Goal: Task Accomplishment & Management: Use online tool/utility

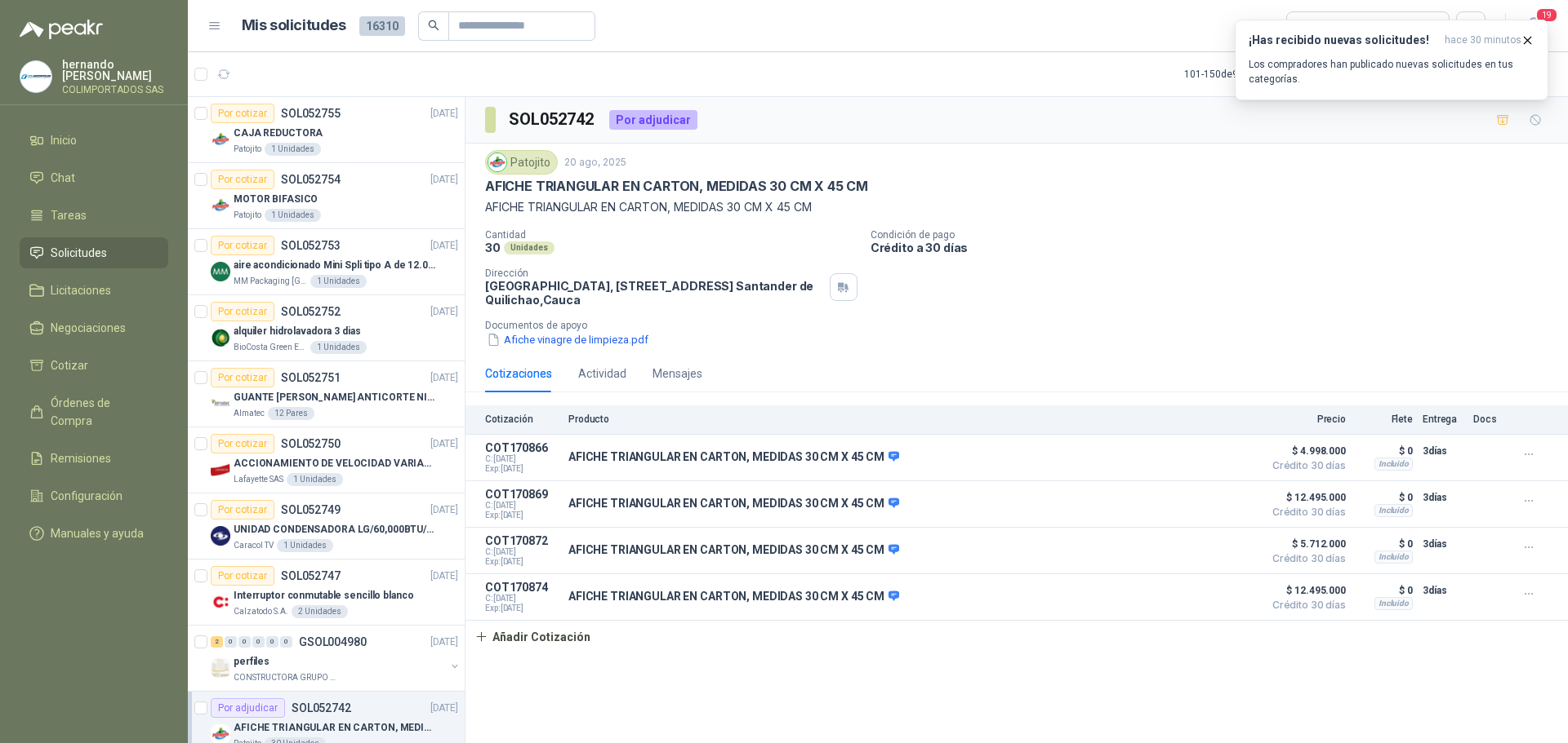
scroll to position [245, 0]
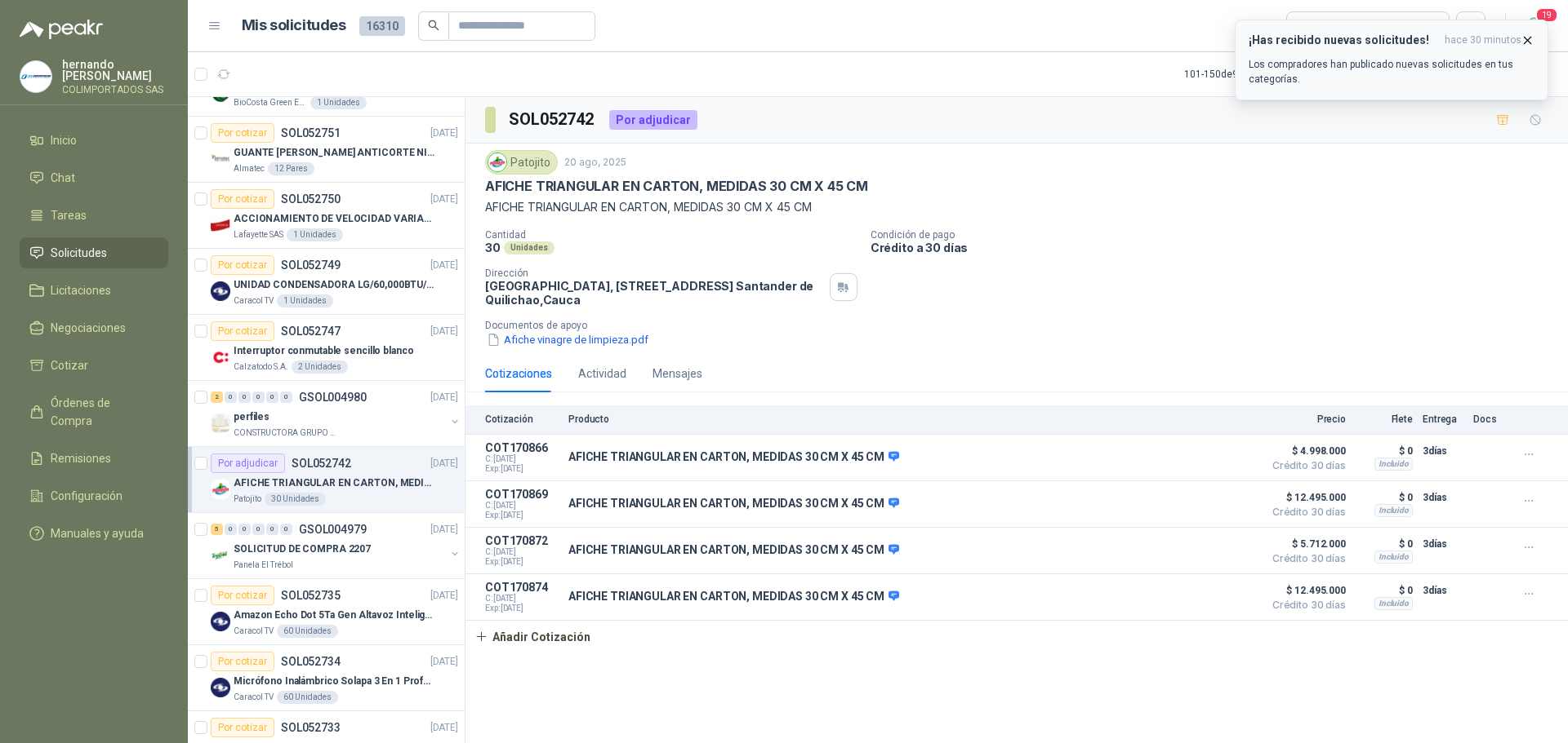
click at [1529, 37] on icon "button" at bounding box center [1527, 40] width 14 height 14
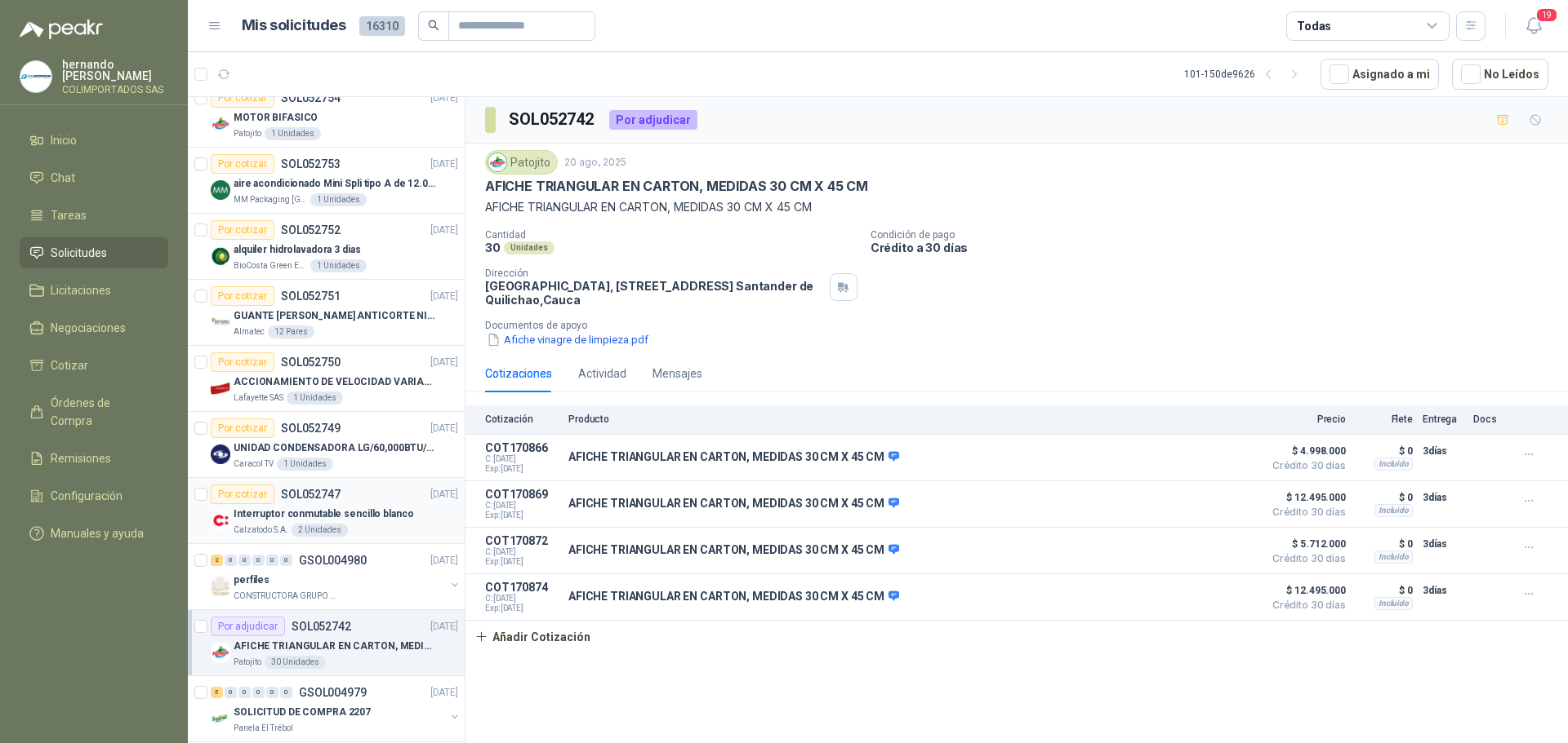
scroll to position [0, 0]
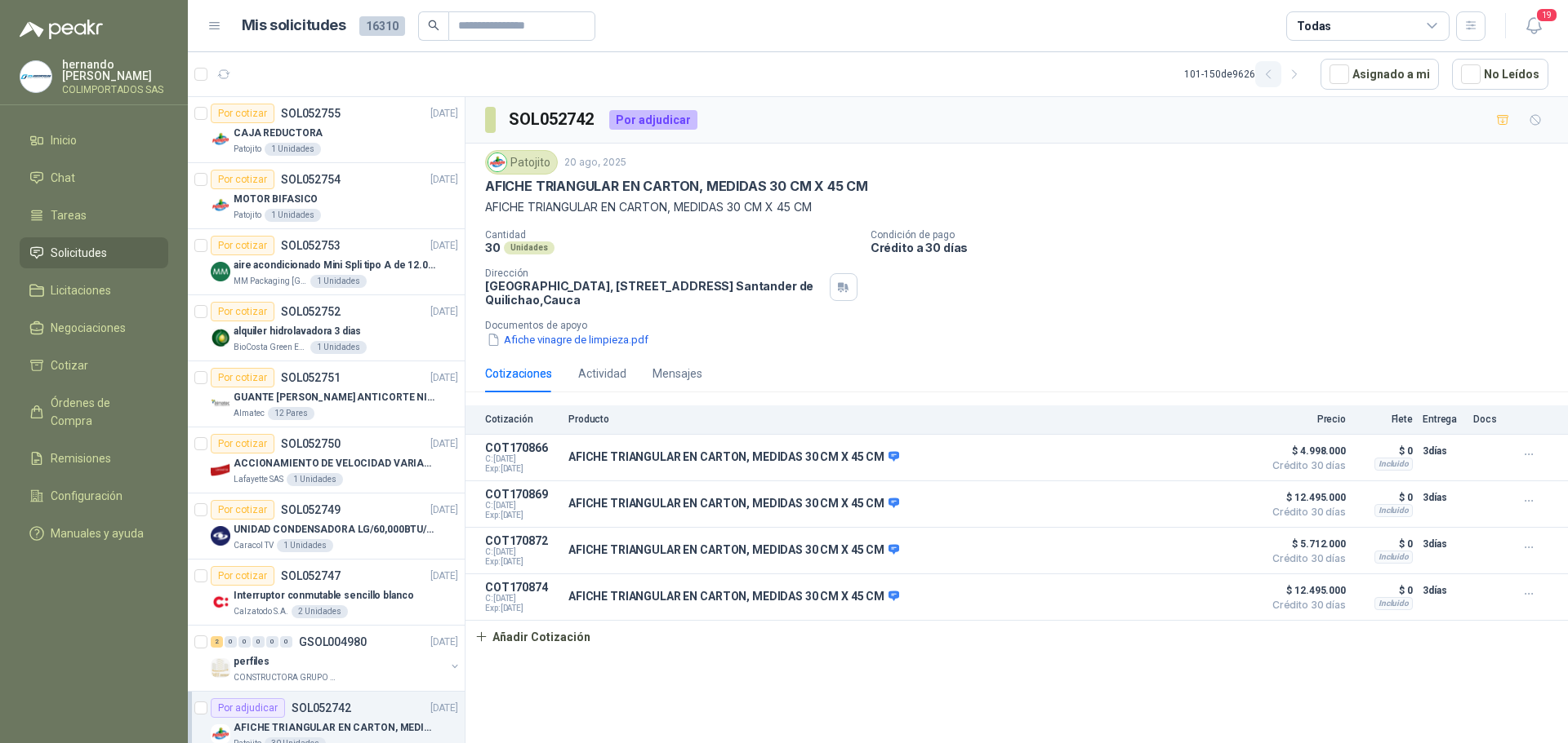
click at [1275, 76] on icon "button" at bounding box center [1269, 74] width 14 height 14
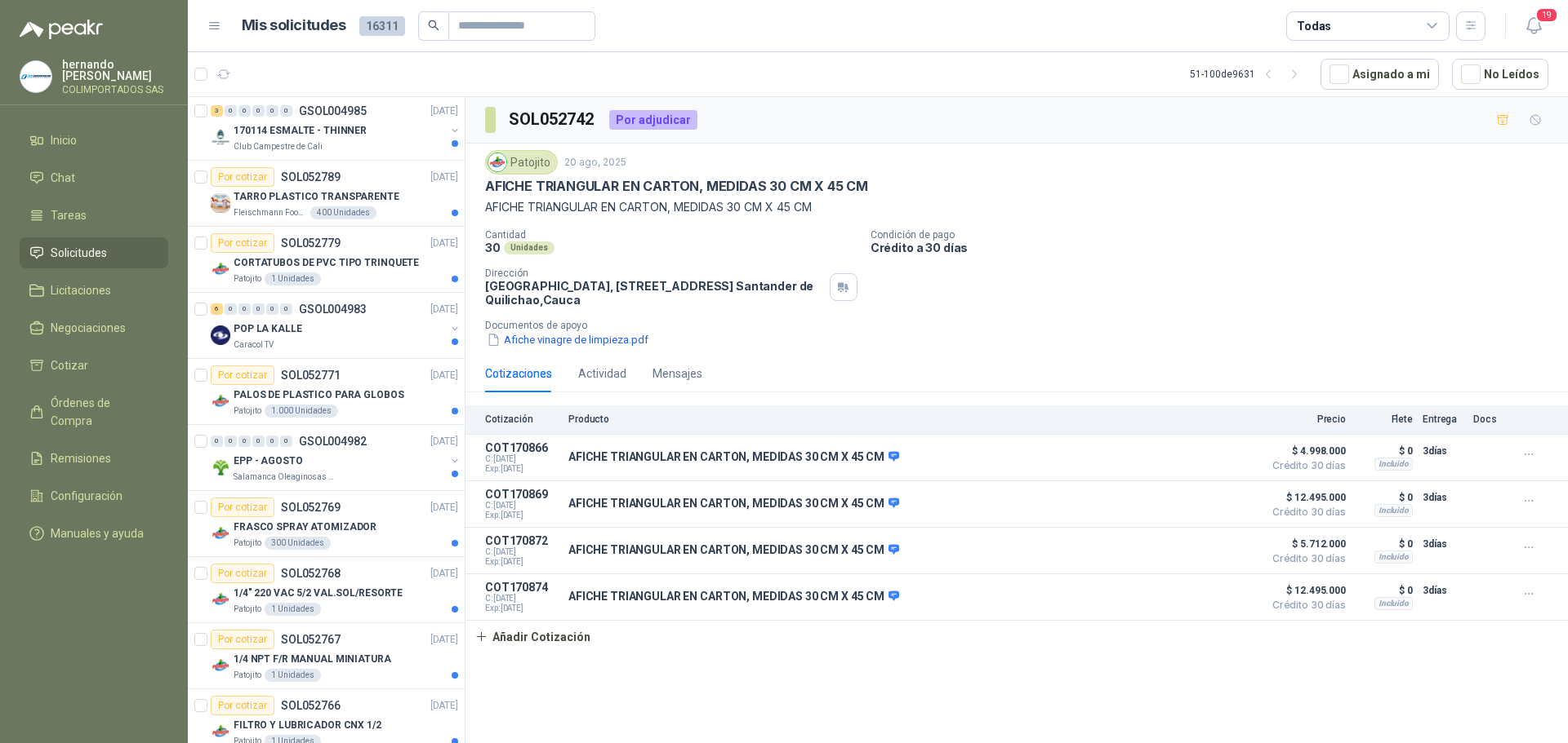
scroll to position [2689, 0]
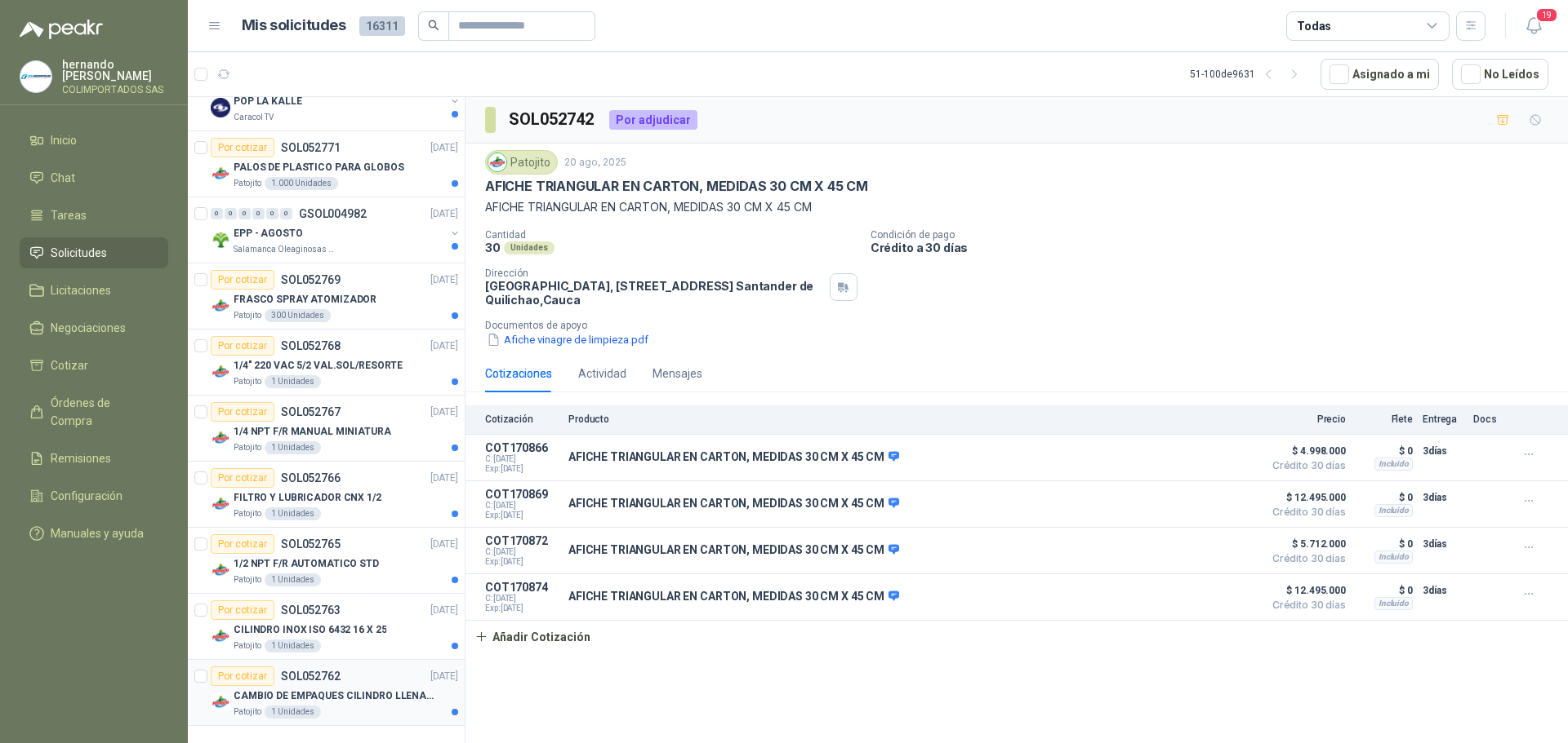
click at [354, 706] on div "Patojito 1 Unidades" at bounding box center [346, 713] width 225 height 13
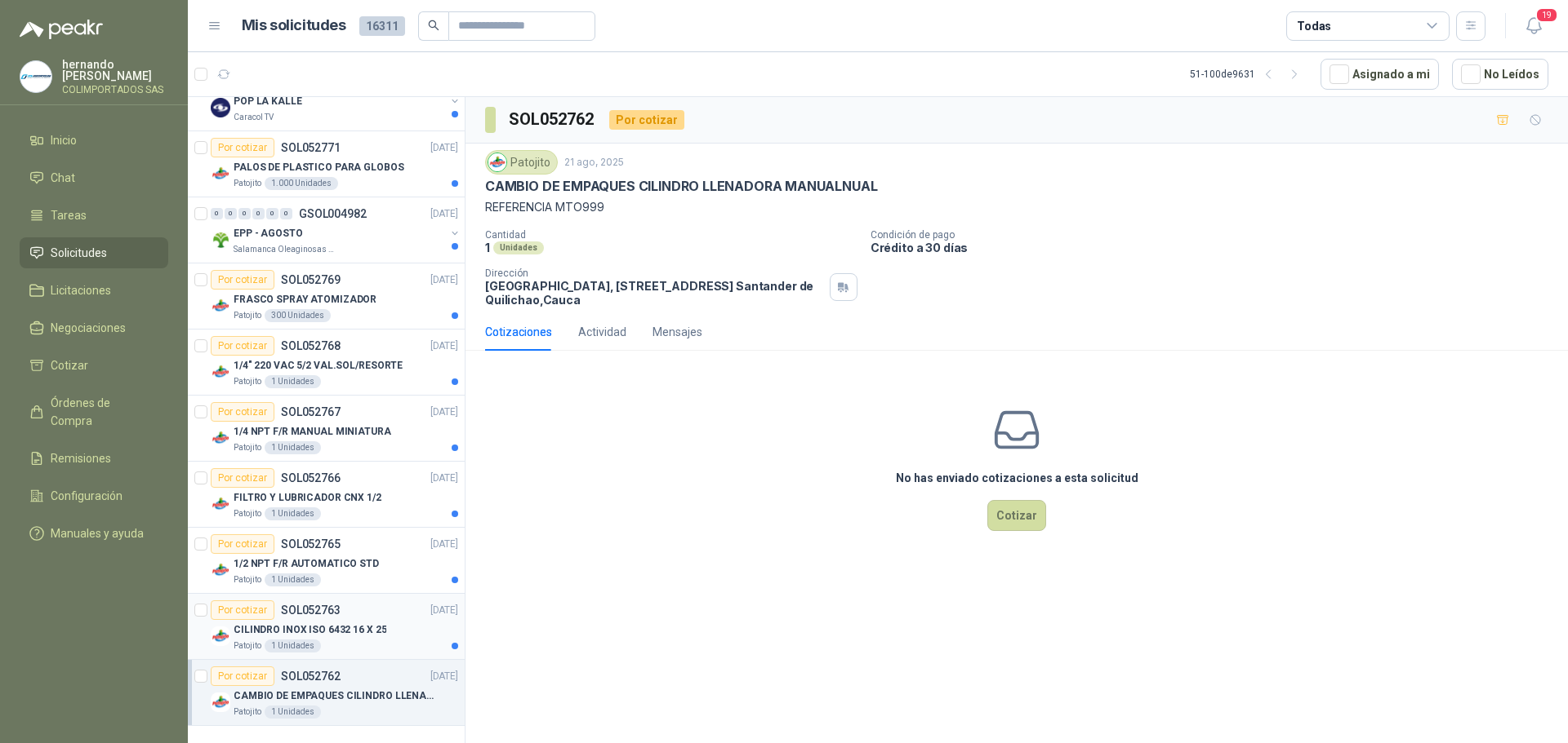
click at [365, 625] on div "CILINDRO INOX ISO 6432 16 X 25" at bounding box center [346, 630] width 225 height 20
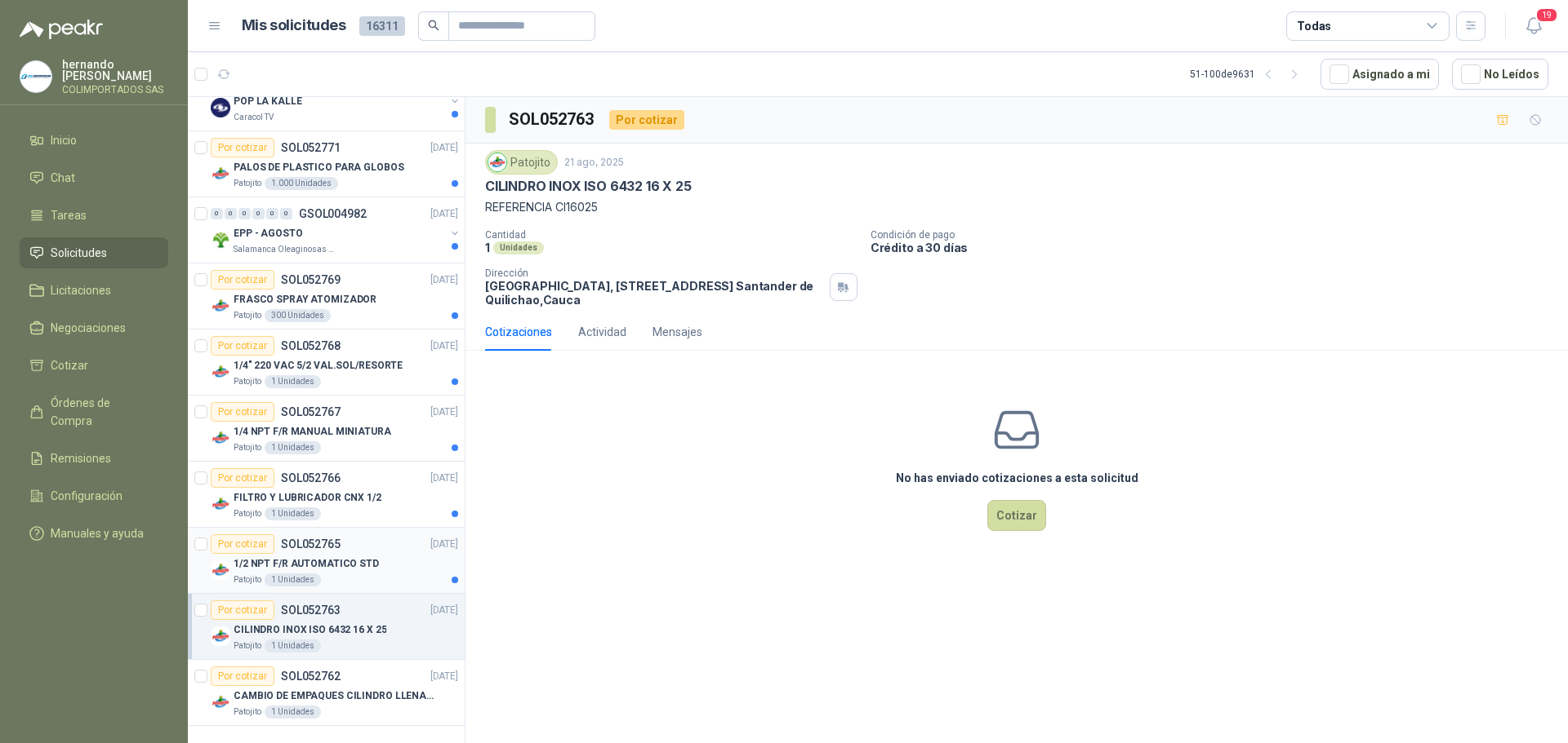
click at [347, 559] on div "1/2 NPT F/R AUTOMATICO STD" at bounding box center [346, 564] width 225 height 20
click at [358, 491] on p "FILTRO Y LUBRICADOR CNX 1/2" at bounding box center [307, 498] width 148 height 15
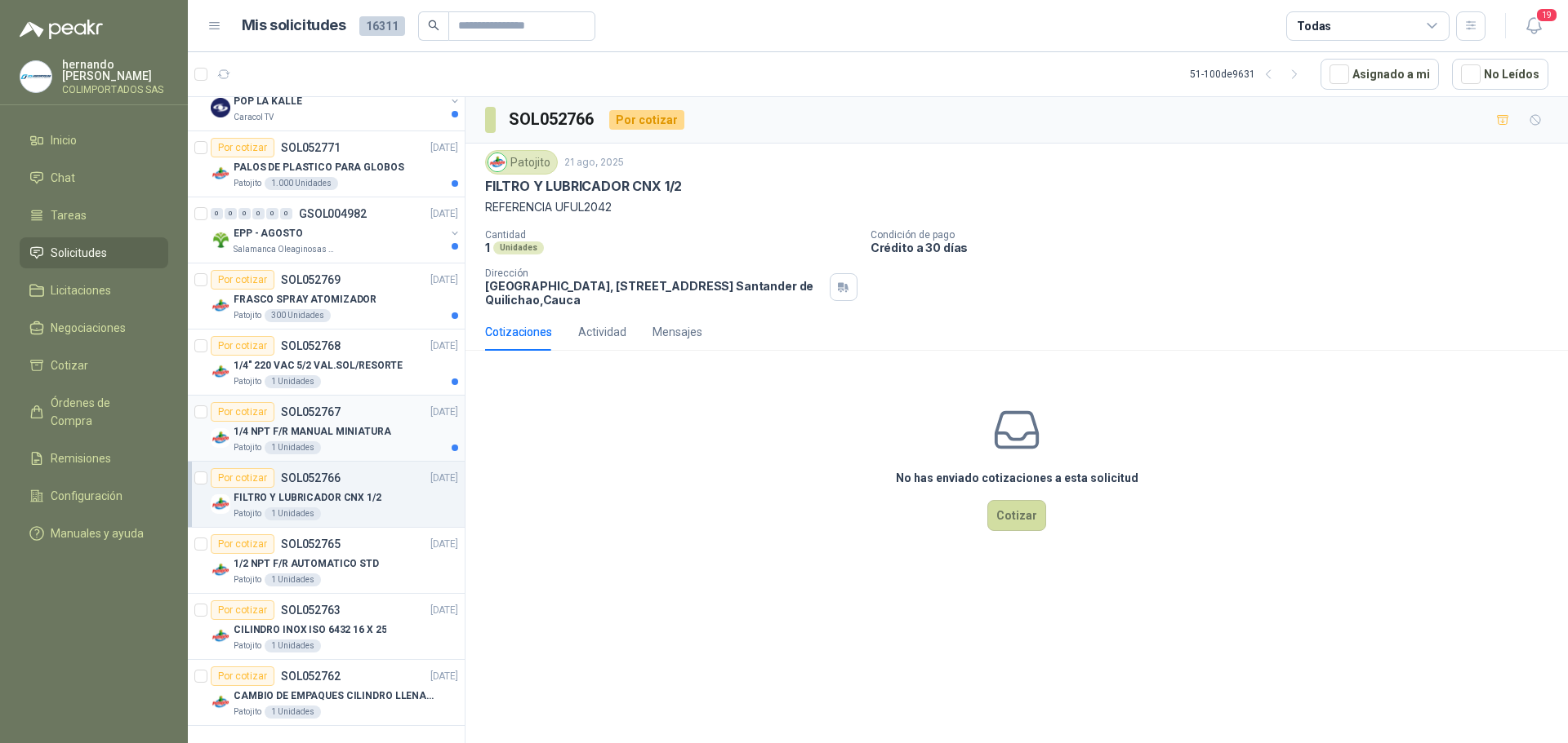
click at [369, 441] on div "Patojito 1 Unidades" at bounding box center [346, 448] width 225 height 13
click at [387, 375] on div "Patojito 1 Unidades" at bounding box center [346, 382] width 225 height 13
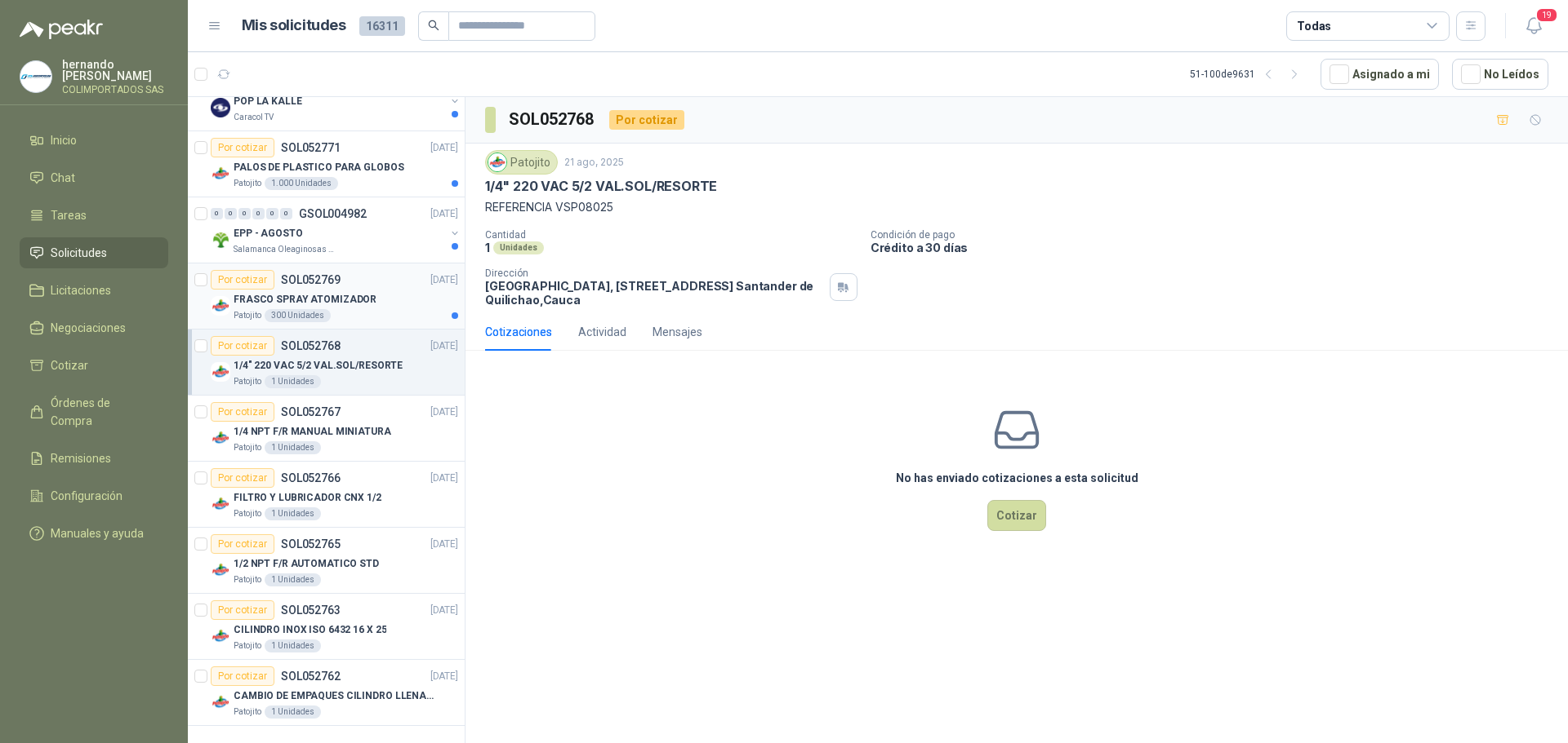
click at [402, 310] on div "Patojito 300 Unidades" at bounding box center [346, 316] width 225 height 13
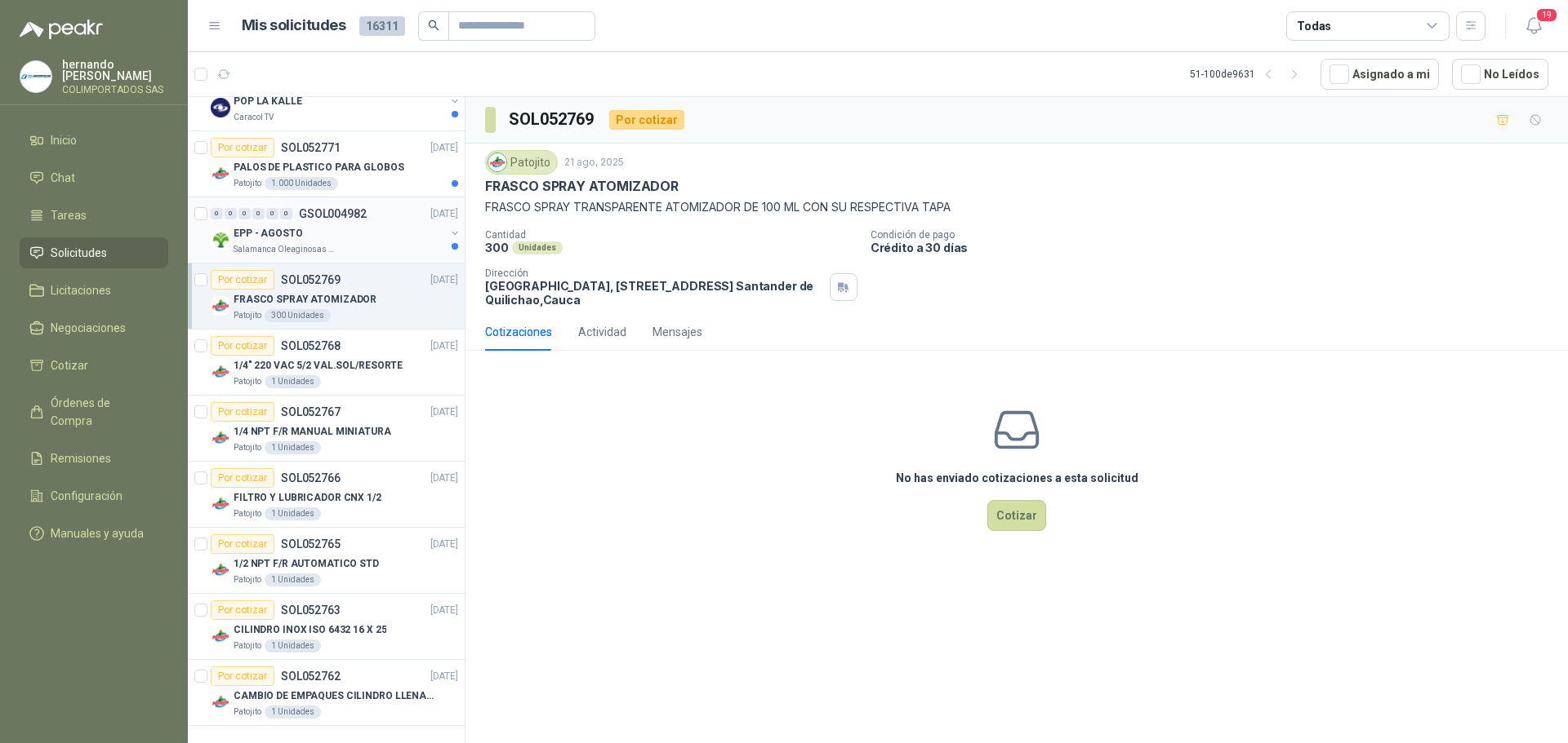
click at [387, 230] on div "EPP - AGOSTO" at bounding box center [339, 233] width 212 height 20
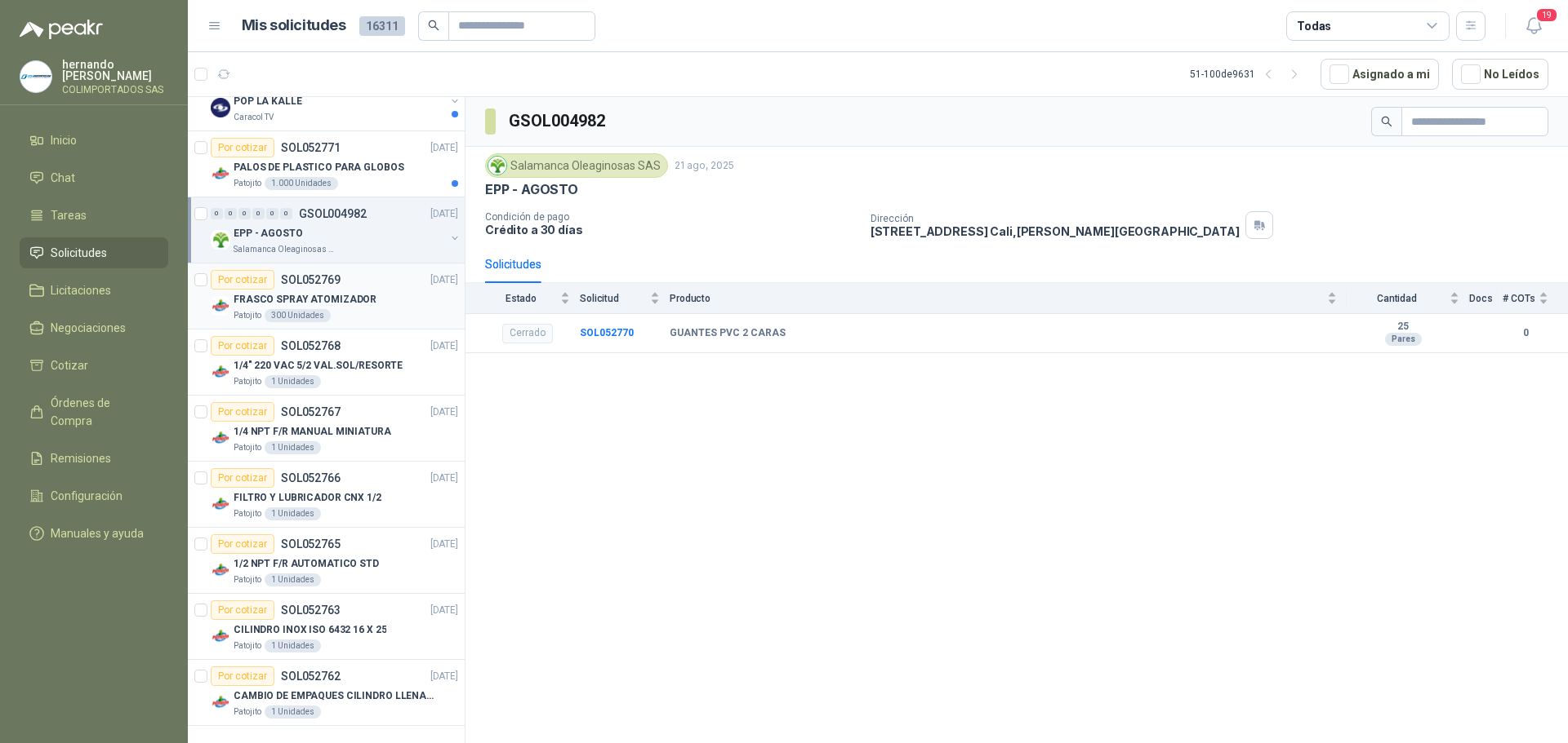
scroll to position [2607, 0]
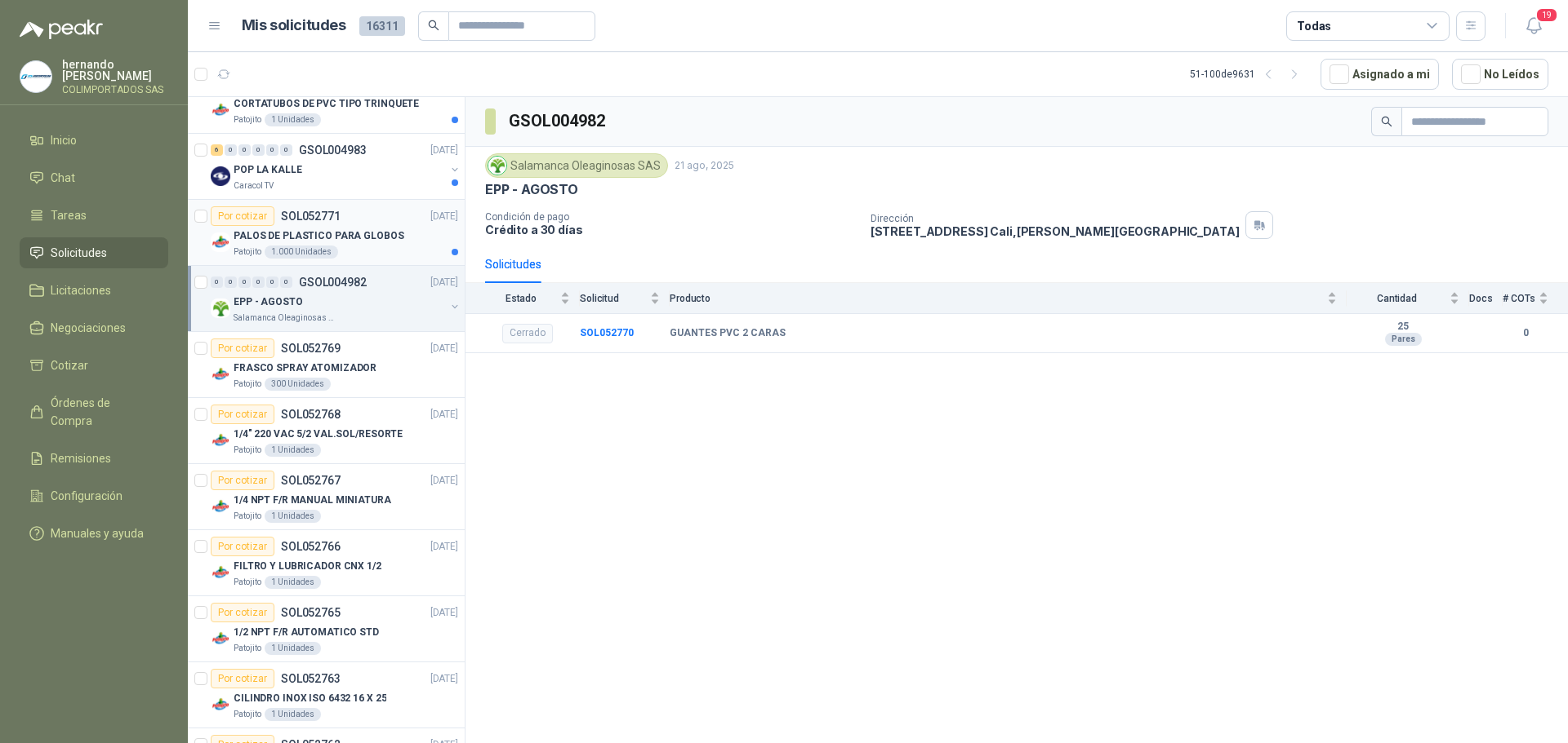
click at [362, 251] on div "Patojito 1.000 Unidades" at bounding box center [346, 252] width 225 height 13
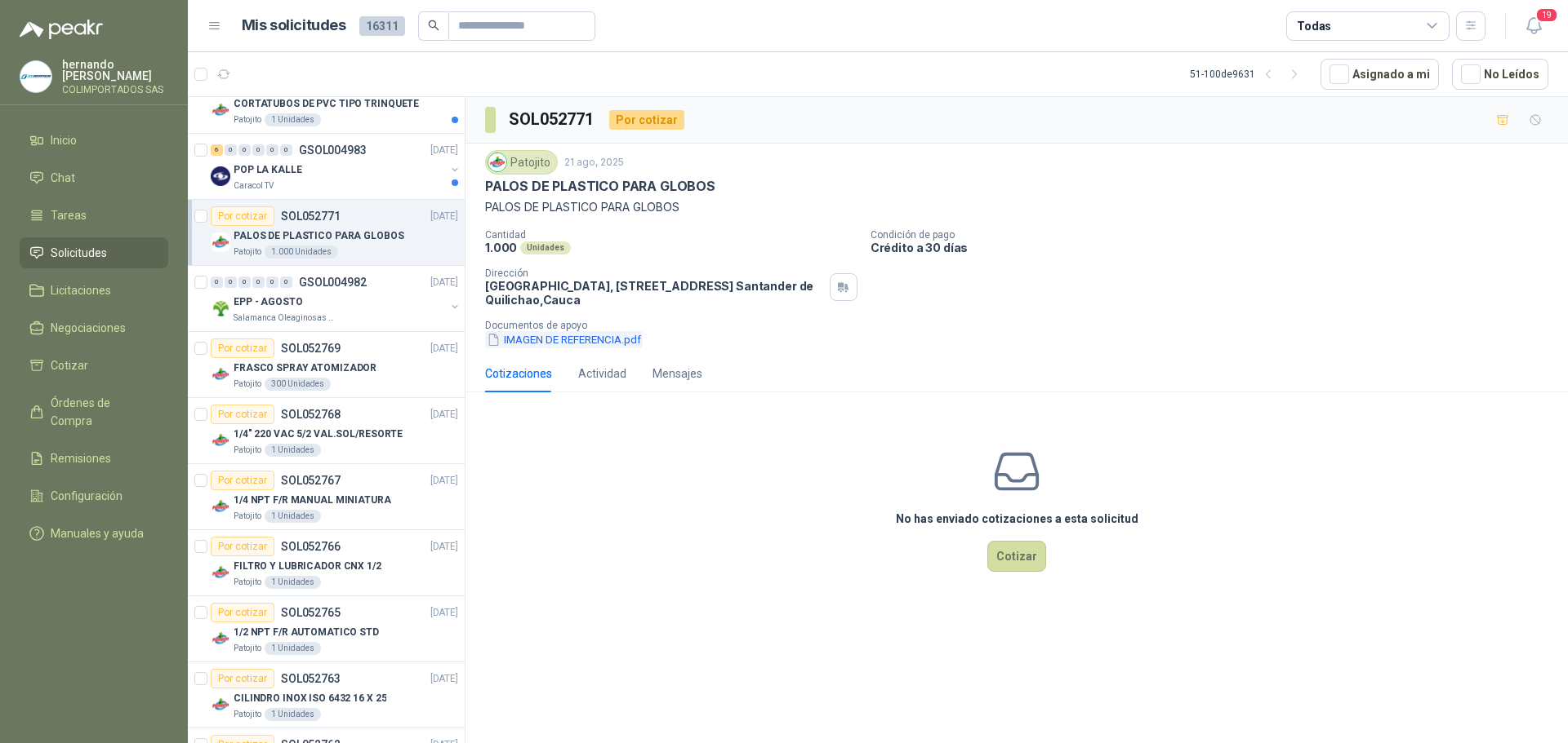
click at [564, 342] on button "IMAGEN DE REFERENCIA.pdf" at bounding box center [563, 340] width 157 height 17
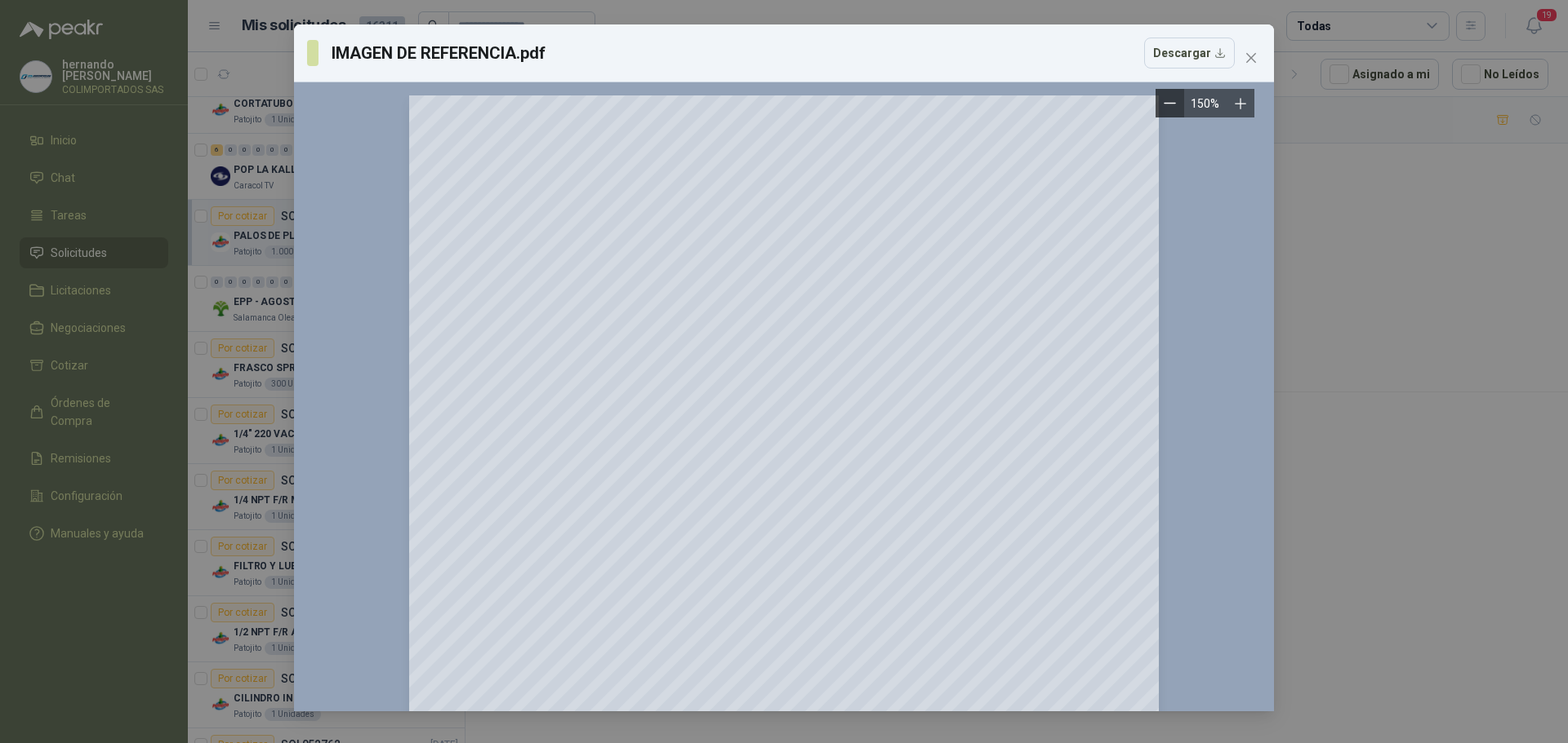
click at [1170, 106] on icon "Zoom out" at bounding box center [1170, 103] width 12 height 12
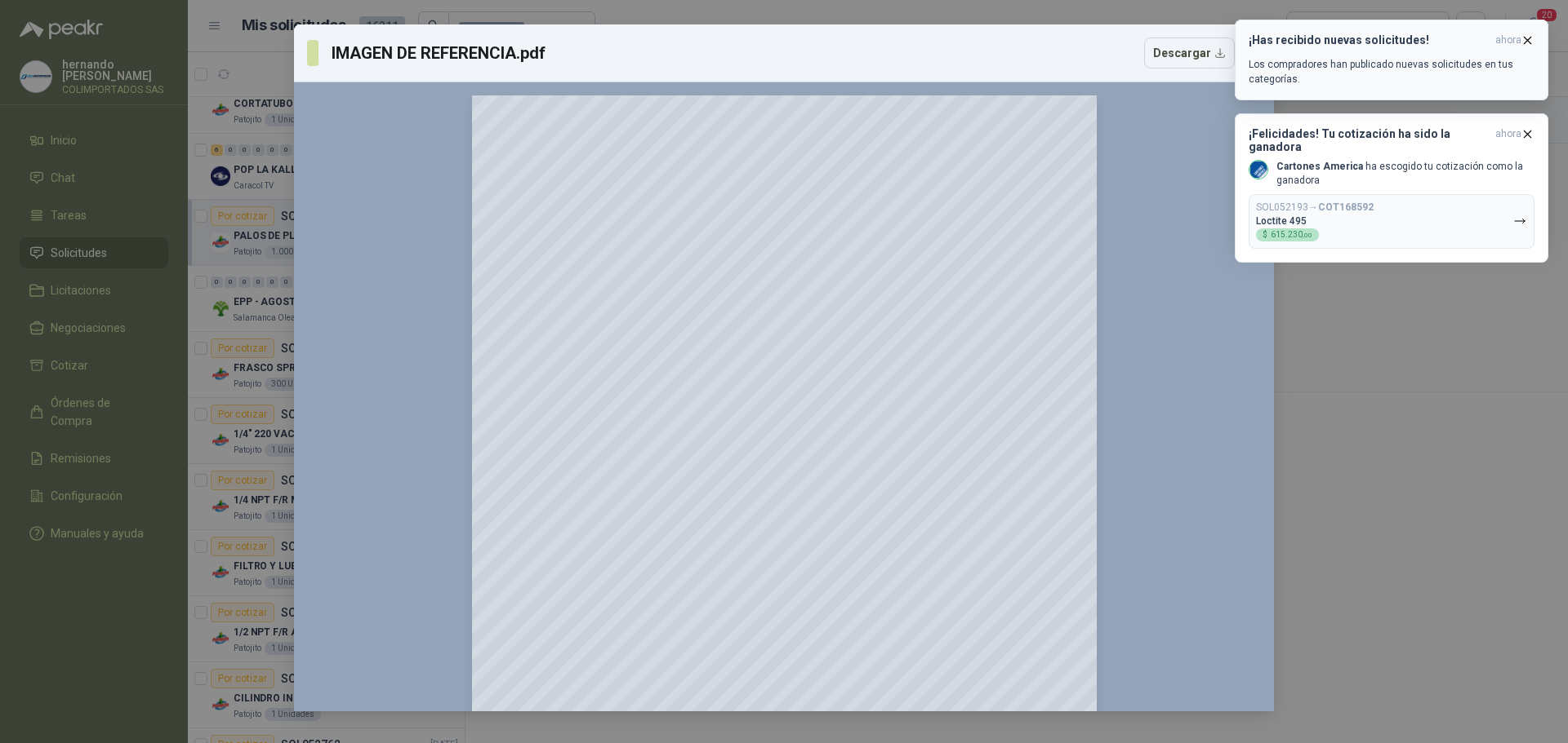
click at [1526, 39] on icon "button" at bounding box center [1527, 40] width 7 height 7
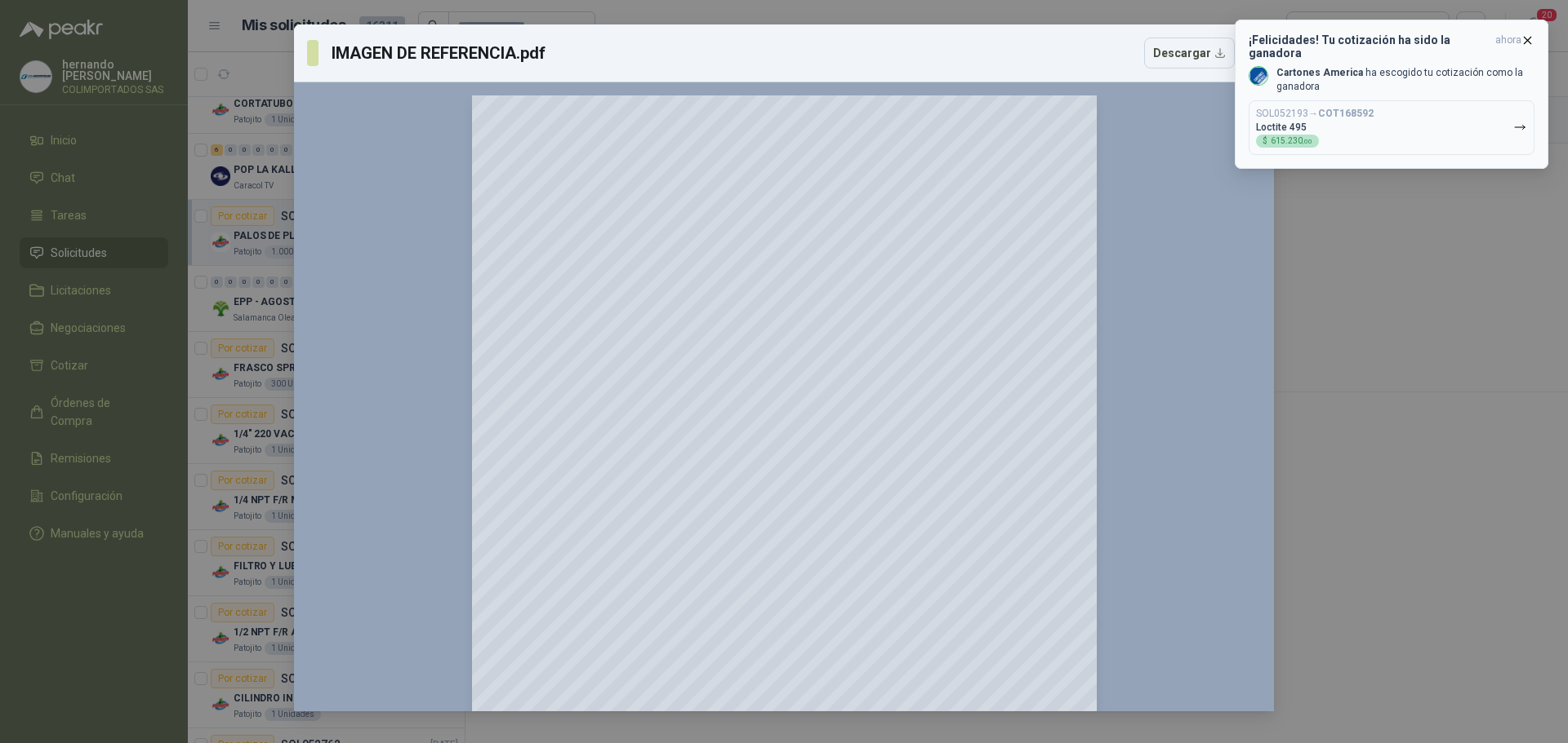
click at [1528, 39] on icon "button" at bounding box center [1527, 40] width 14 height 14
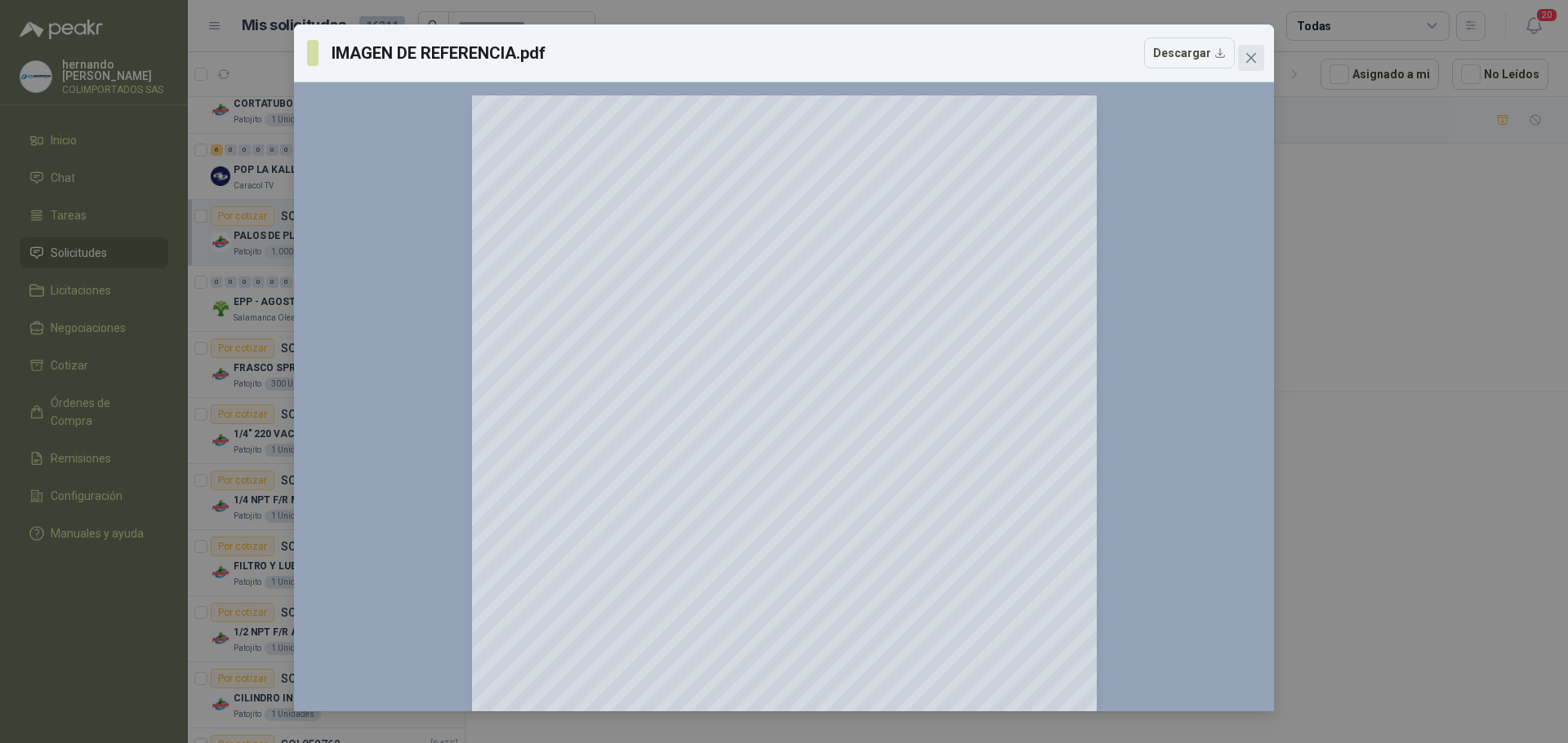
click at [1252, 57] on icon "close" at bounding box center [1251, 58] width 10 height 10
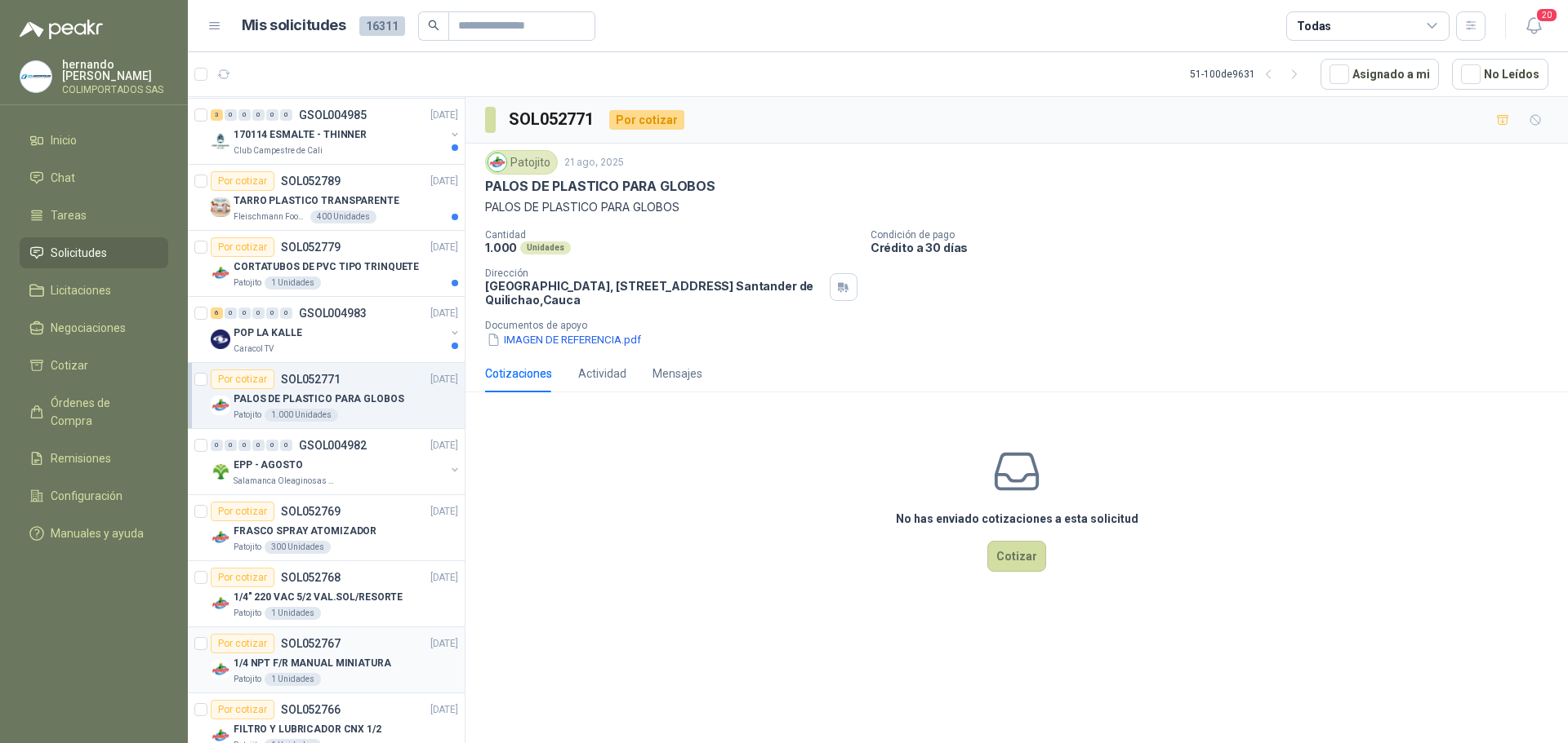
scroll to position [2362, 0]
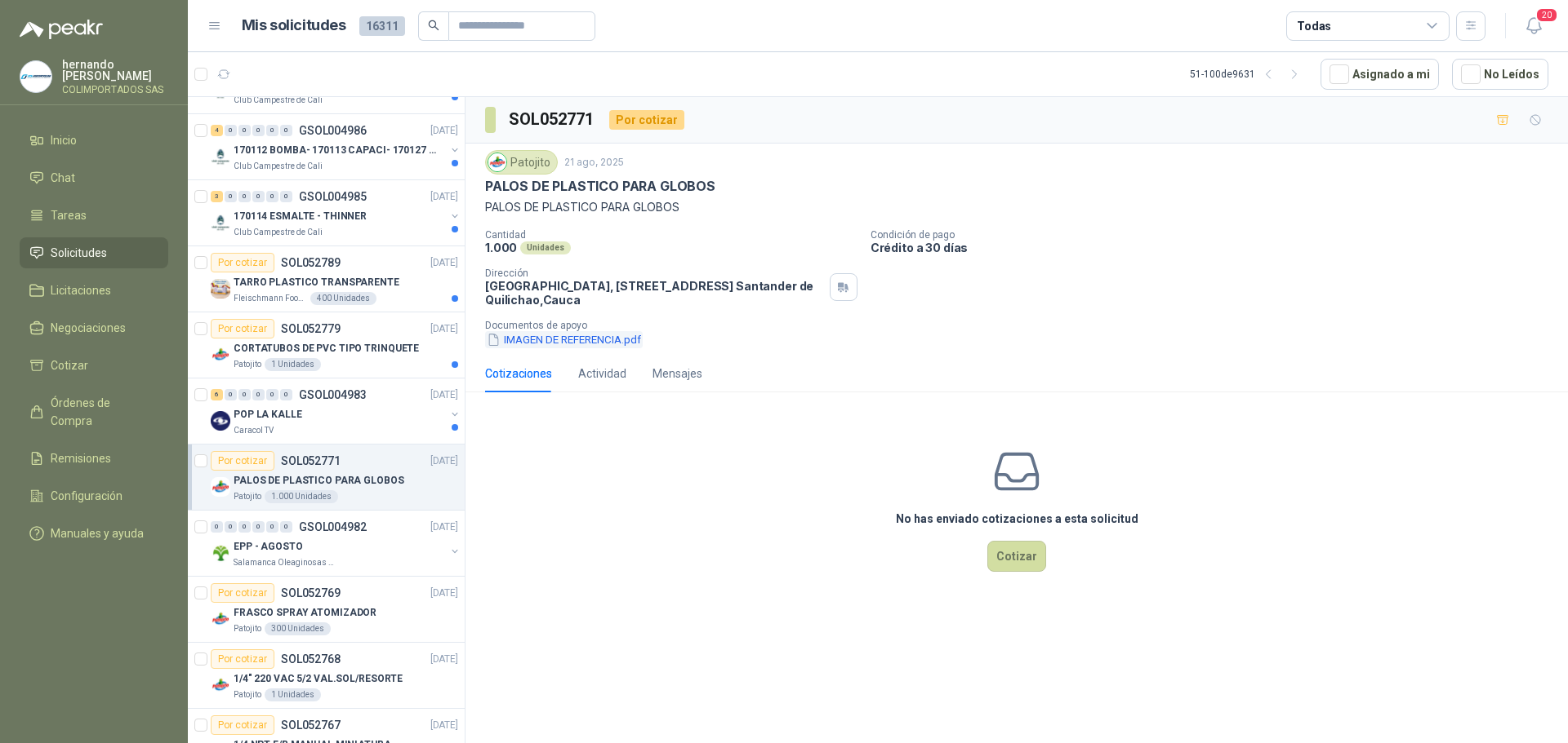
click at [546, 339] on button "IMAGEN DE REFERENCIA.pdf" at bounding box center [563, 340] width 157 height 17
click at [1025, 561] on button "Cotizar" at bounding box center [1017, 556] width 59 height 31
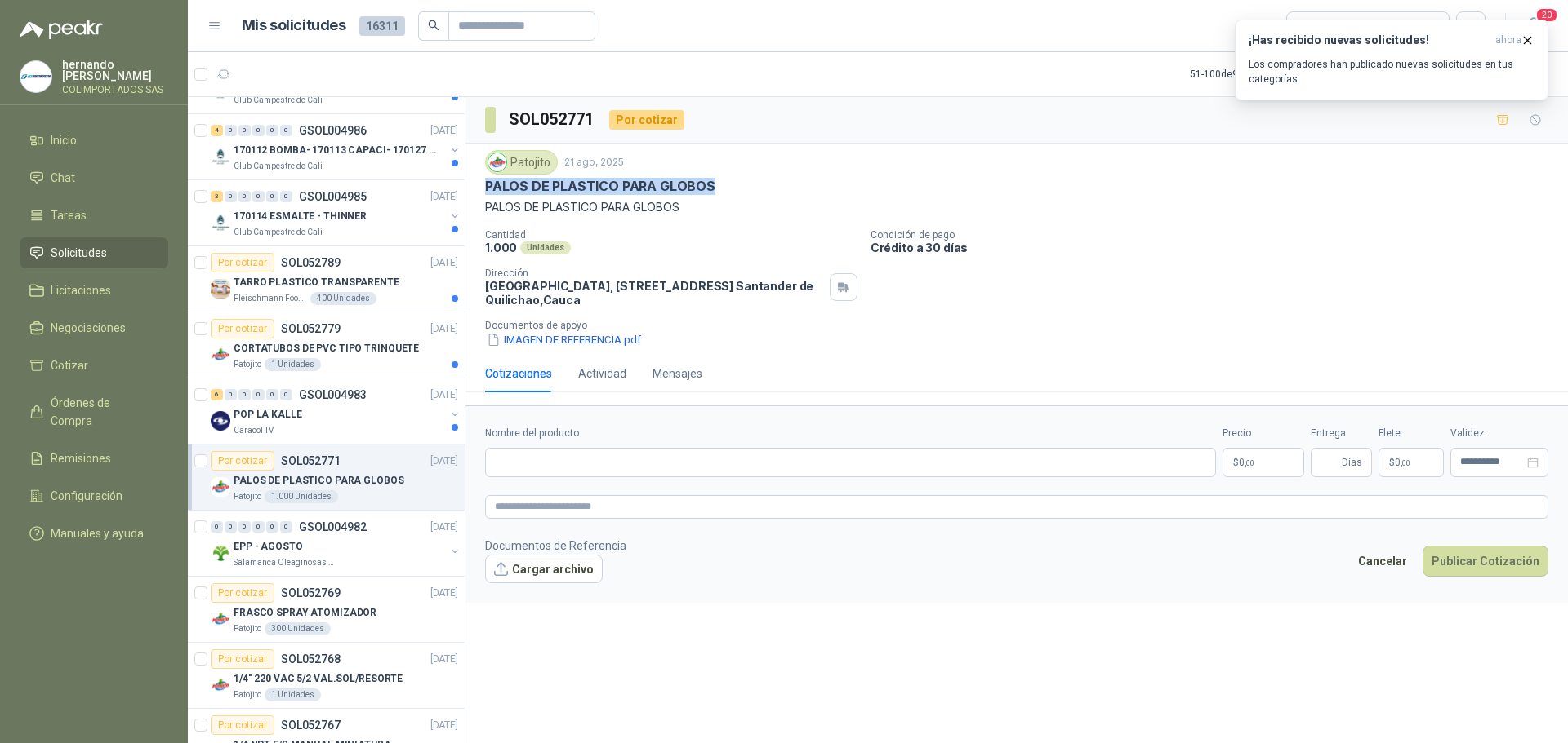
drag, startPoint x: 714, startPoint y: 180, endPoint x: 488, endPoint y: 184, distance: 226.0
click at [488, 184] on div "PALOS DE PLASTICO PARA GLOBOS" at bounding box center [1016, 187] width 1063 height 17
copy p "PALOS DE PLASTICO PARA GLOBOS"
click at [606, 464] on input "Nombre del producto" at bounding box center [850, 462] width 731 height 30
paste input "**********"
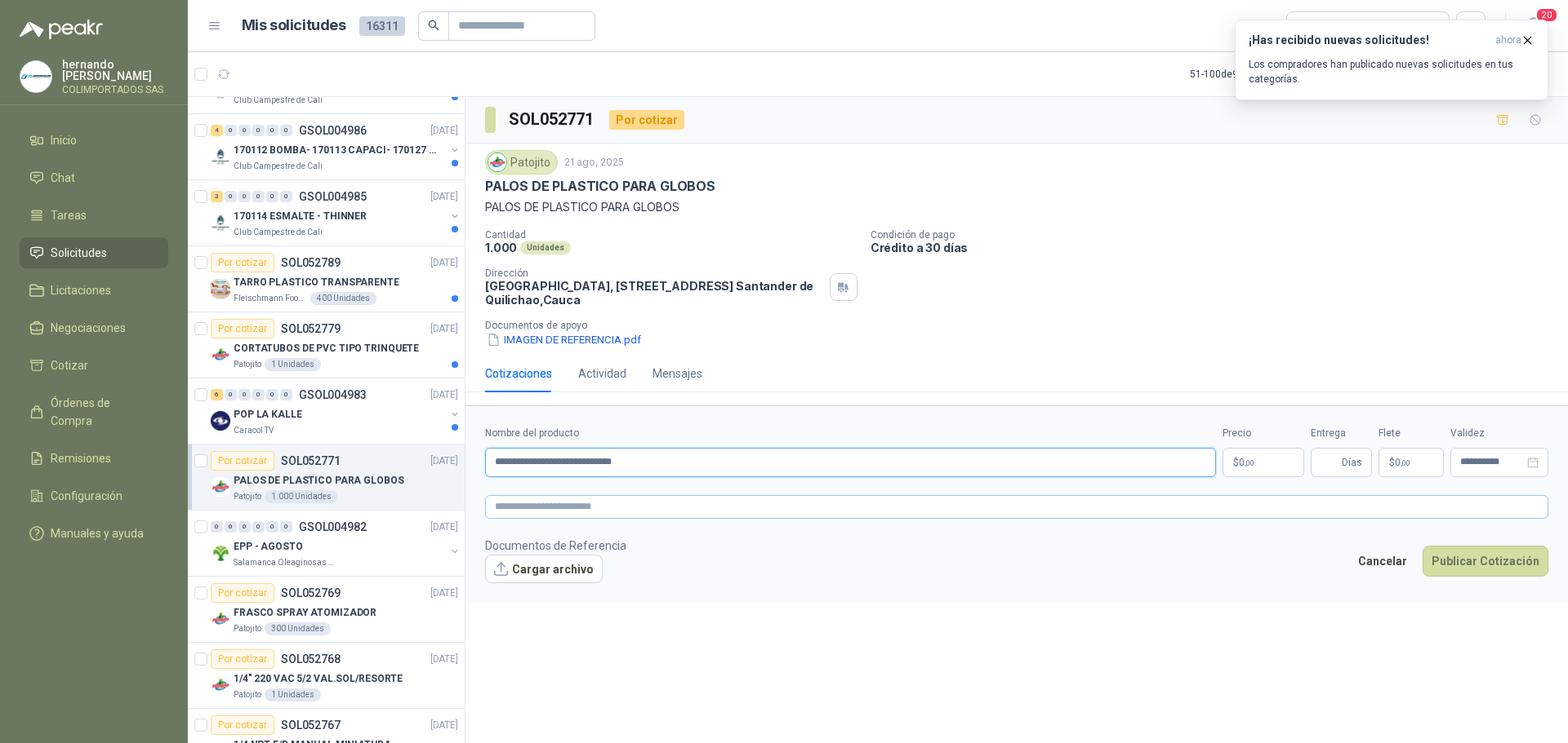
type input "**********"
click at [608, 507] on textarea at bounding box center [1016, 507] width 1063 height 24
paste textarea "**********"
type textarea "**********"
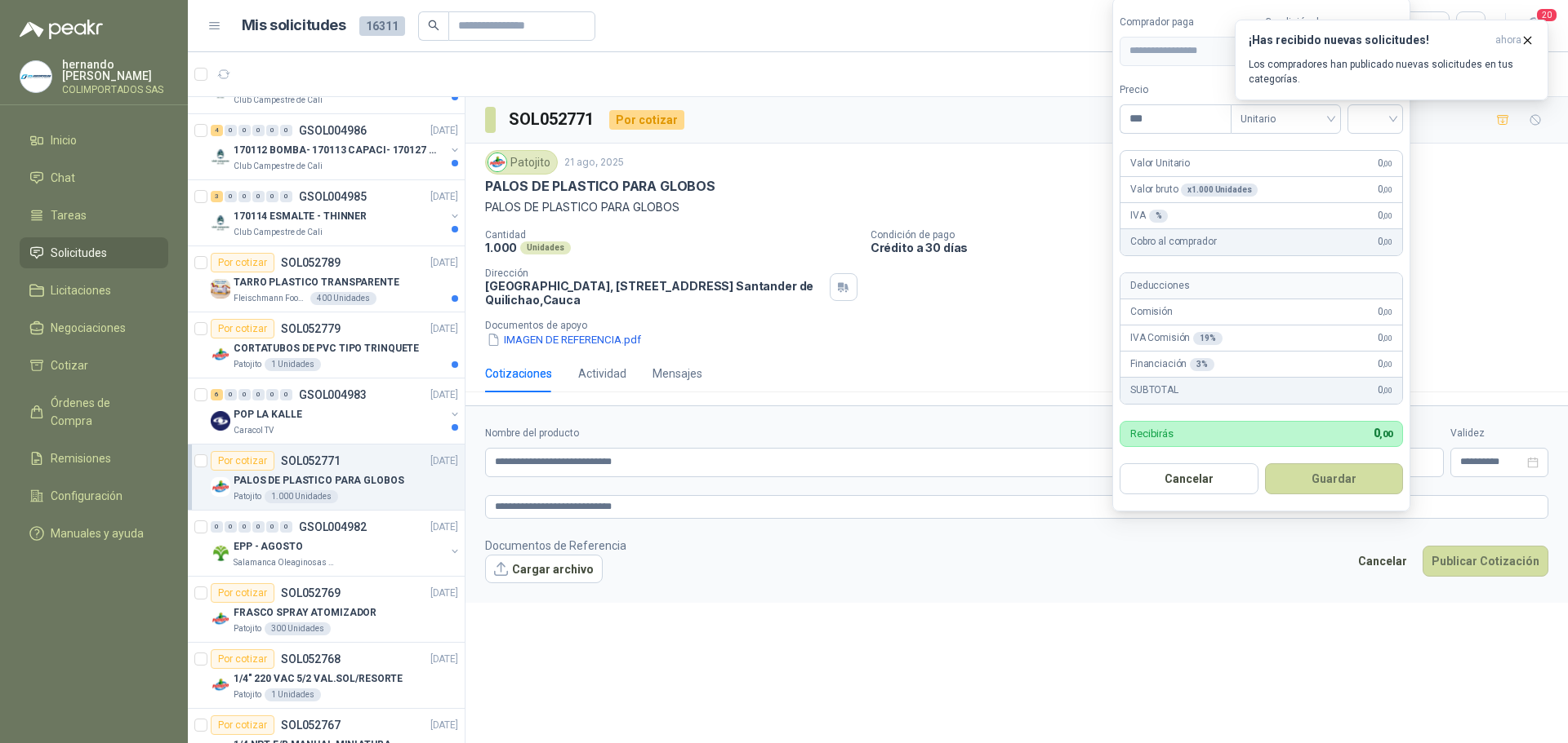
click at [1246, 468] on body "[PERSON_NAME] COLIMPORTADOS SAS Inicio Chat Tareas Solicitudes Licitaciones Neg…" at bounding box center [784, 372] width 1568 height 743
type input "*****"
click at [1530, 37] on icon "button" at bounding box center [1527, 40] width 14 height 14
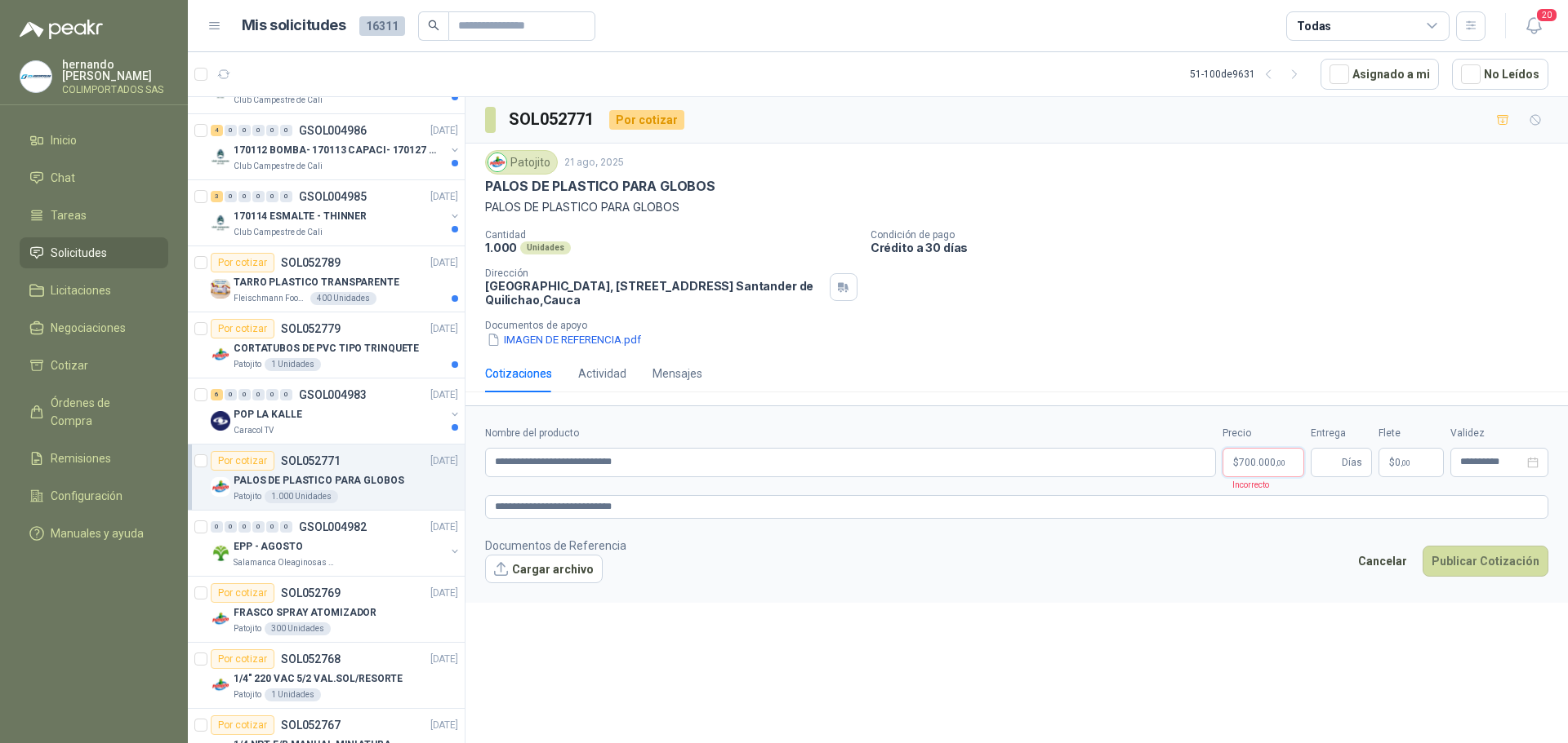
click at [1274, 466] on body "[PERSON_NAME] COLIMPORTADOS SAS Inicio Chat Tareas Solicitudes Licitaciones Neg…" at bounding box center [784, 372] width 1568 height 743
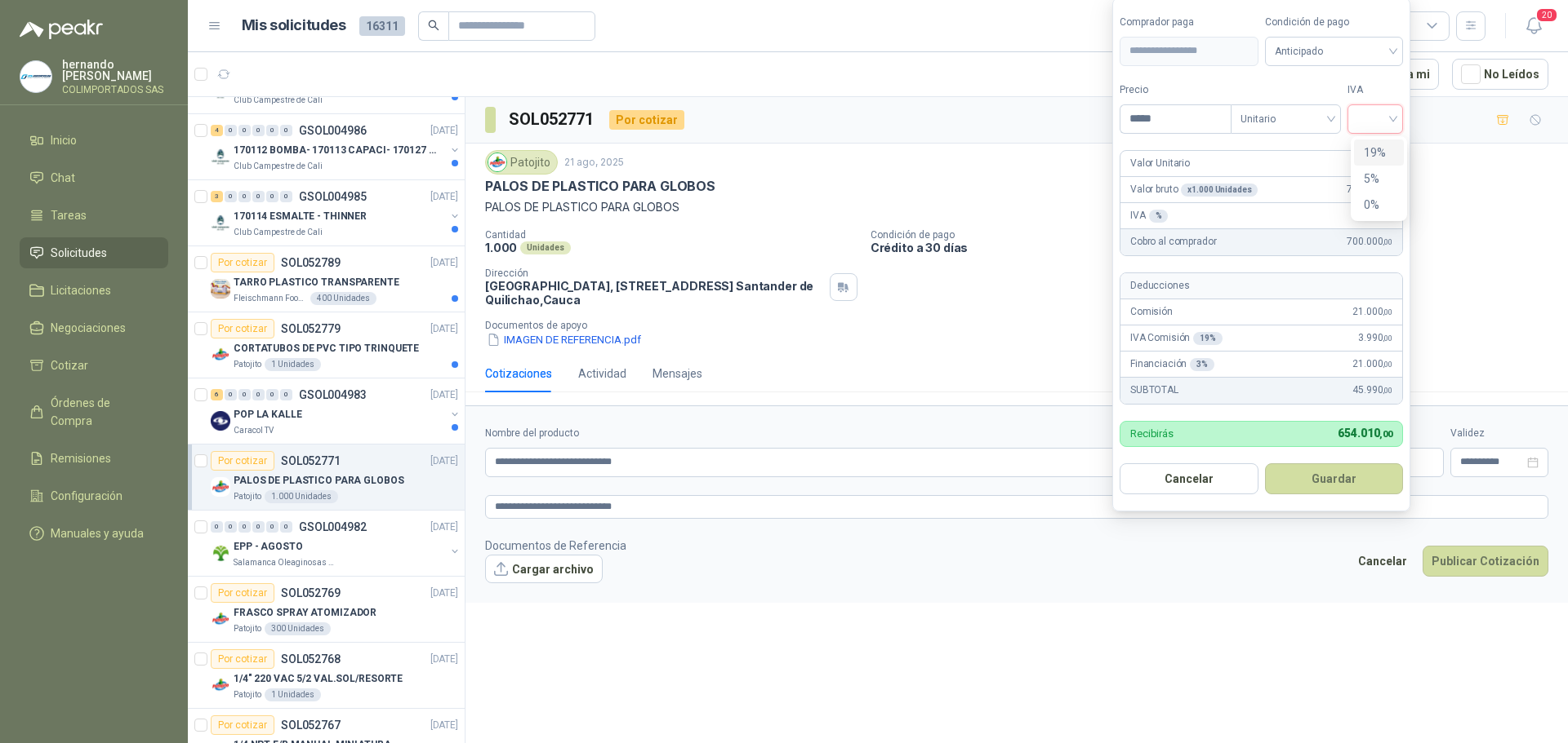
click at [1394, 118] on input "search" at bounding box center [1375, 118] width 36 height 25
click at [1376, 151] on div "19%" at bounding box center [1379, 152] width 31 height 18
click at [1399, 51] on div "Anticipado" at bounding box center [1336, 51] width 140 height 30
click at [1319, 112] on div "Crédito a 30 días" at bounding box center [1336, 110] width 114 height 18
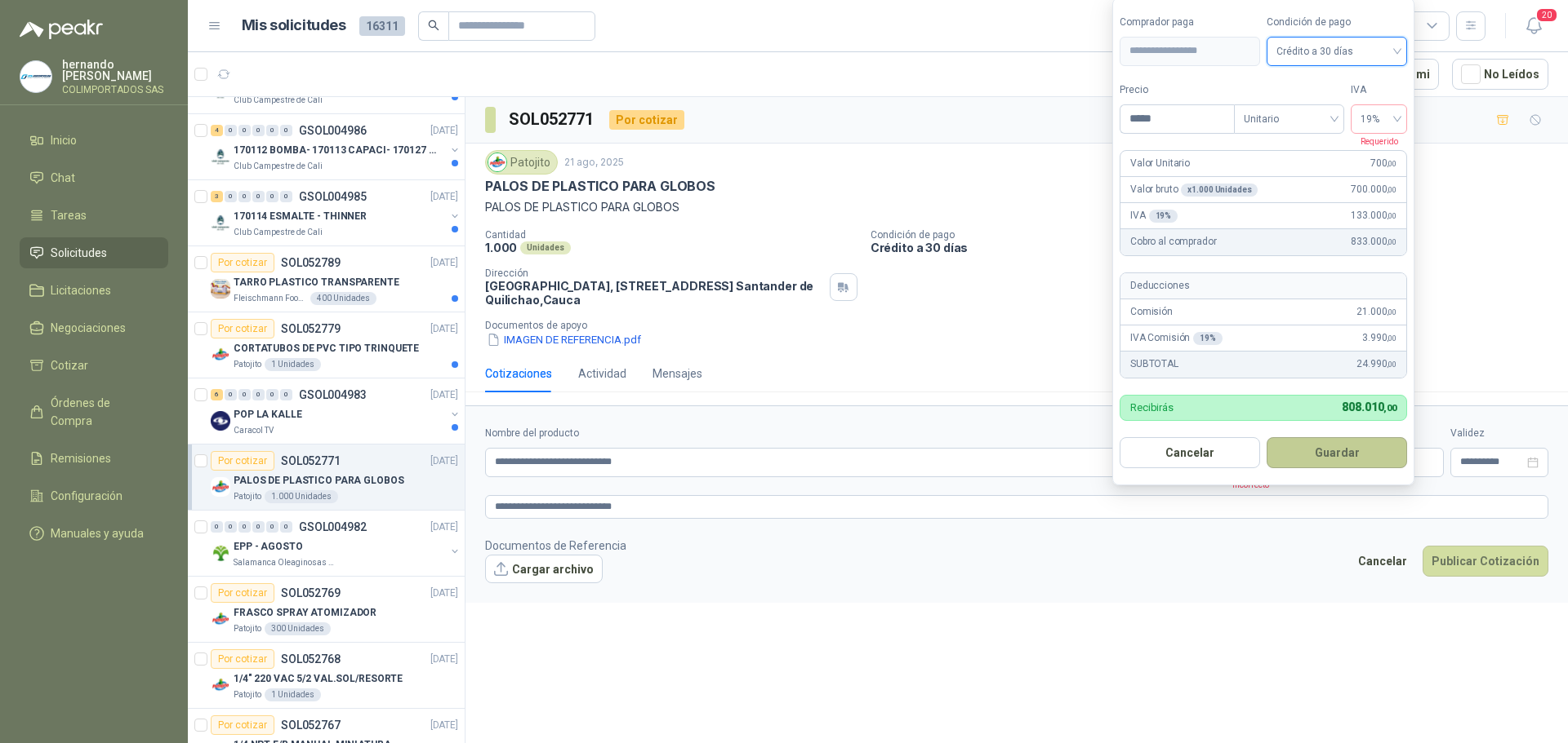
click at [1343, 457] on button "Guardar" at bounding box center [1336, 452] width 140 height 31
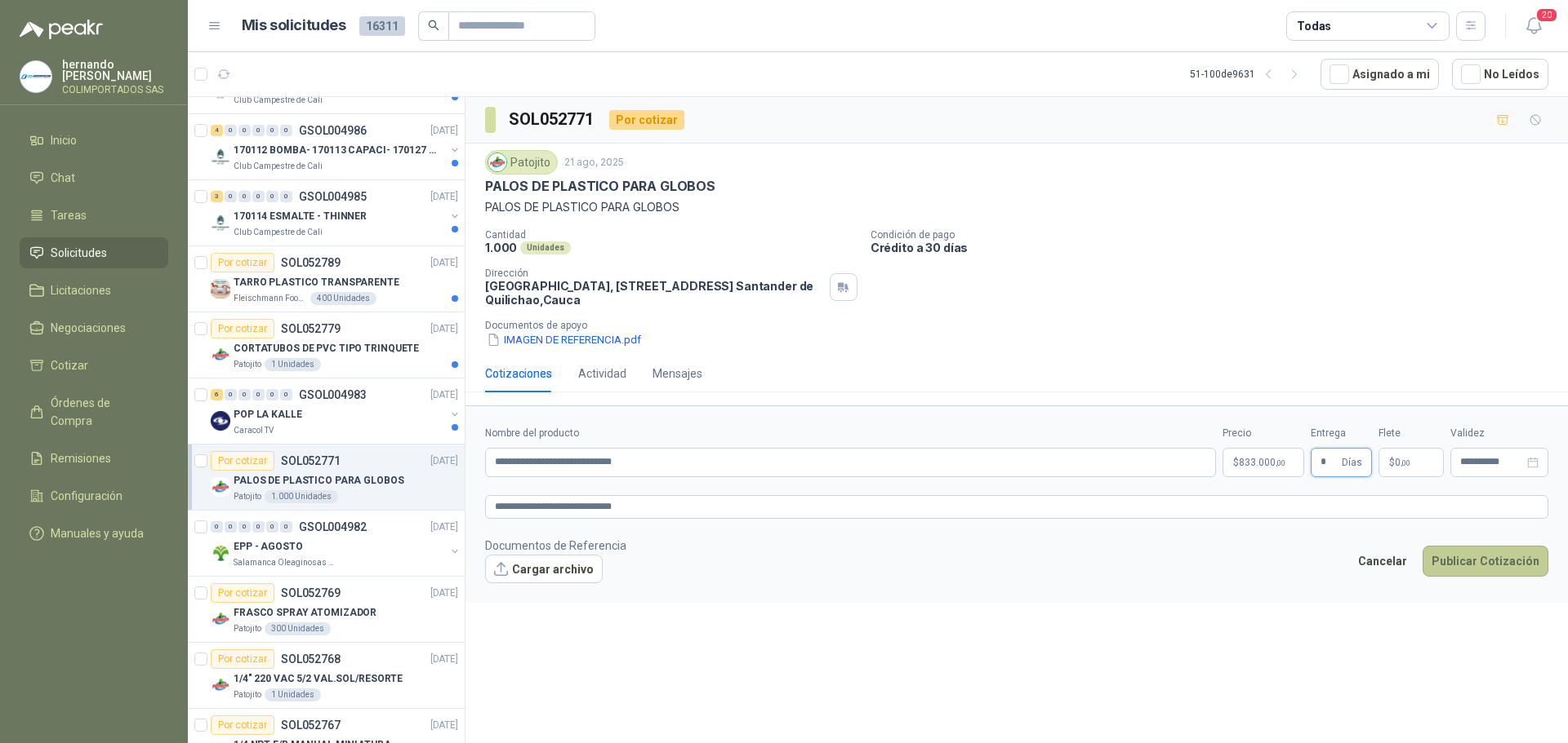
type input "*"
click at [1461, 557] on button "Publicar Cotización" at bounding box center [1485, 561] width 126 height 31
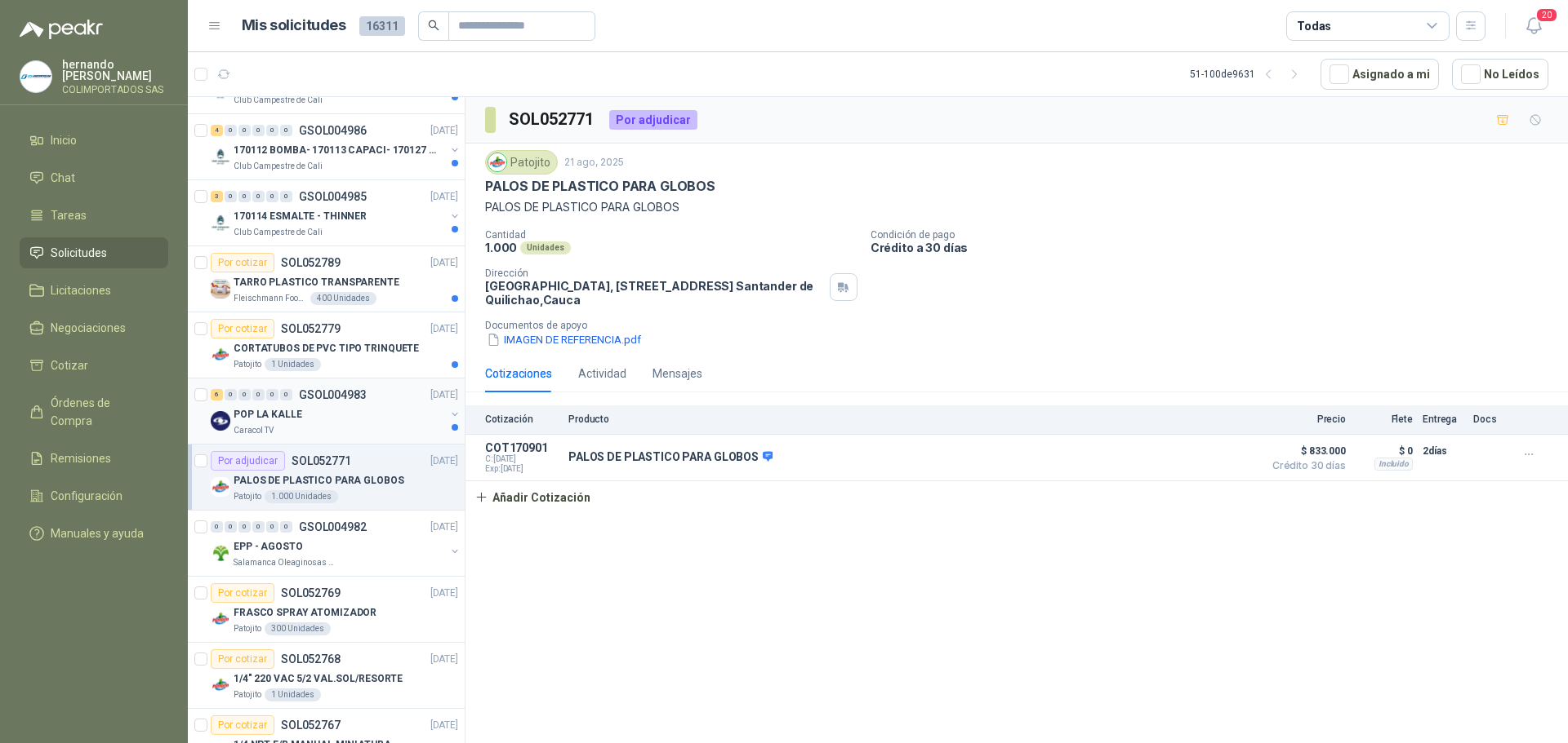
click at [343, 422] on div "POP LA KALLE" at bounding box center [339, 414] width 212 height 20
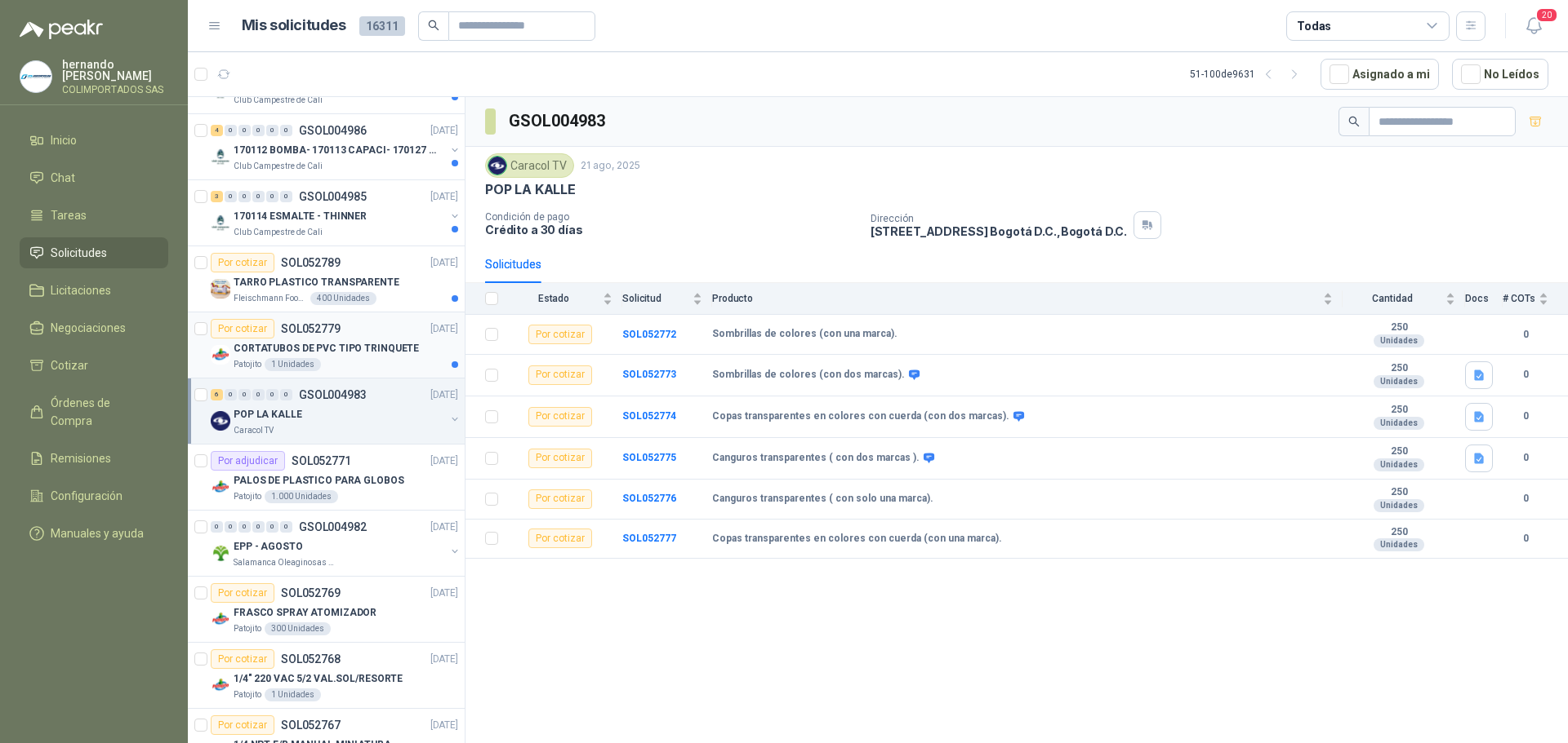
click at [367, 365] on div "Patojito 1 Unidades" at bounding box center [346, 365] width 225 height 13
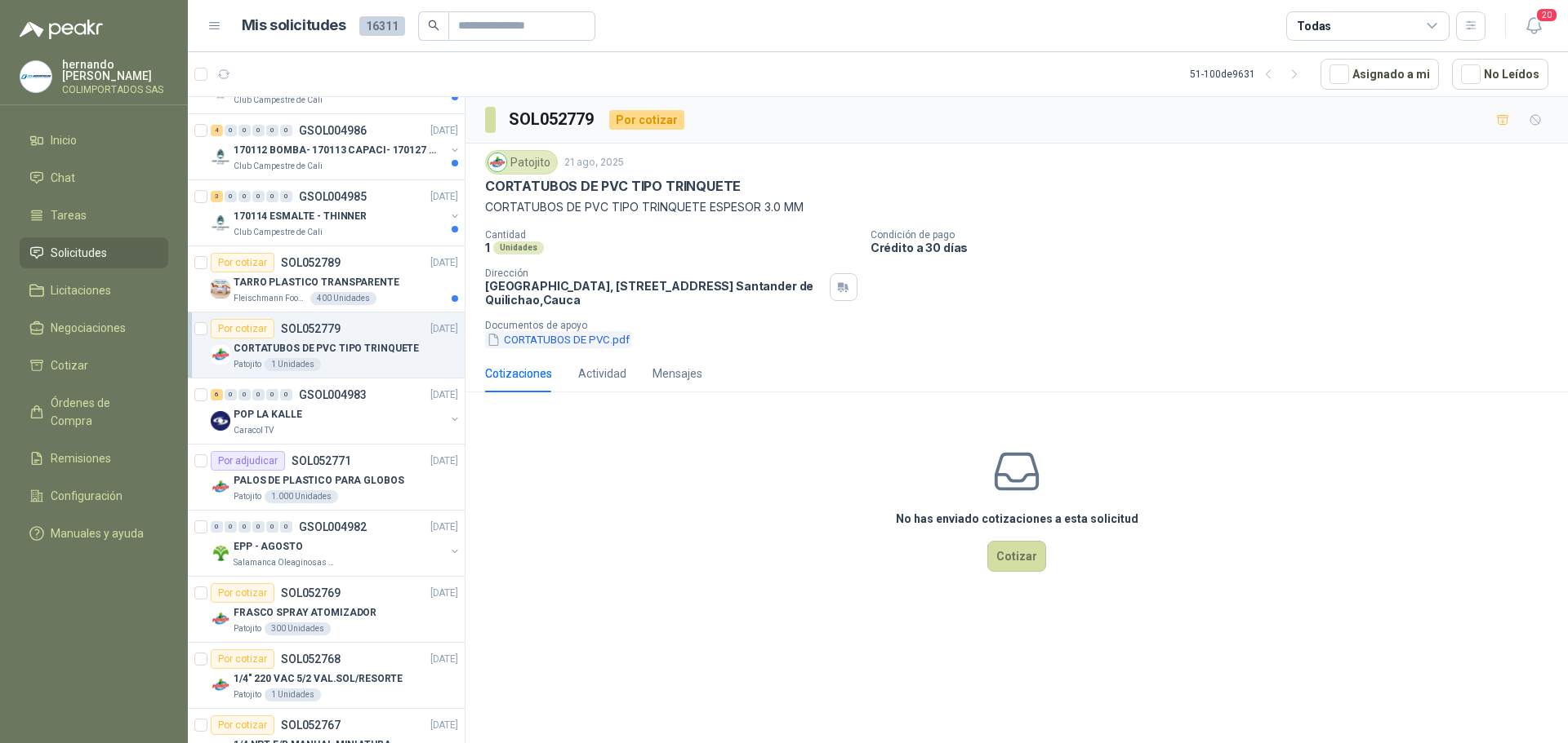
click at [545, 338] on button "CORTATUBOS DE PVC.pdf" at bounding box center [558, 340] width 146 height 17
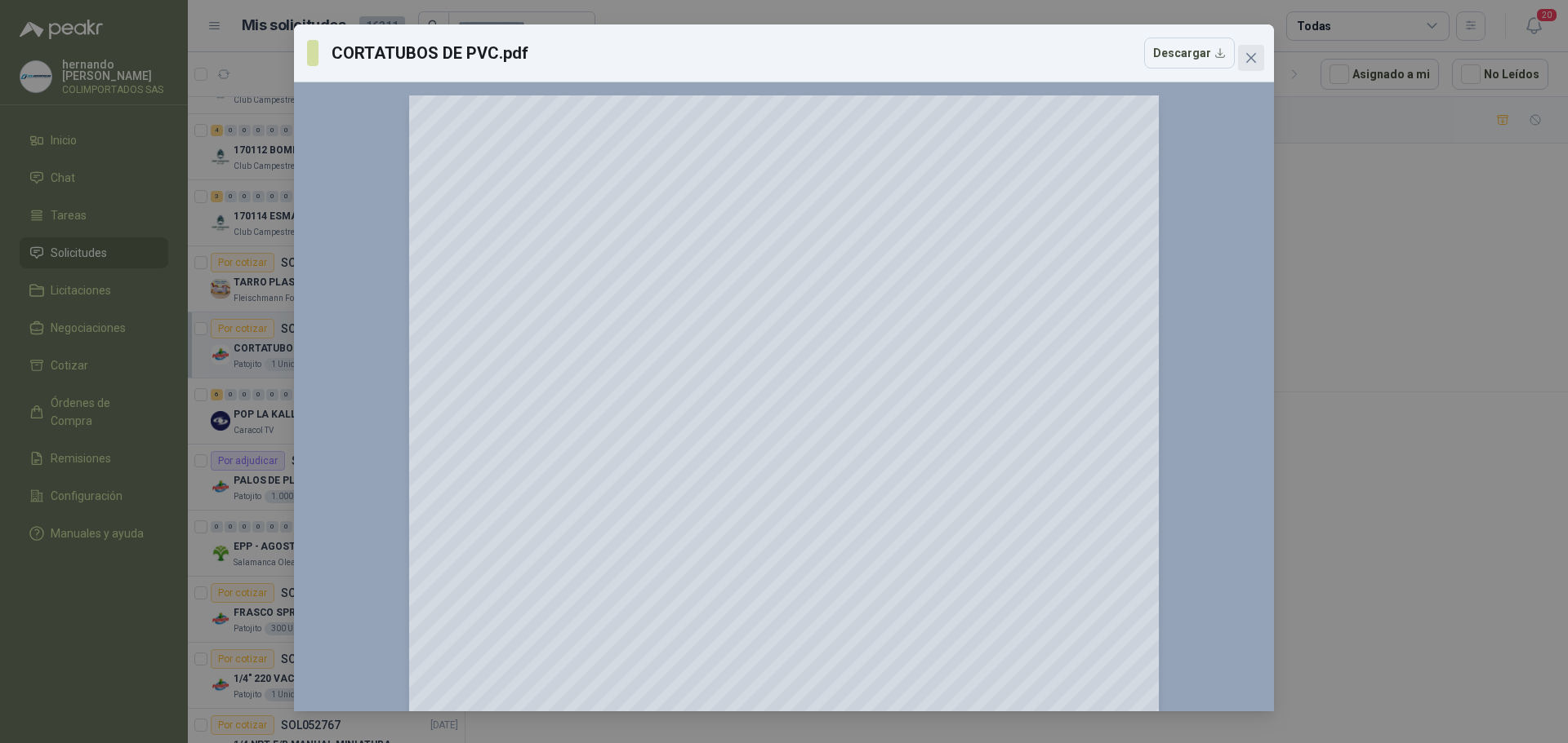
click at [1252, 60] on icon "close" at bounding box center [1251, 58] width 10 height 10
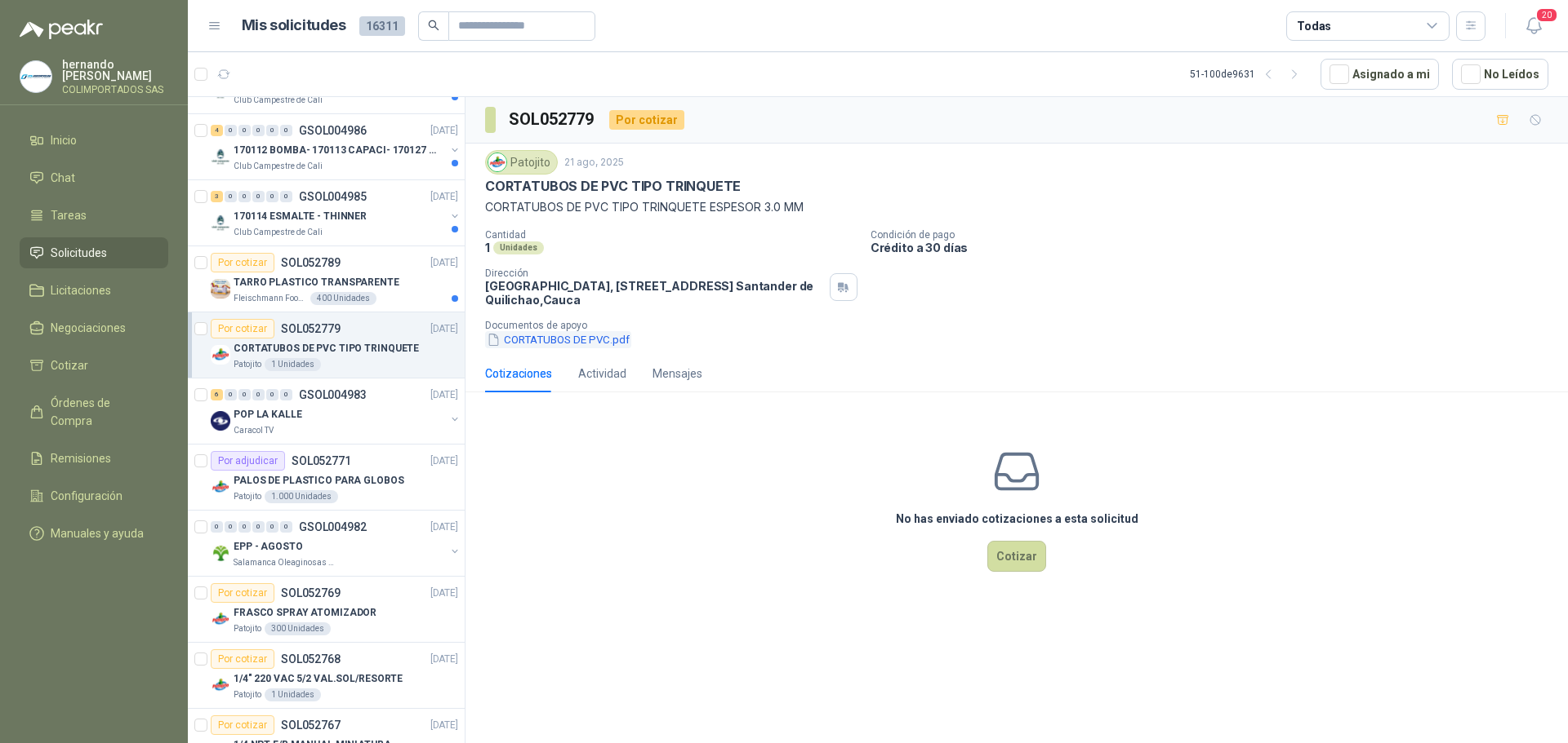
click at [554, 339] on button "CORTATUBOS DE PVC.pdf" at bounding box center [558, 340] width 146 height 17
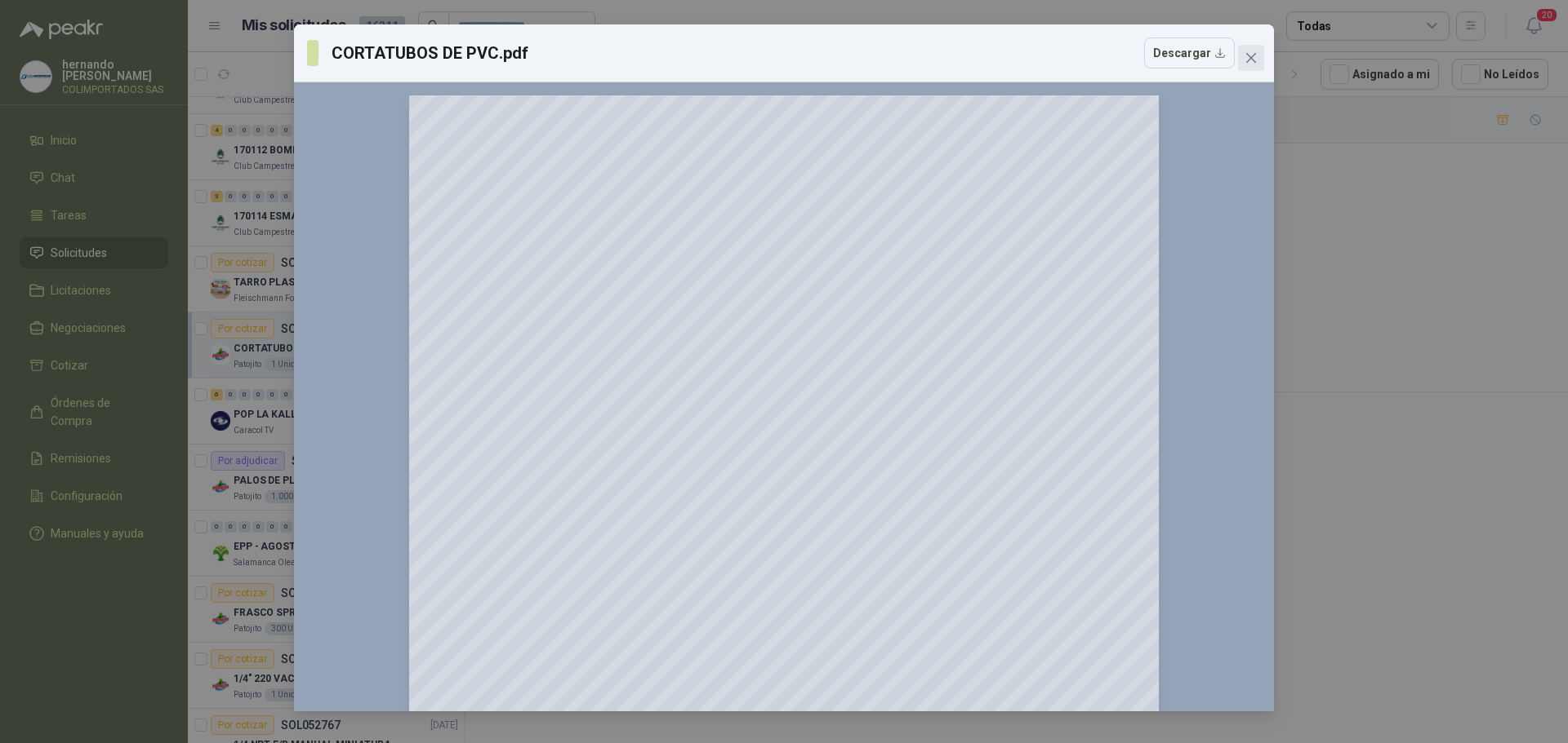
click at [1252, 59] on icon "close" at bounding box center [1251, 58] width 10 height 10
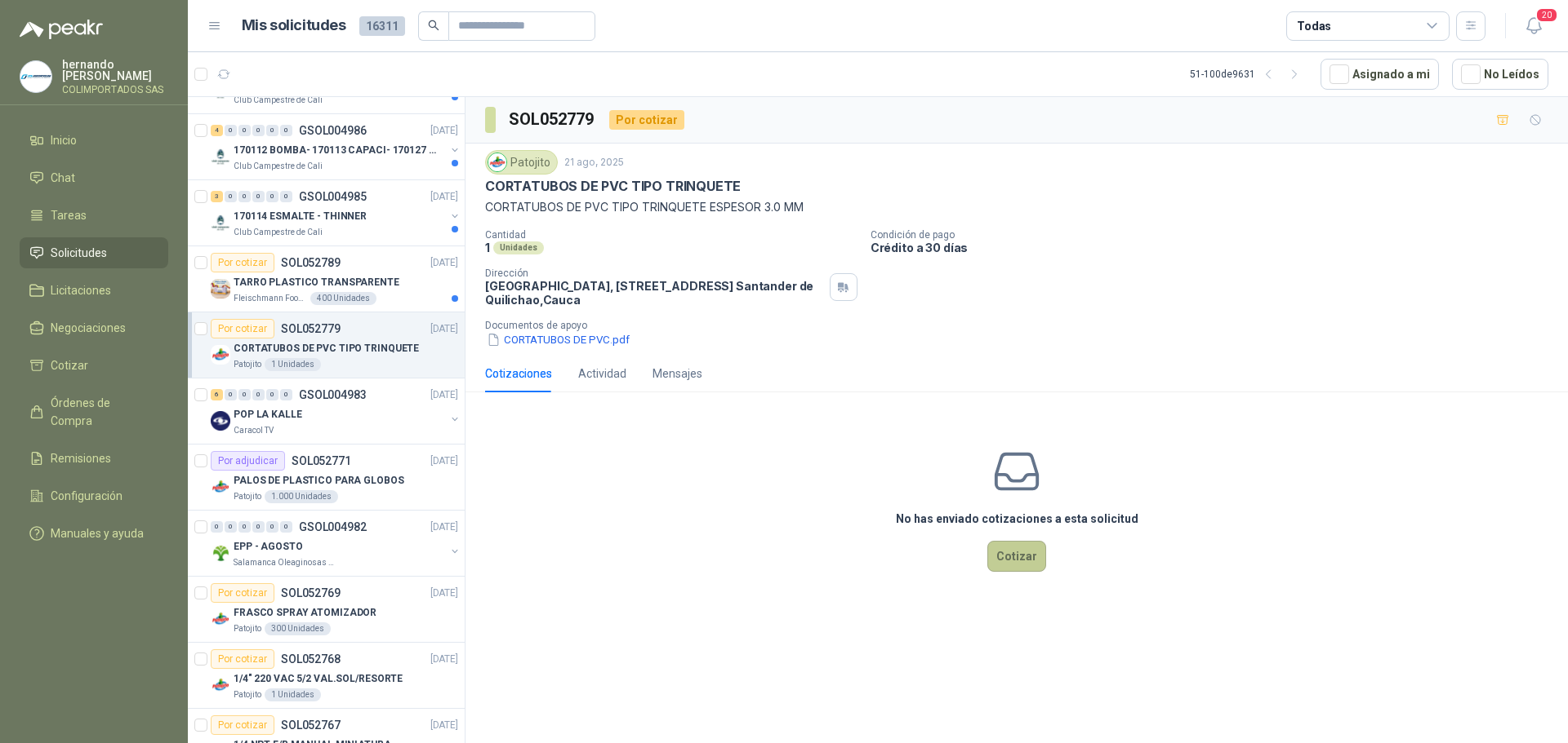
click at [1019, 557] on button "Cotizar" at bounding box center [1017, 556] width 59 height 31
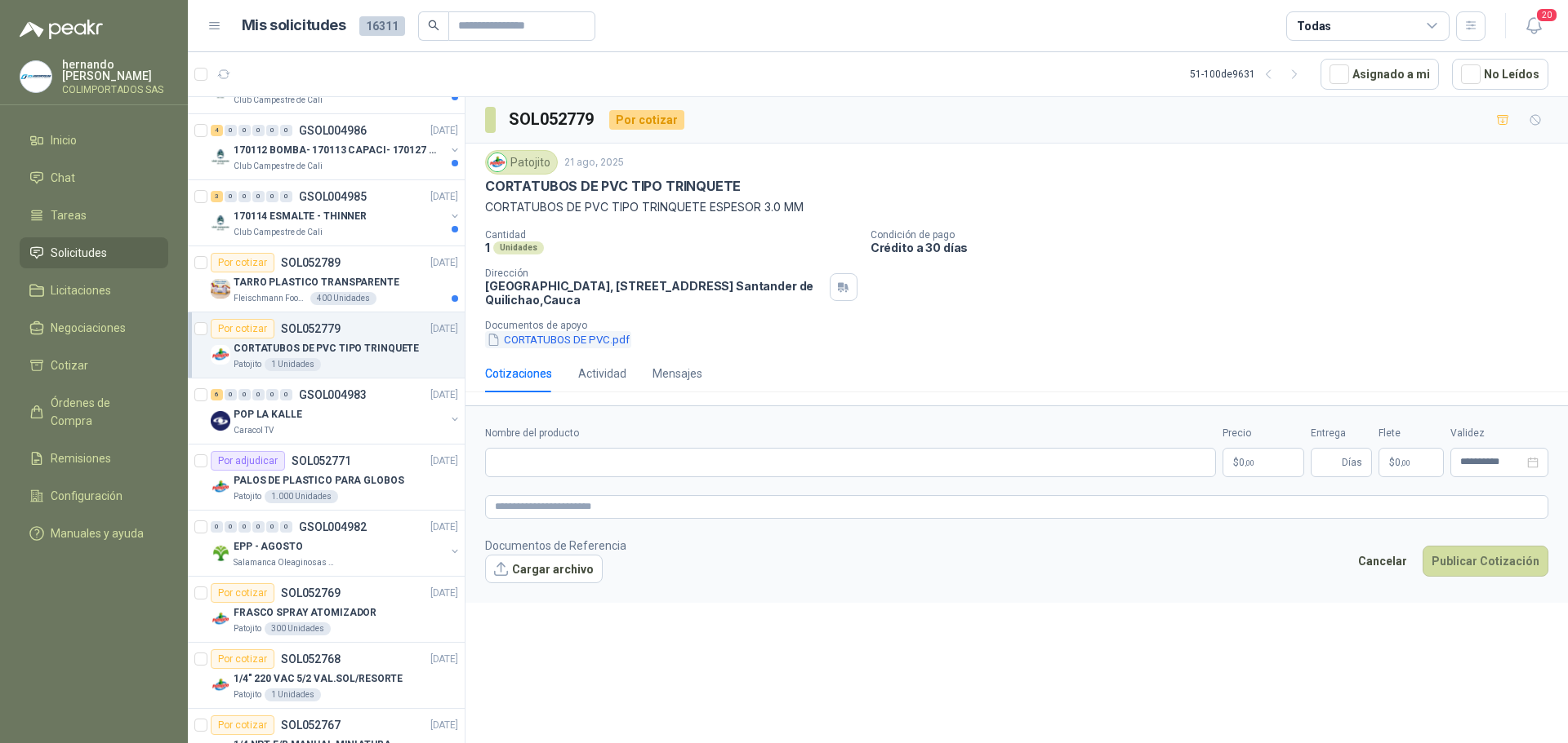
click at [550, 340] on button "CORTATUBOS DE PVC.pdf" at bounding box center [558, 340] width 146 height 17
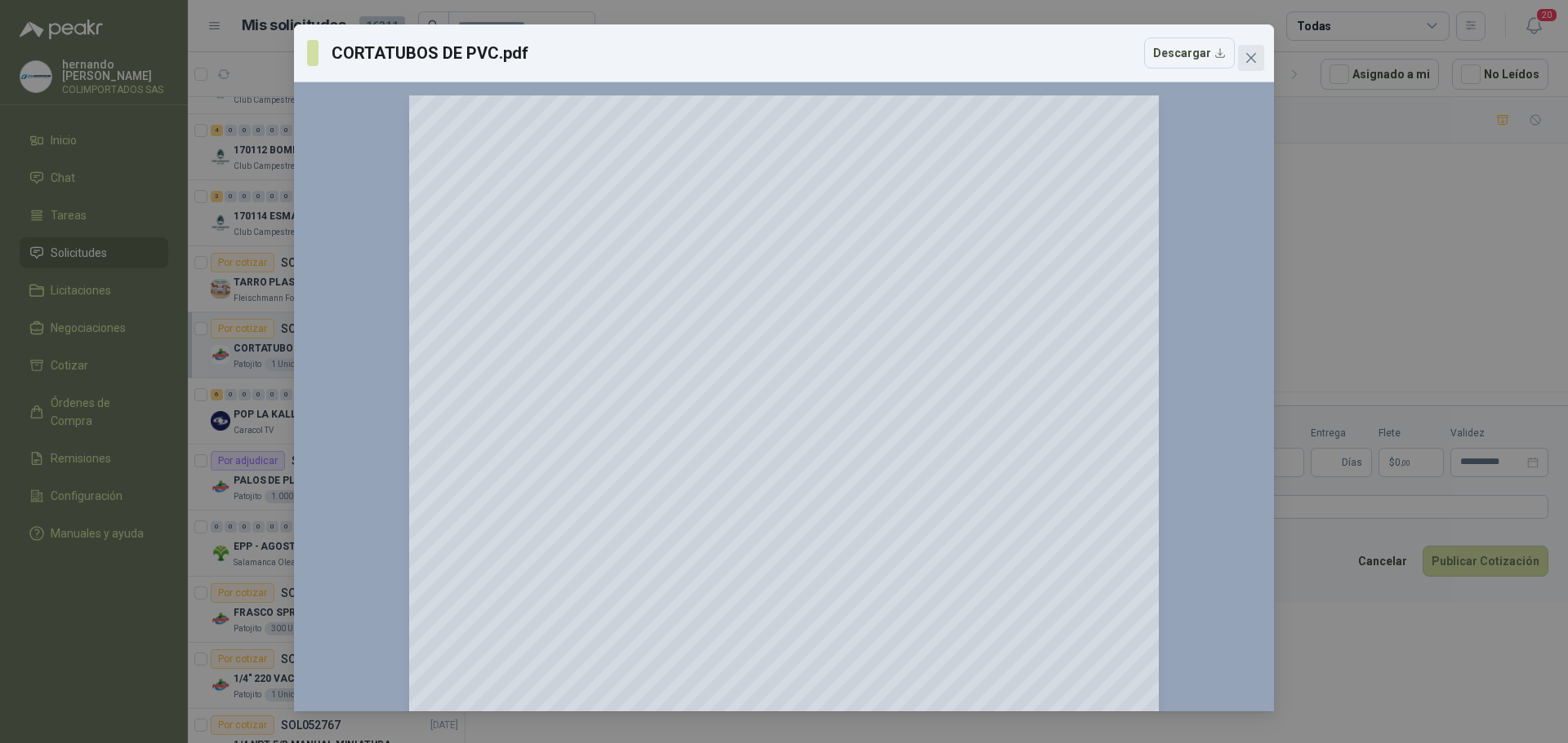
click at [1250, 56] on icon "close" at bounding box center [1251, 58] width 10 height 10
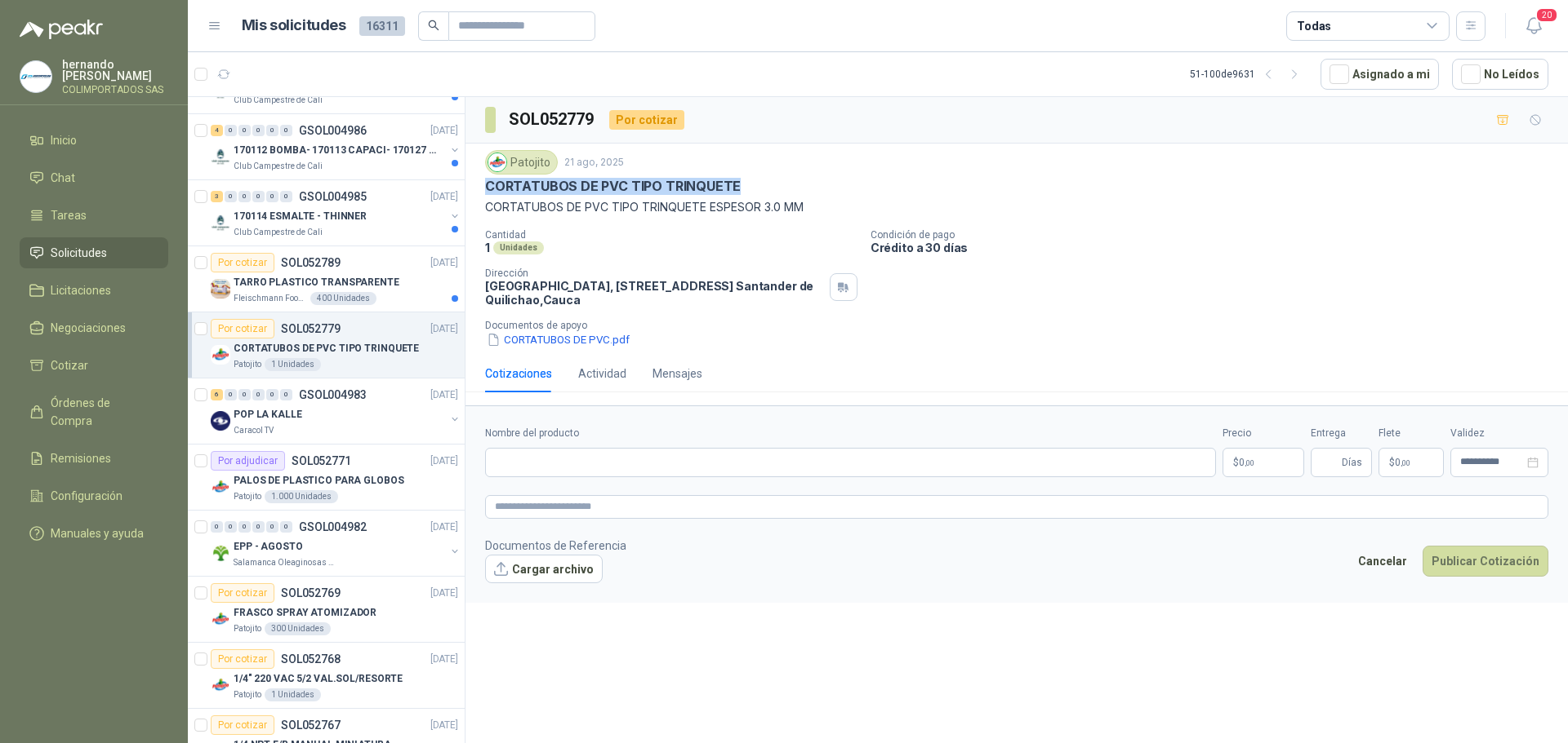
drag, startPoint x: 743, startPoint y: 188, endPoint x: 487, endPoint y: 185, distance: 256.0
click at [487, 185] on div "CORTATUBOS DE PVC TIPO TRINQUETE" at bounding box center [1016, 187] width 1063 height 17
copy p "CORTATUBOS DE PVC TIPO TRINQUETE"
click at [590, 458] on input "Nombre del producto" at bounding box center [850, 462] width 731 height 30
paste input "**********"
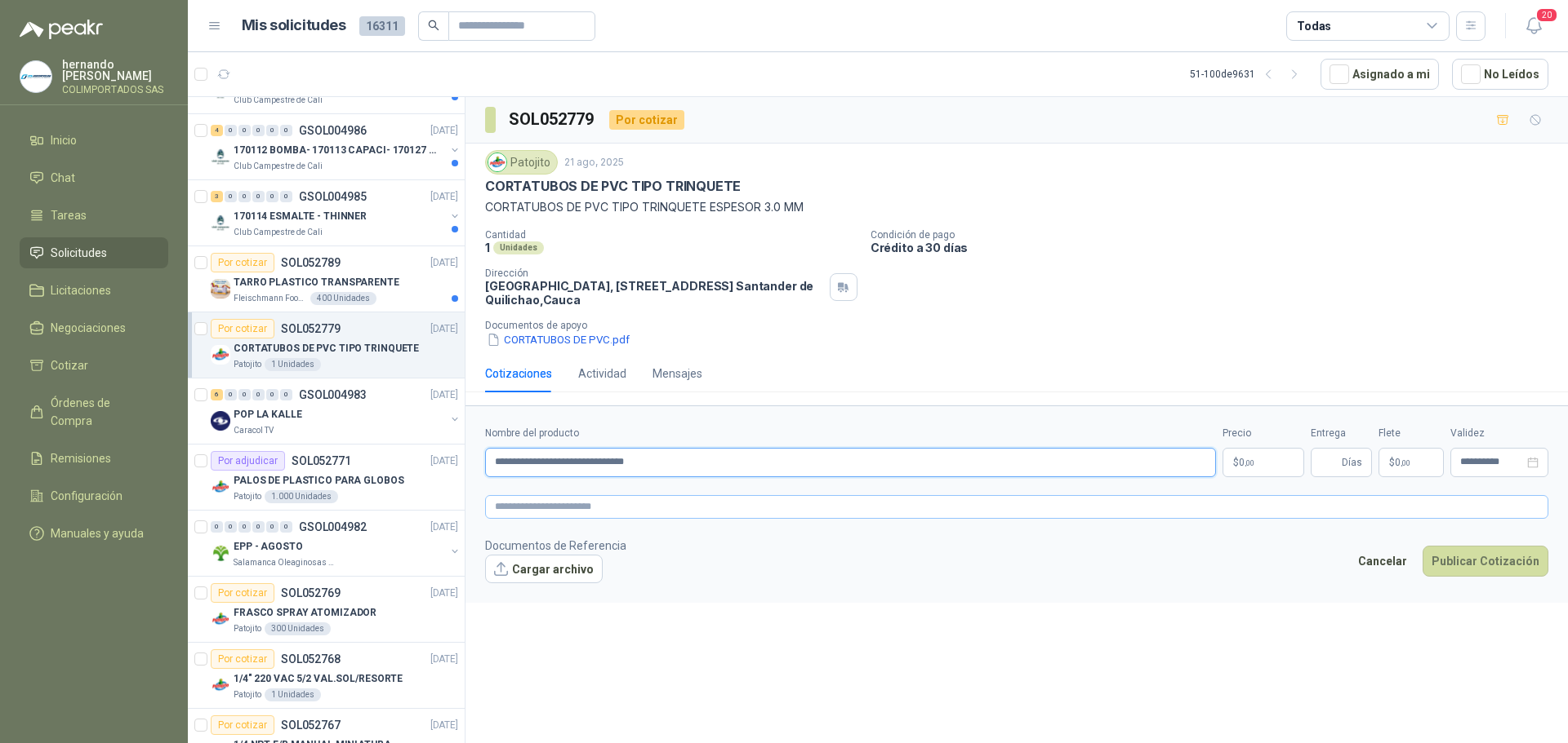
type input "**********"
click at [607, 499] on textarea at bounding box center [1016, 507] width 1063 height 24
paste textarea "**********"
type textarea "**********"
click at [1243, 463] on body "[PERSON_NAME] COLIMPORTADOS SAS Inicio Chat Tareas Solicitudes Licitaciones Neg…" at bounding box center [784, 372] width 1568 height 743
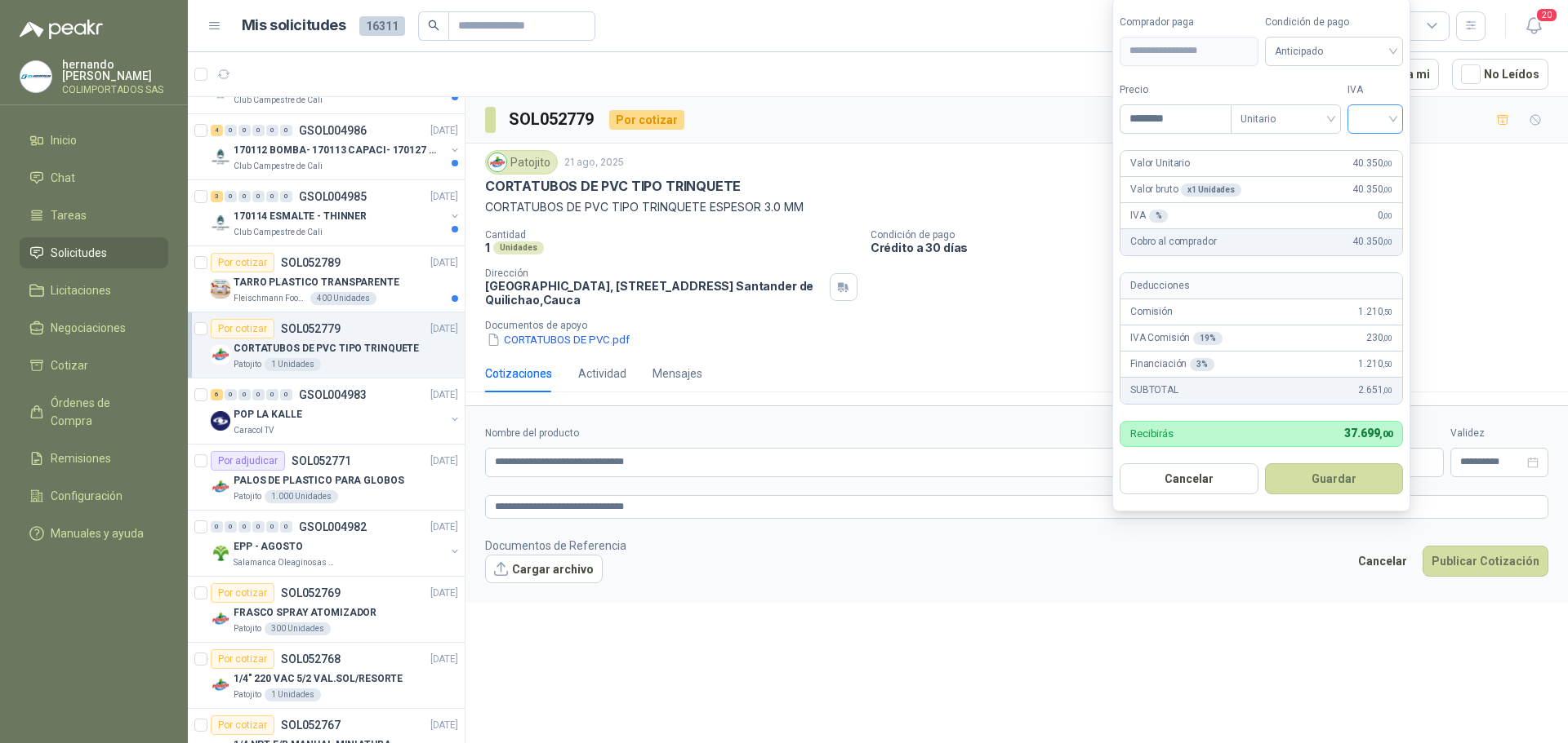
type input "********"
click at [1394, 117] on input "search" at bounding box center [1375, 118] width 36 height 25
click at [1386, 145] on div "19%" at bounding box center [1379, 152] width 31 height 18
click at [1397, 49] on div "Anticipado" at bounding box center [1336, 51] width 140 height 30
click at [1349, 109] on div "Crédito a 30 días" at bounding box center [1336, 110] width 114 height 18
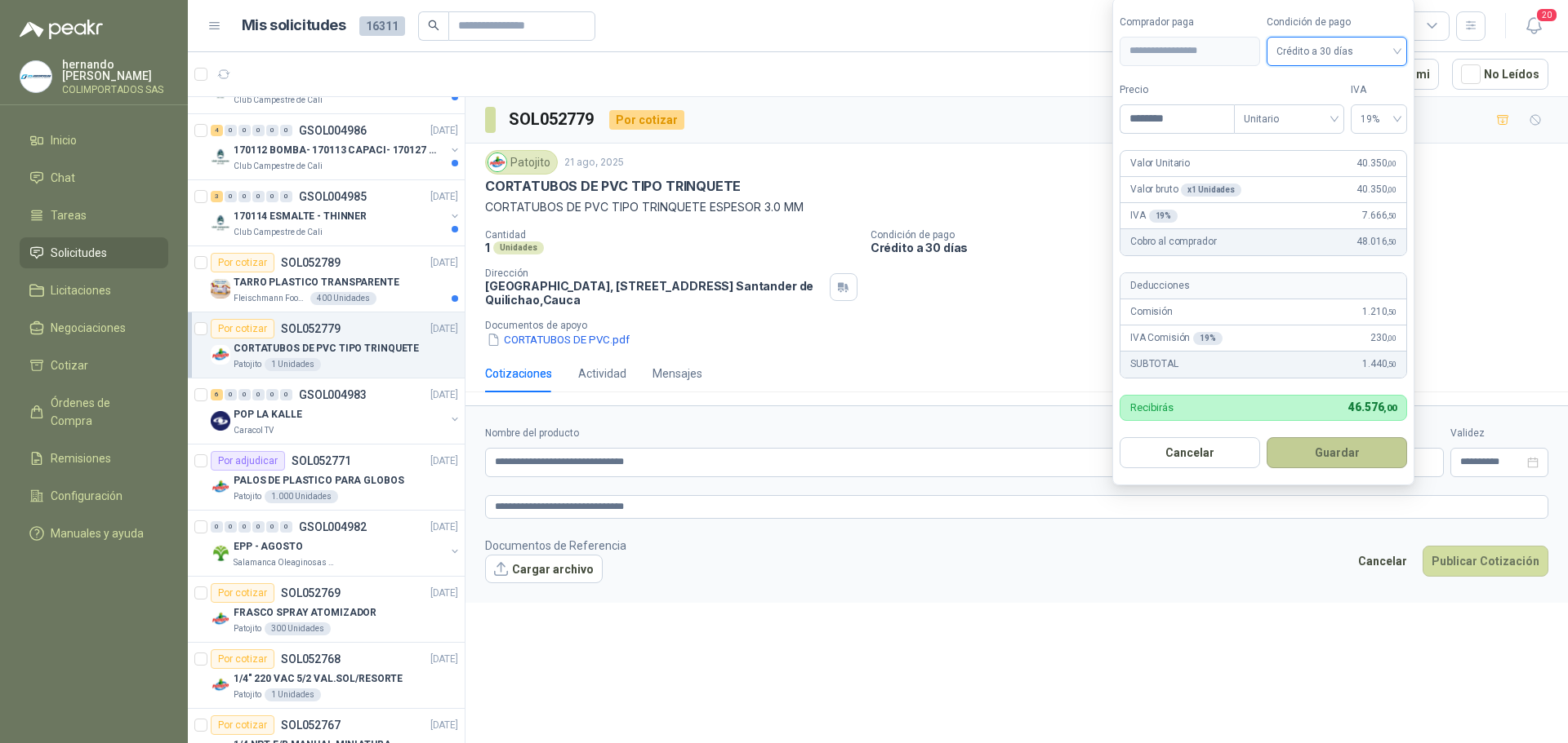
click at [1348, 452] on button "Guardar" at bounding box center [1336, 452] width 140 height 31
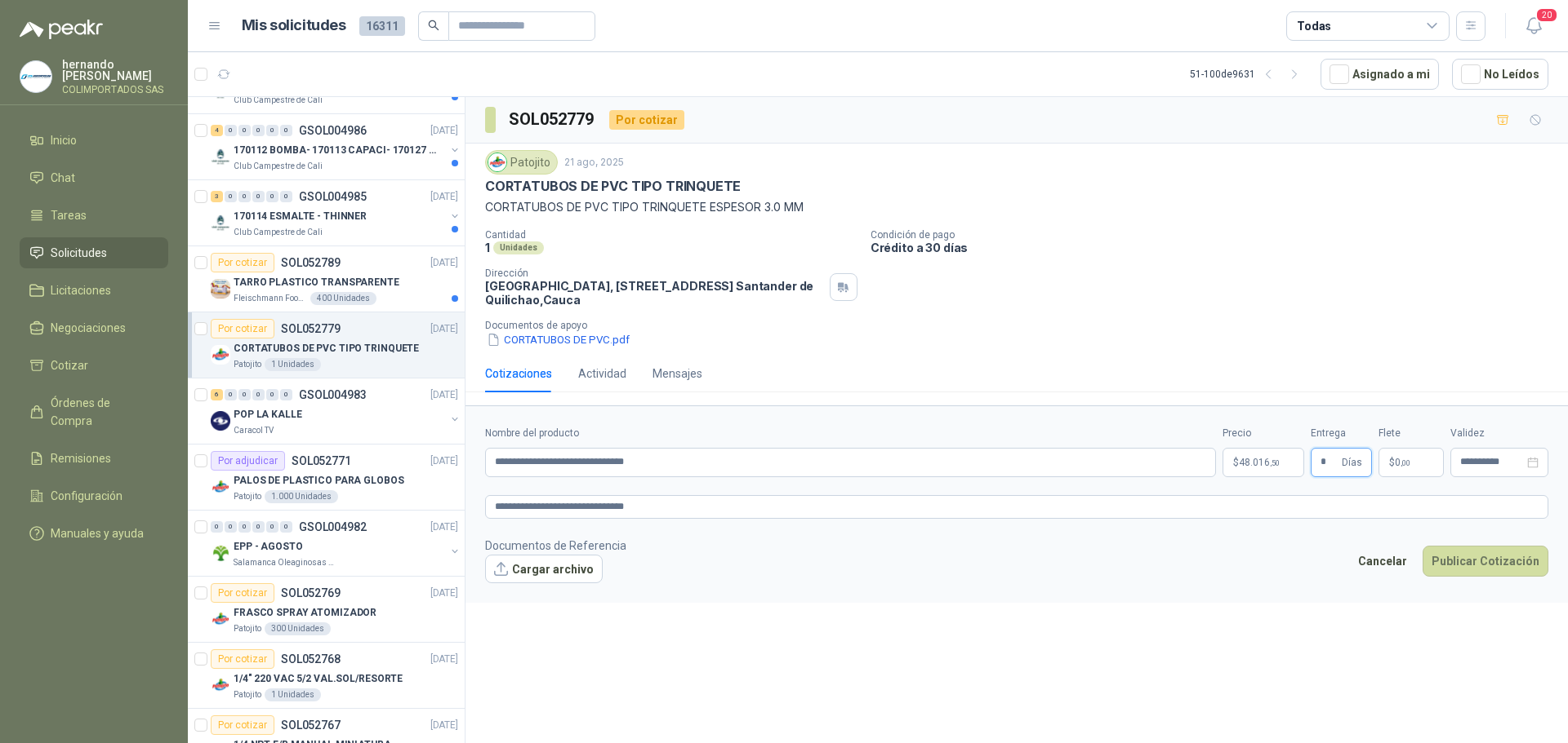
type input "*"
click at [1394, 467] on span "$" at bounding box center [1392, 463] width 6 height 10
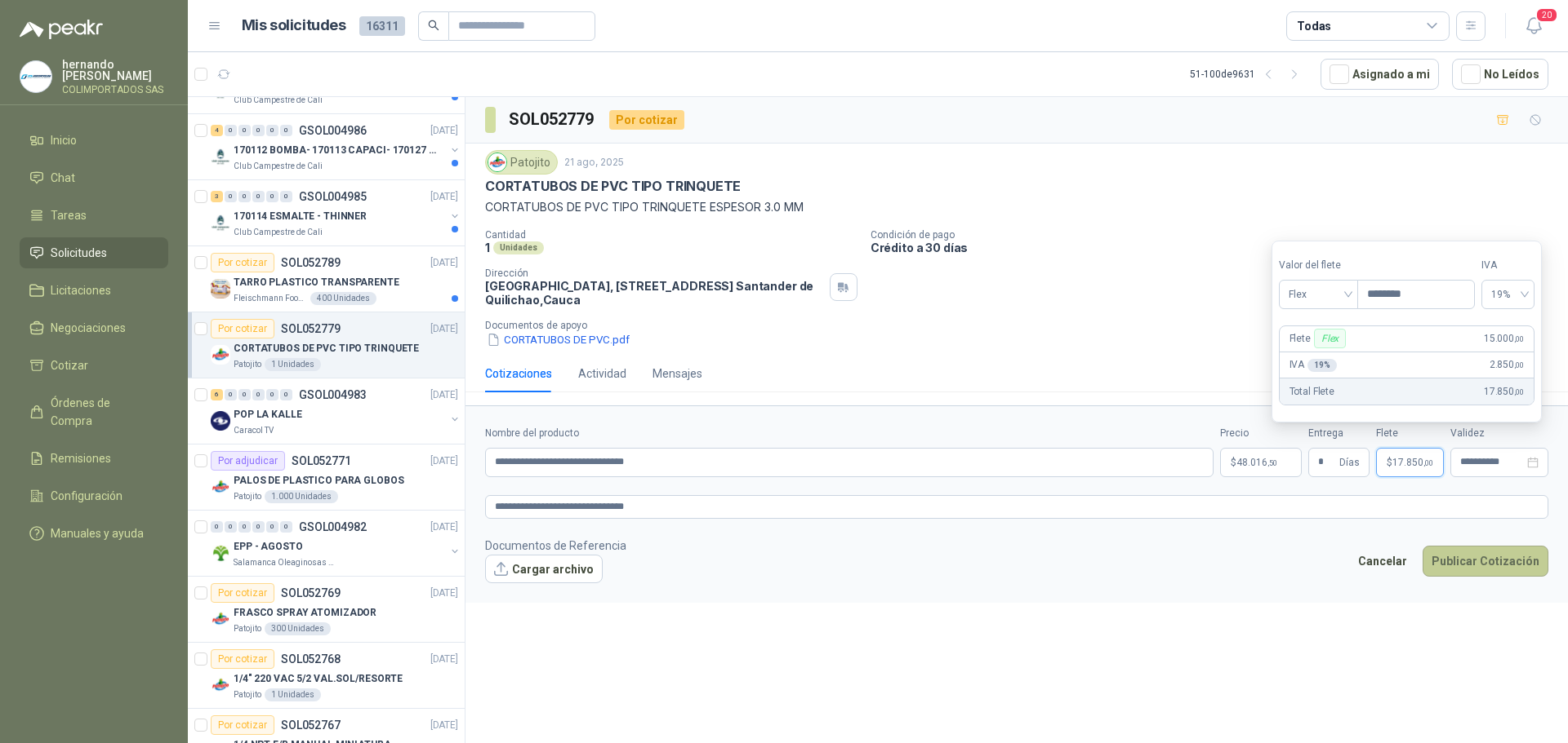
type input "********"
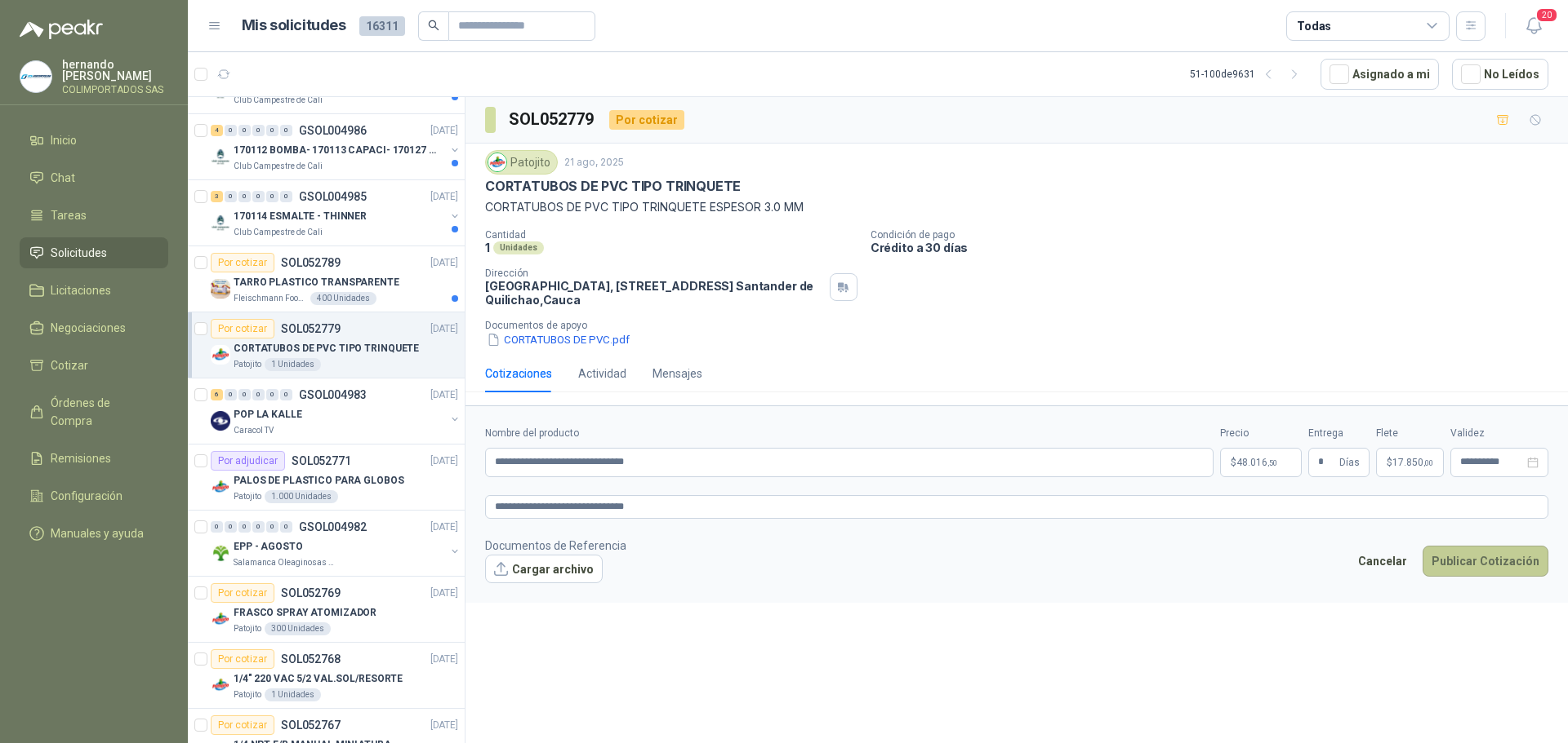
click at [1477, 561] on button "Publicar Cotización" at bounding box center [1485, 561] width 126 height 31
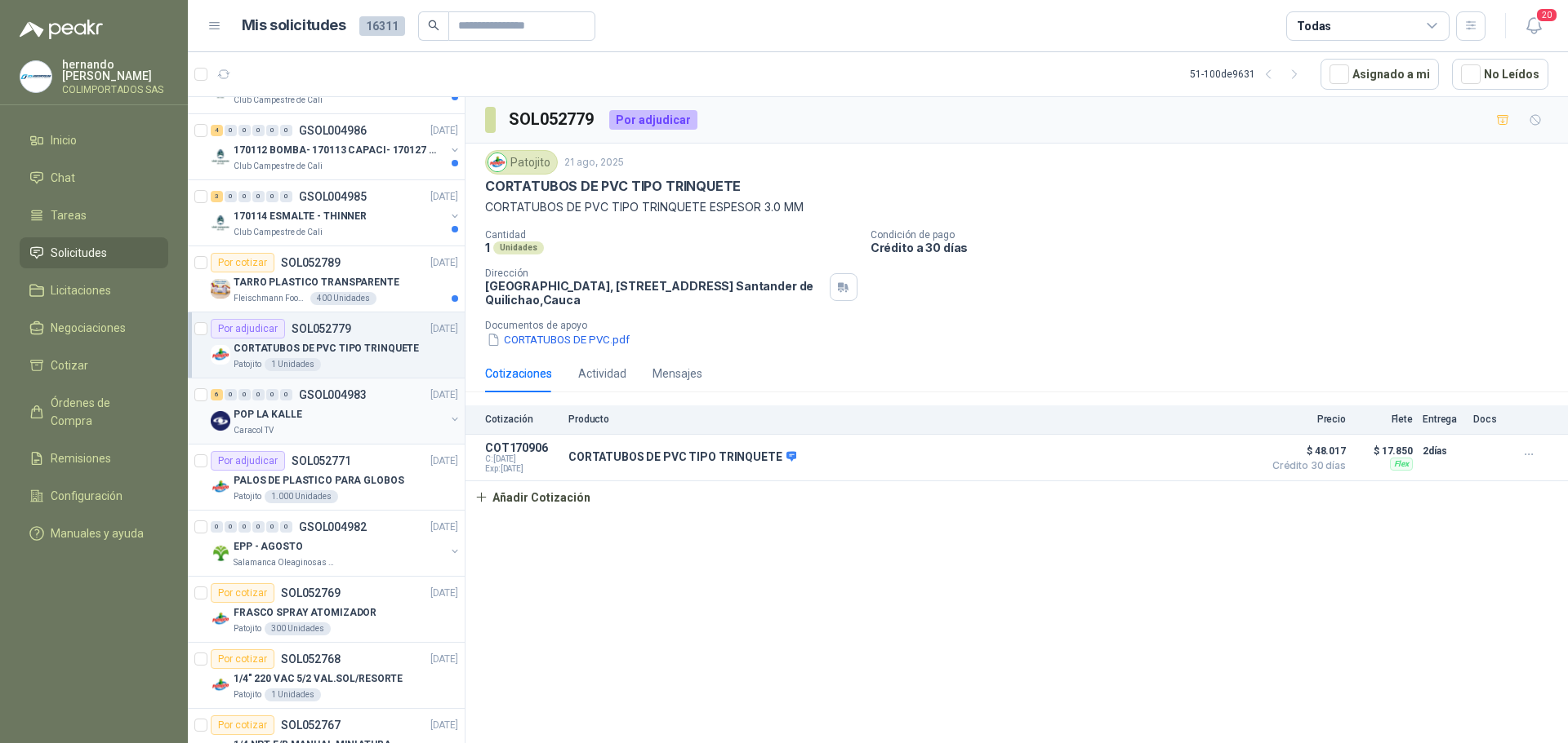
scroll to position [2280, 0]
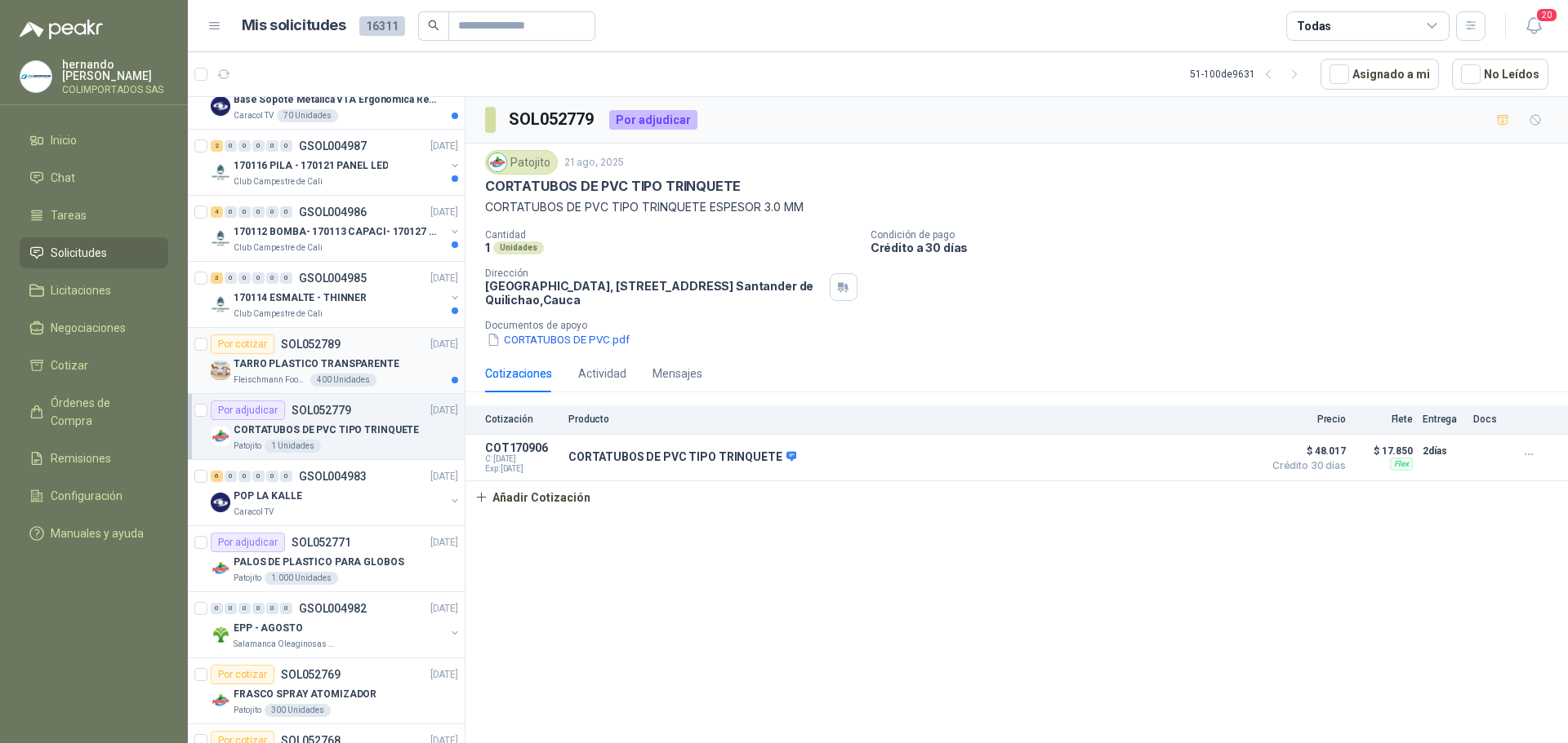
click at [407, 371] on div "TARRO PLASTICO TRANSPARENTE" at bounding box center [346, 364] width 225 height 20
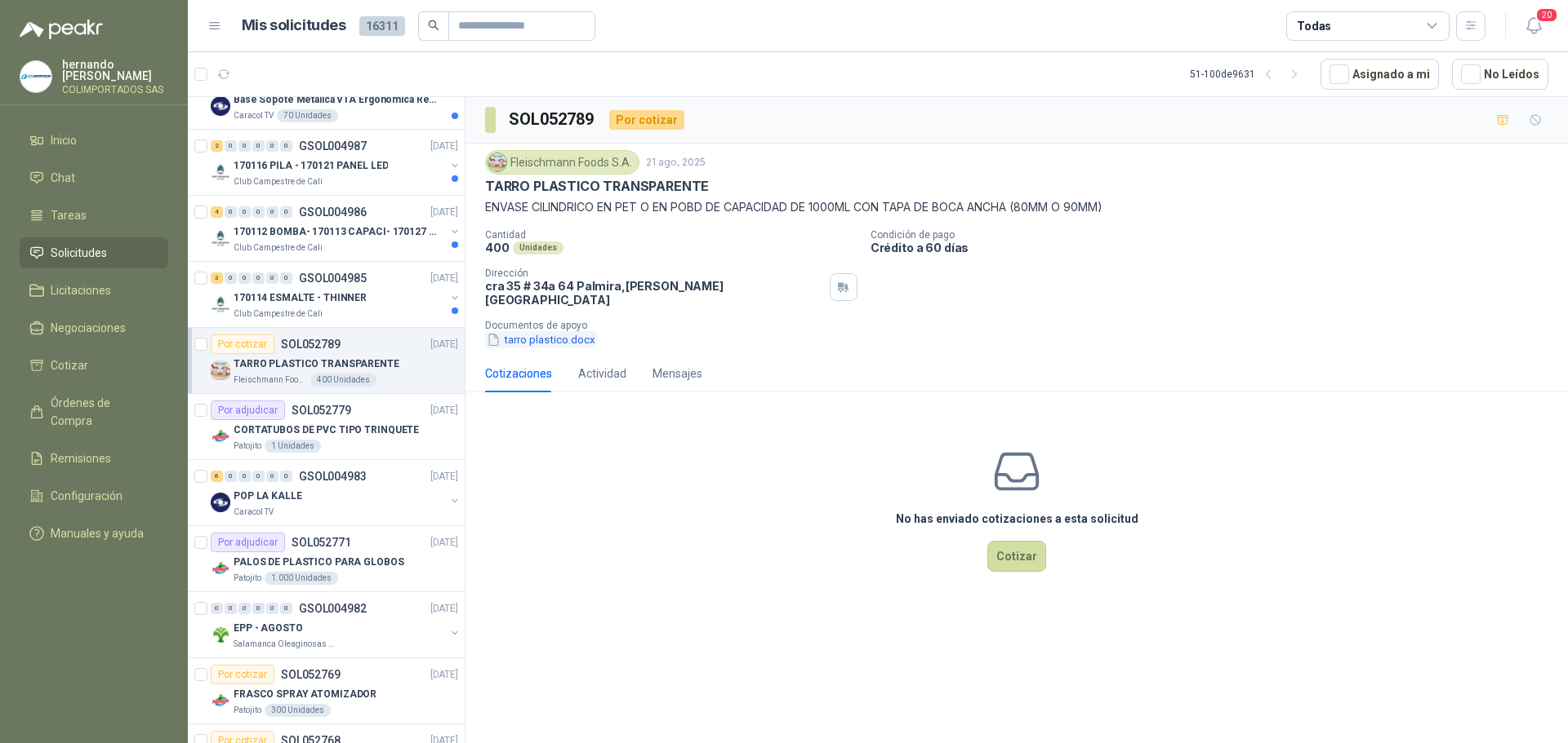
click at [544, 331] on button "tarro plastico.docx" at bounding box center [540, 340] width 112 height 17
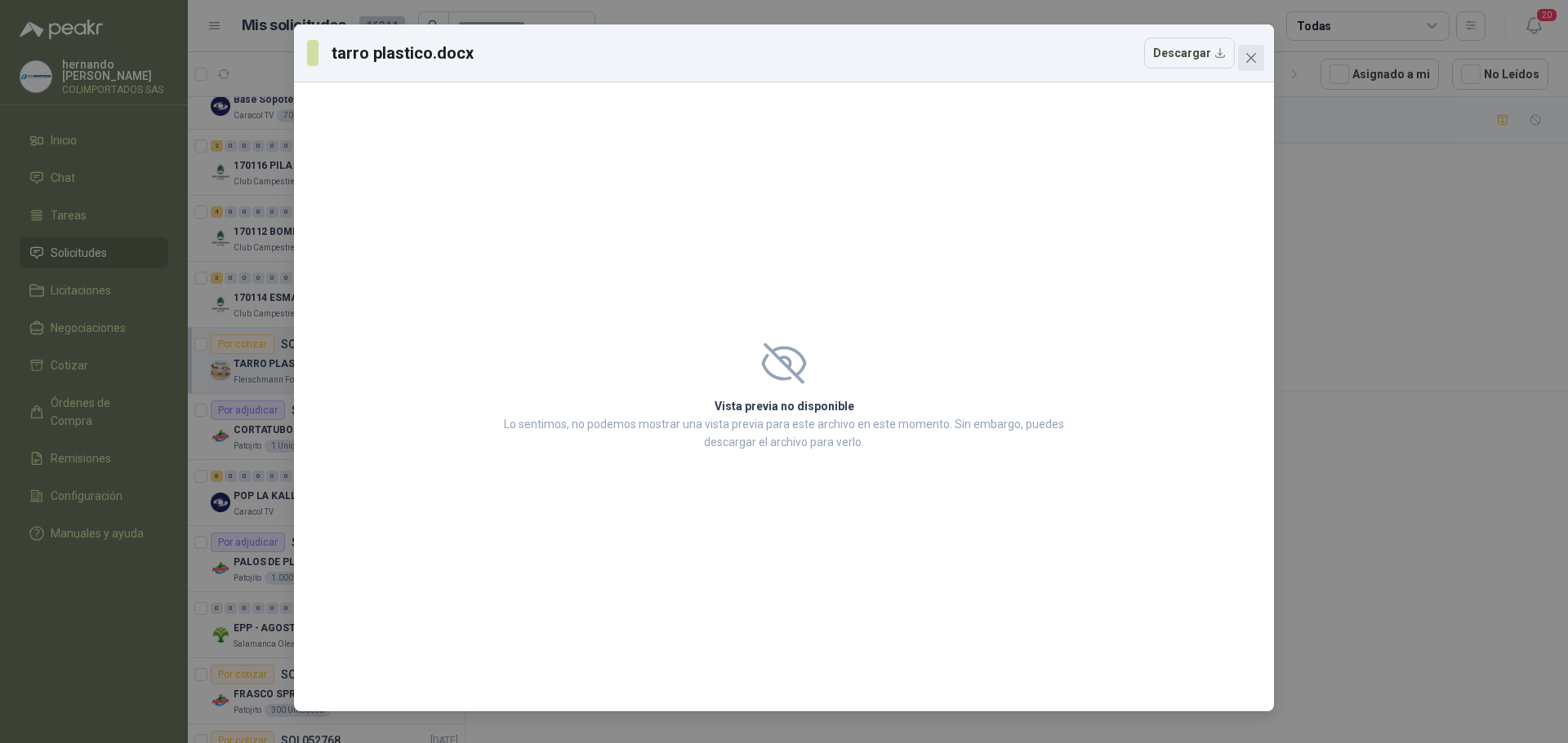
click at [1251, 55] on icon "close" at bounding box center [1252, 58] width 13 height 13
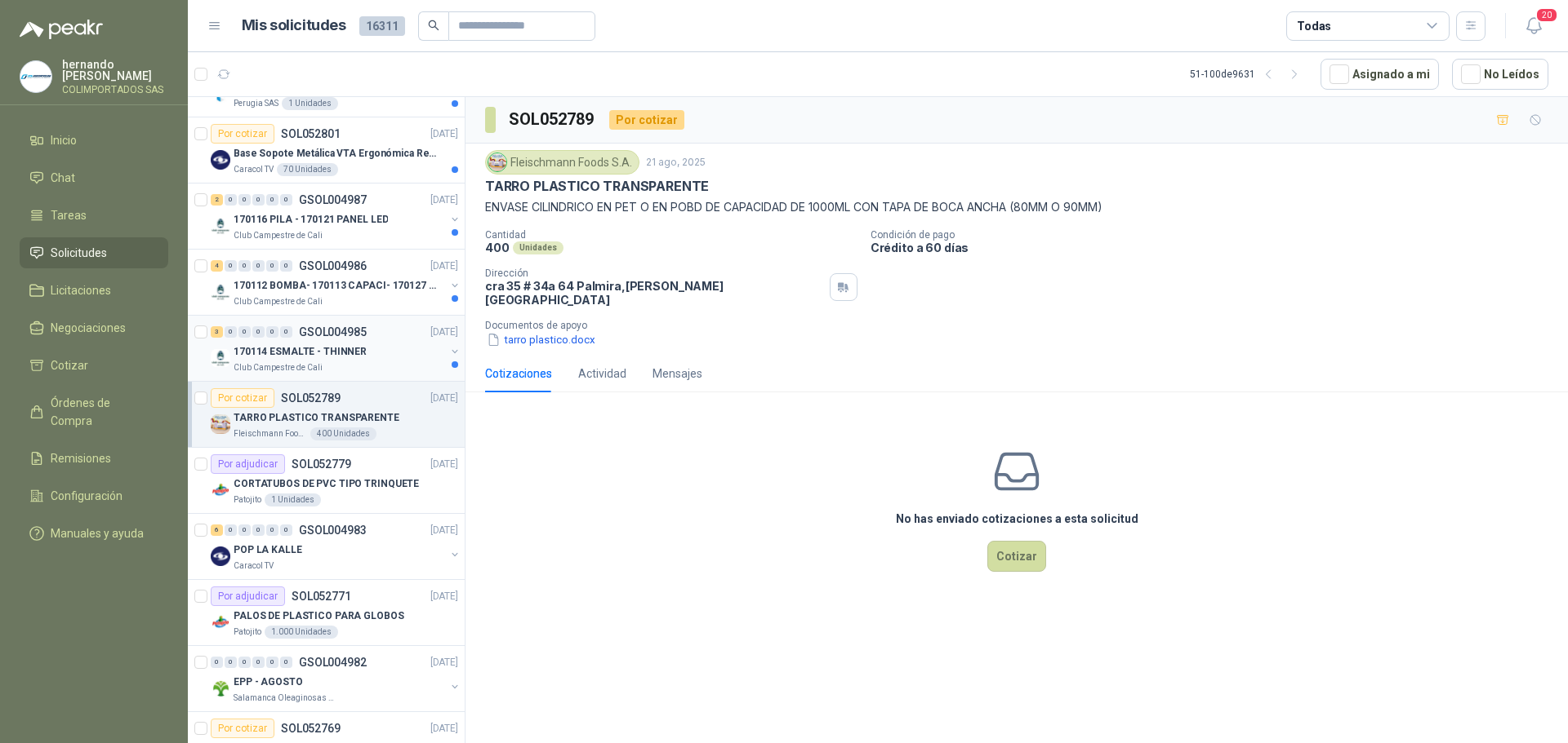
scroll to position [2199, 0]
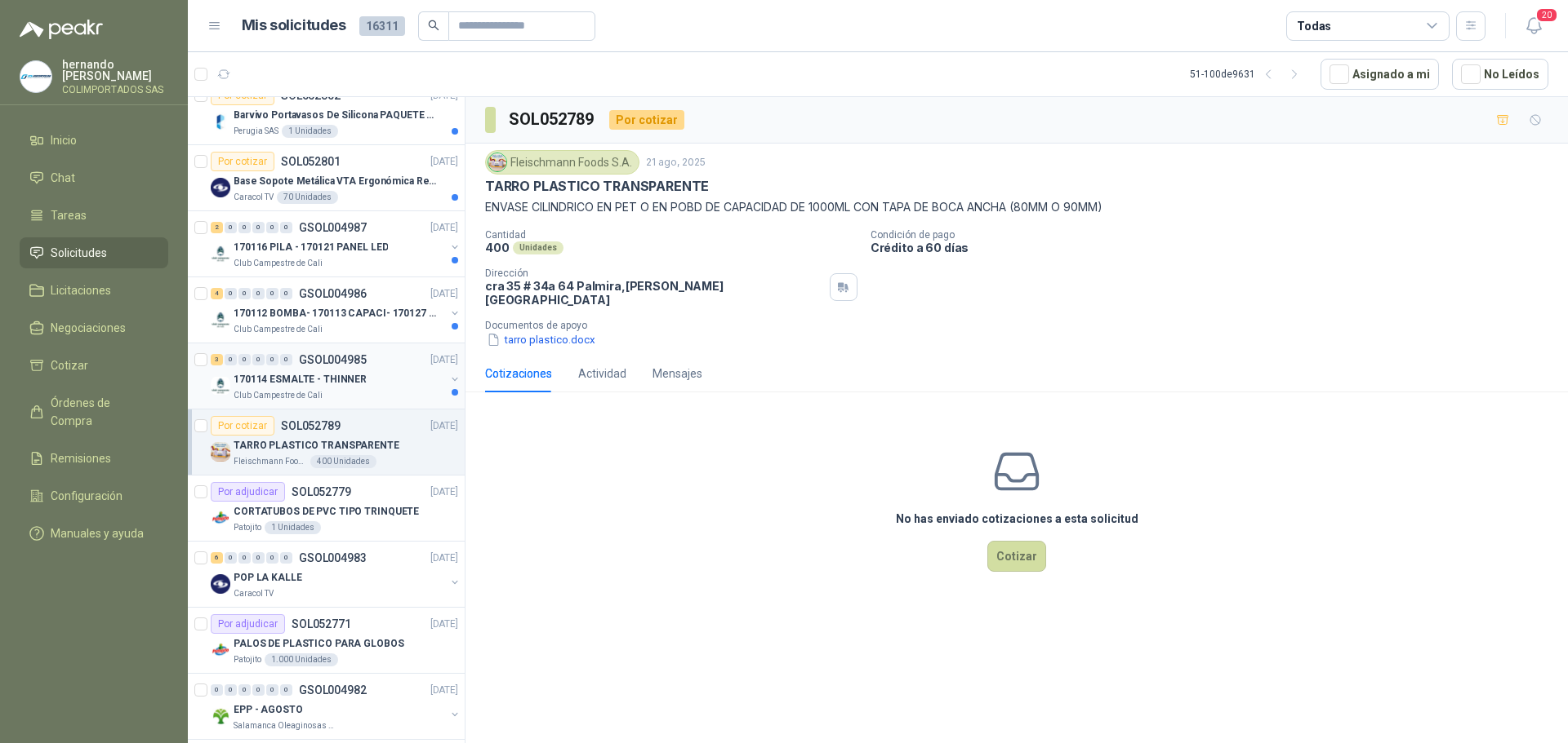
click at [372, 392] on div "Club Campestre de Cali" at bounding box center [339, 396] width 212 height 13
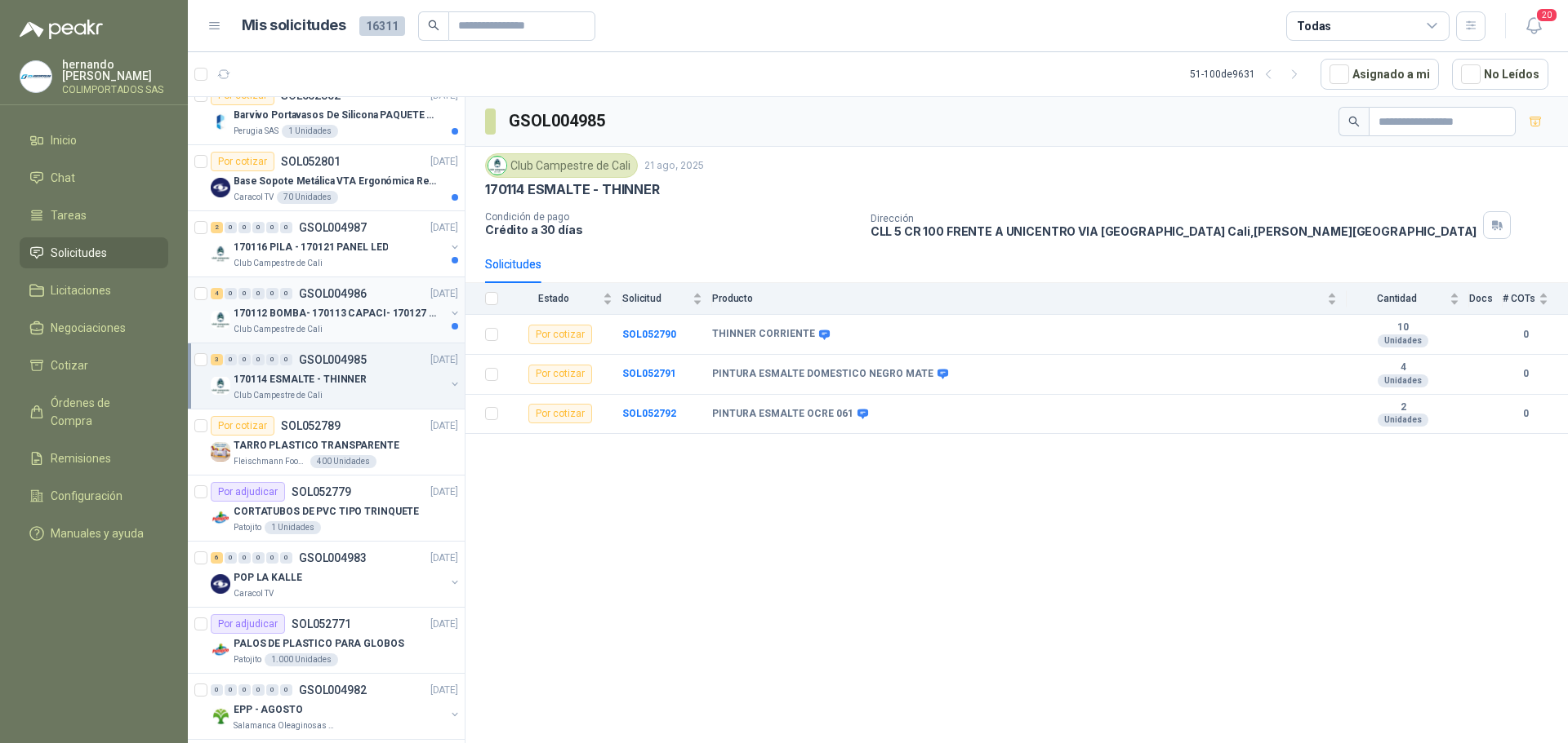
click at [358, 327] on div "Club Campestre de Cali" at bounding box center [339, 330] width 212 height 13
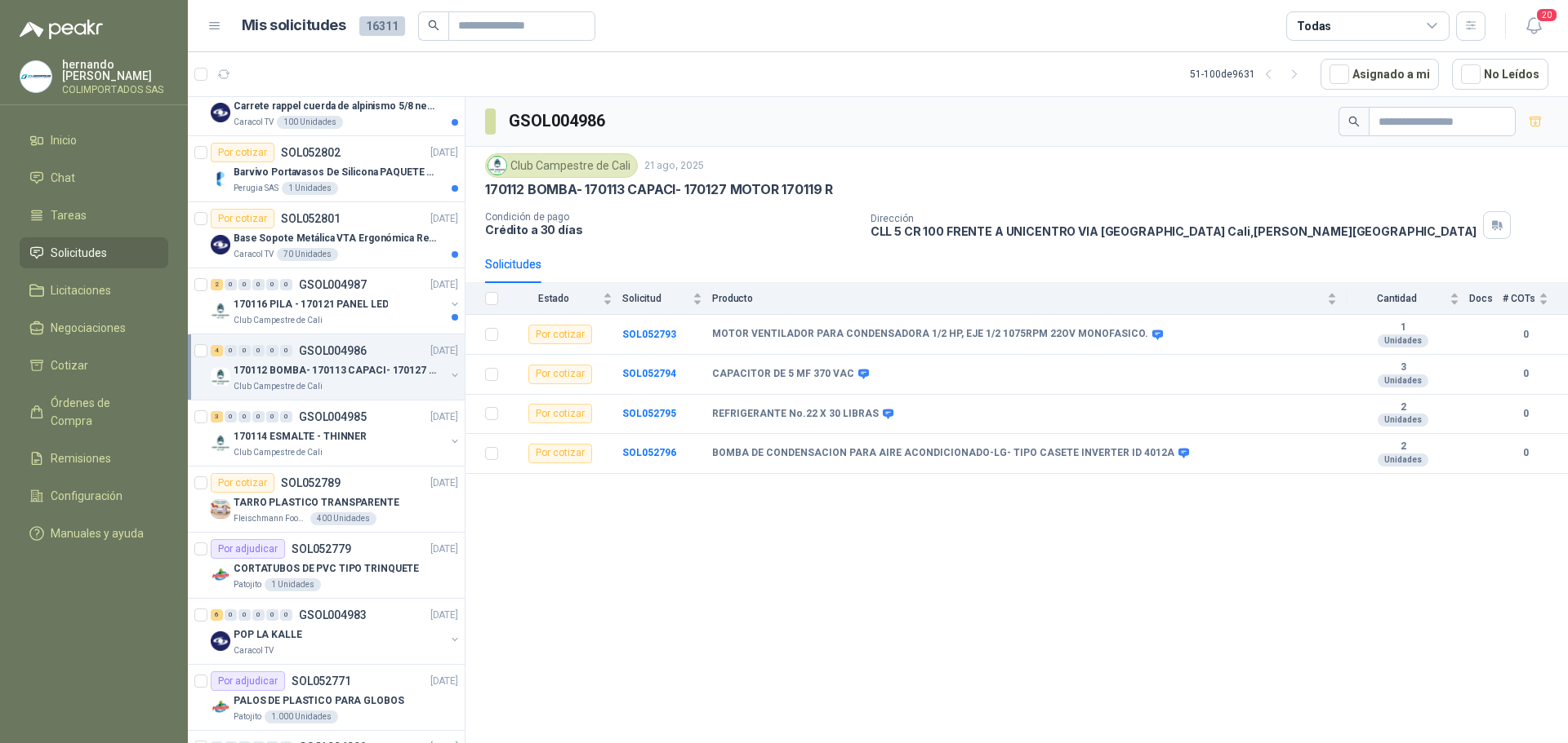
scroll to position [2118, 0]
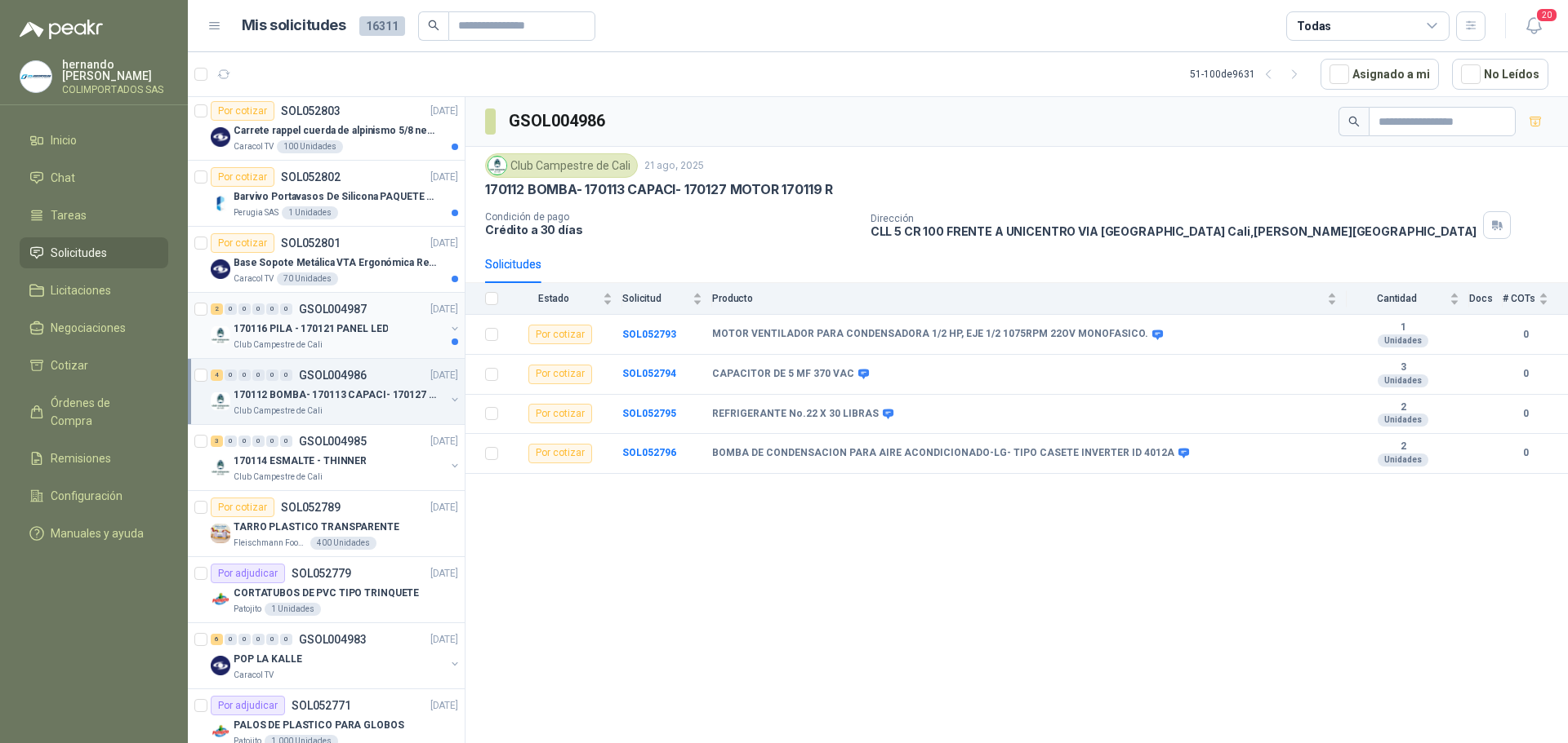
click at [349, 336] on p "170116 PILA - 170121 PANEL LED" at bounding box center [311, 330] width 154 height 15
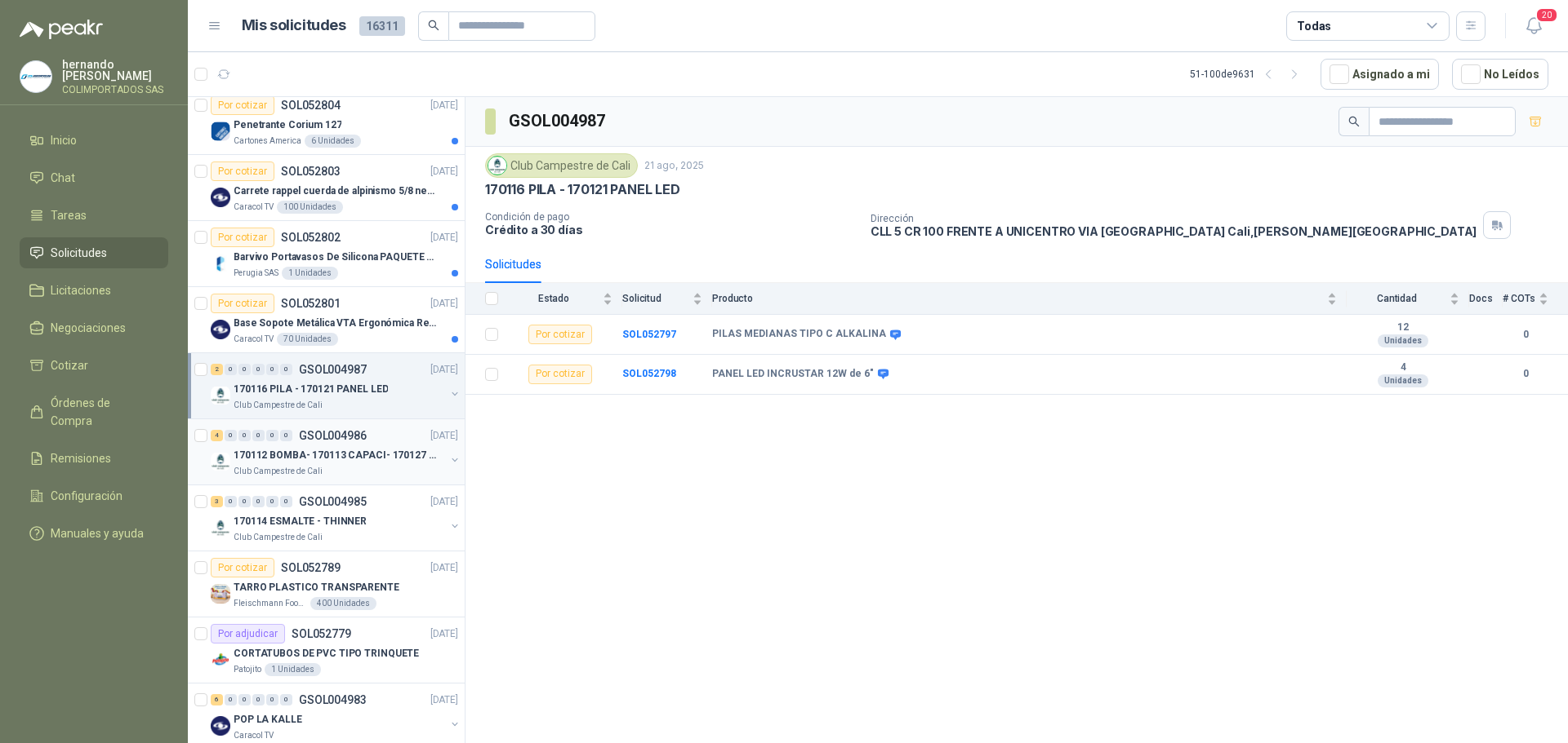
scroll to position [1955, 0]
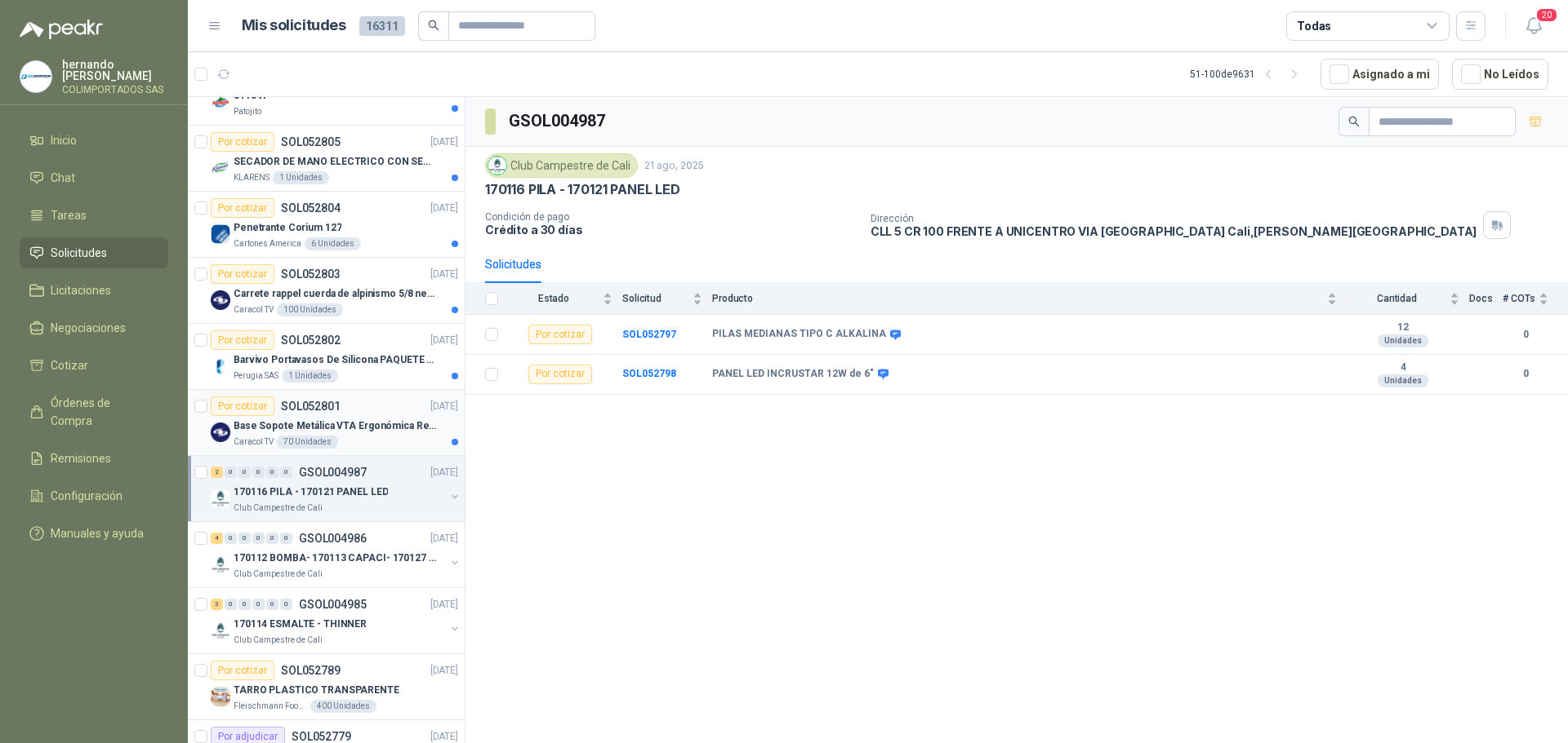
click at [390, 436] on div "Caracol TV 70 Unidades" at bounding box center [346, 442] width 225 height 13
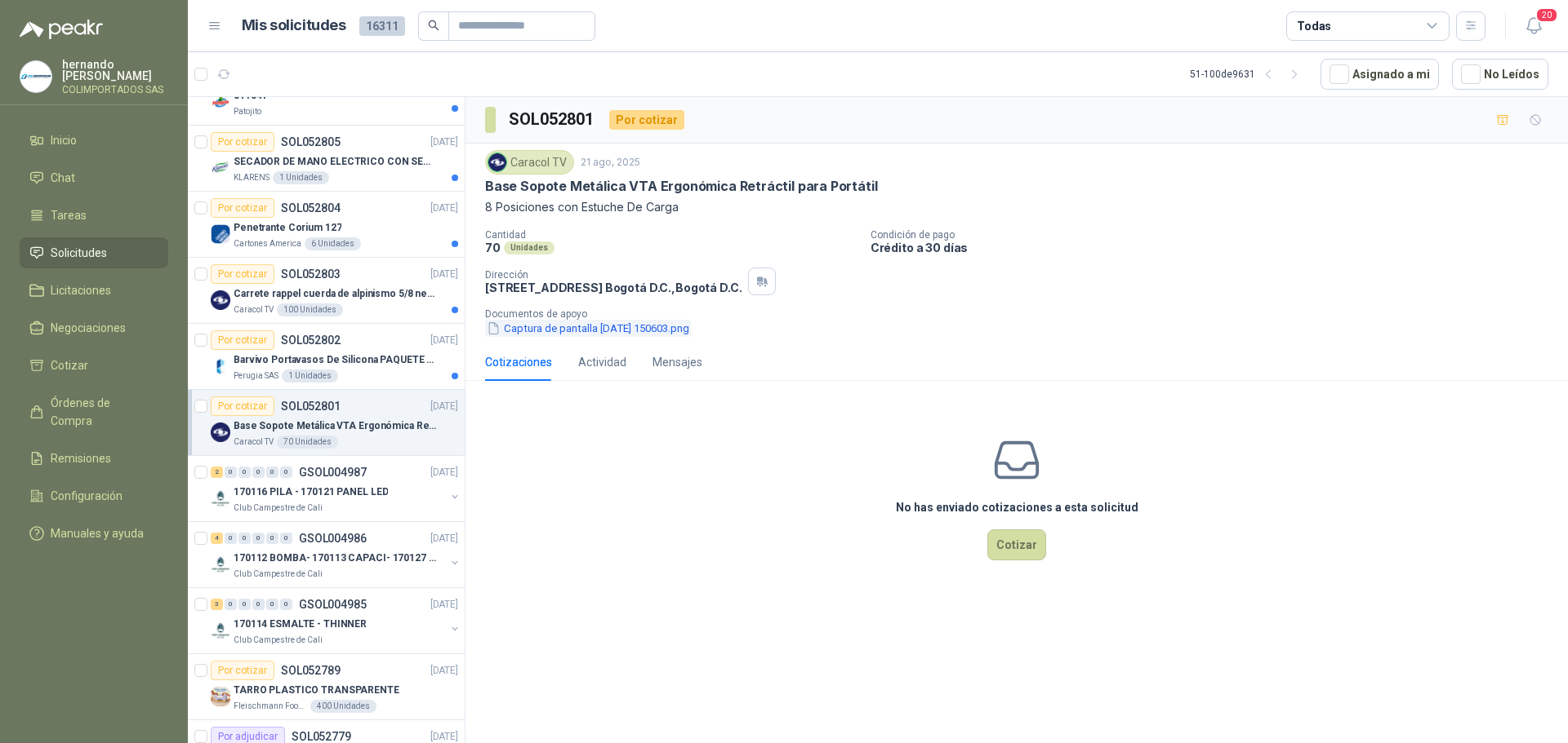
click at [565, 335] on button "Captura de pantalla [DATE] 150603.png" at bounding box center [588, 329] width 206 height 17
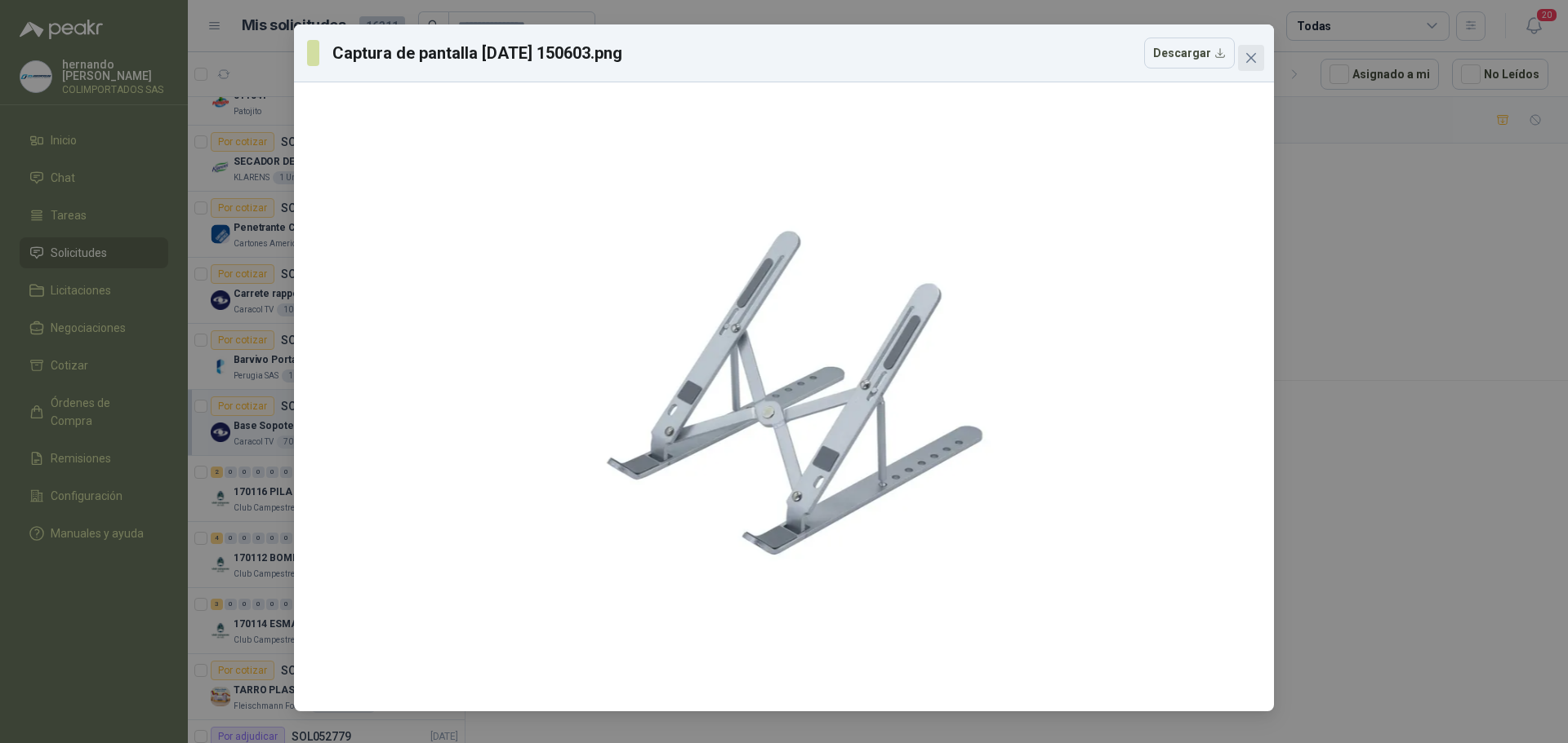
click at [1253, 54] on icon "close" at bounding box center [1252, 58] width 13 height 13
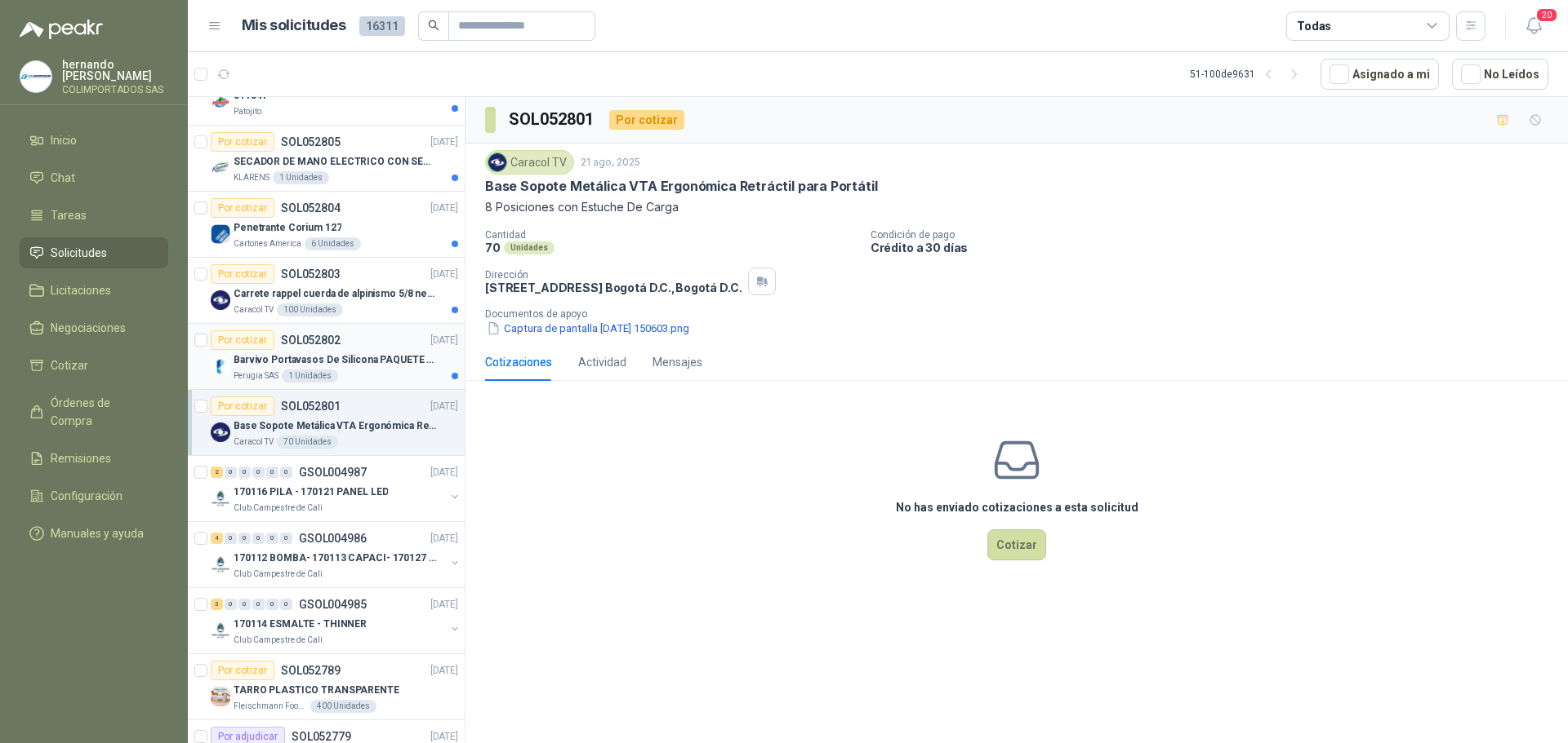
click at [371, 358] on p "Barvivo Portavasos De Silicona PAQUETE 6 Unidades Negro Con Soporte Antidesliza…" at bounding box center [335, 360] width 203 height 15
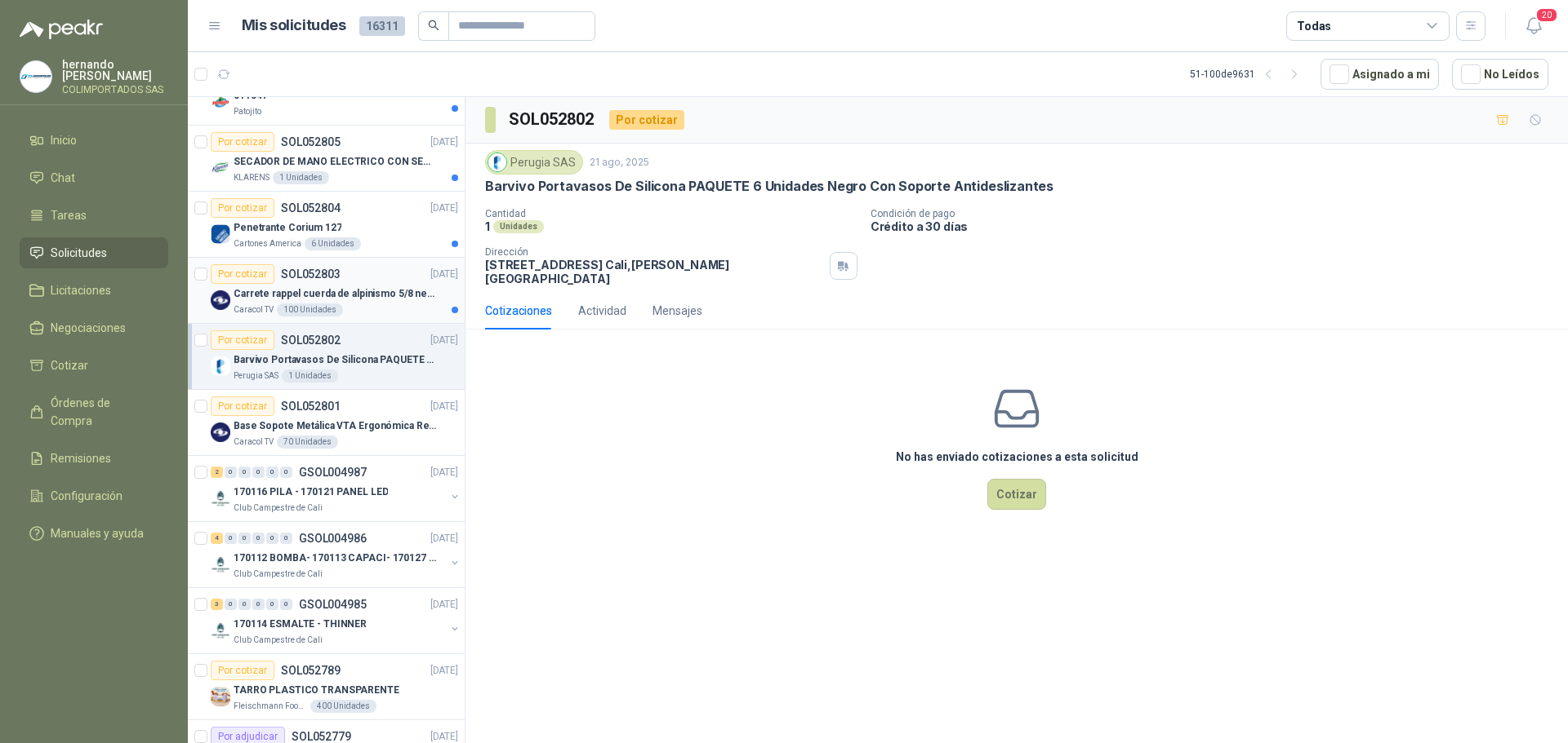
click at [376, 302] on div "Carrete rappel cuerda de alpinismo 5/8 negra 16mm" at bounding box center [346, 293] width 225 height 20
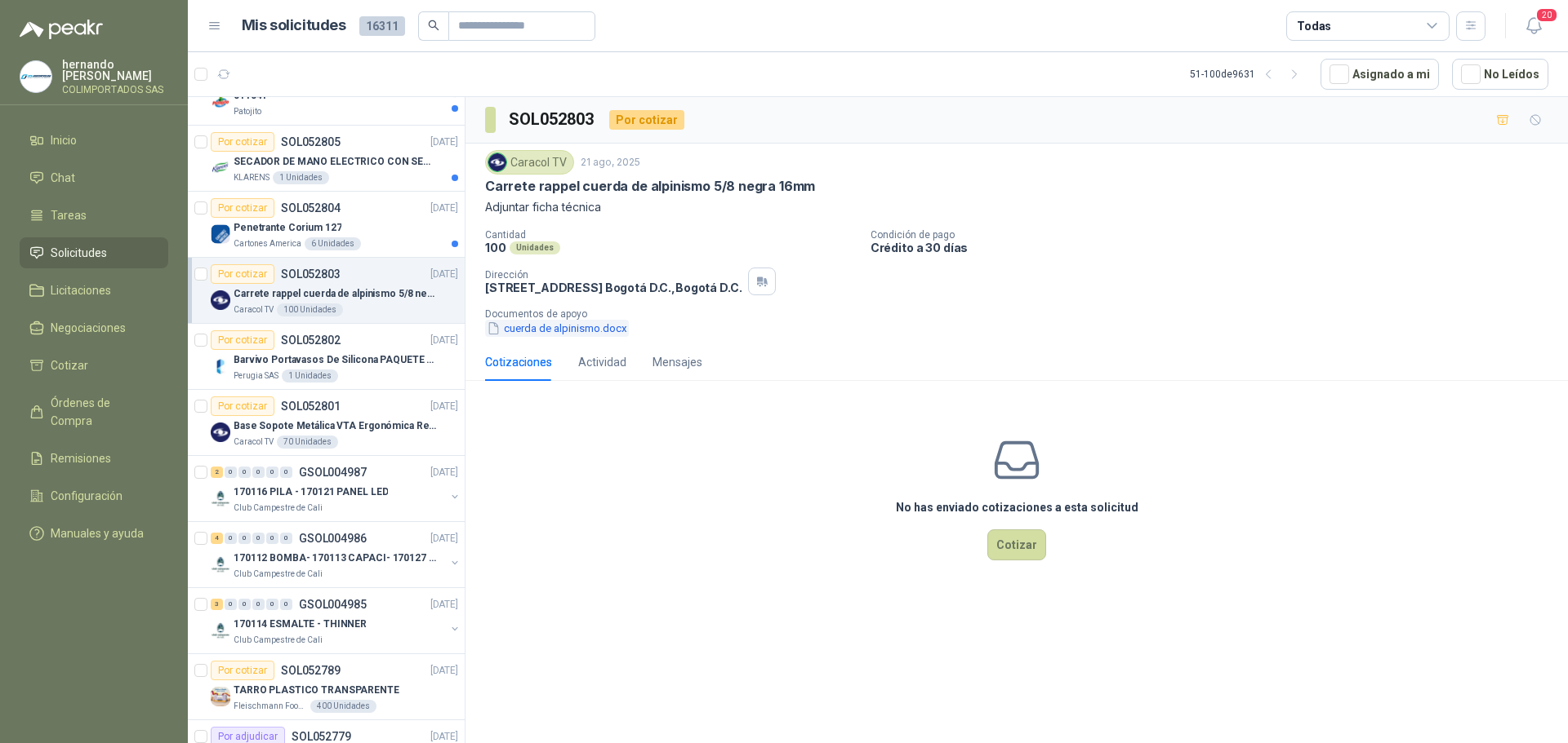
click at [551, 332] on button "cuerda de alpinismo.docx" at bounding box center [557, 329] width 144 height 17
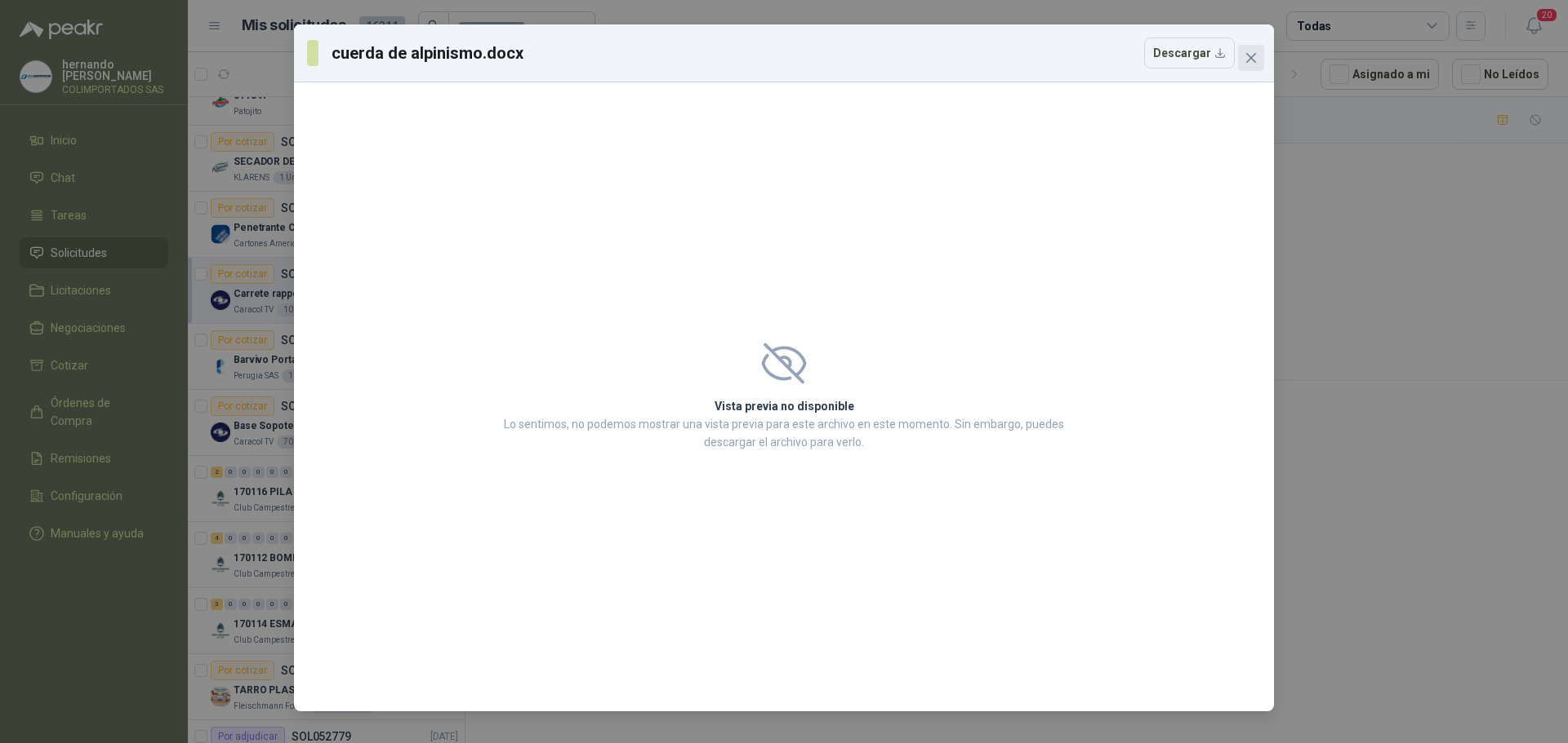
click at [1254, 52] on icon "close" at bounding box center [1252, 58] width 13 height 13
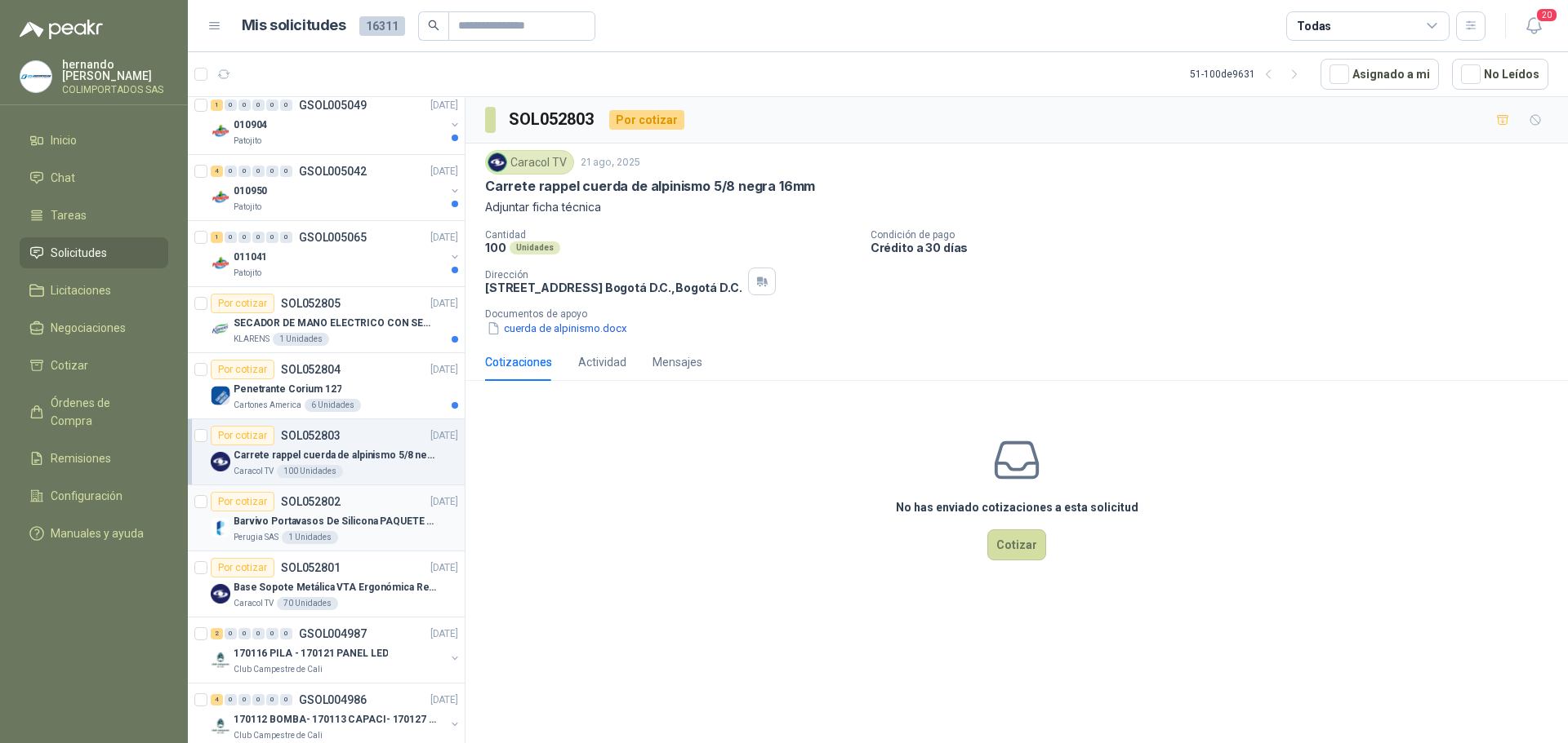
scroll to position [1791, 0]
click at [379, 398] on div "Penetrante Corium 127" at bounding box center [346, 391] width 225 height 20
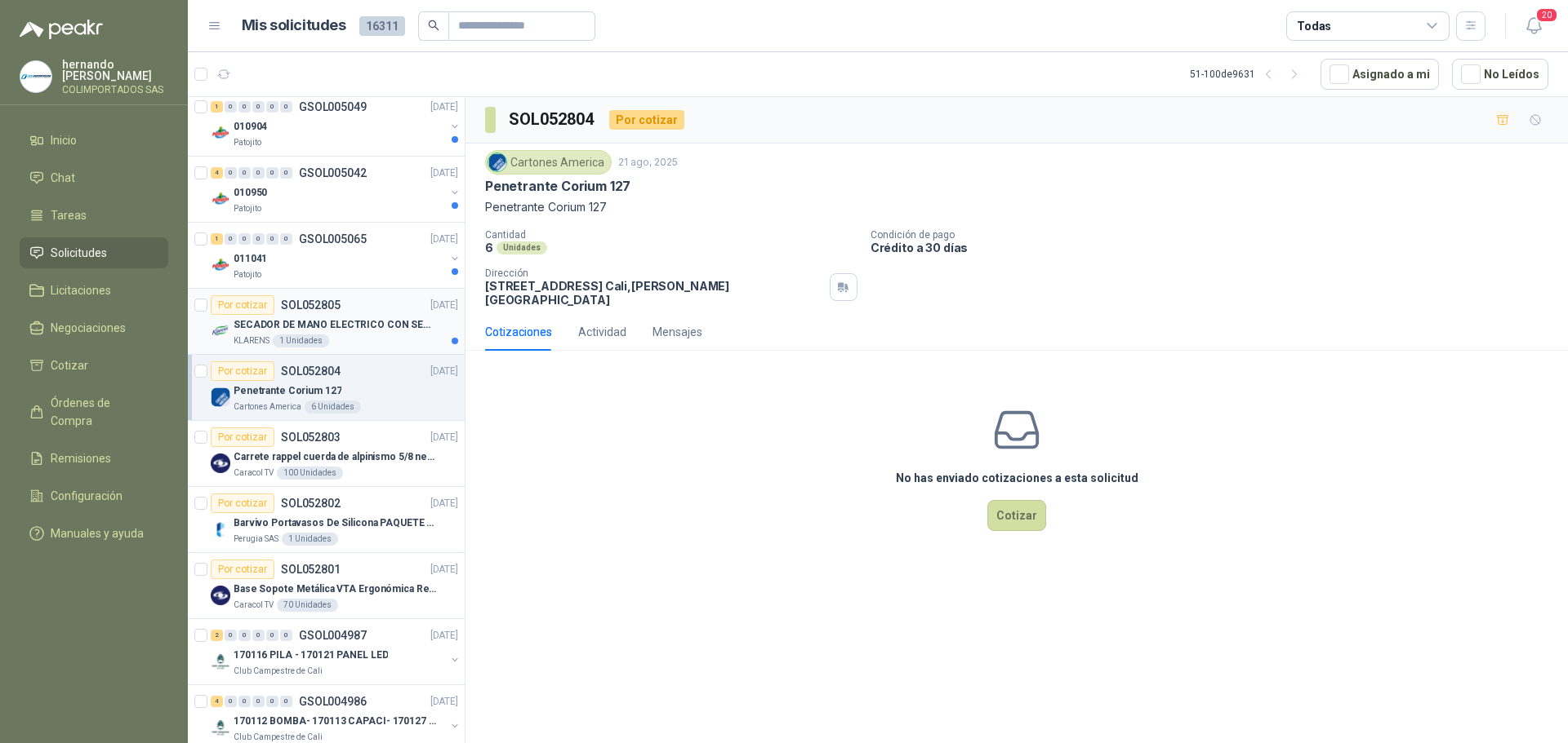
click at [367, 331] on p "SECADOR DE MANO ELECTRICO CON SENSOR" at bounding box center [335, 325] width 203 height 15
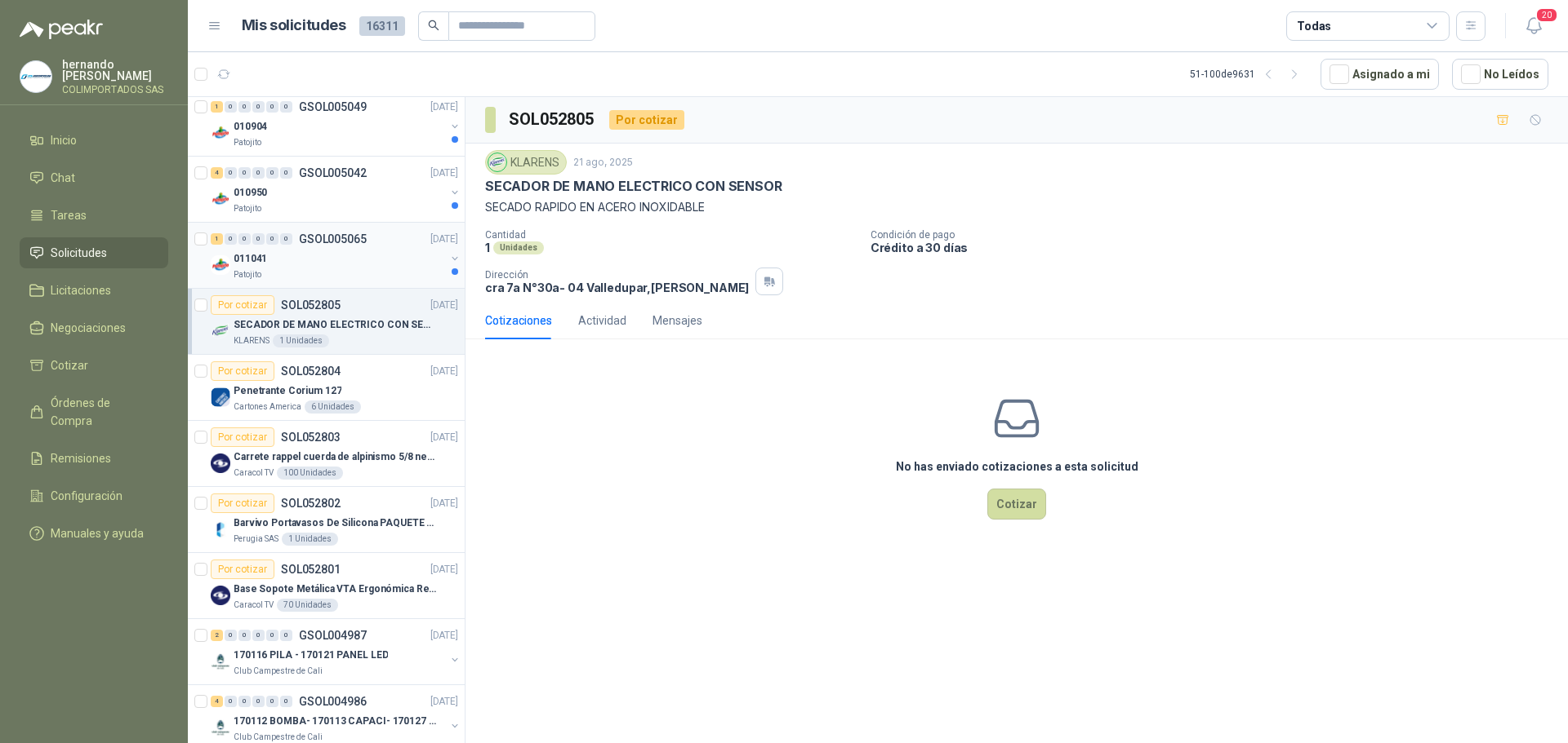
click at [347, 273] on div "Patojito" at bounding box center [339, 275] width 212 height 13
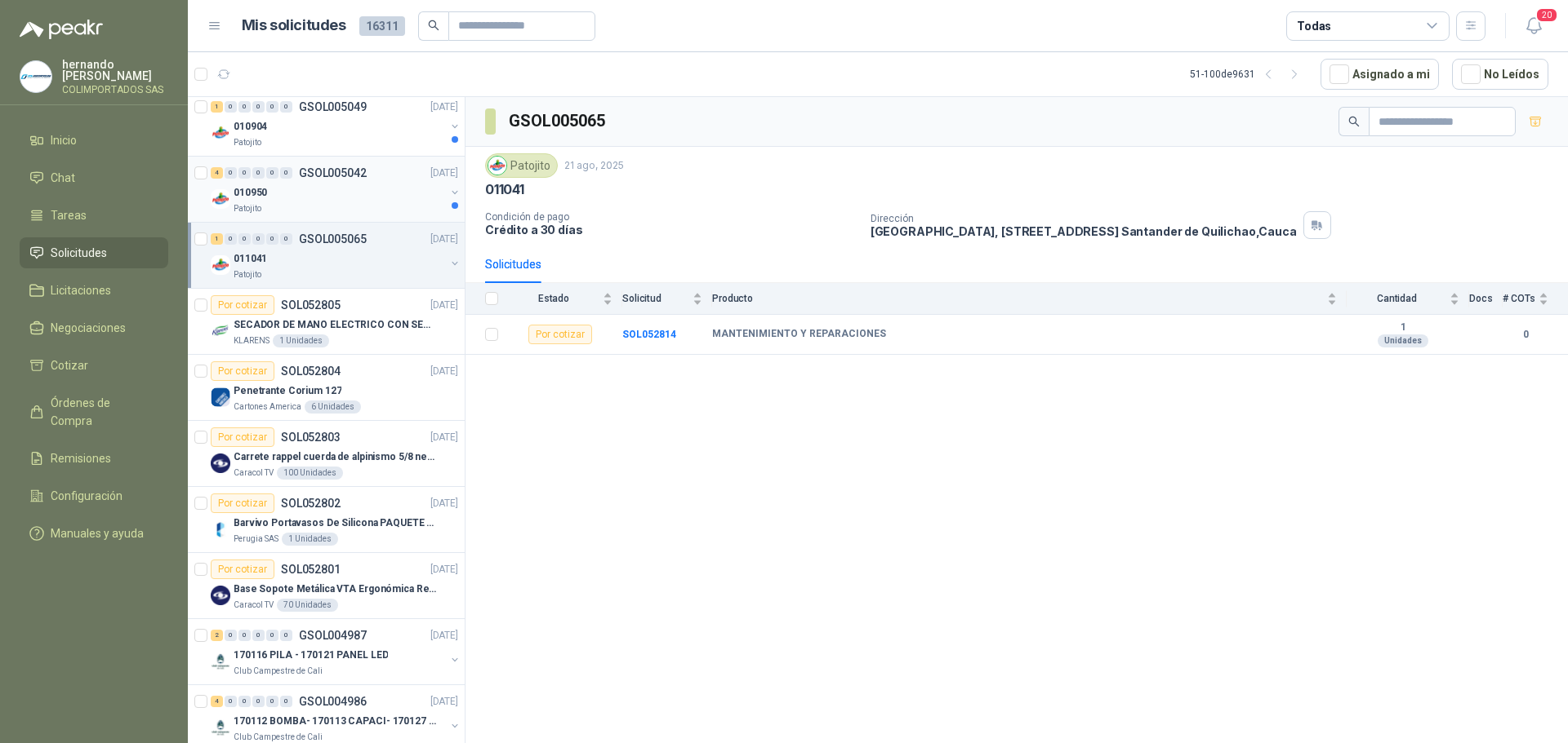
click at [347, 200] on div "010950" at bounding box center [339, 192] width 212 height 20
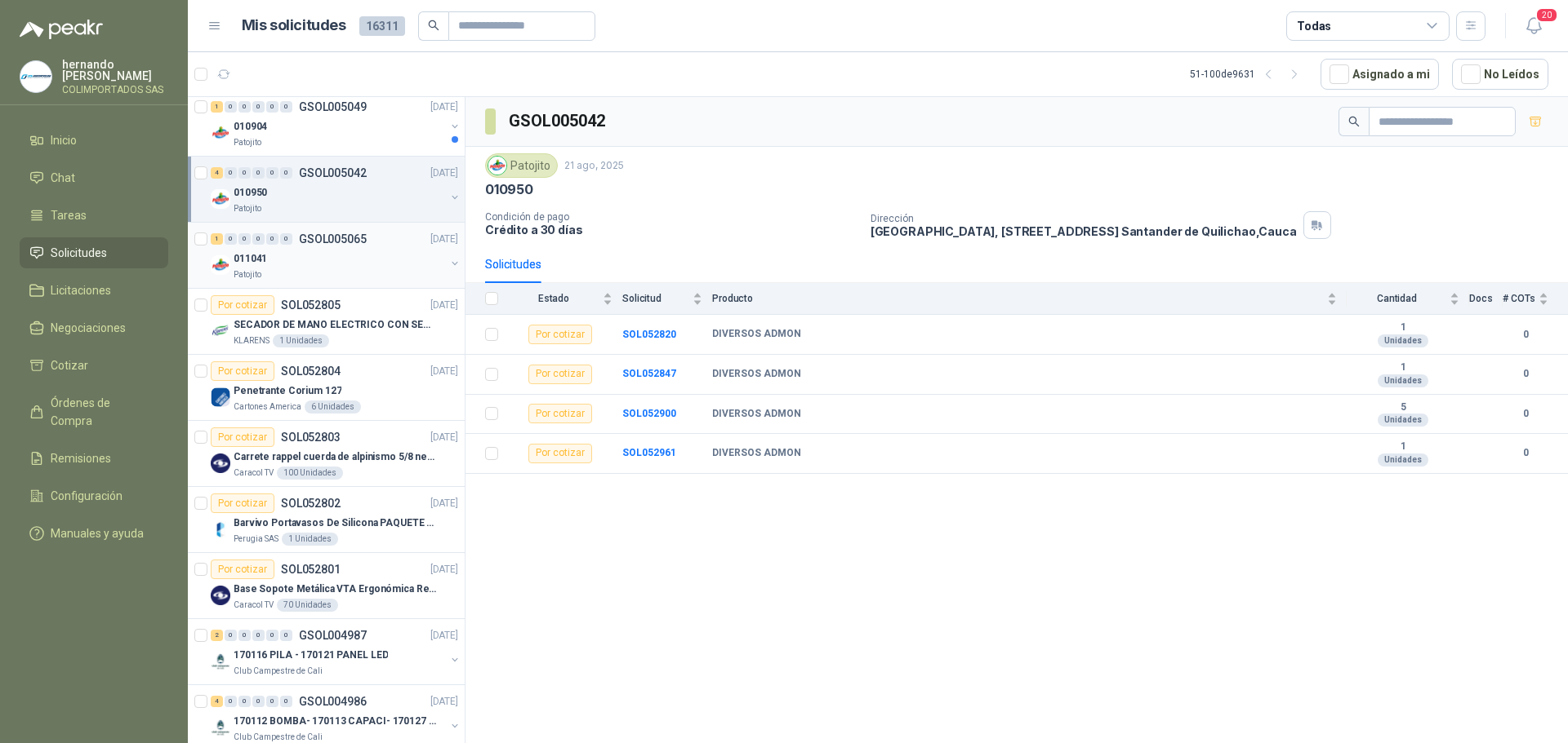
click at [336, 258] on div "011041" at bounding box center [339, 258] width 212 height 20
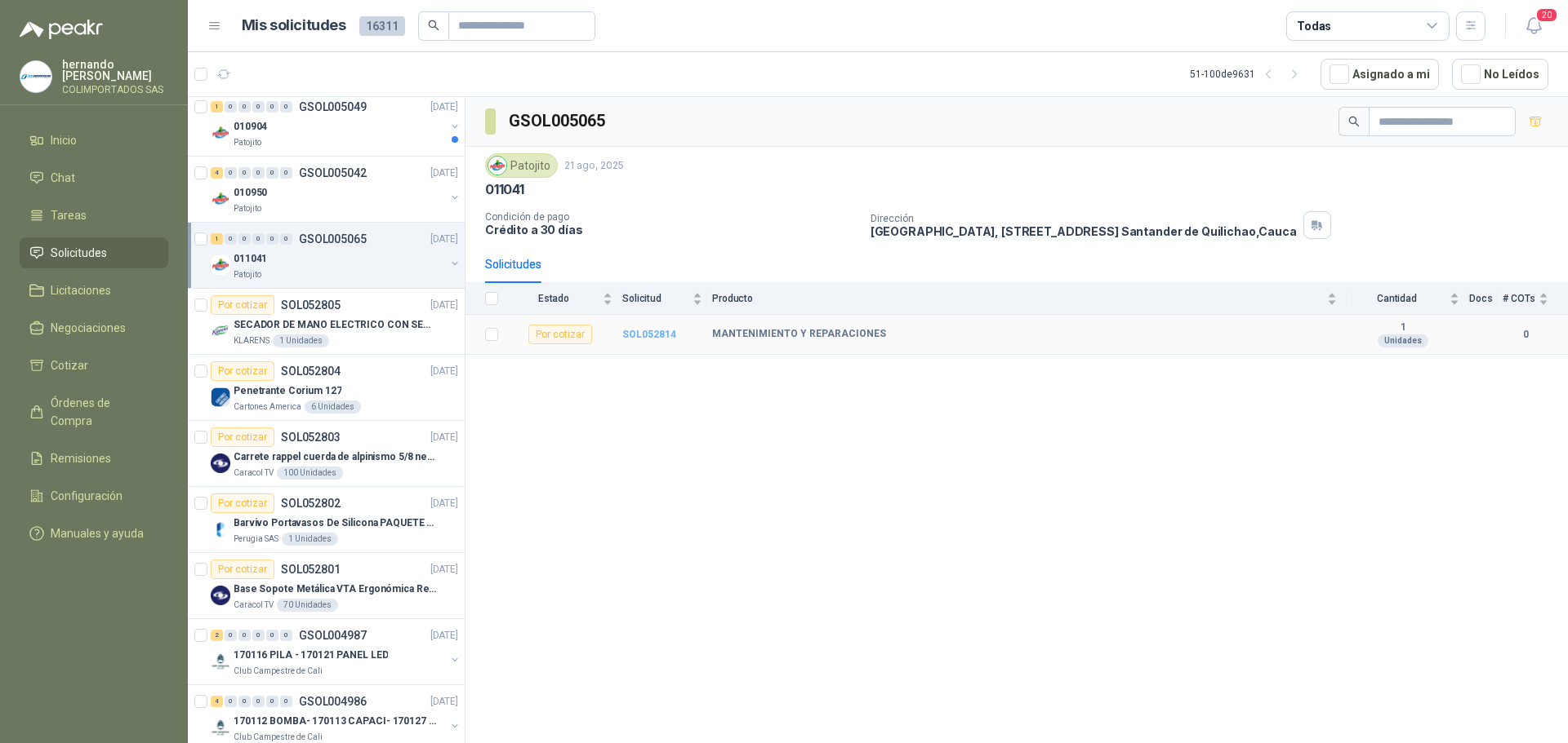
click at [651, 336] on b "SOL052814" at bounding box center [649, 334] width 54 height 11
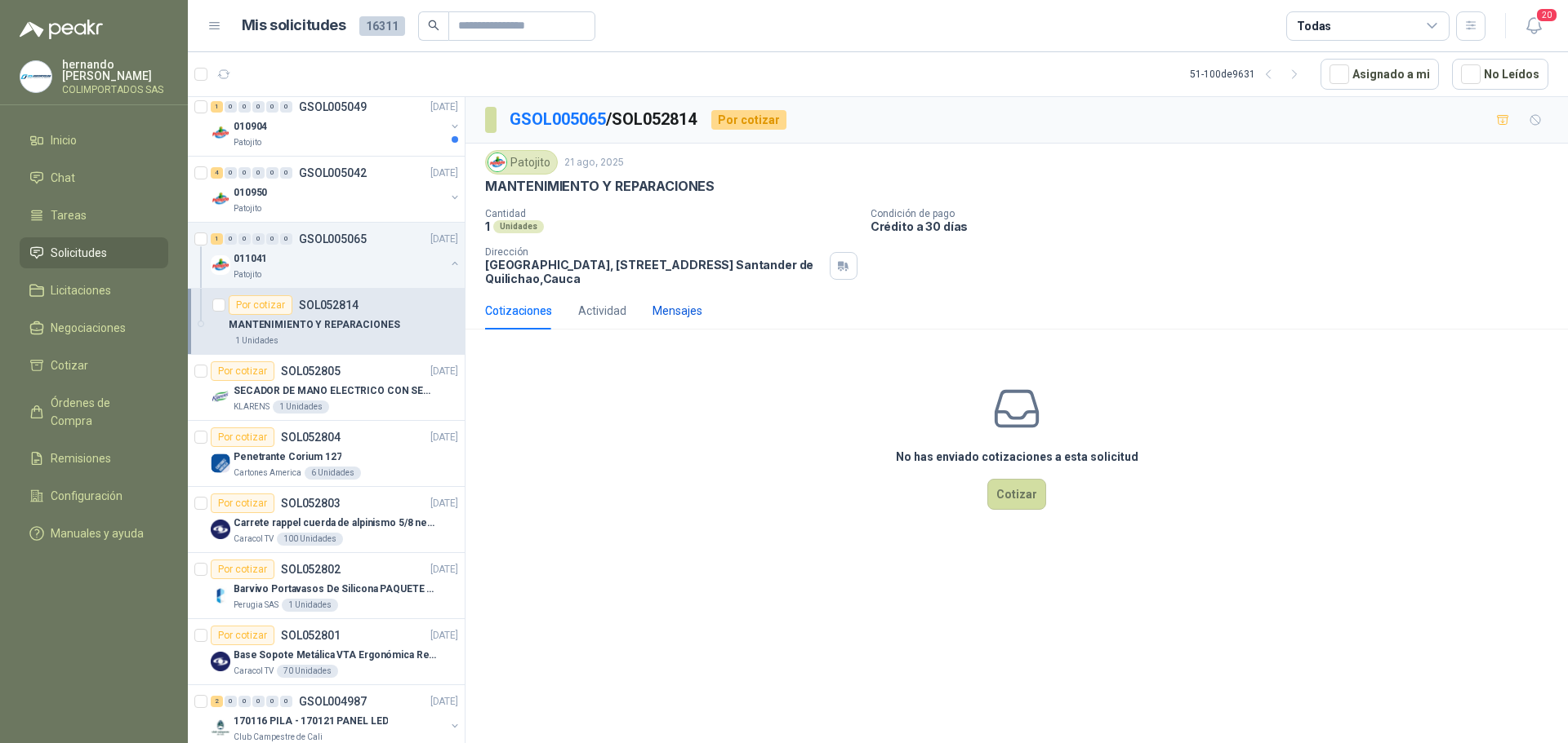
click at [665, 307] on div "Mensajes" at bounding box center [678, 311] width 50 height 18
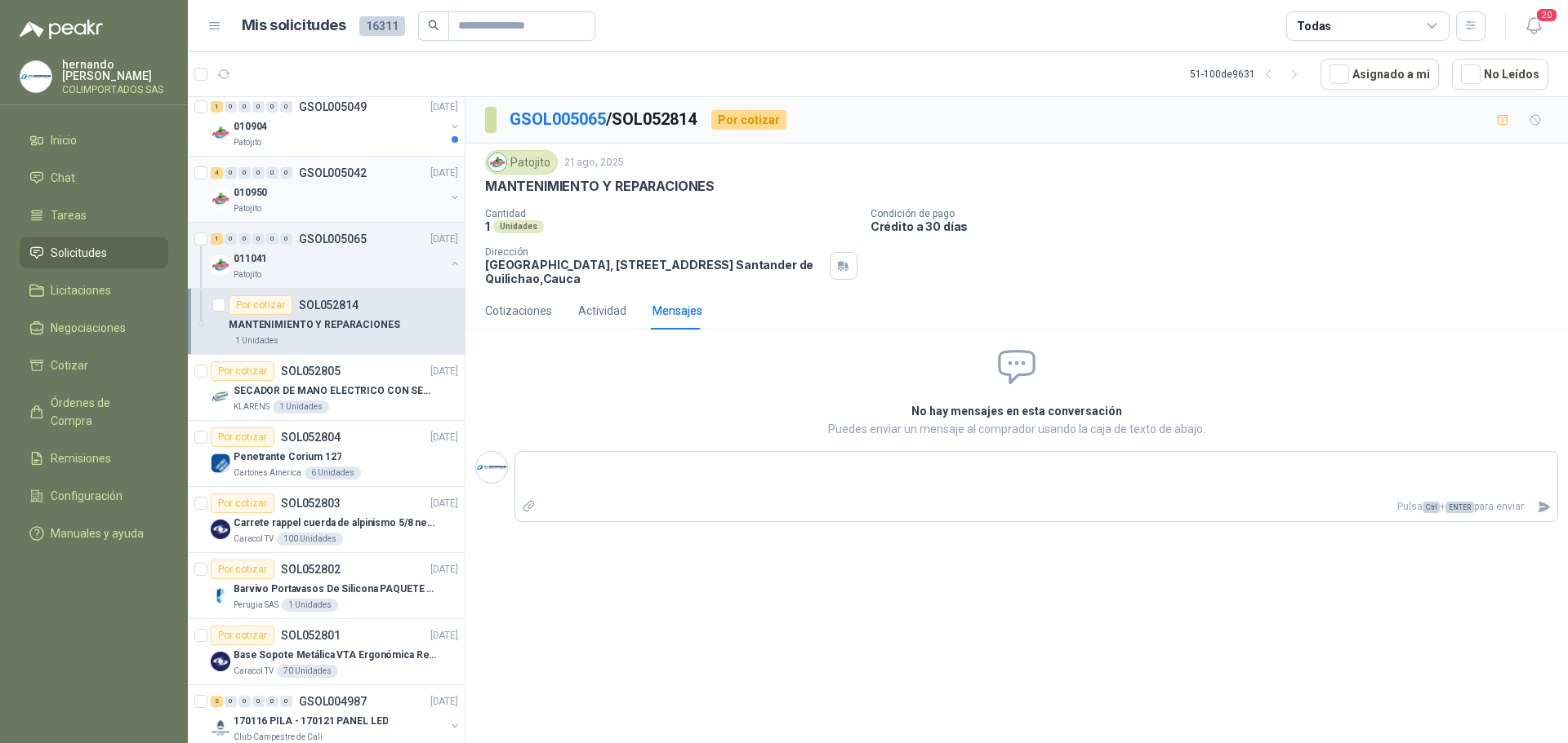
click at [345, 197] on div "010950" at bounding box center [339, 192] width 212 height 20
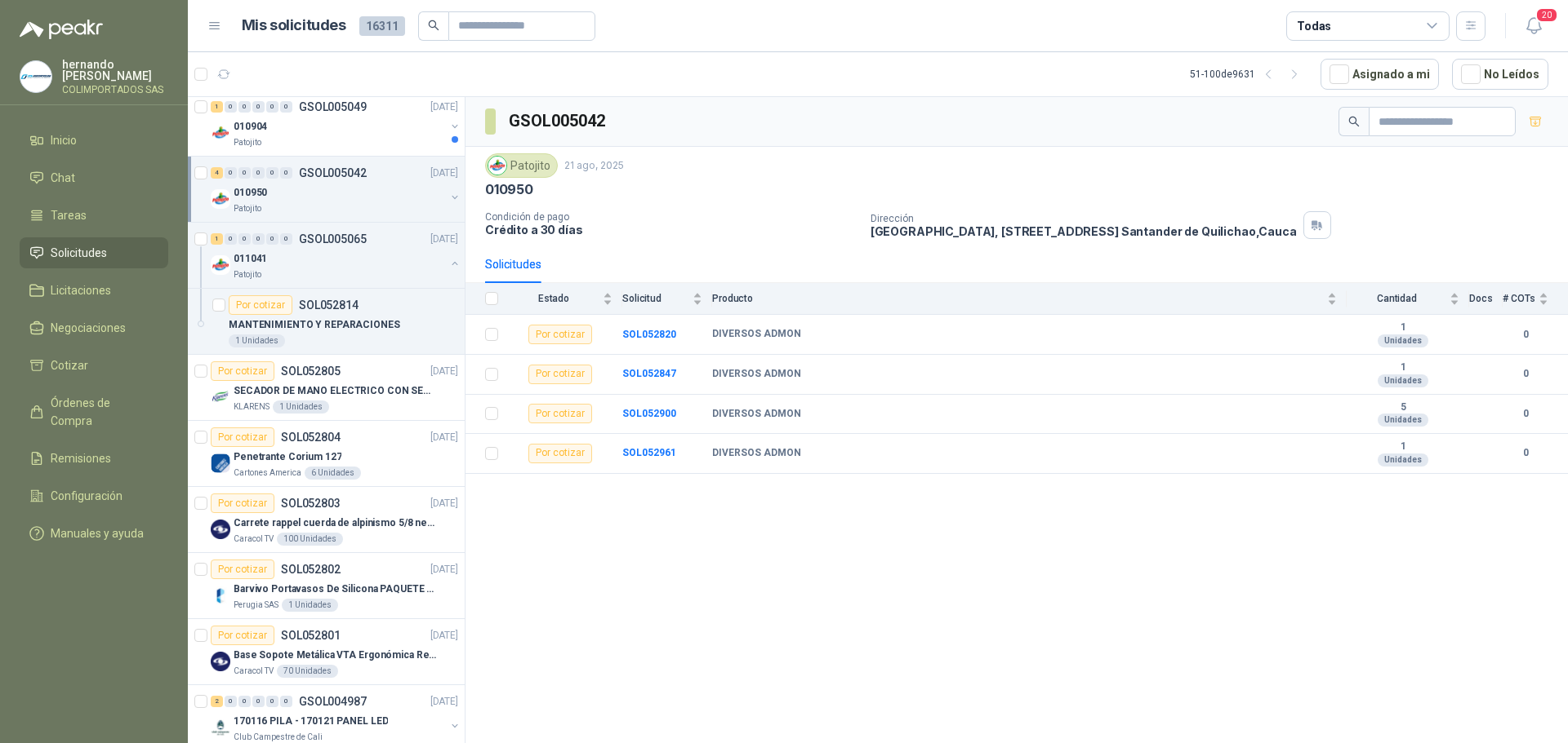
click at [448, 198] on button "button" at bounding box center [455, 197] width 13 height 13
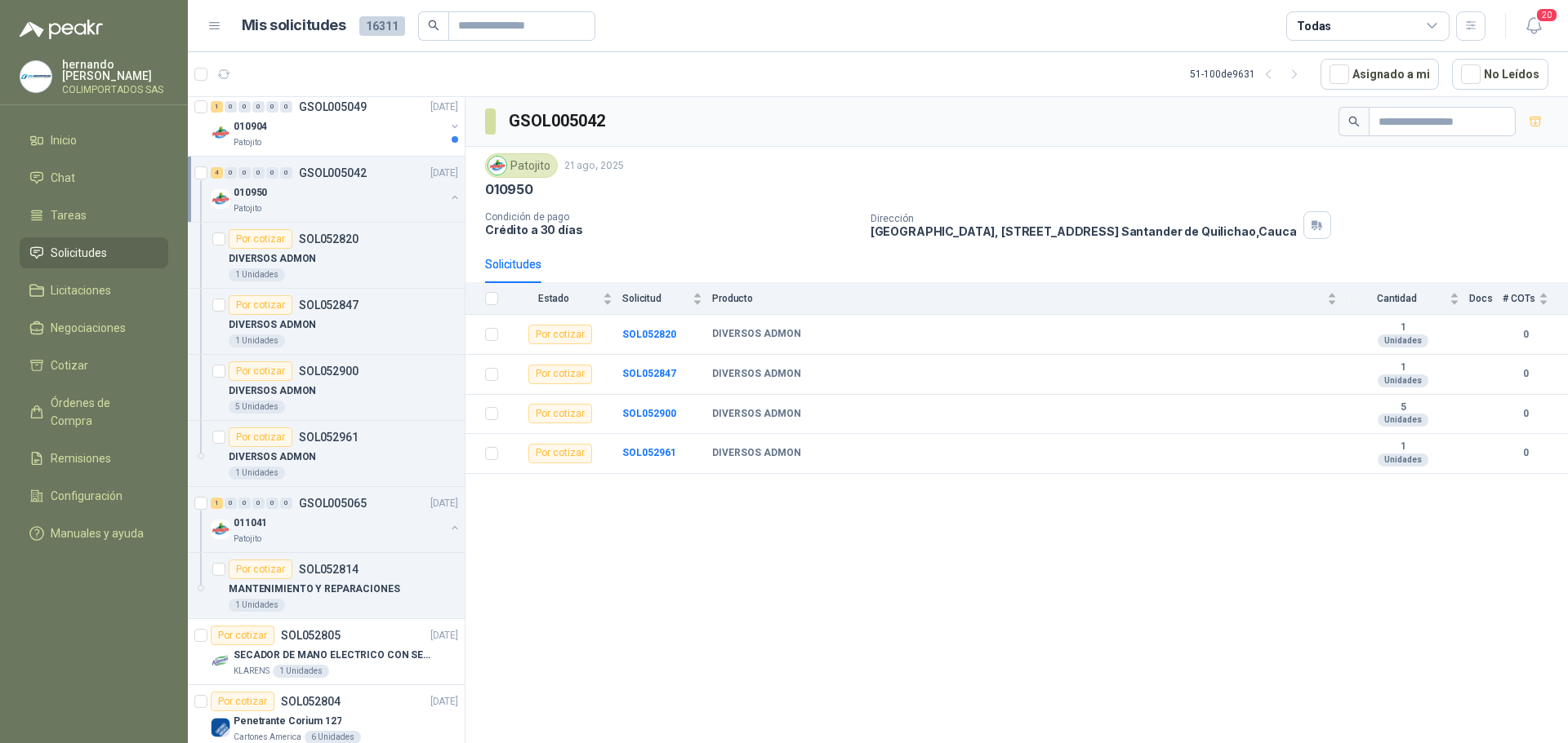
click at [448, 196] on button "button" at bounding box center [455, 197] width 13 height 13
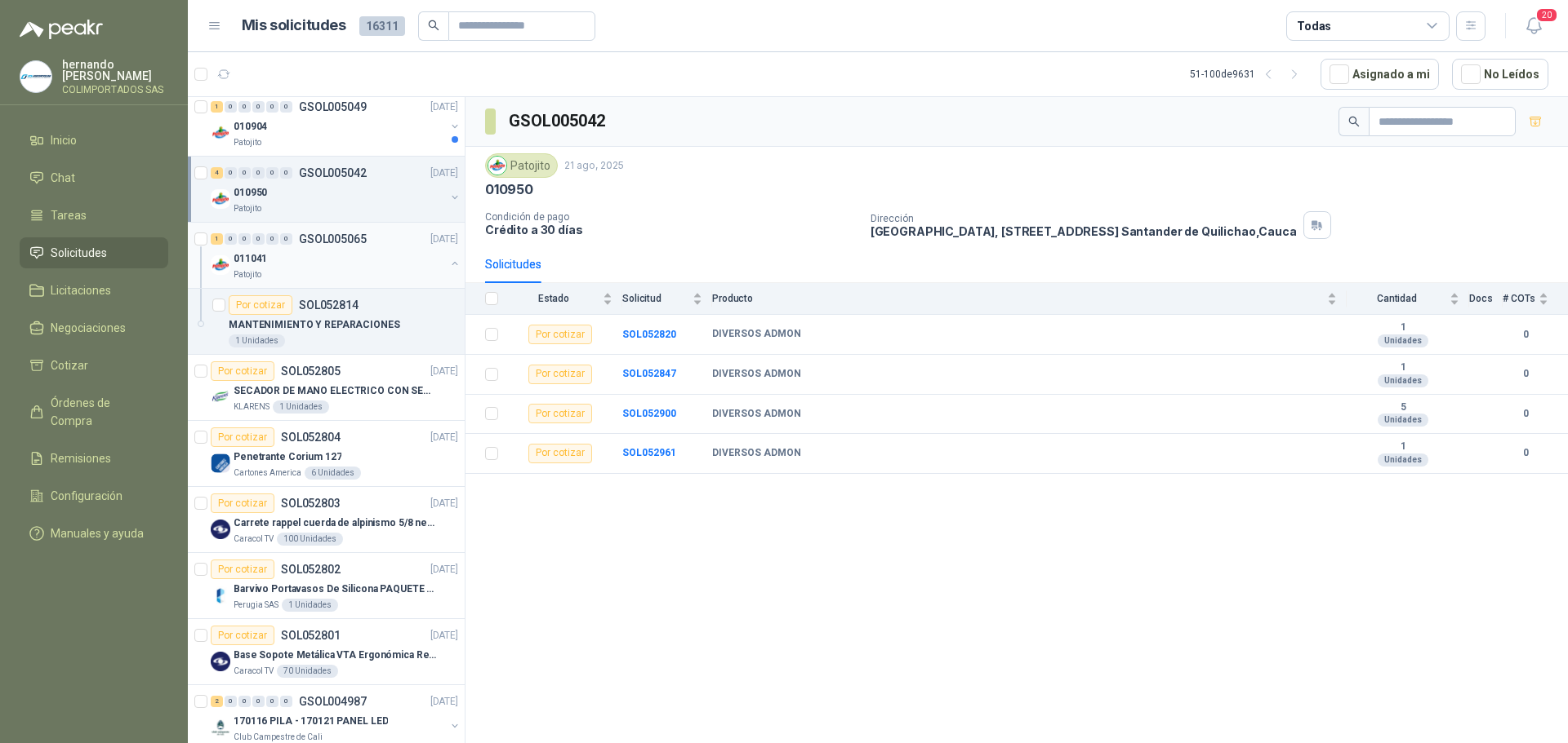
click at [448, 262] on button "button" at bounding box center [455, 264] width 13 height 13
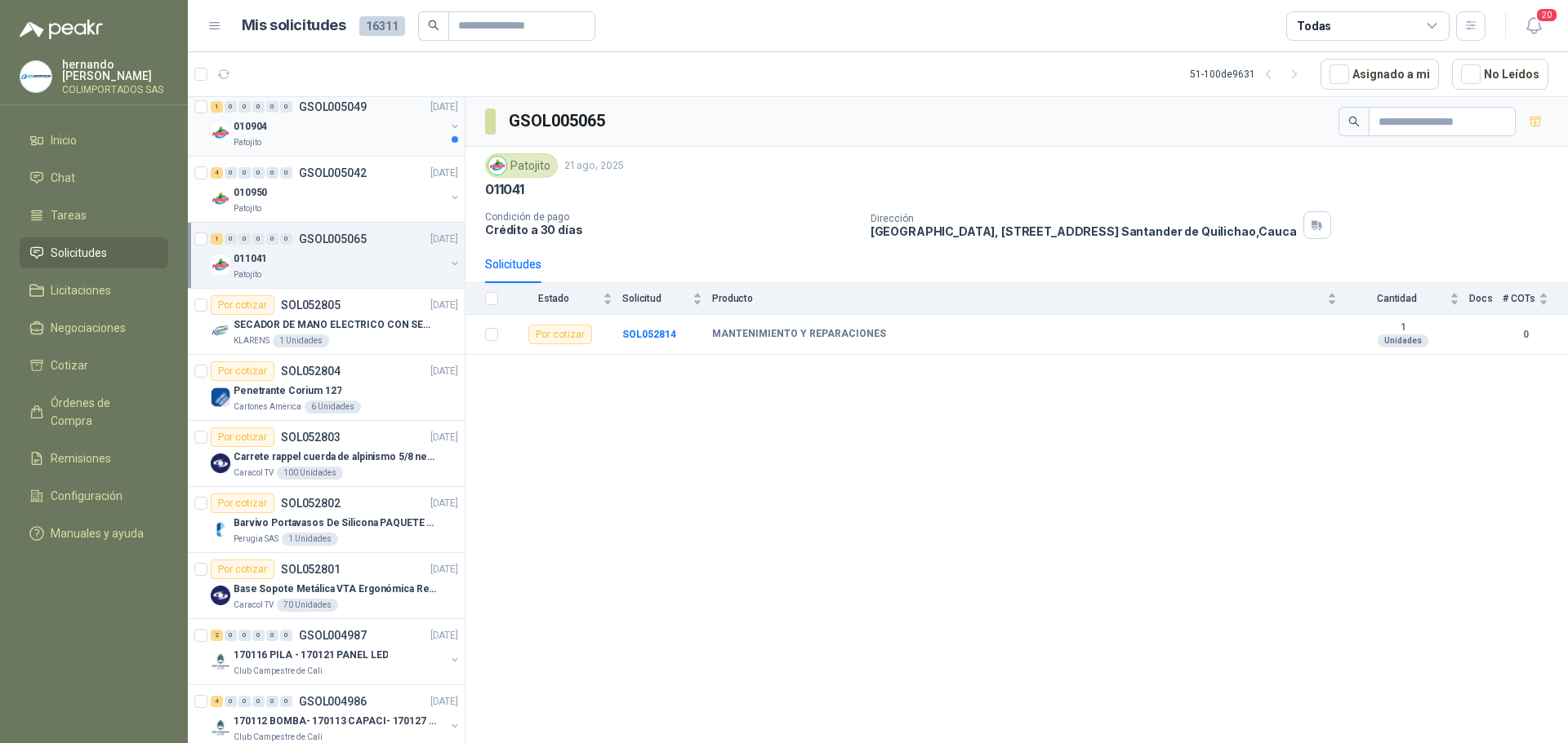
click at [359, 131] on div "010904" at bounding box center [339, 127] width 212 height 20
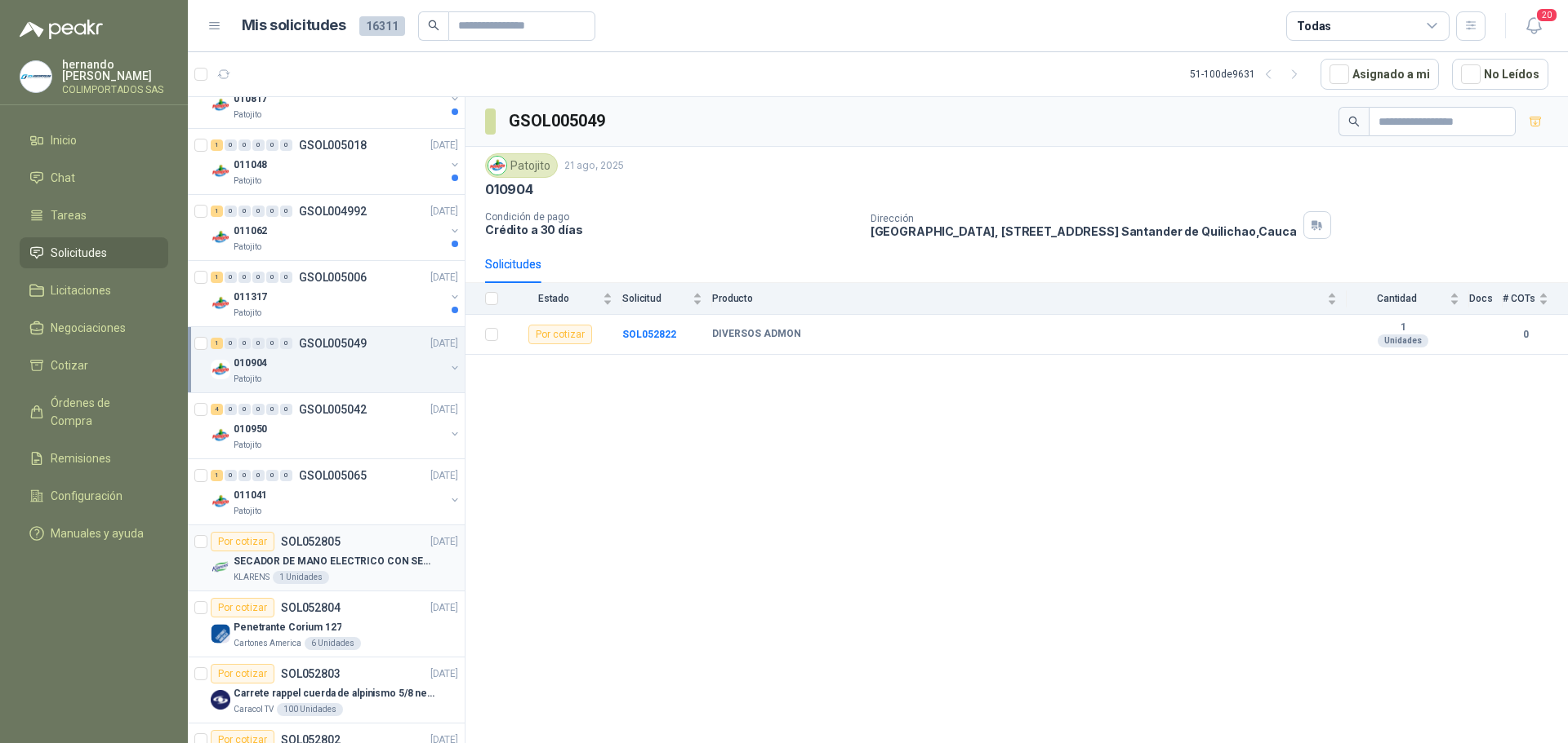
scroll to position [1465, 0]
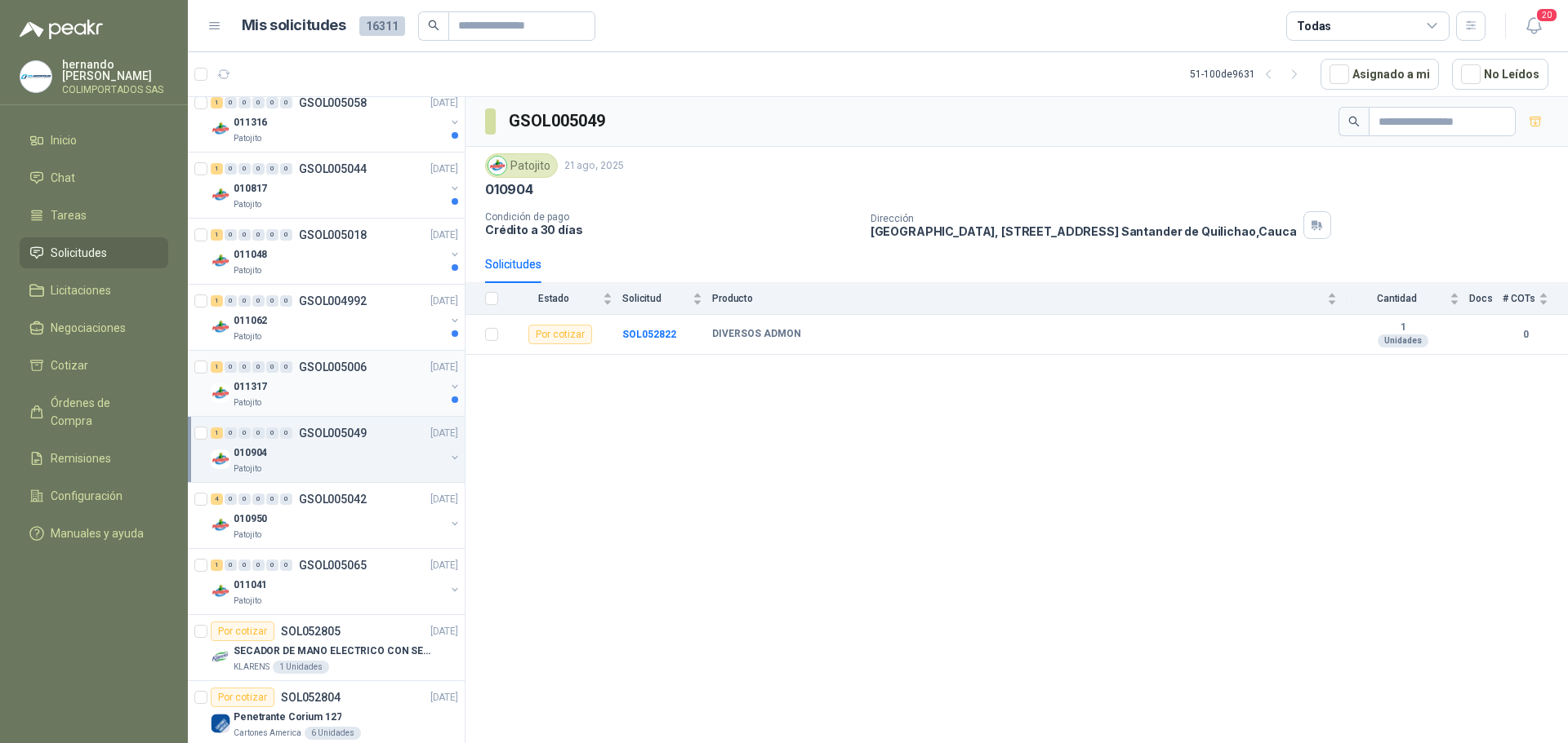
click at [341, 389] on div "011317" at bounding box center [339, 387] width 212 height 20
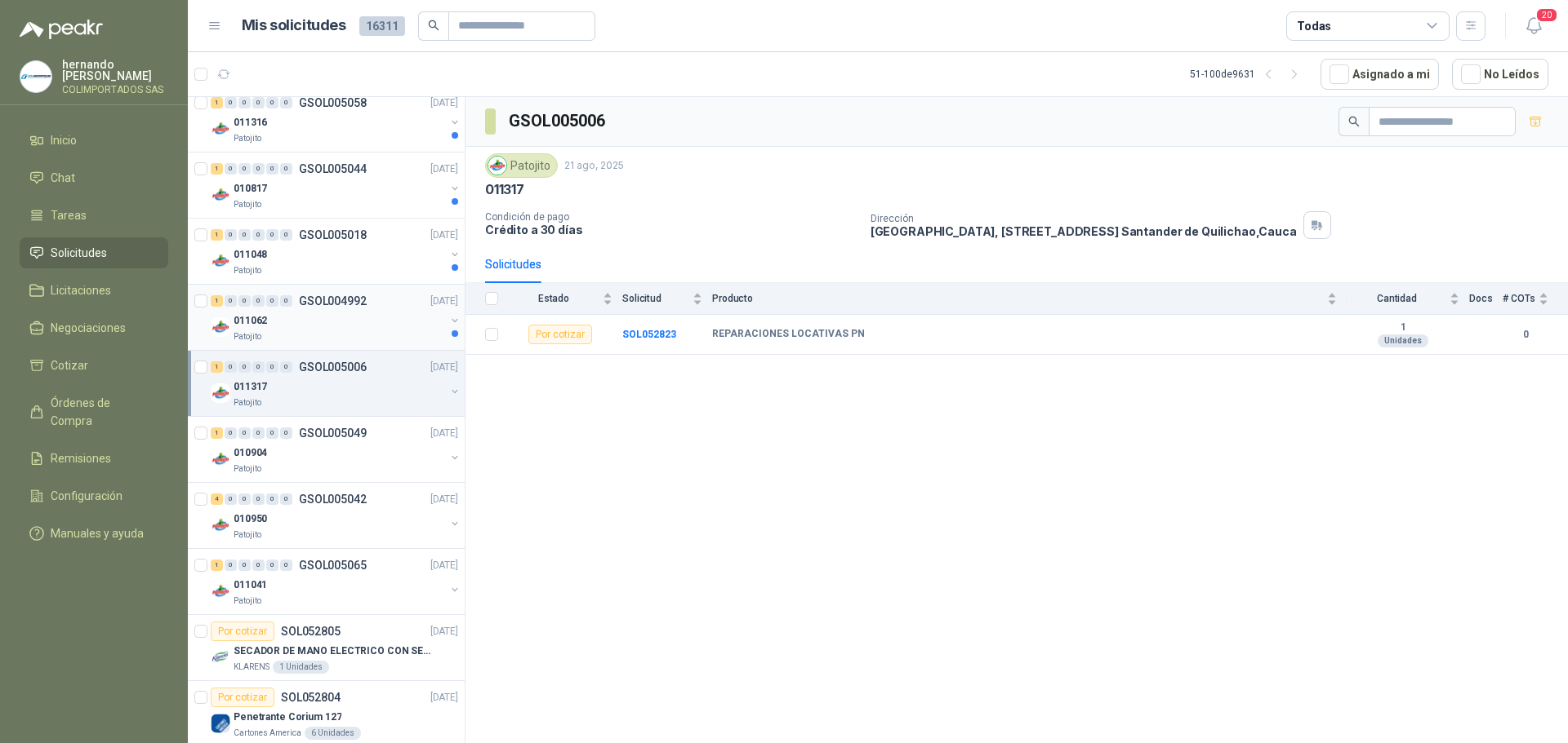
click at [315, 326] on div "011062" at bounding box center [339, 320] width 212 height 20
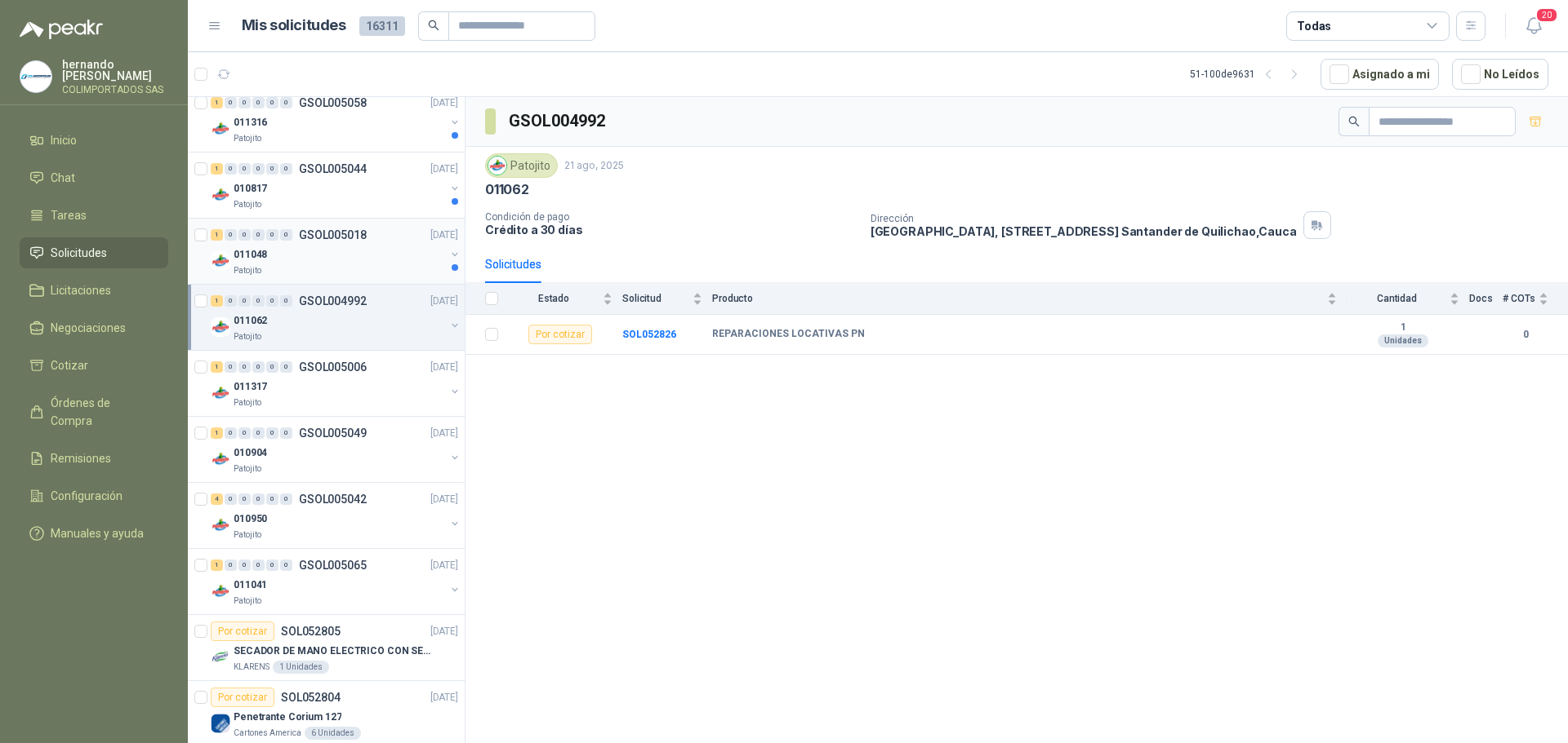
click at [339, 259] on div "011048" at bounding box center [339, 254] width 212 height 20
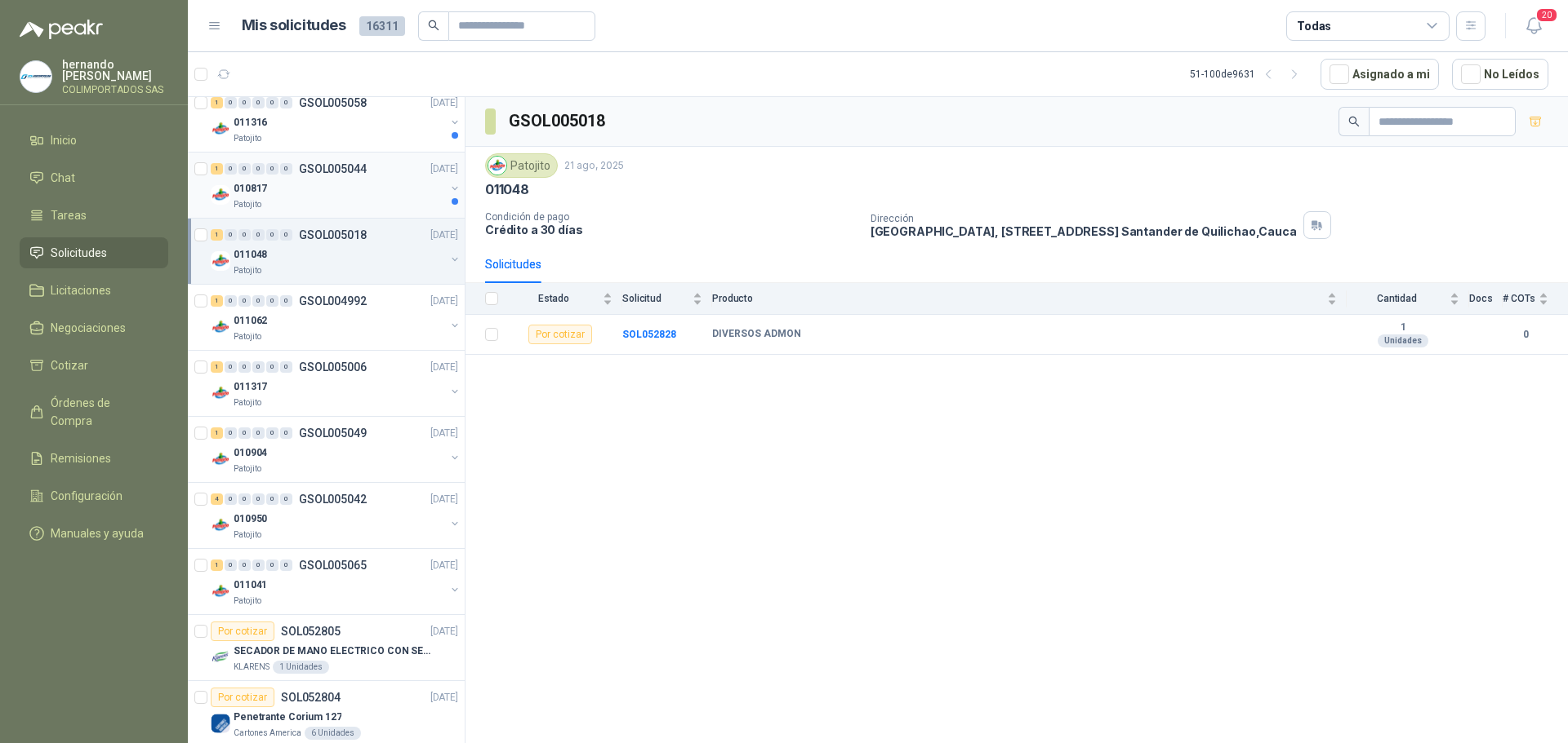
click at [325, 194] on div "010817" at bounding box center [339, 189] width 212 height 20
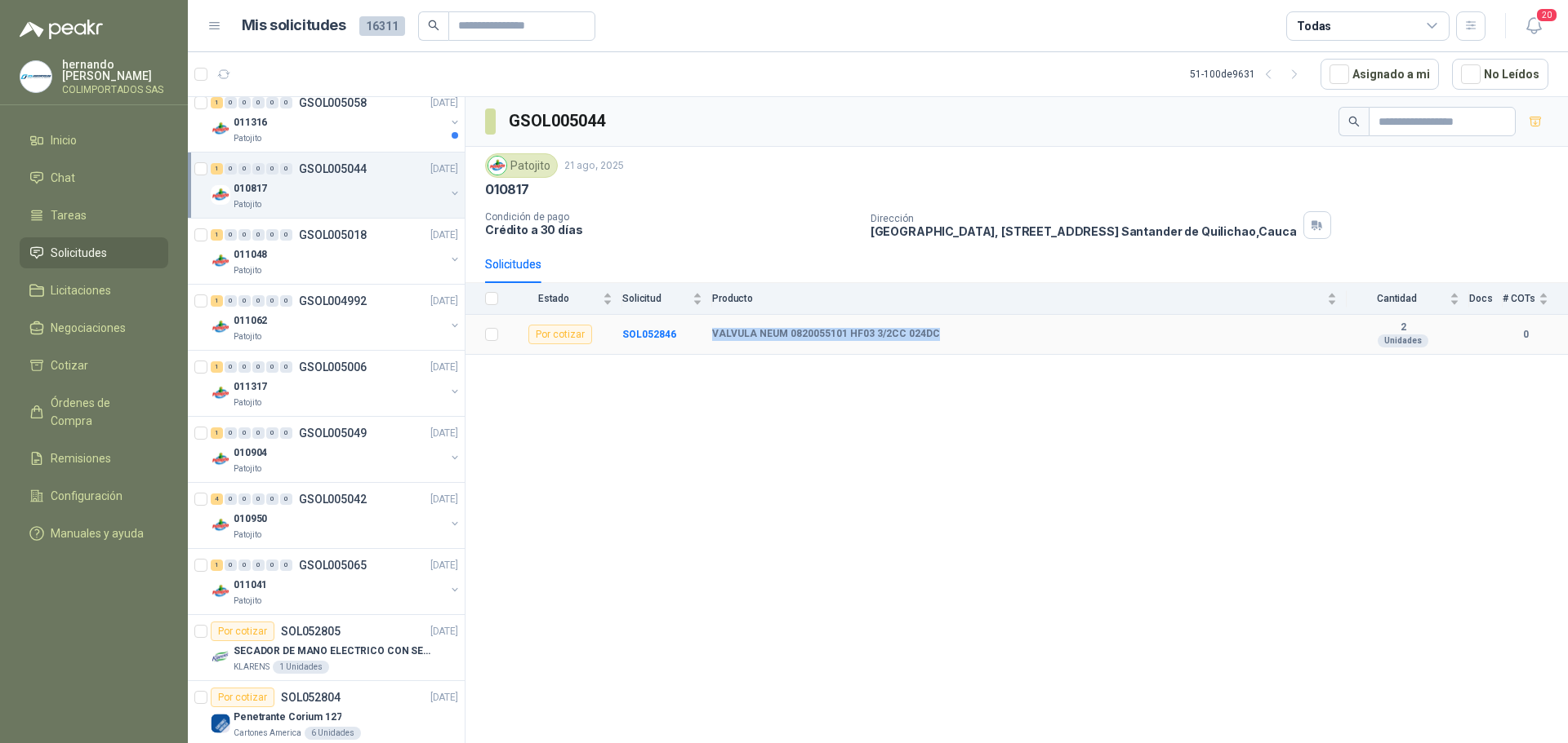
drag, startPoint x: 714, startPoint y: 333, endPoint x: 937, endPoint y: 330, distance: 223.0
click at [937, 330] on div "VALVULA NEUM 0820055101 HF03 3/2CC 024DC" at bounding box center [1024, 334] width 624 height 13
copy b "VALVULA NEUM 0820055101 HF03 3/2CC 024DC"
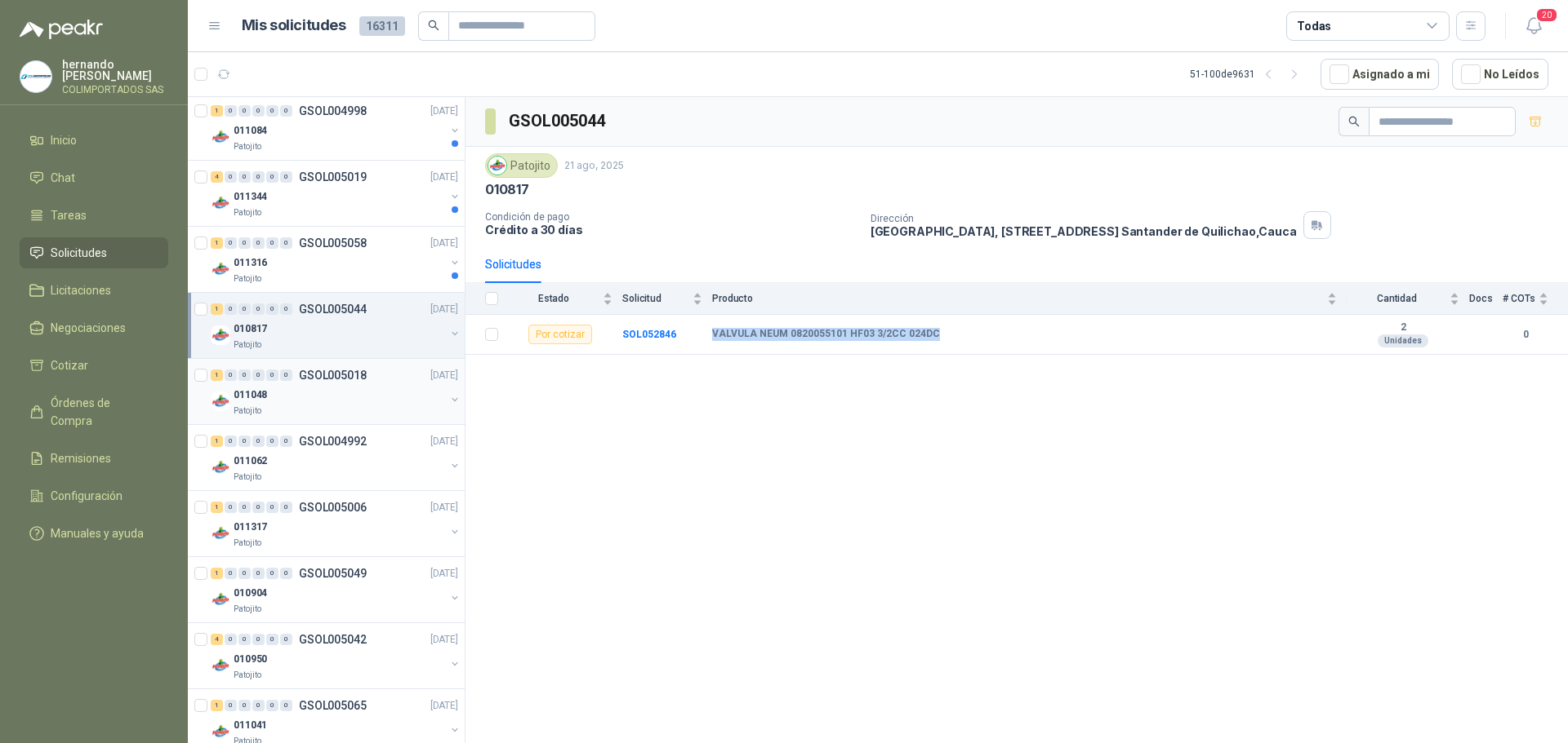
scroll to position [1301, 0]
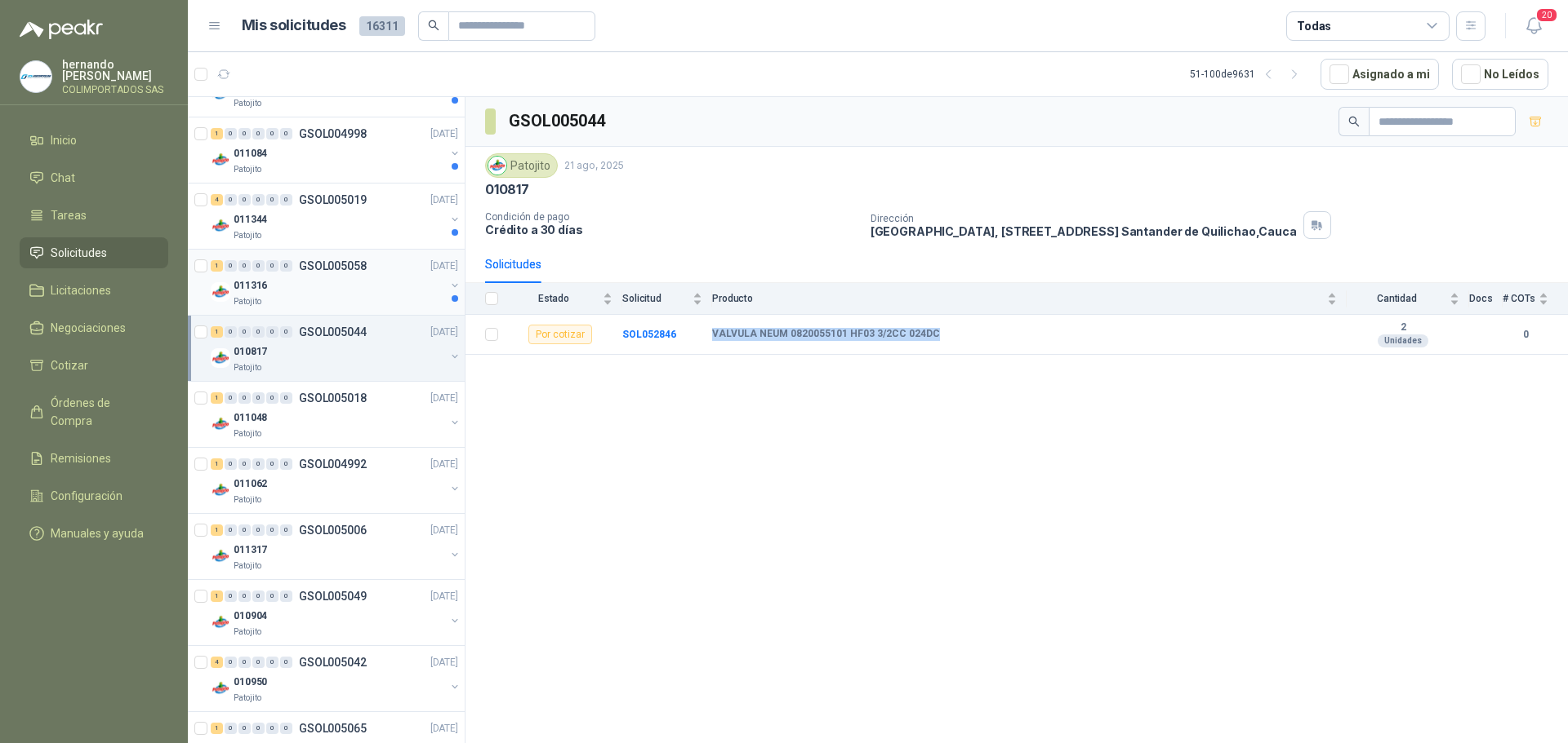
click at [332, 298] on div "Patojito" at bounding box center [339, 302] width 212 height 13
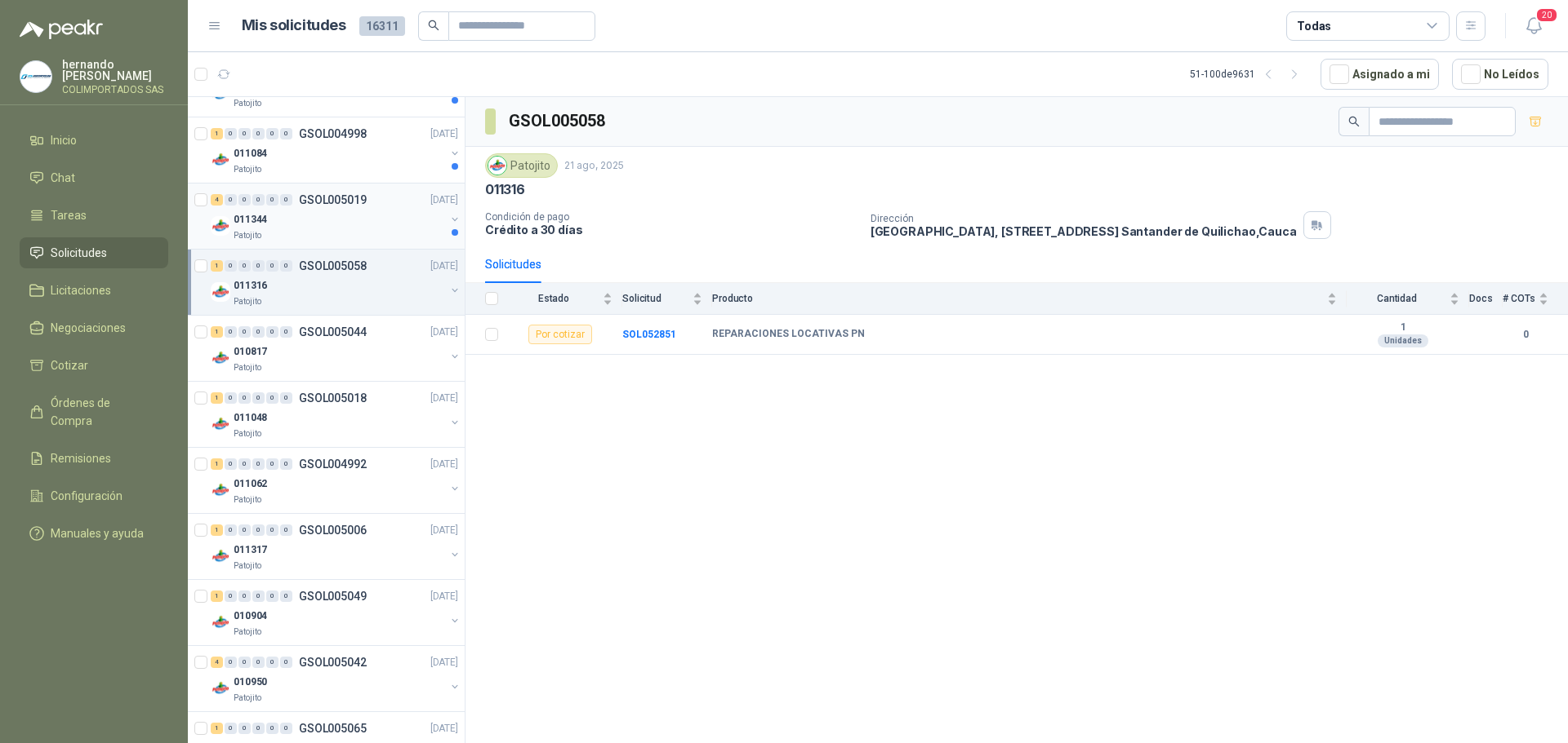
click at [330, 235] on div "Patojito" at bounding box center [339, 236] width 212 height 13
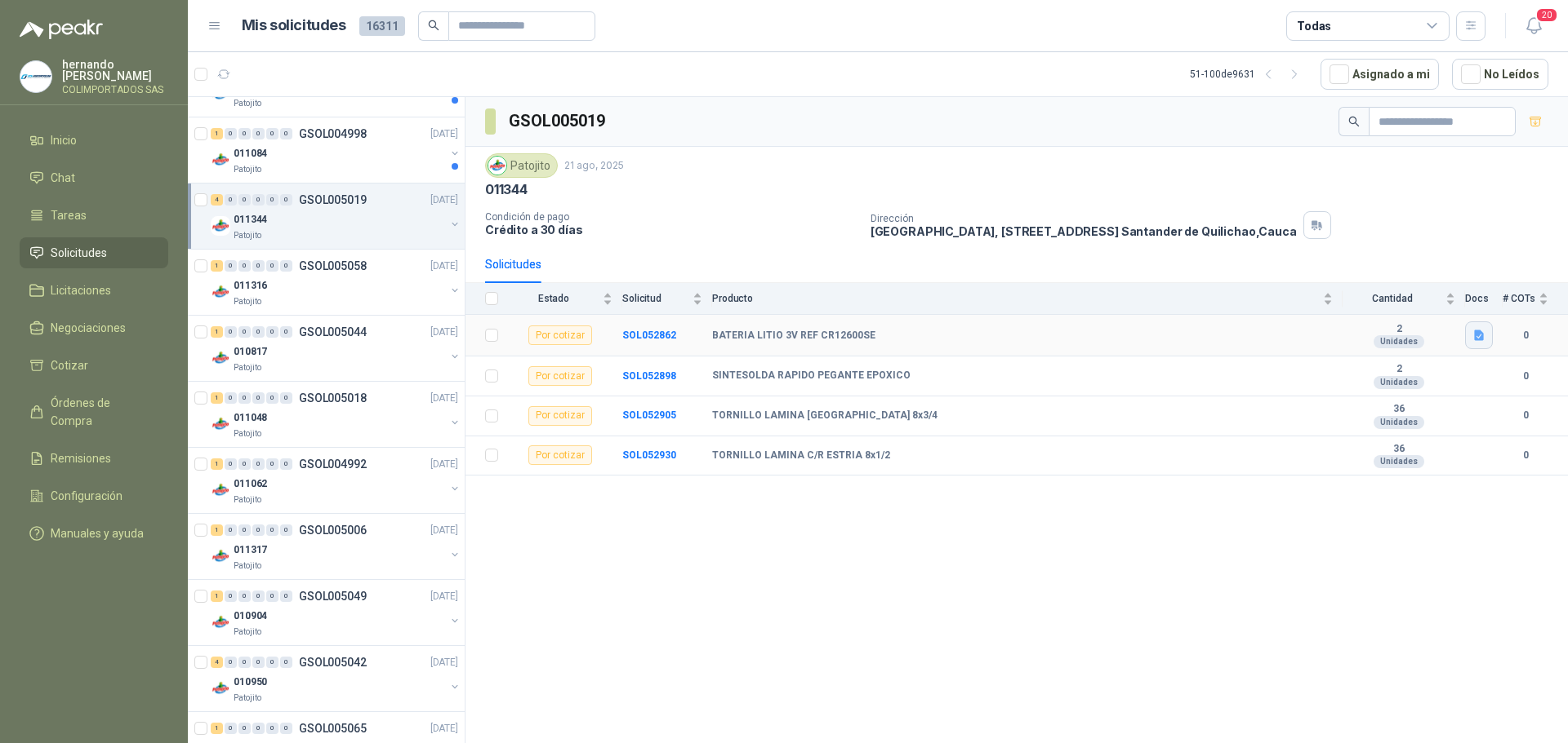
click at [1483, 339] on icon "button" at bounding box center [1478, 335] width 10 height 10
click at [1355, 299] on button "BATERIA LITIO 3V REF CR12600SE.docx" at bounding box center [1377, 300] width 208 height 17
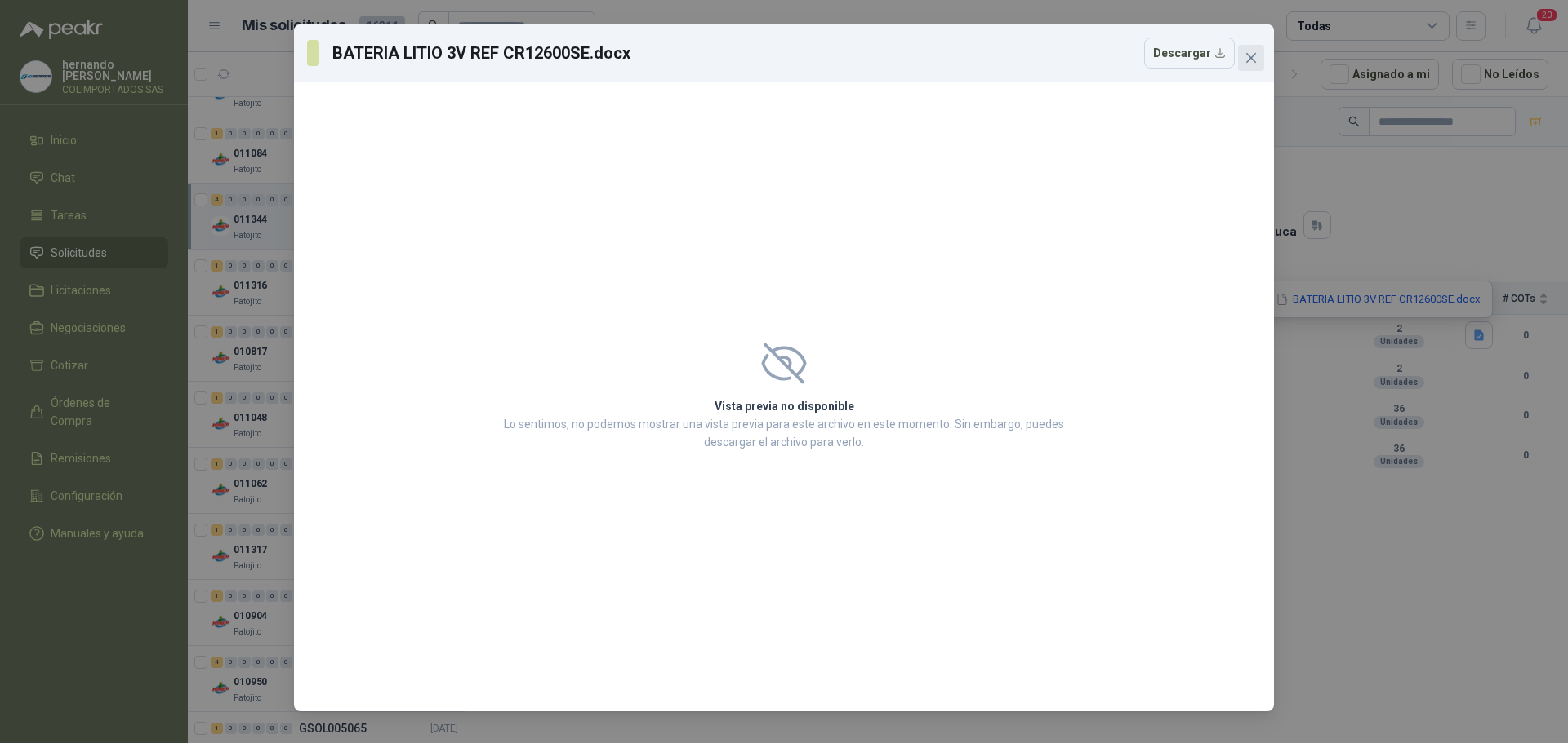
click at [1254, 49] on button "Close" at bounding box center [1251, 57] width 26 height 26
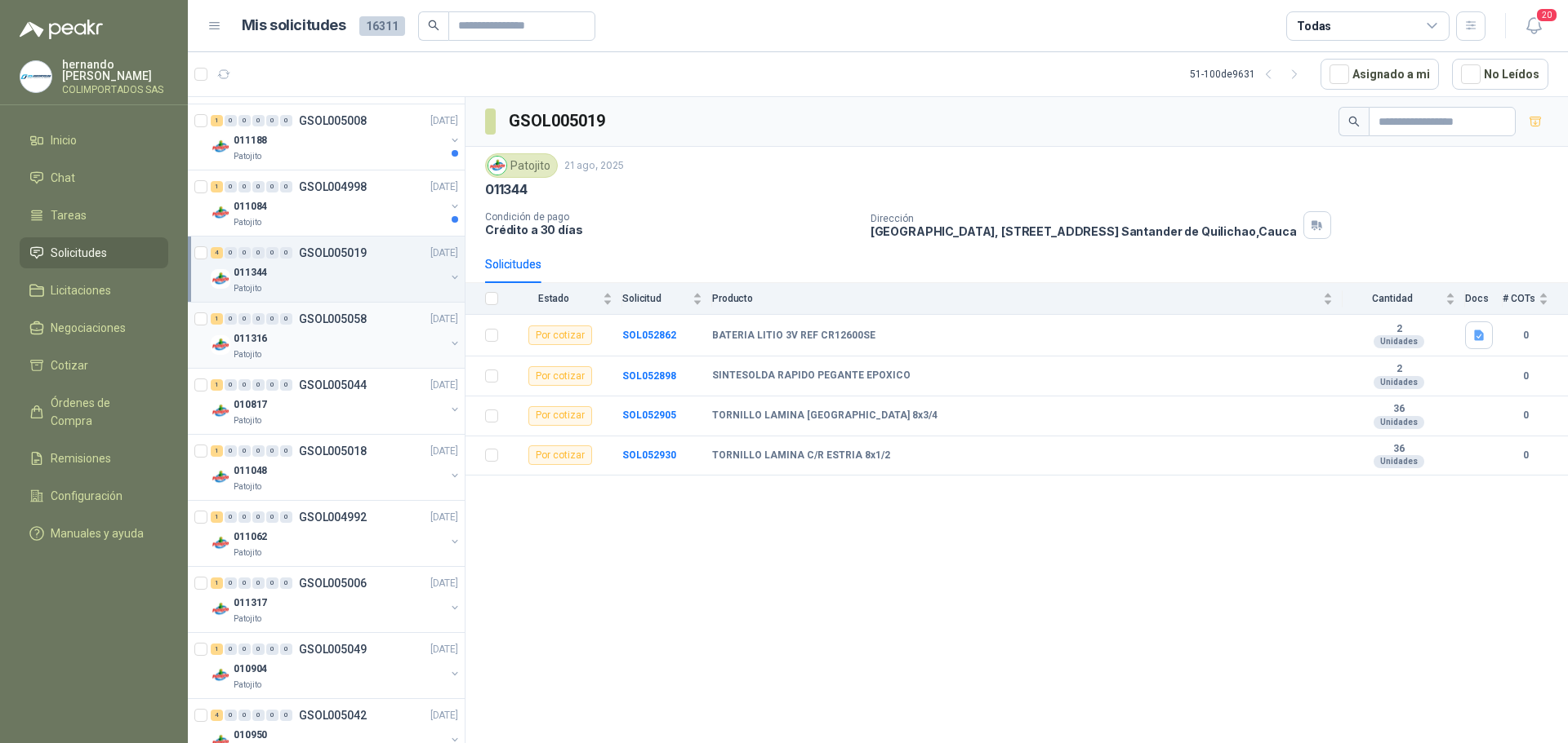
scroll to position [1220, 0]
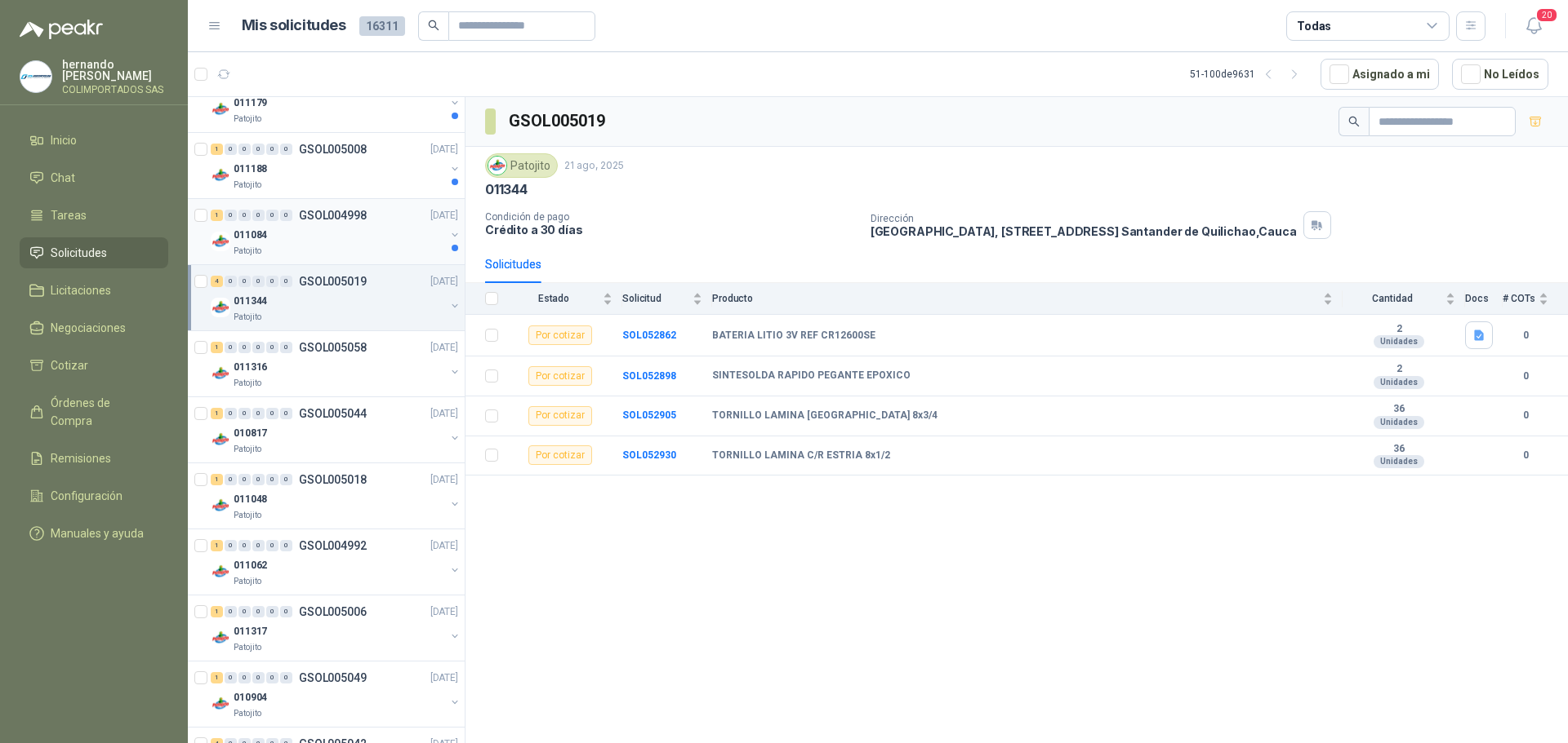
click at [320, 241] on div "011084" at bounding box center [339, 234] width 212 height 20
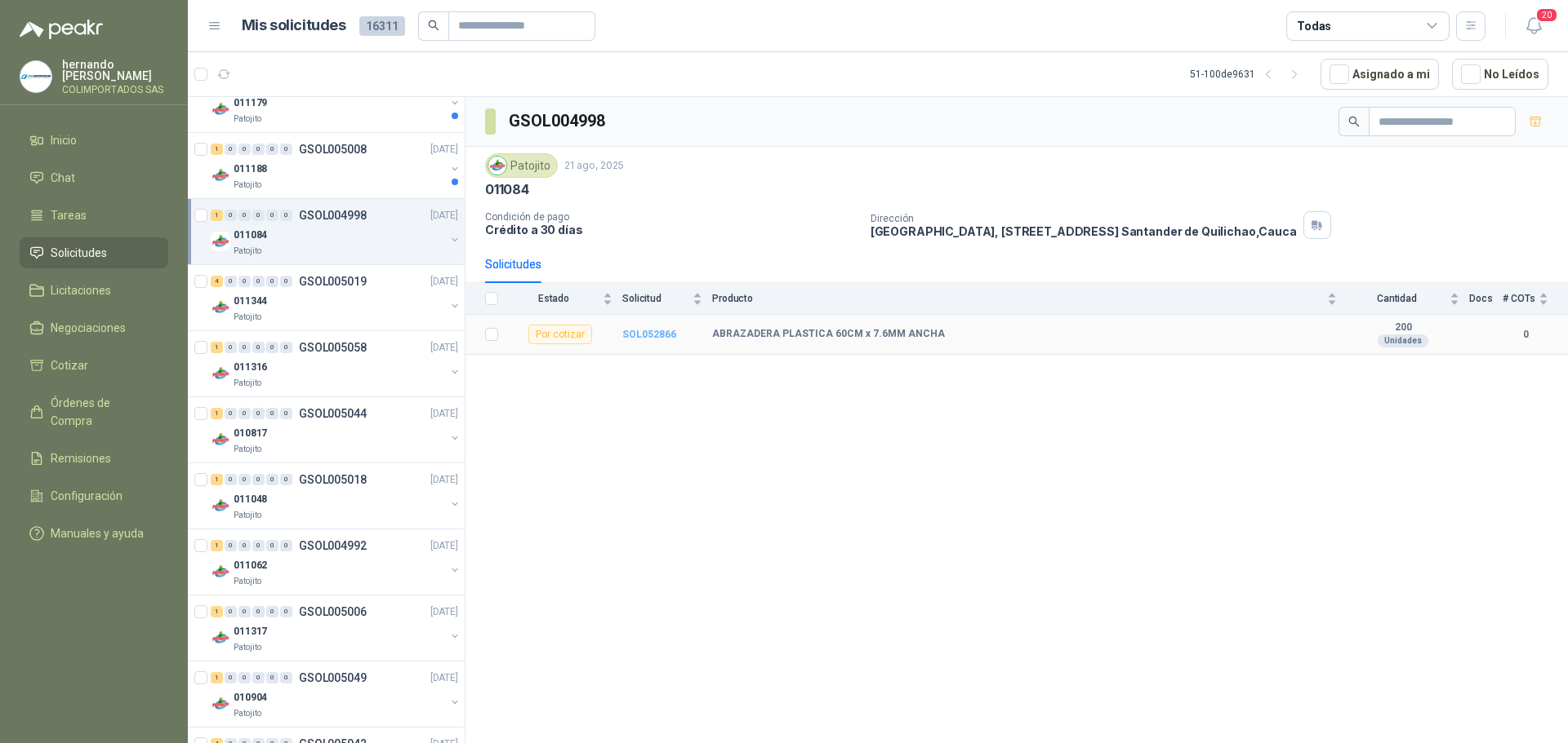
click at [654, 334] on b "SOL052866" at bounding box center [649, 334] width 54 height 11
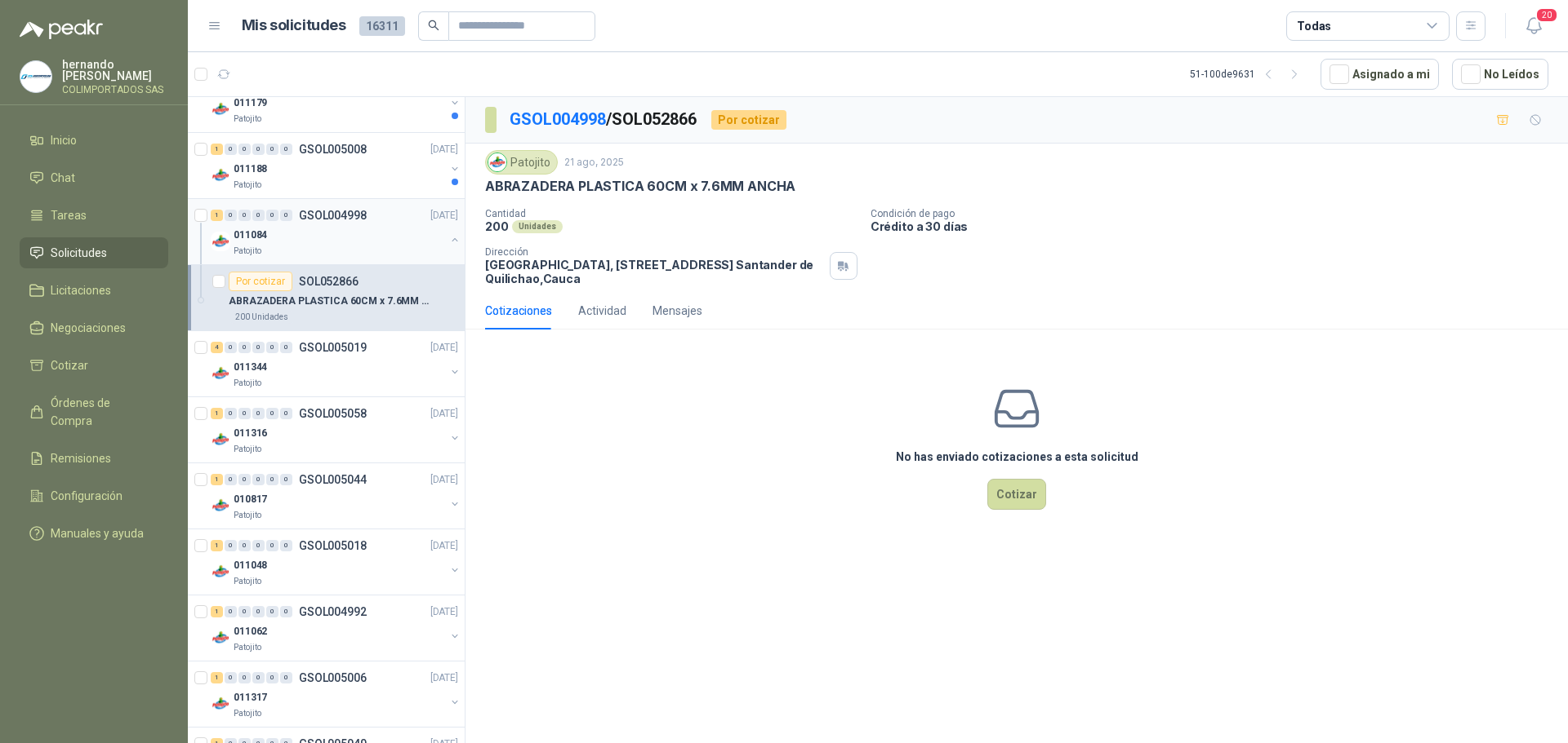
click at [448, 239] on button "button" at bounding box center [455, 240] width 13 height 13
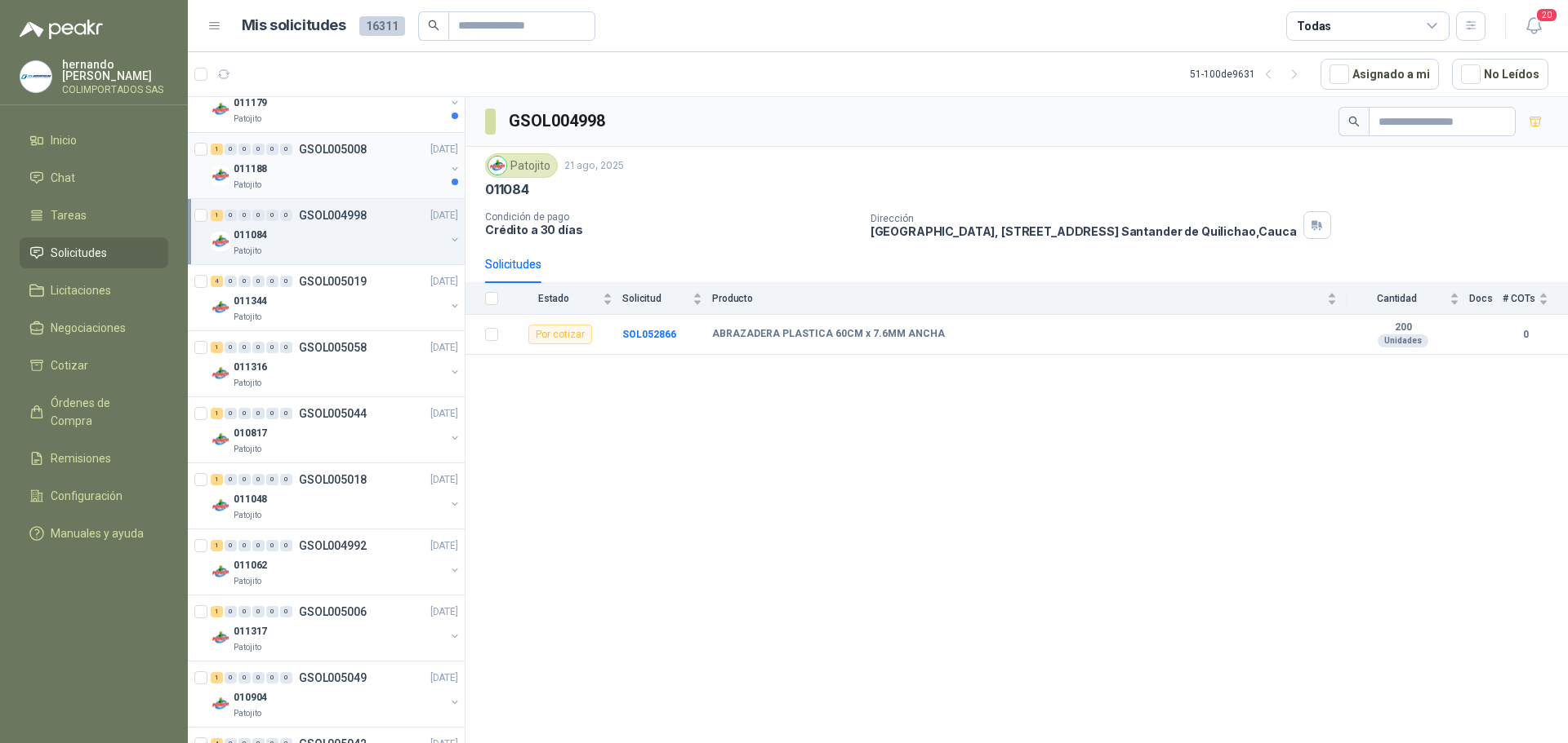
click at [348, 184] on div "Patojito" at bounding box center [339, 186] width 212 height 13
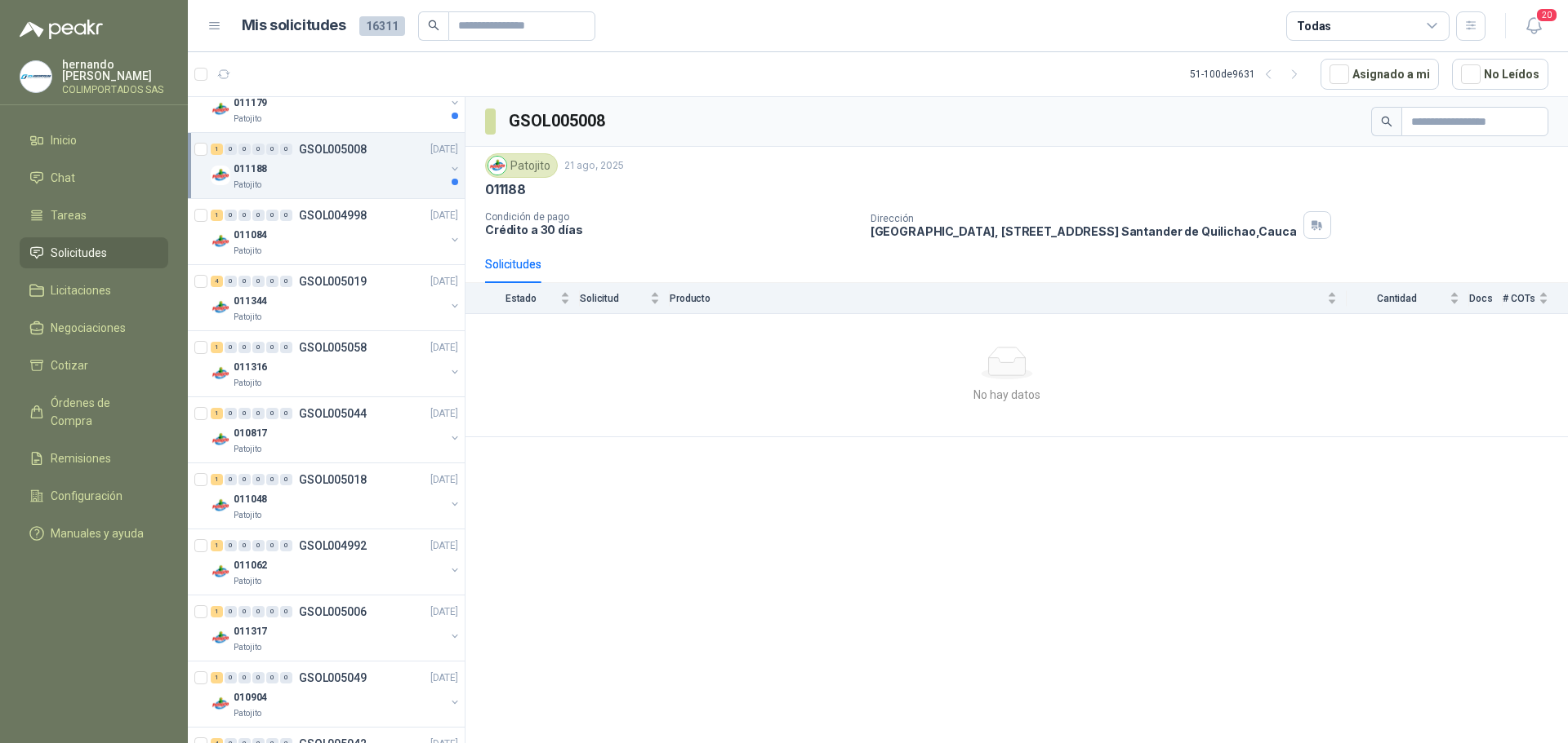
click at [334, 178] on div "011188" at bounding box center [339, 169] width 212 height 20
click at [448, 171] on button "button" at bounding box center [455, 174] width 13 height 13
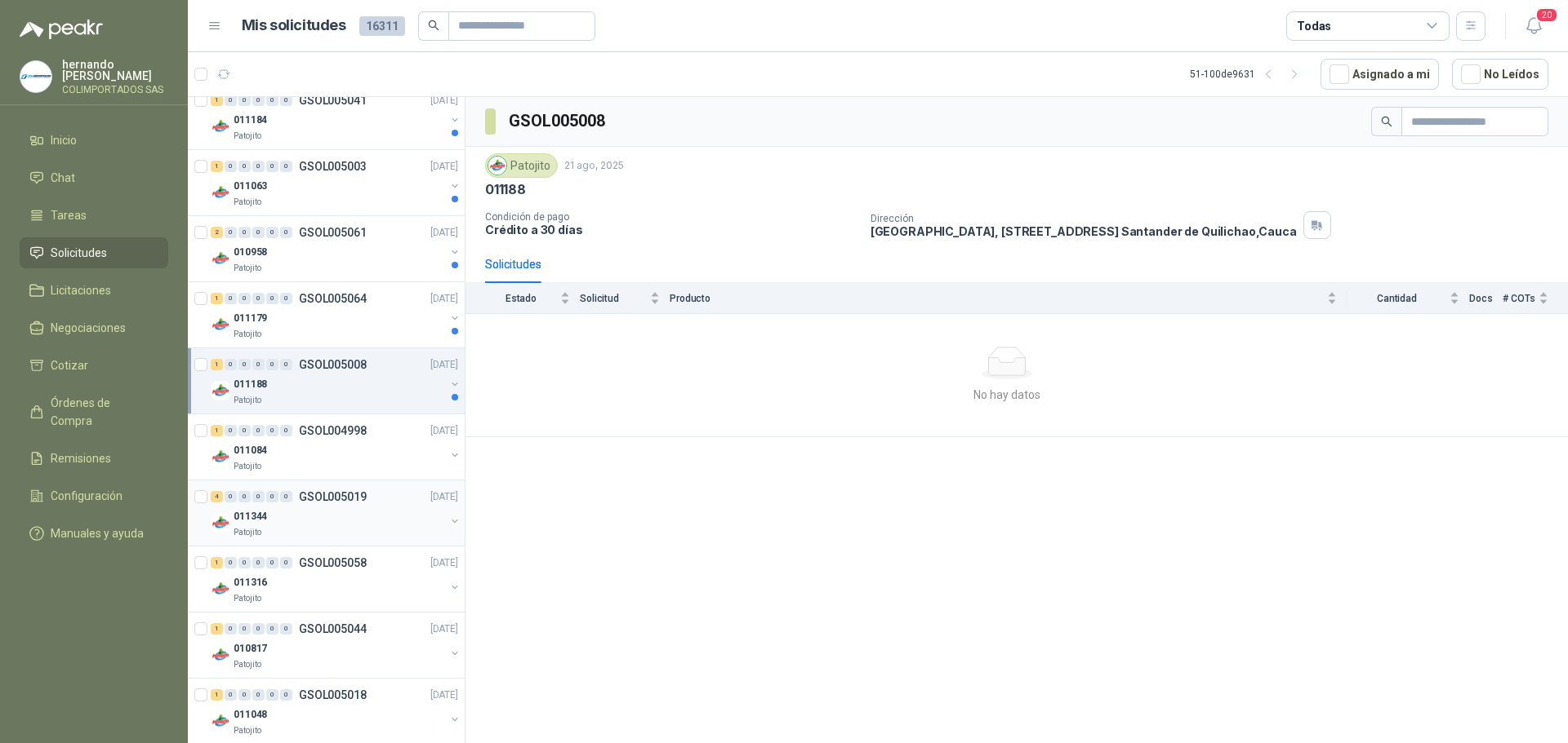
scroll to position [975, 0]
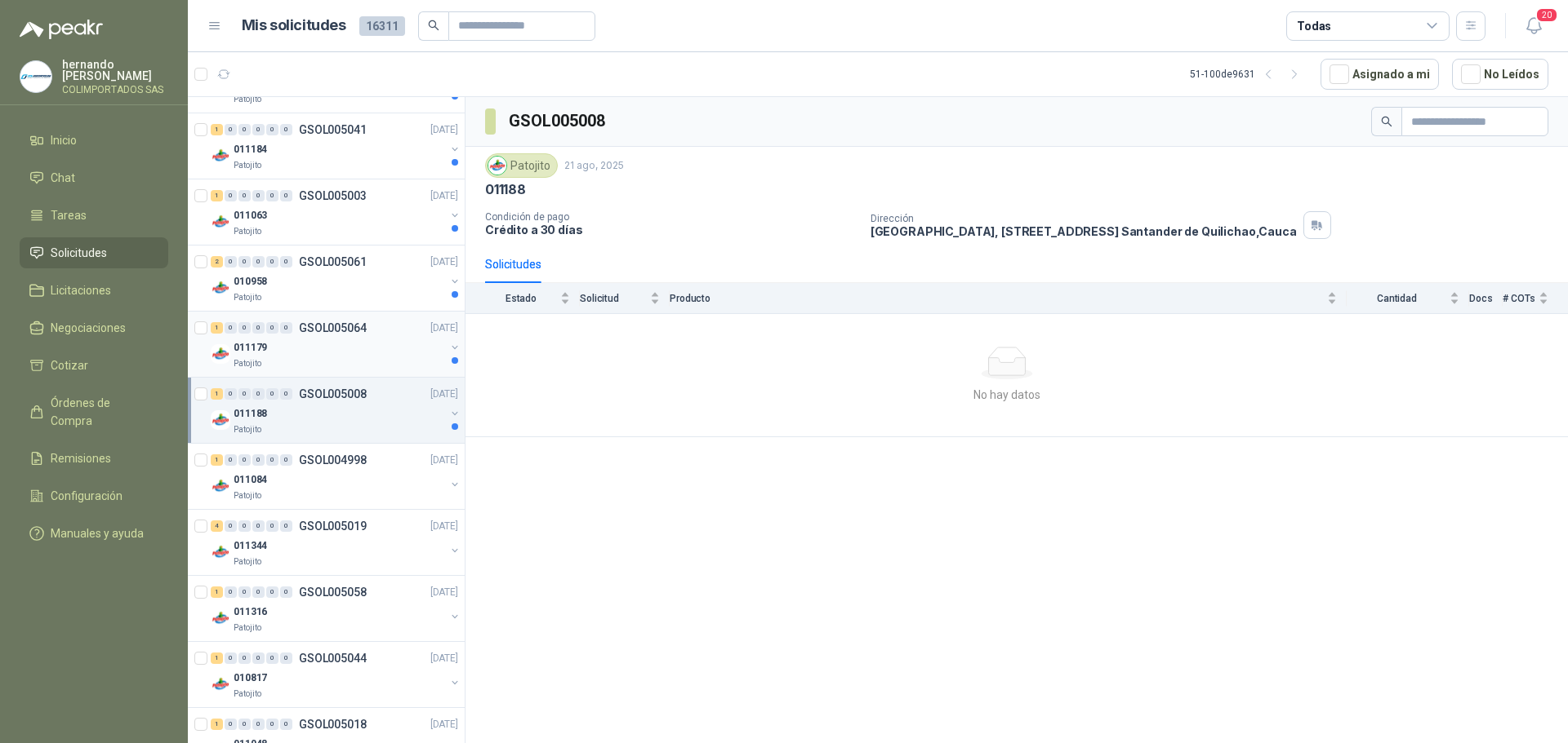
click at [317, 346] on div "011179" at bounding box center [339, 348] width 212 height 20
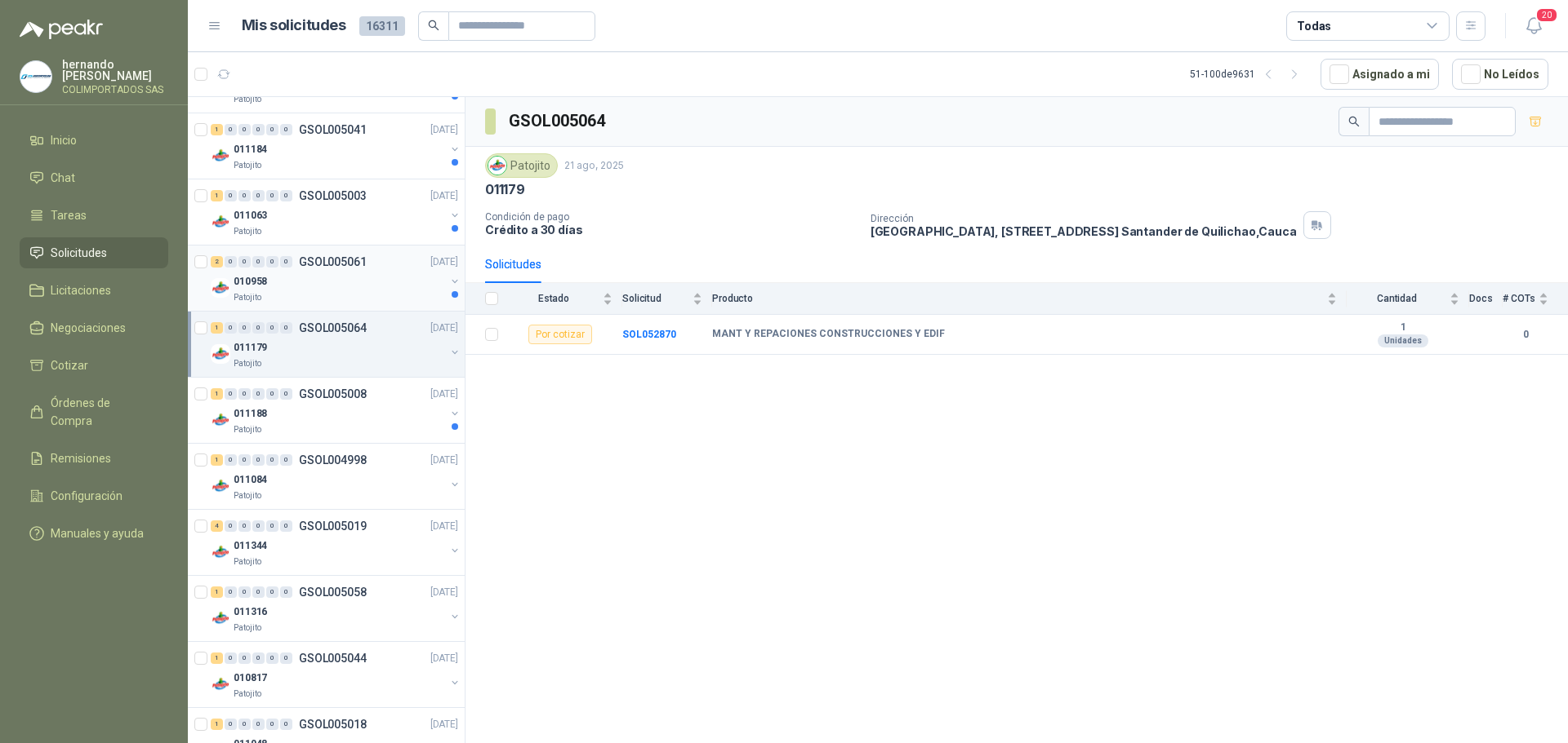
click at [359, 291] on div "Patojito" at bounding box center [339, 298] width 212 height 13
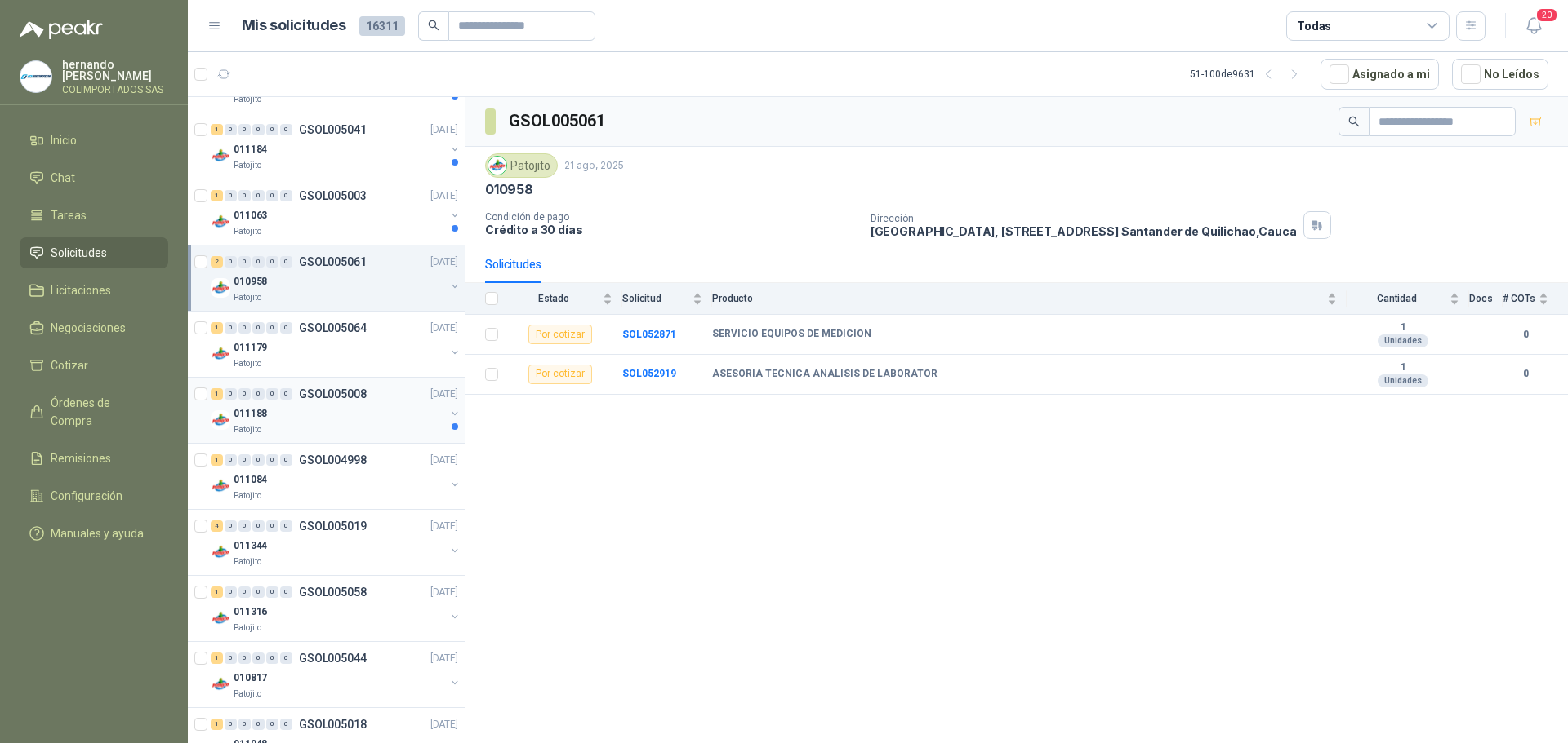
click at [350, 412] on div "011188" at bounding box center [339, 413] width 212 height 20
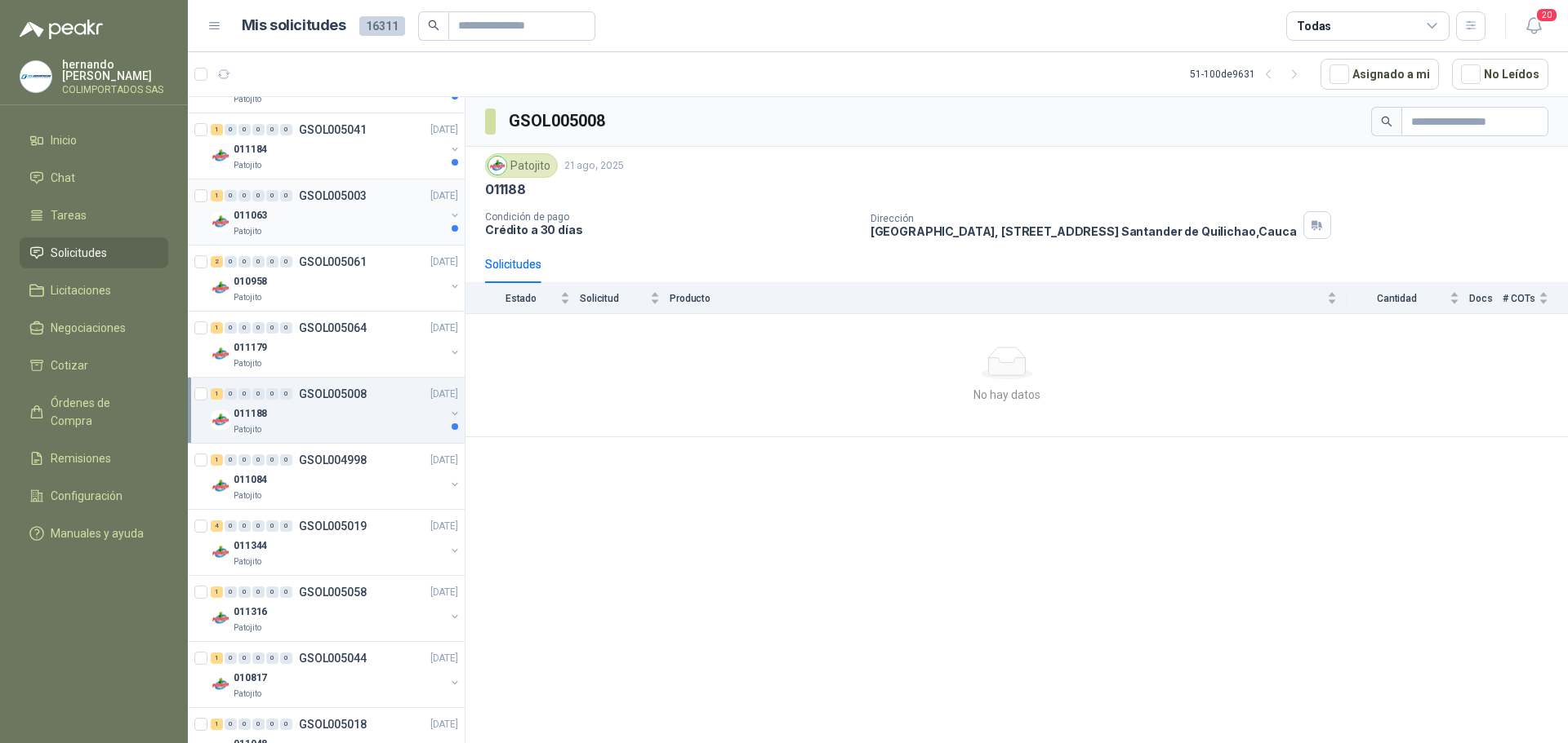
click at [358, 220] on div "011063" at bounding box center [339, 215] width 212 height 20
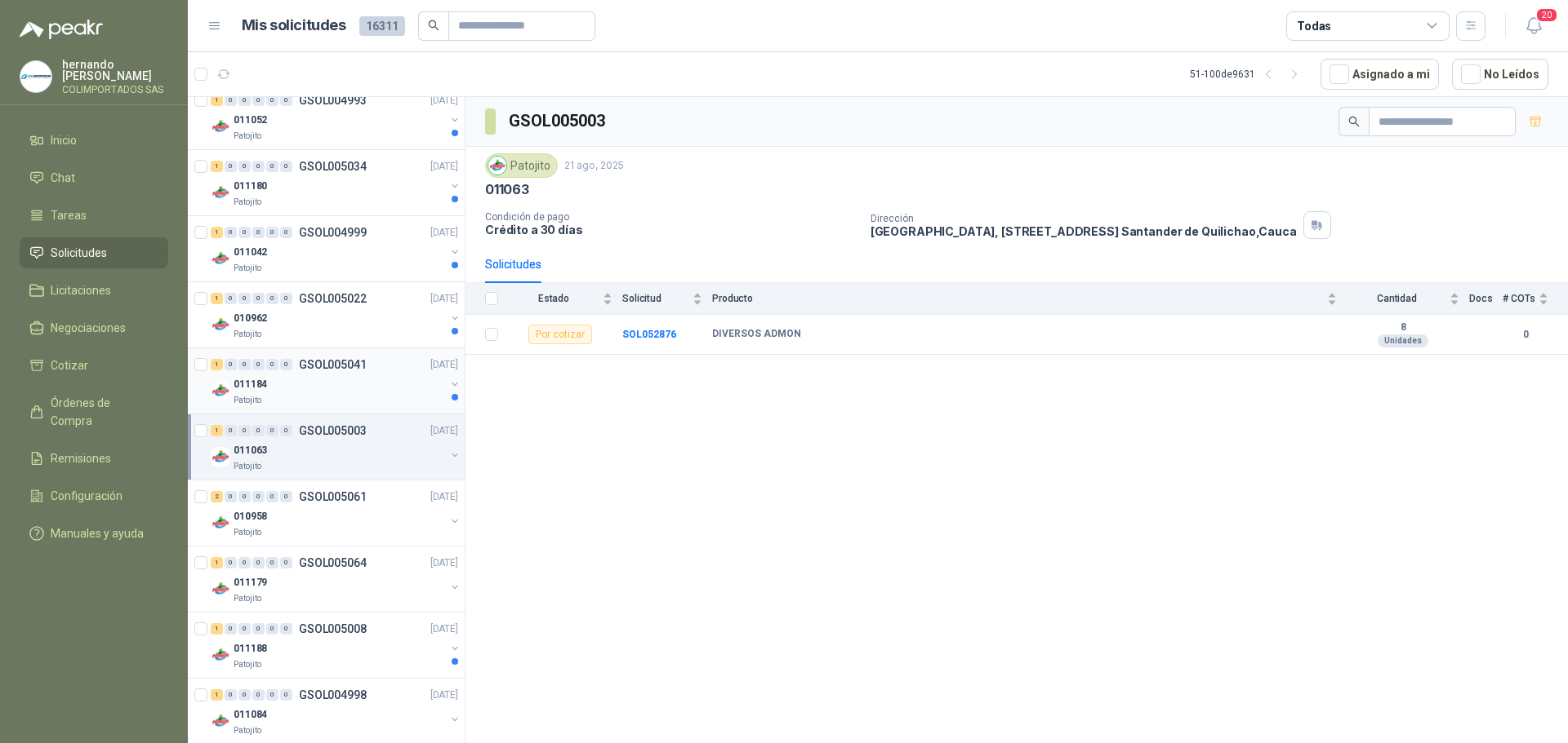
scroll to position [731, 0]
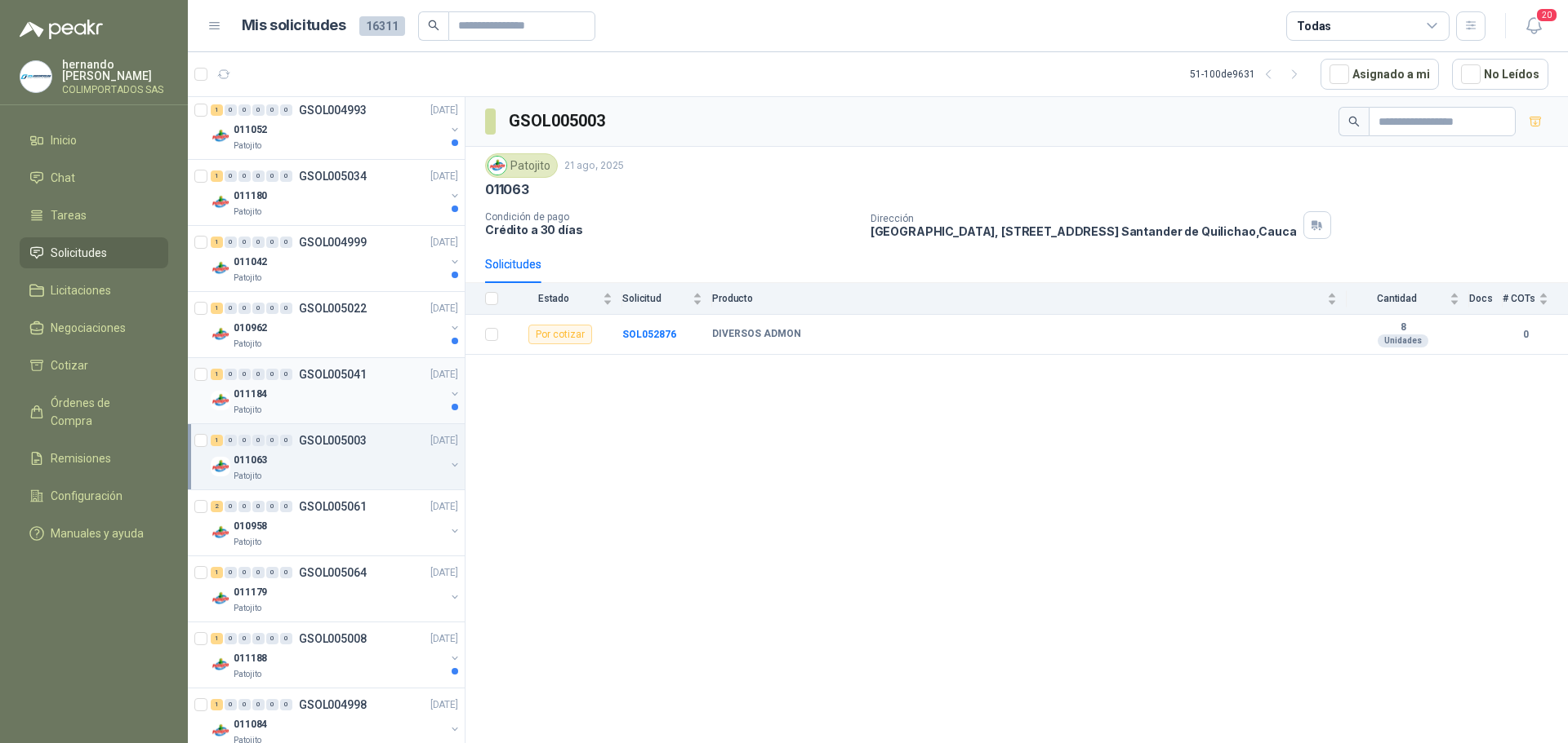
click at [349, 388] on div "011184" at bounding box center [339, 394] width 212 height 20
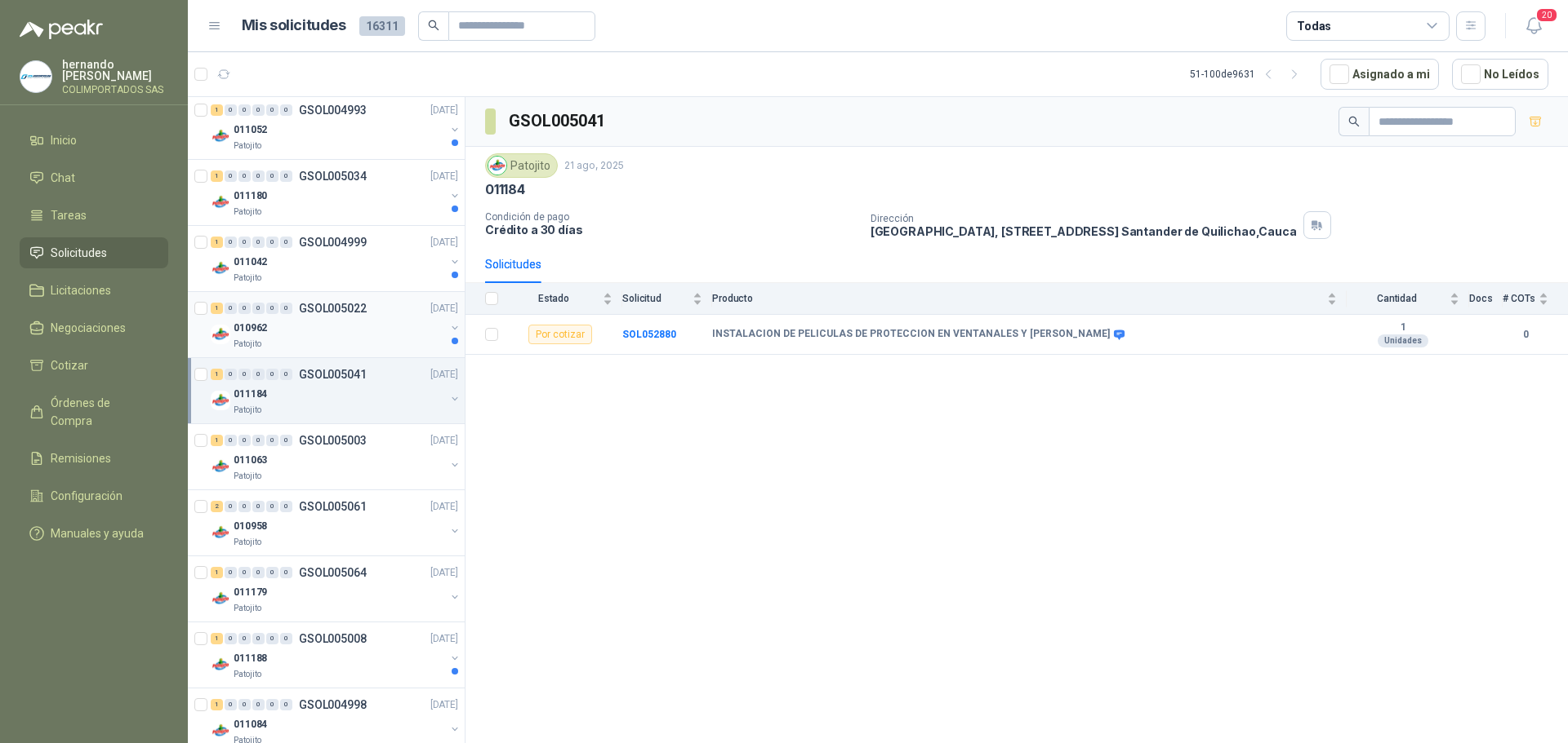
click at [338, 333] on div "010962" at bounding box center [339, 328] width 212 height 20
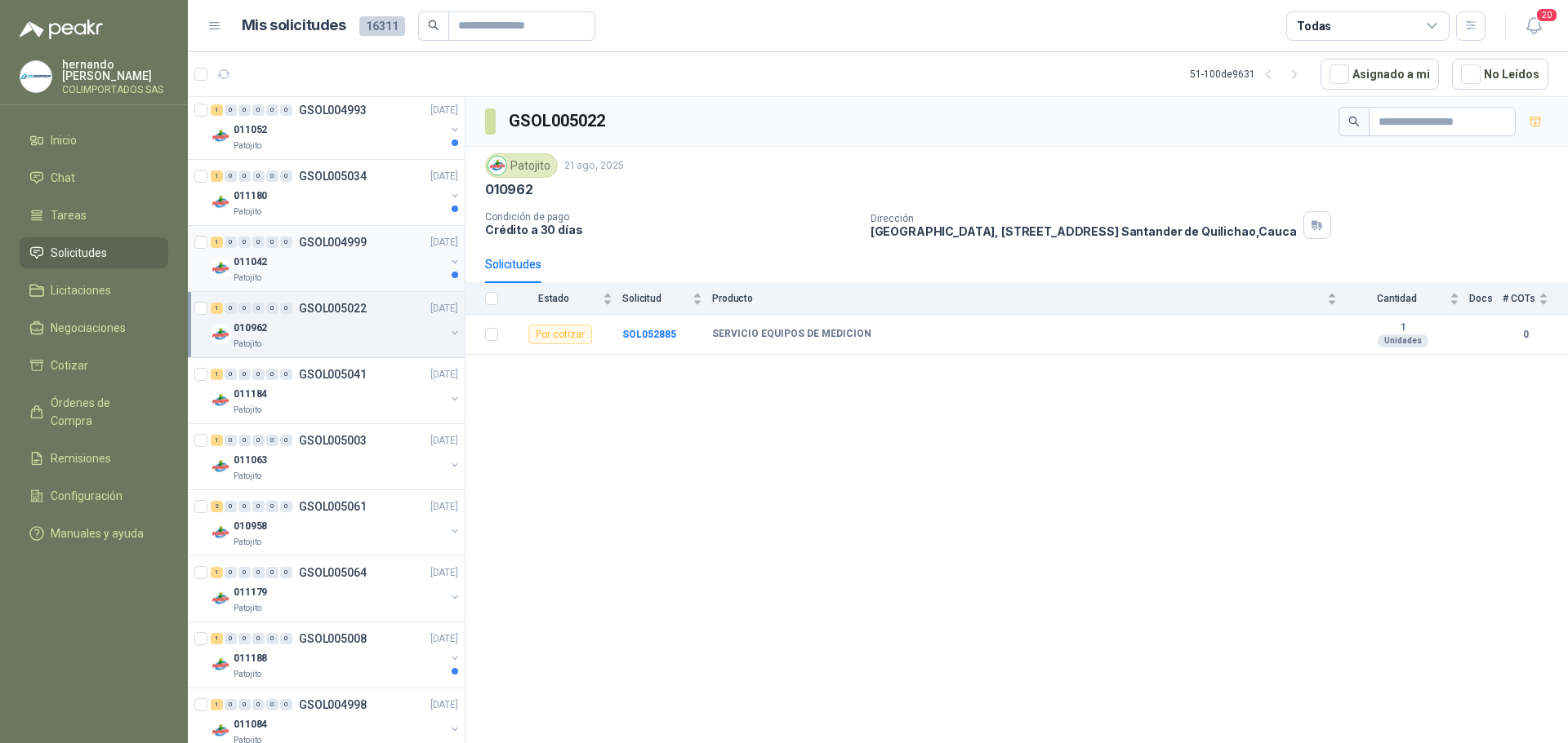
click at [356, 267] on div "011042" at bounding box center [339, 262] width 212 height 20
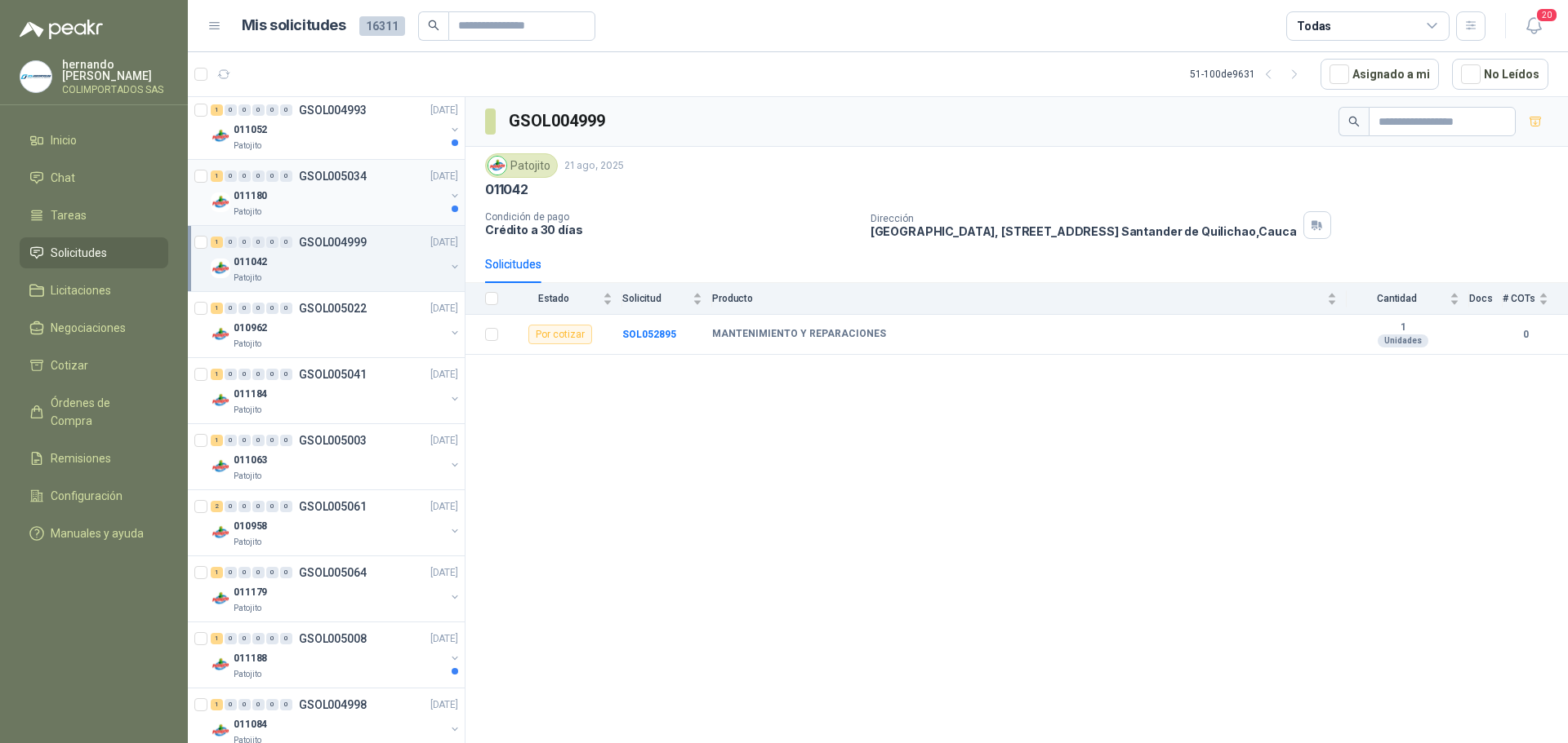
click at [356, 205] on div "011180" at bounding box center [339, 195] width 212 height 20
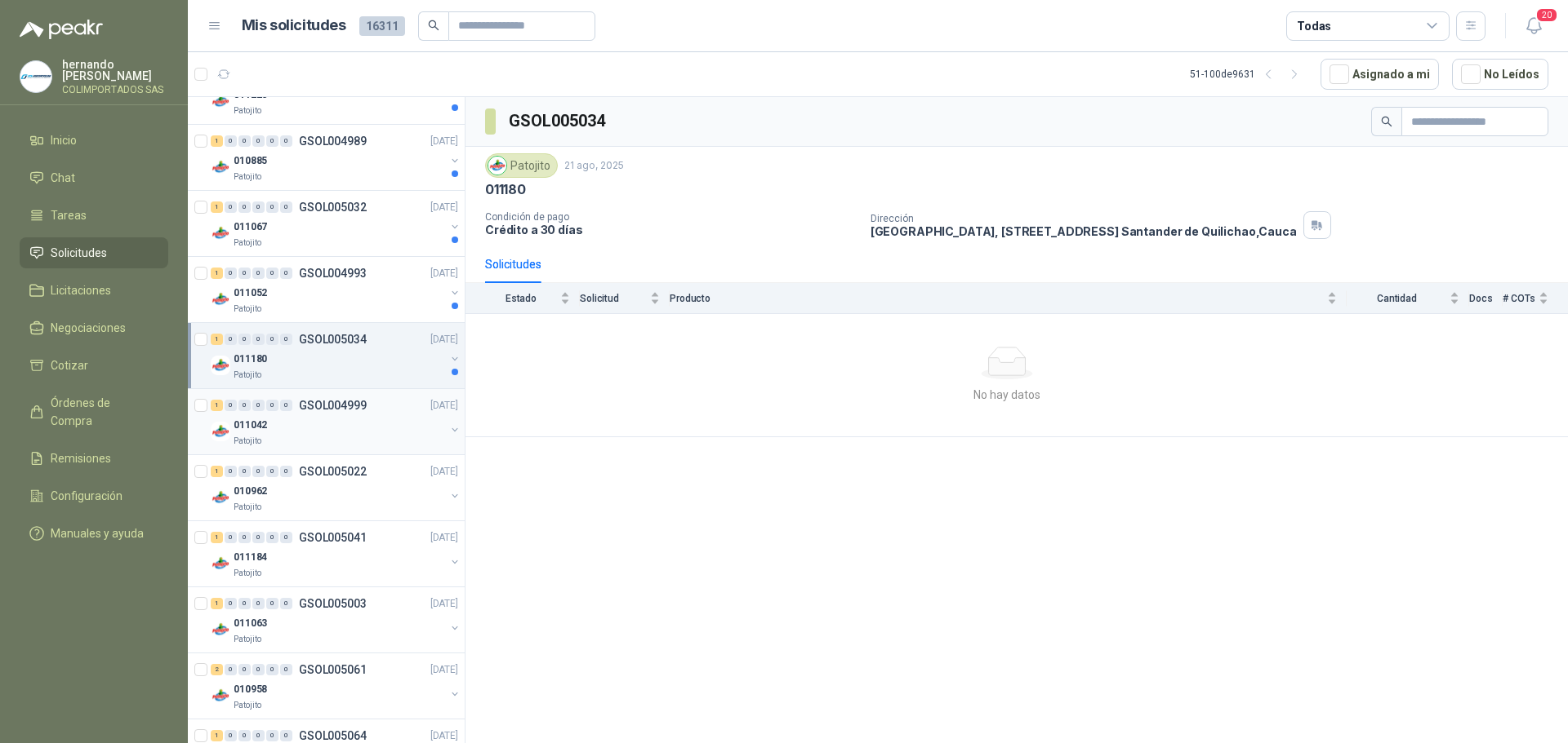
scroll to position [404, 0]
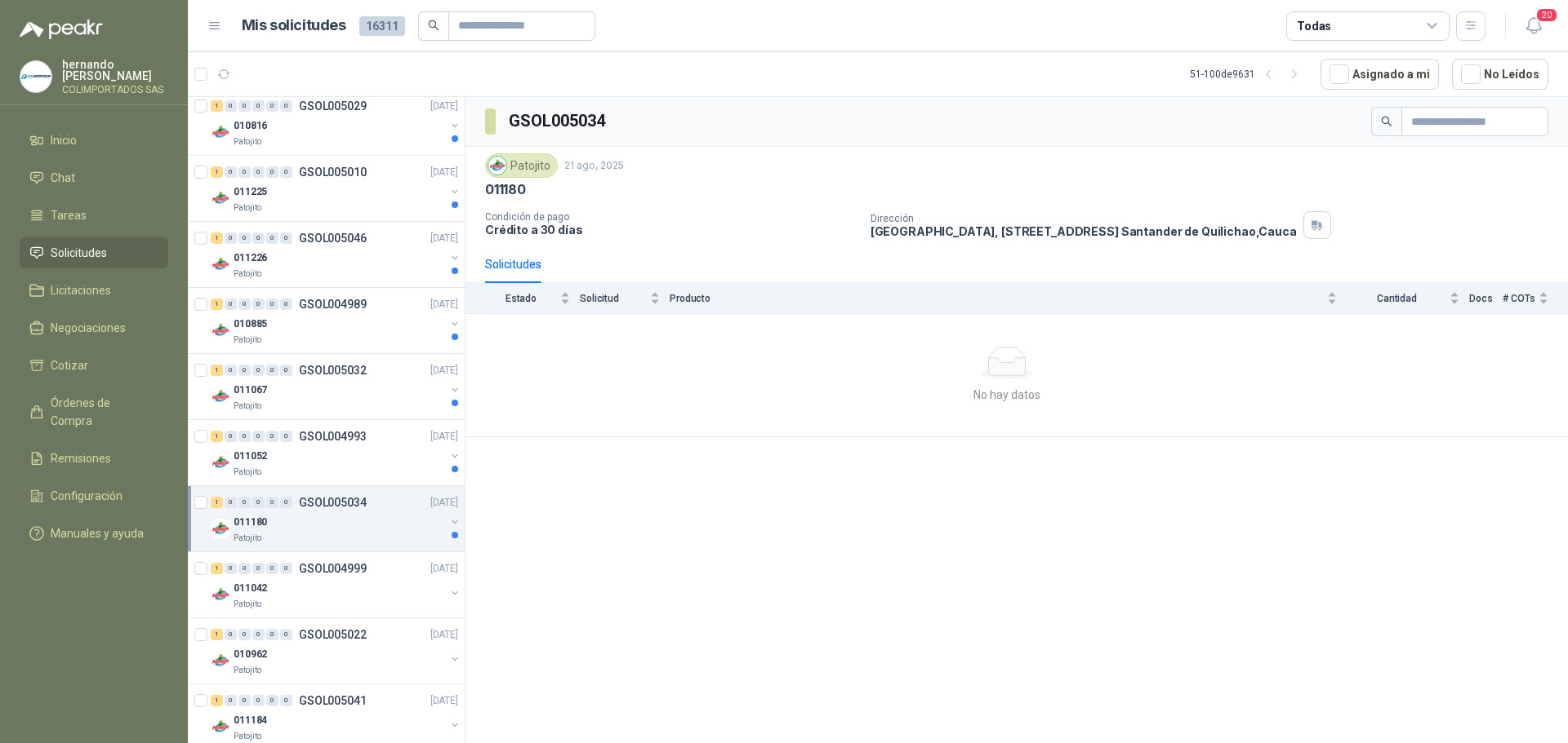
click at [341, 519] on div "011180" at bounding box center [339, 522] width 212 height 20
click at [357, 592] on div "DIVERSOS OTROS ADMON" at bounding box center [343, 588] width 230 height 20
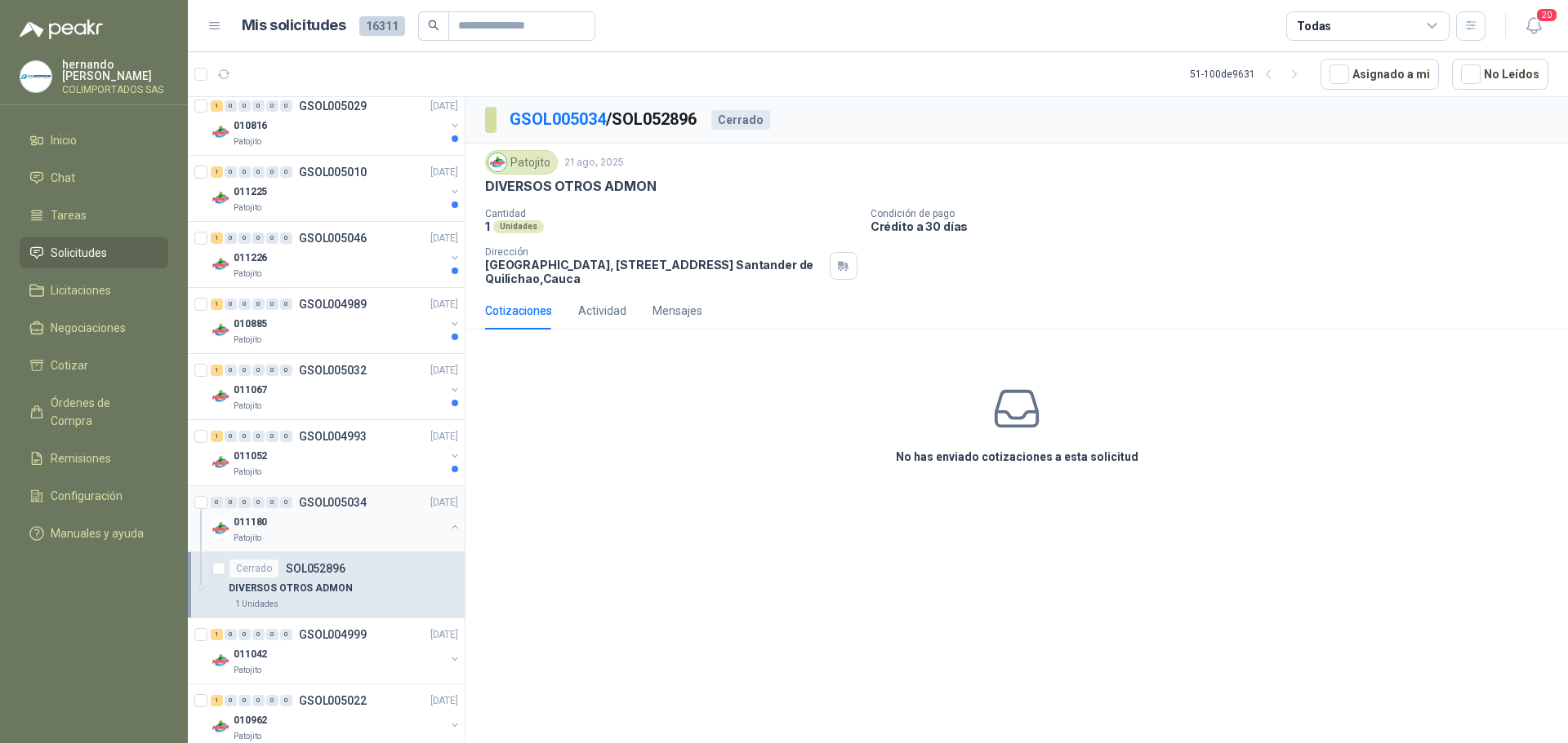
click at [448, 527] on button "button" at bounding box center [455, 528] width 13 height 13
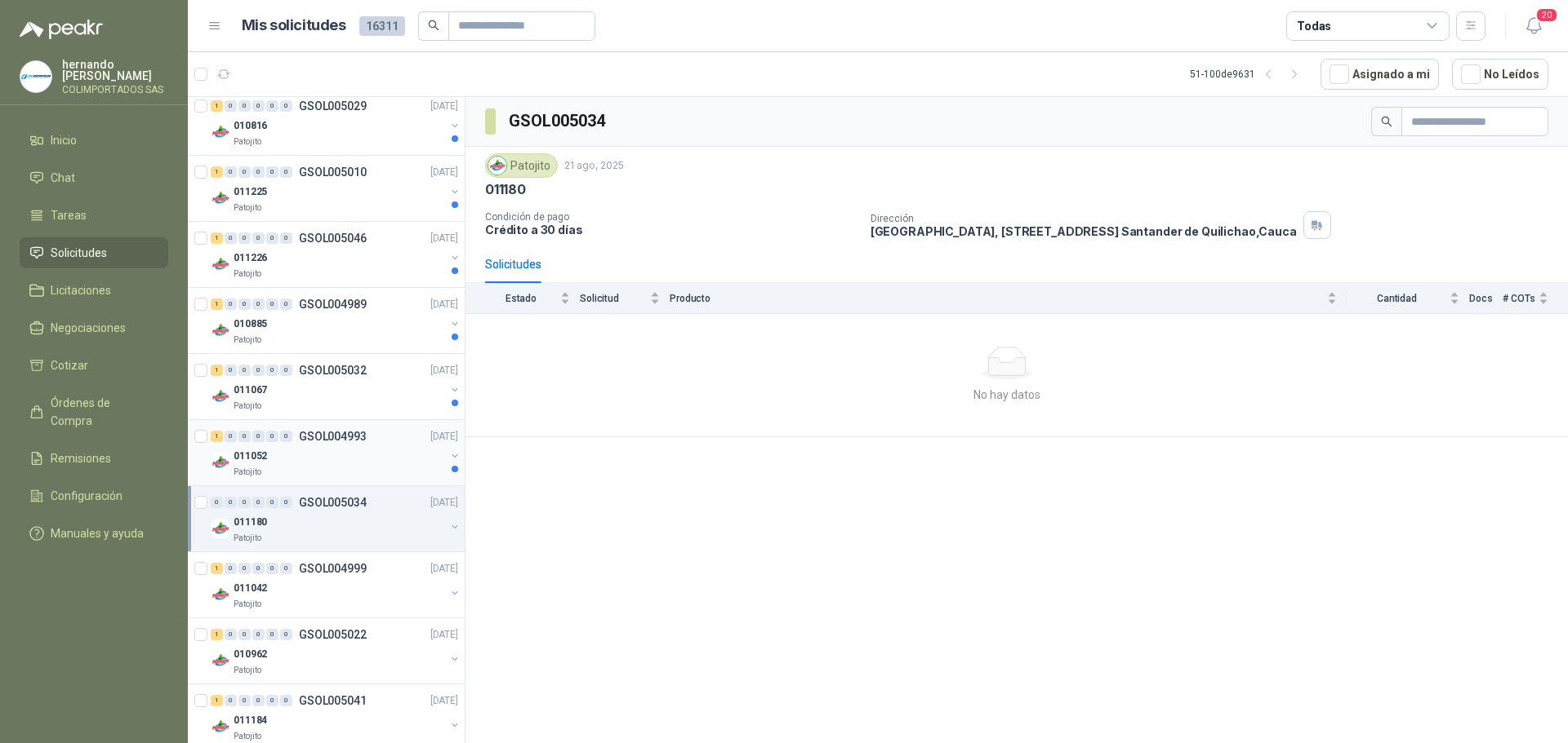
click at [338, 465] on div "011052" at bounding box center [339, 456] width 212 height 20
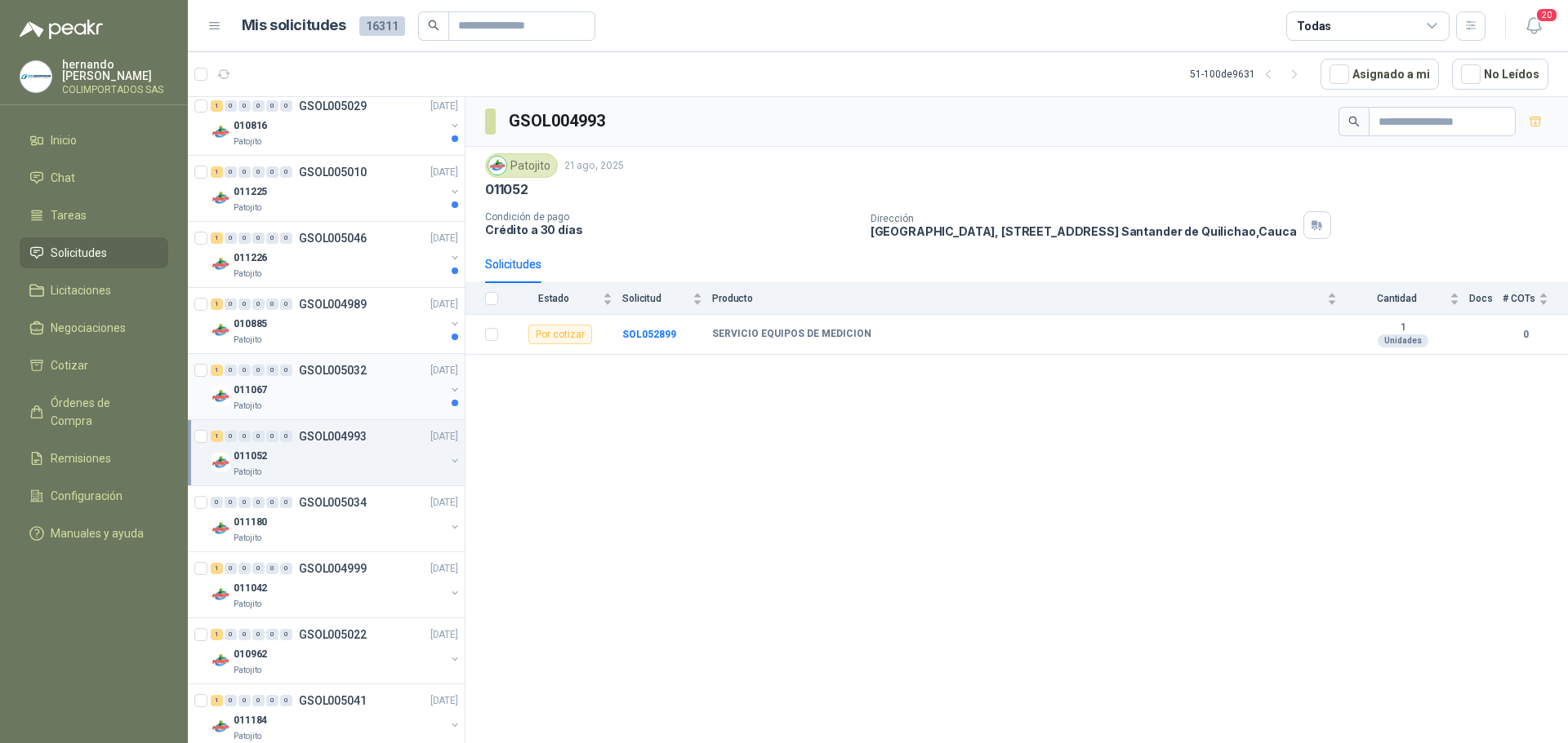
click at [311, 394] on div "011067" at bounding box center [339, 390] width 212 height 20
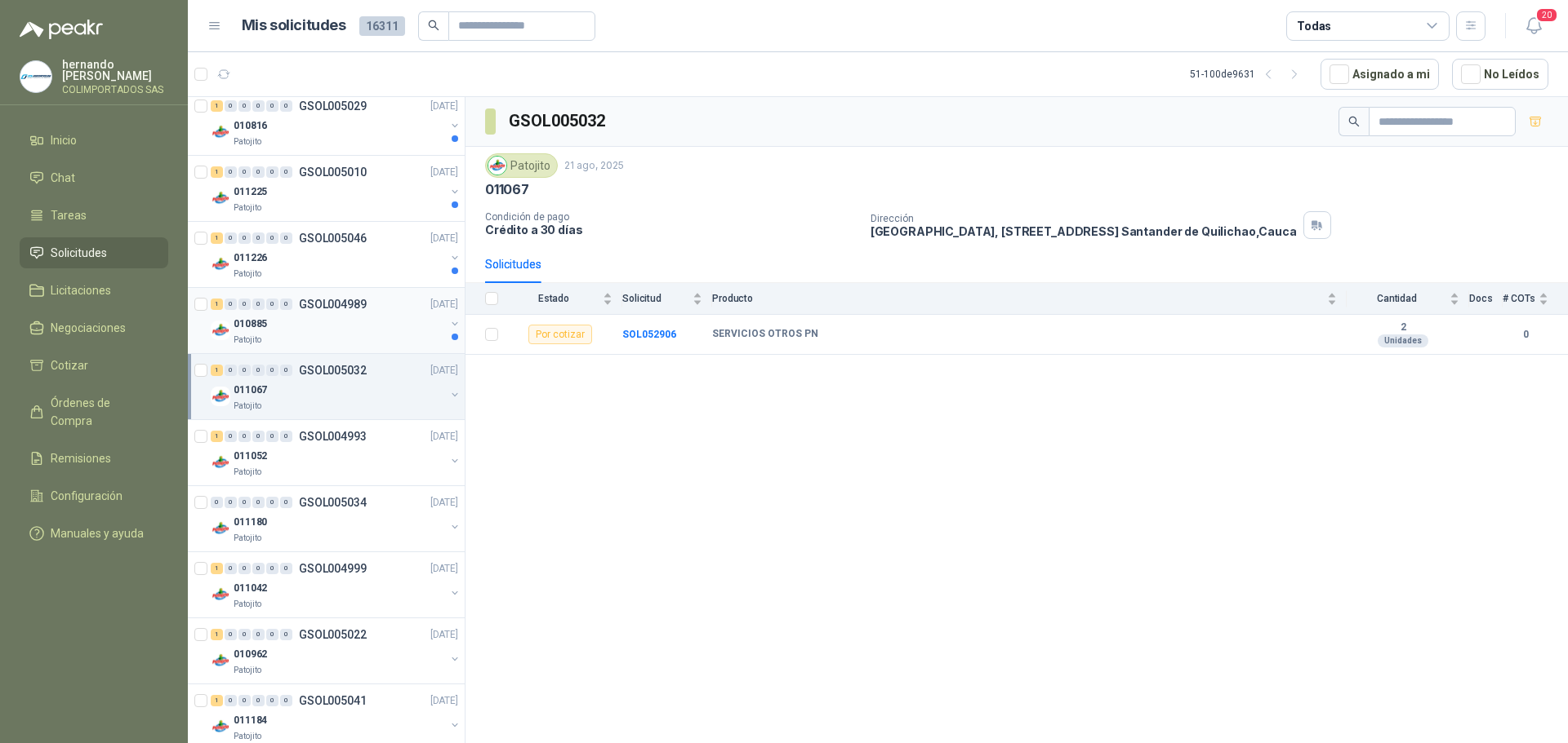
click at [322, 319] on div "010885" at bounding box center [339, 324] width 212 height 20
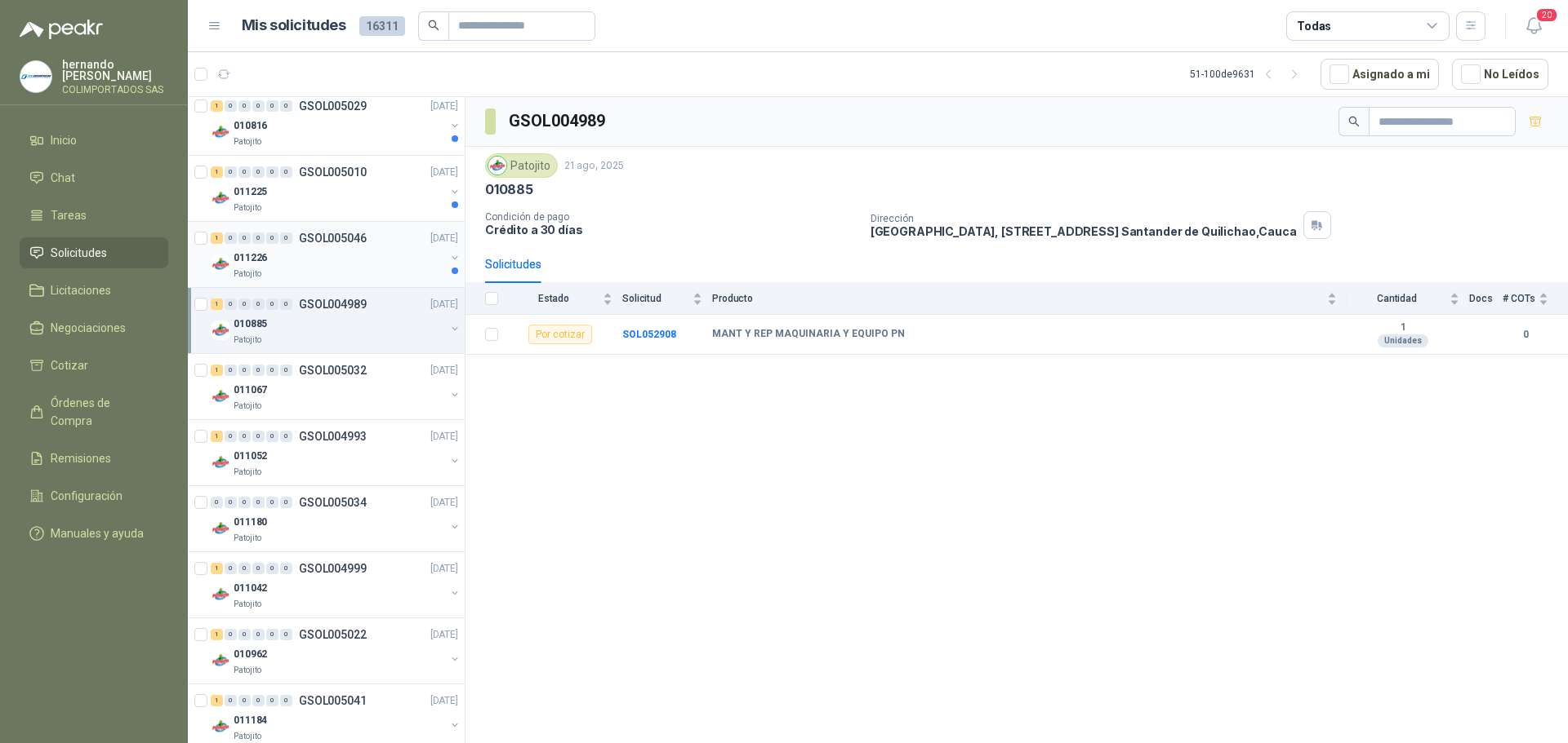
click at [342, 262] on div "011226" at bounding box center [339, 257] width 212 height 20
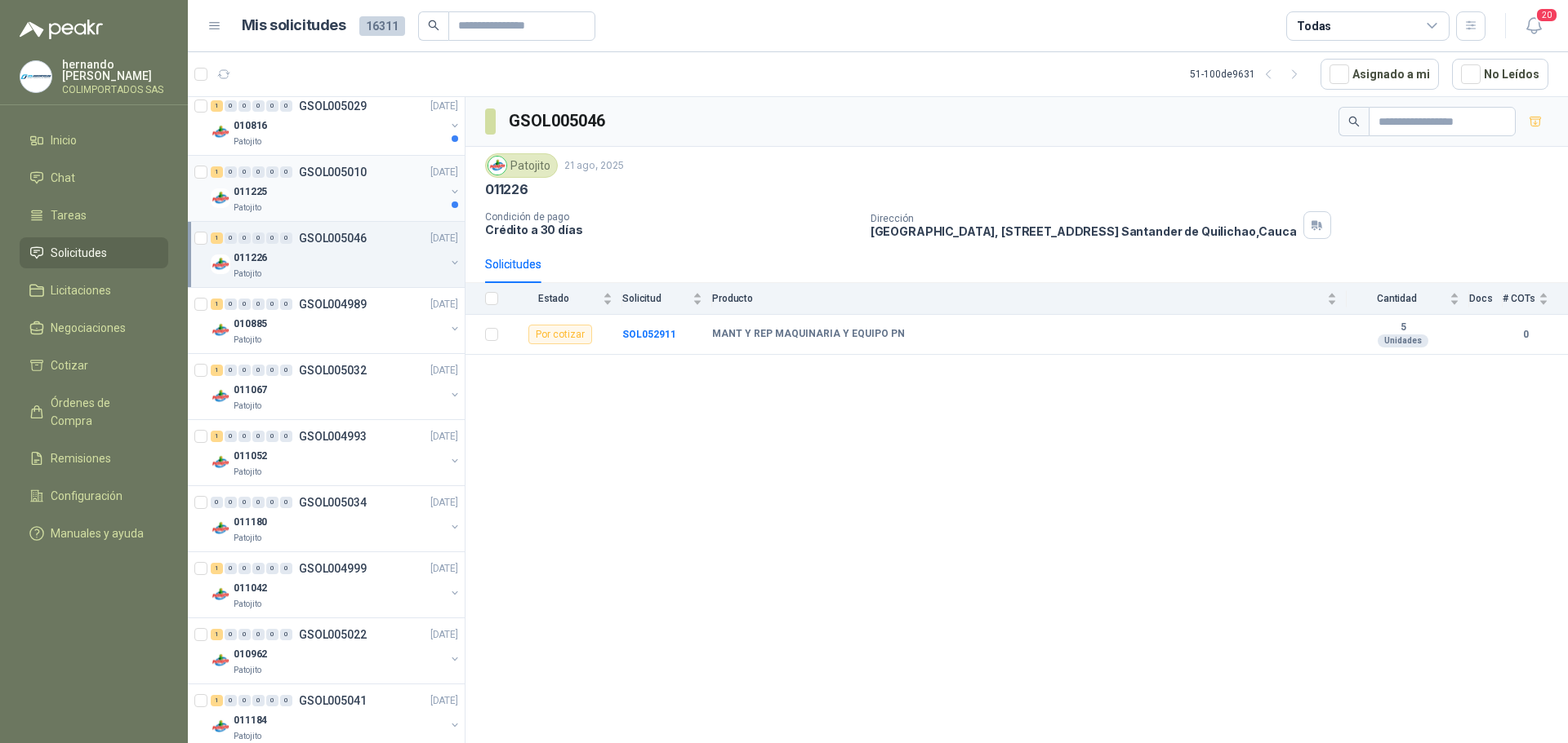
click at [333, 210] on div "Patojito" at bounding box center [339, 209] width 212 height 13
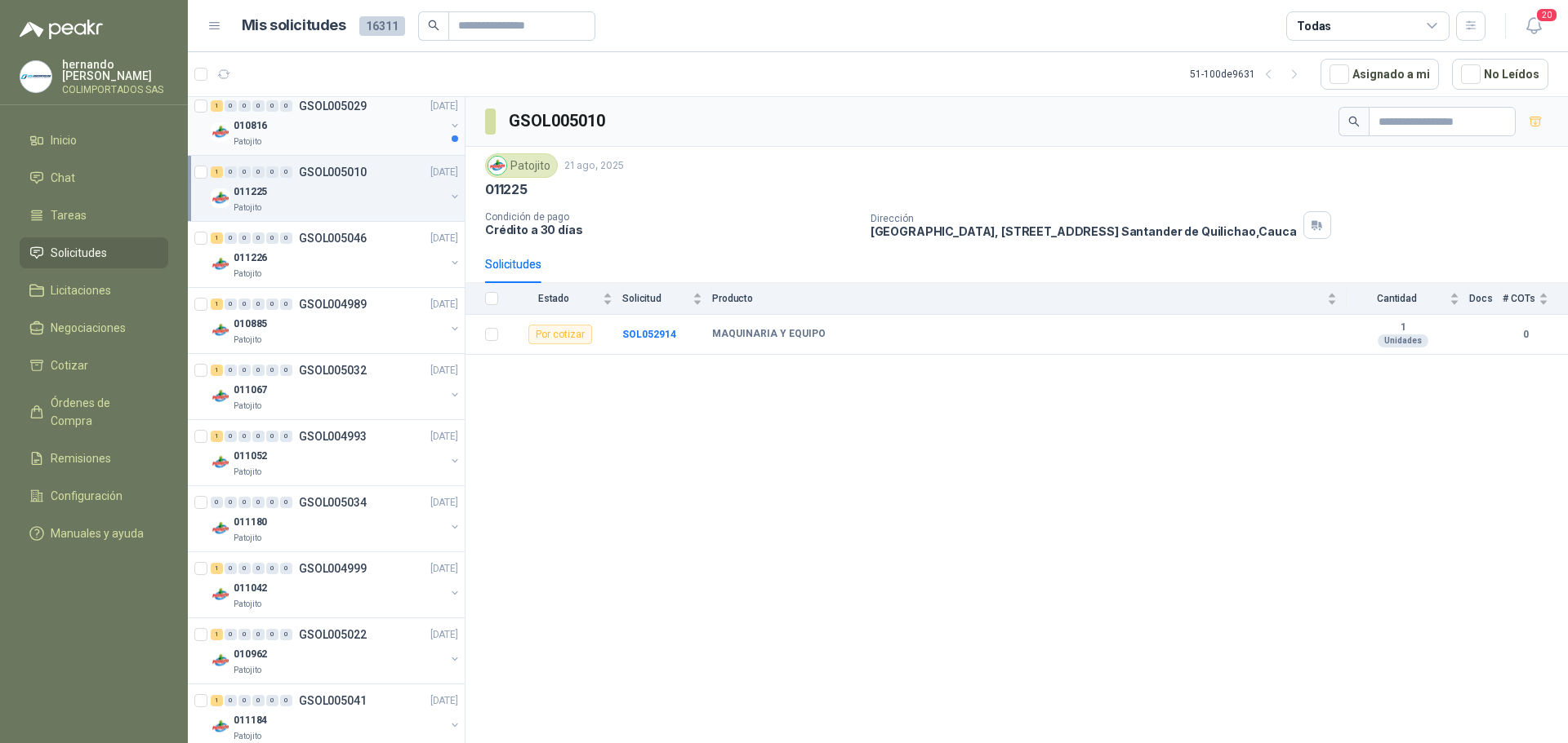
click at [336, 136] on div "Patojito" at bounding box center [339, 142] width 212 height 13
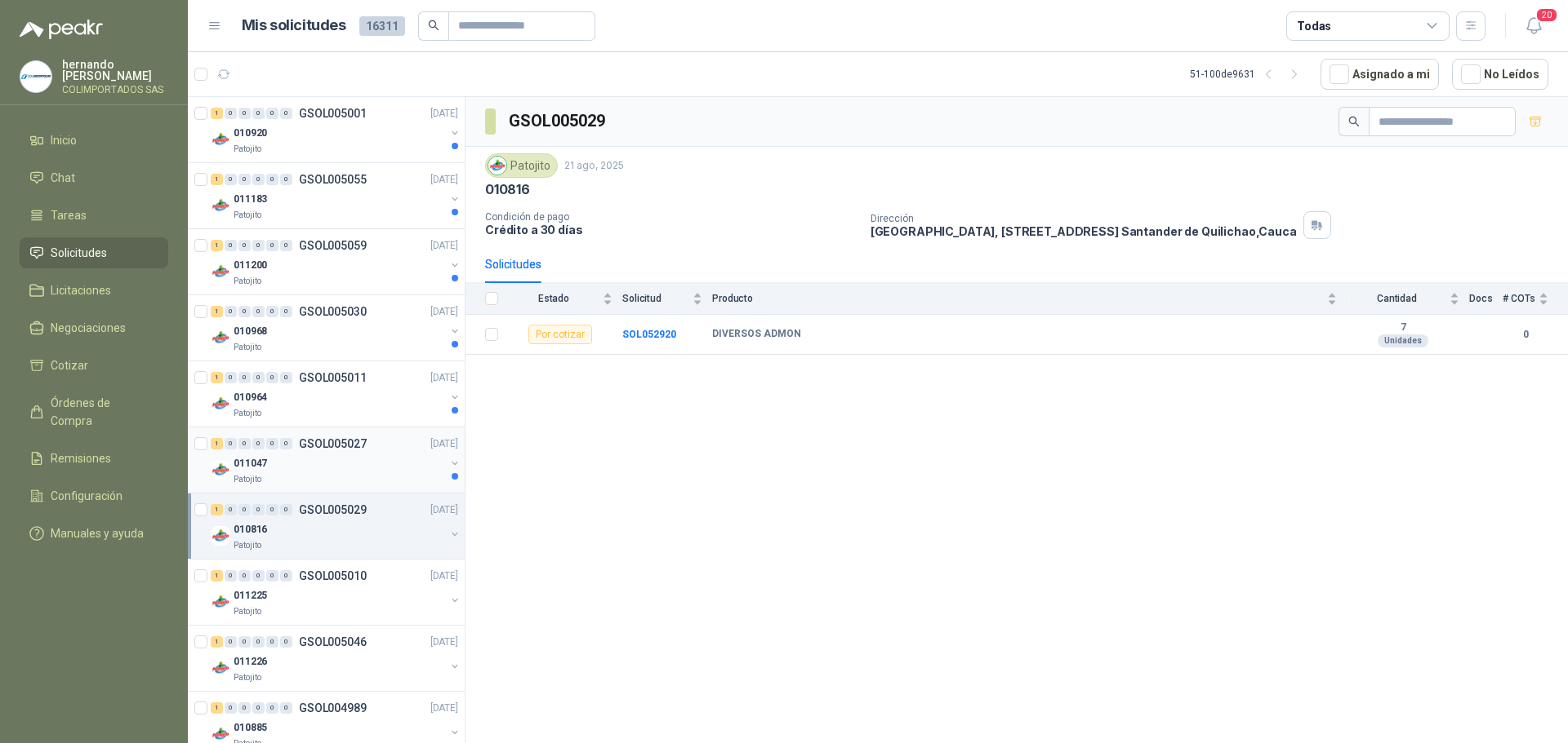
click at [339, 465] on div "011047" at bounding box center [339, 463] width 212 height 20
click at [341, 406] on div "010964" at bounding box center [339, 397] width 212 height 20
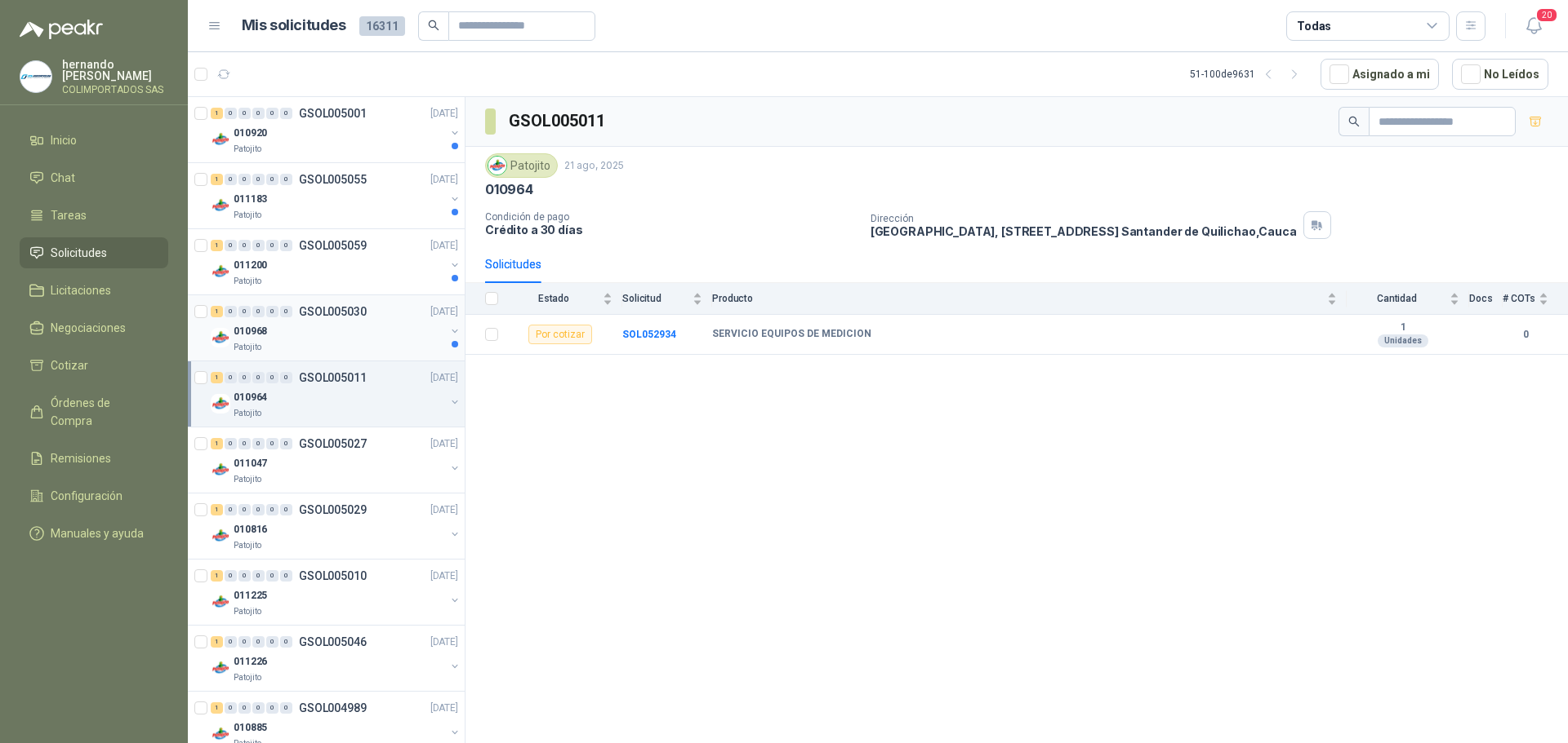
click at [329, 331] on div "010968" at bounding box center [339, 331] width 212 height 20
click at [323, 283] on div "Patojito" at bounding box center [339, 282] width 212 height 13
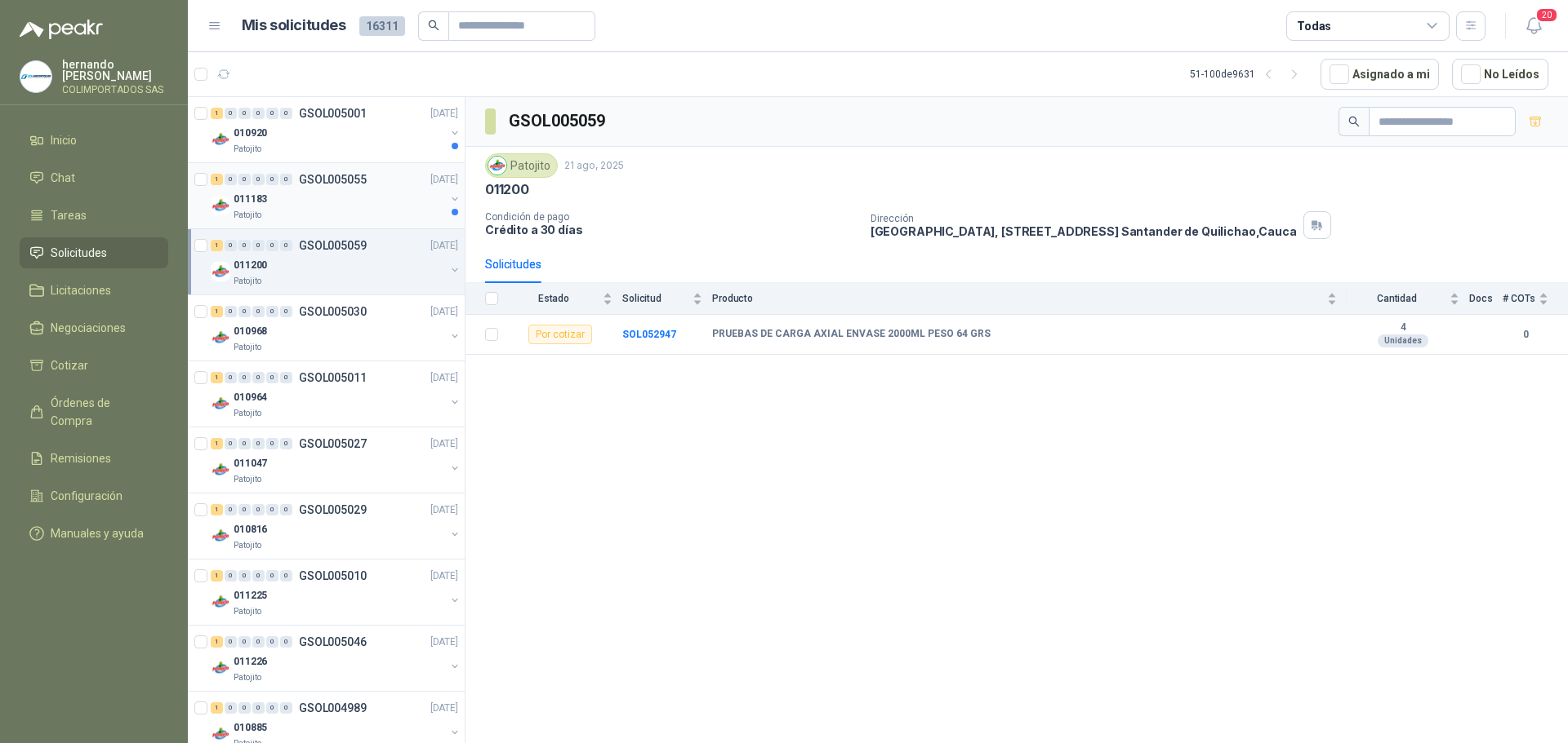
click at [322, 209] on div "Patojito" at bounding box center [339, 215] width 212 height 13
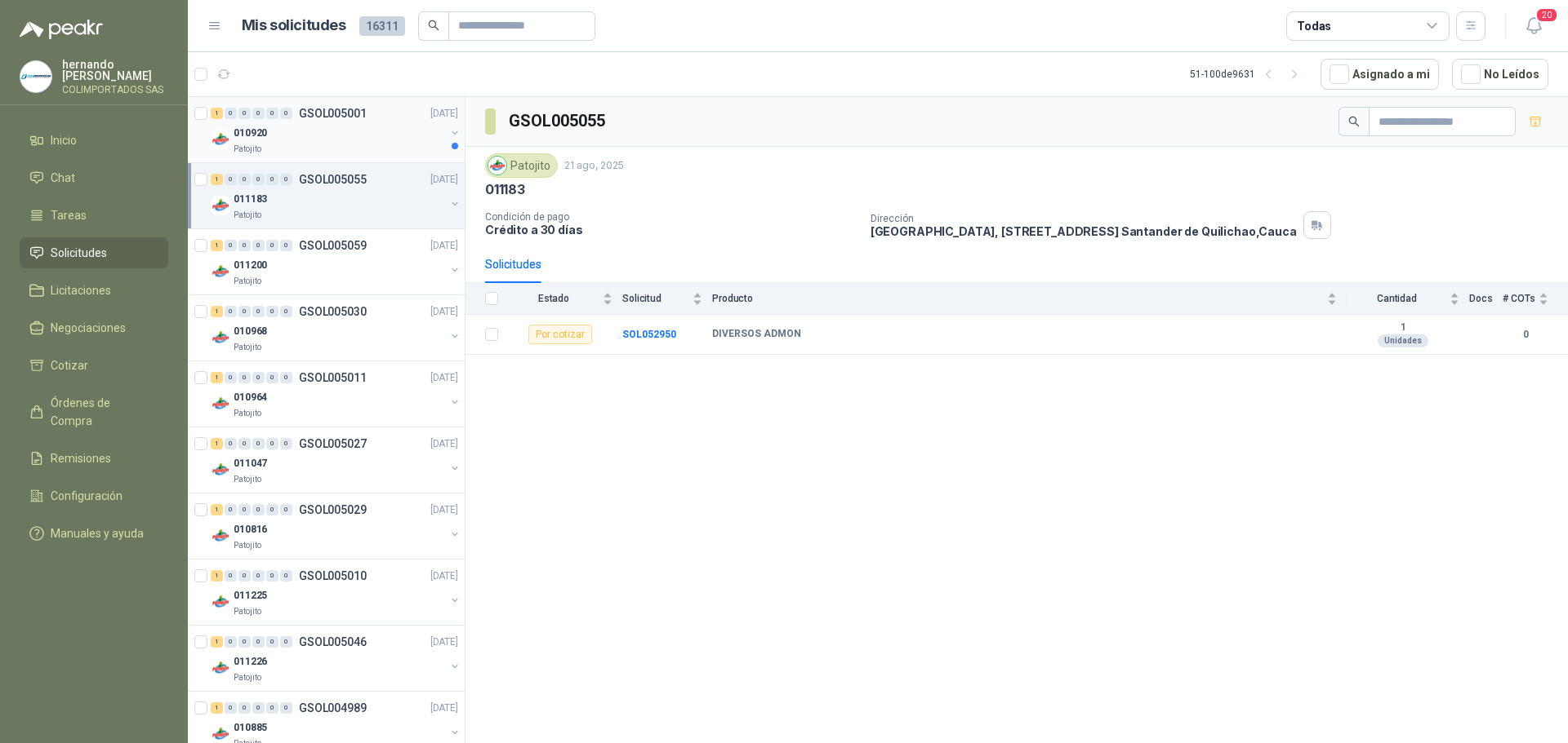
click at [314, 144] on div "Patojito" at bounding box center [339, 150] width 212 height 13
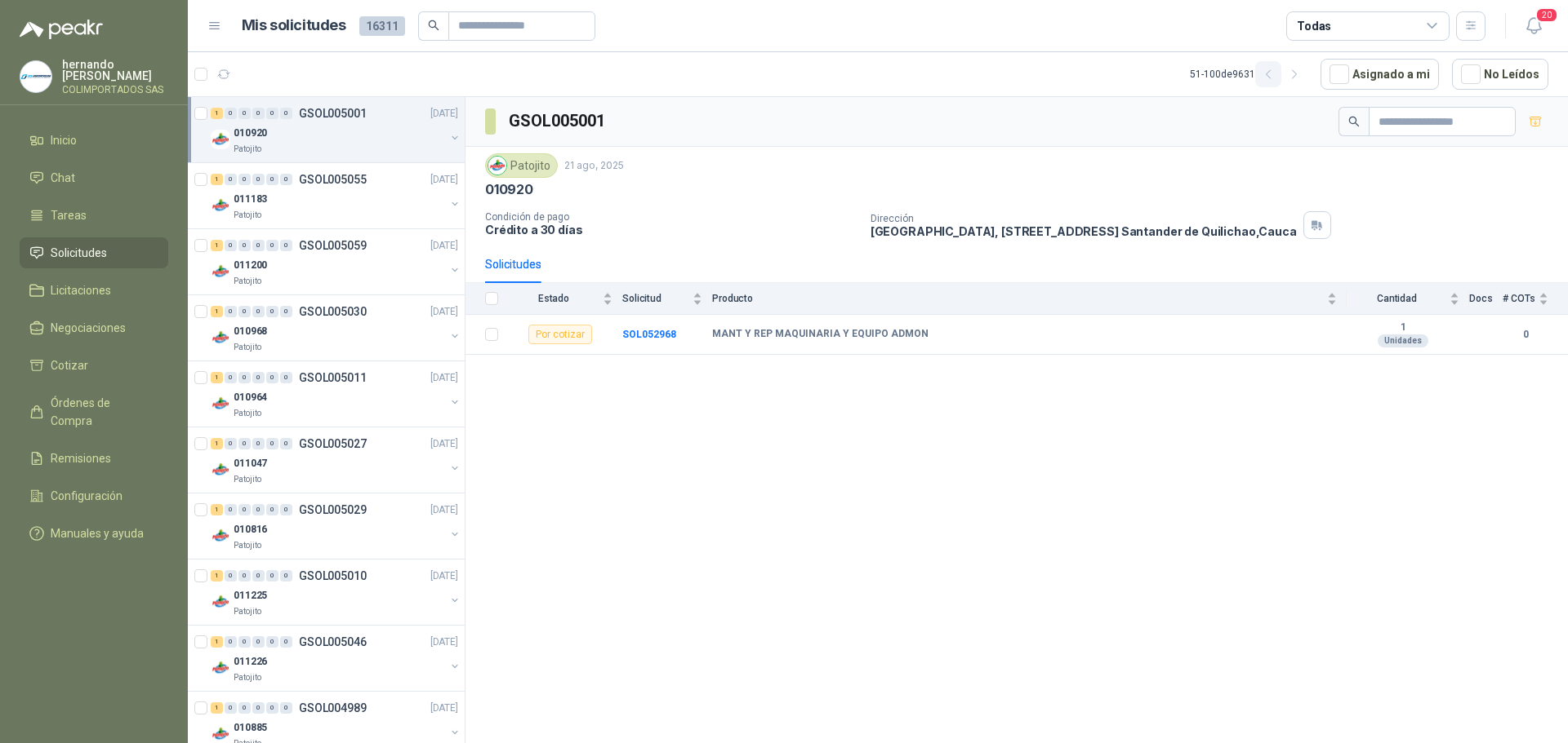
click at [1273, 73] on icon "button" at bounding box center [1269, 74] width 14 height 14
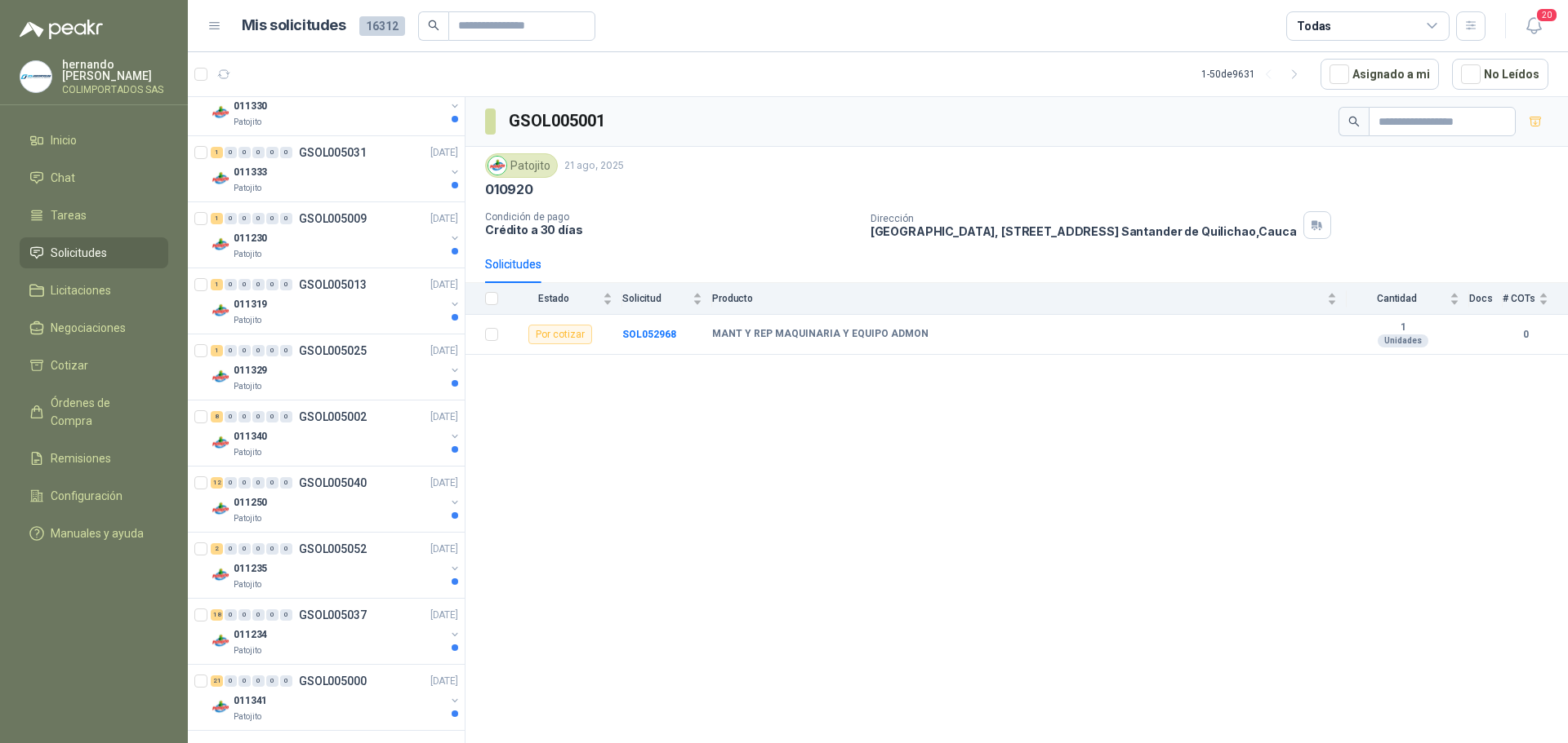
scroll to position [2676, 0]
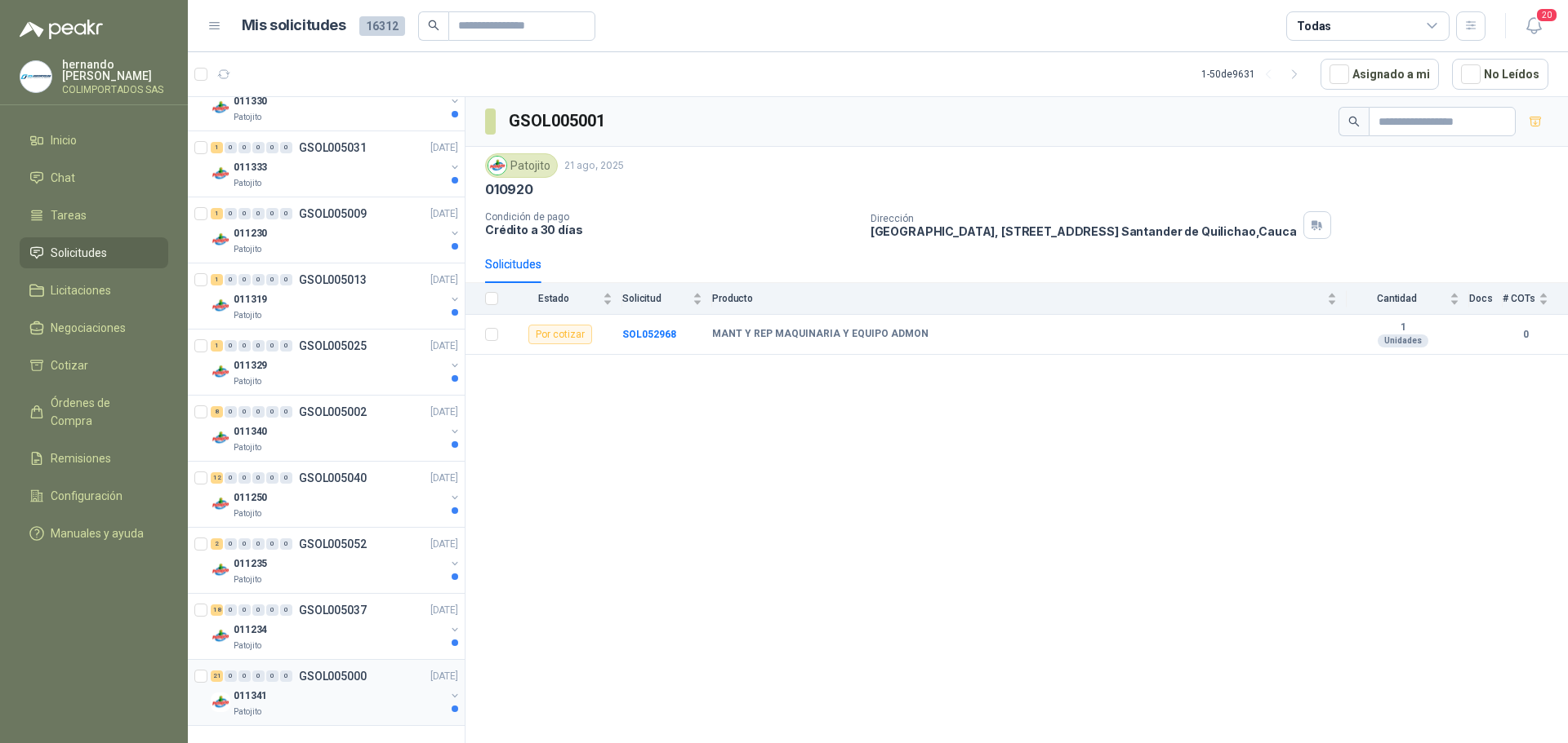
click at [309, 703] on div "011341" at bounding box center [339, 695] width 212 height 20
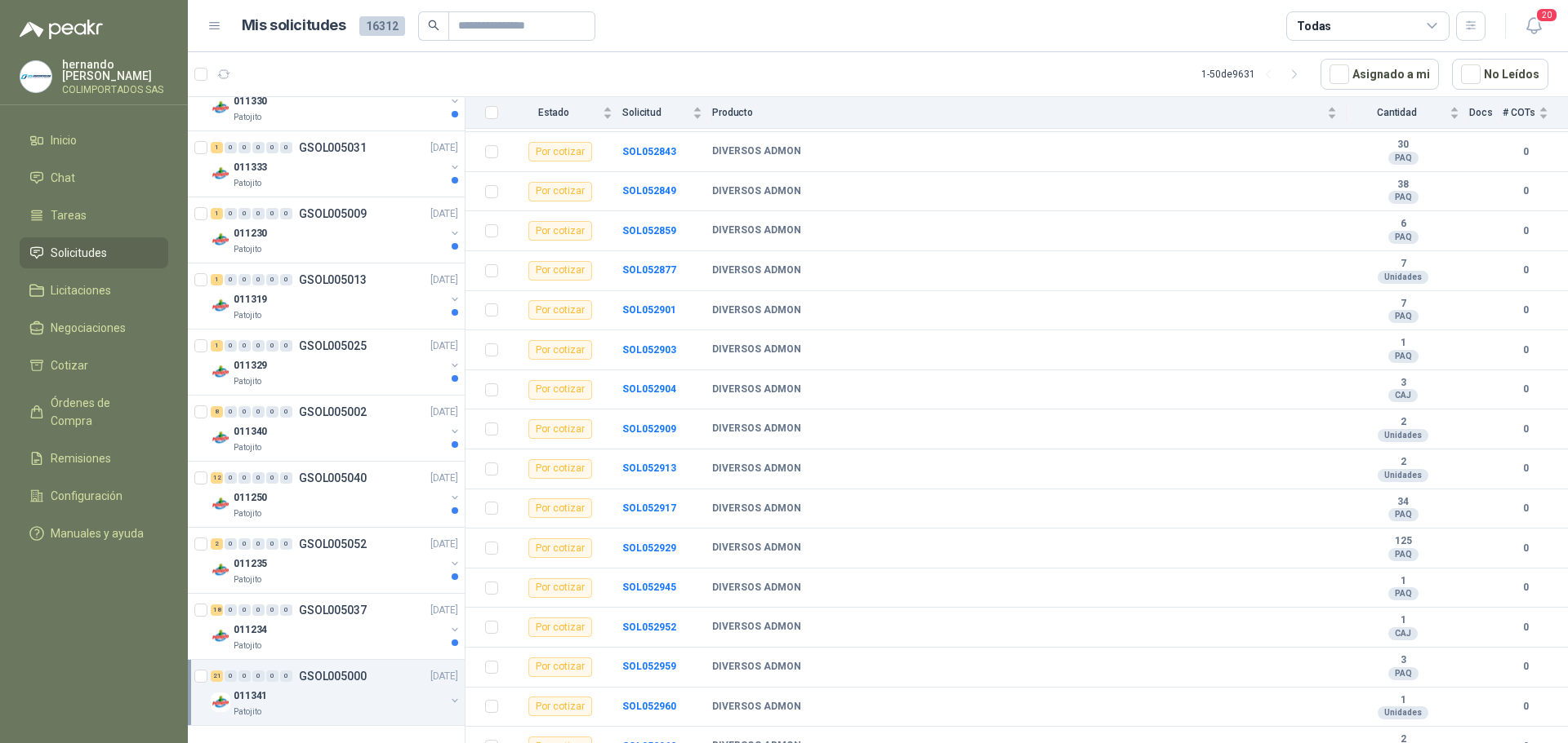
scroll to position [399, 0]
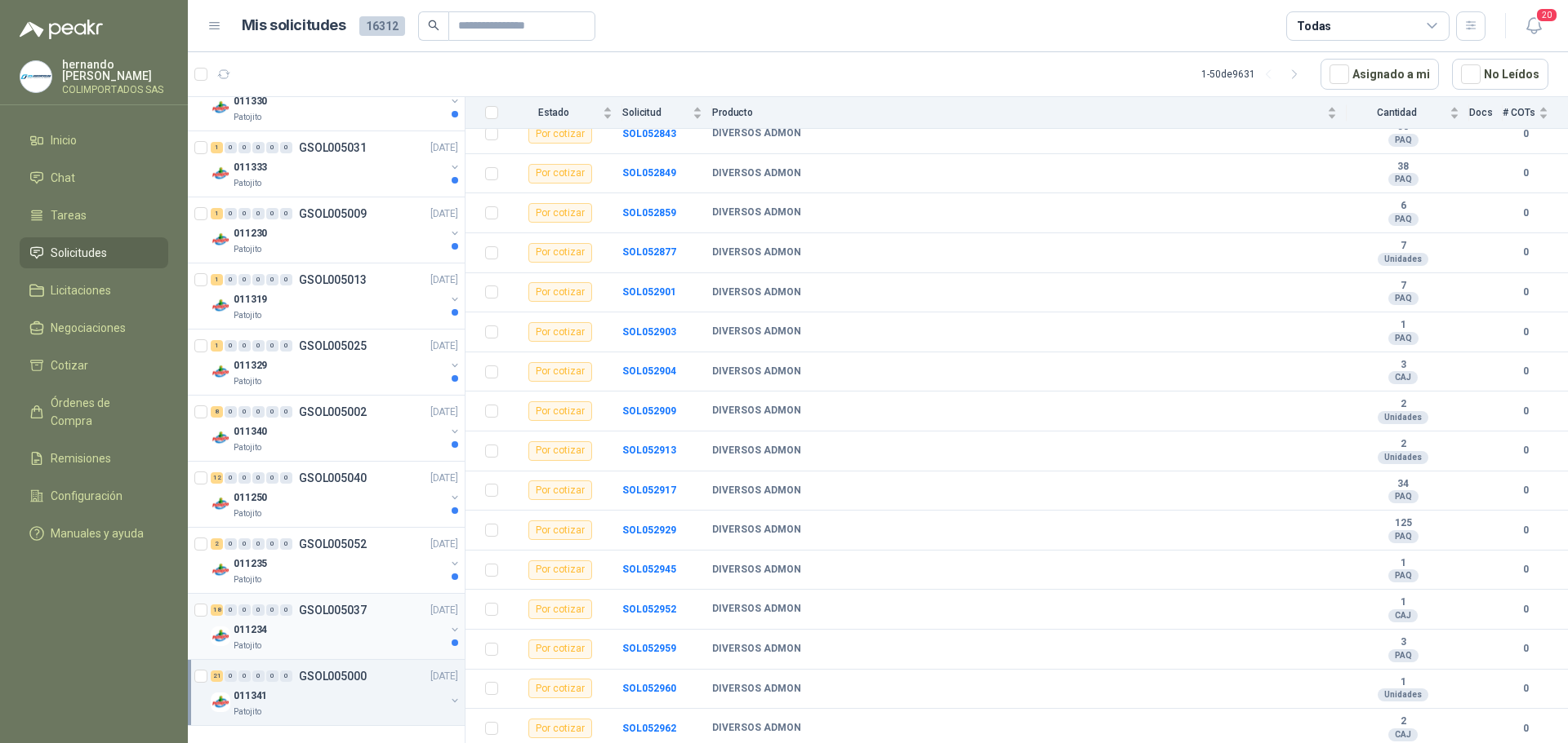
click at [316, 633] on div "011234" at bounding box center [339, 630] width 212 height 20
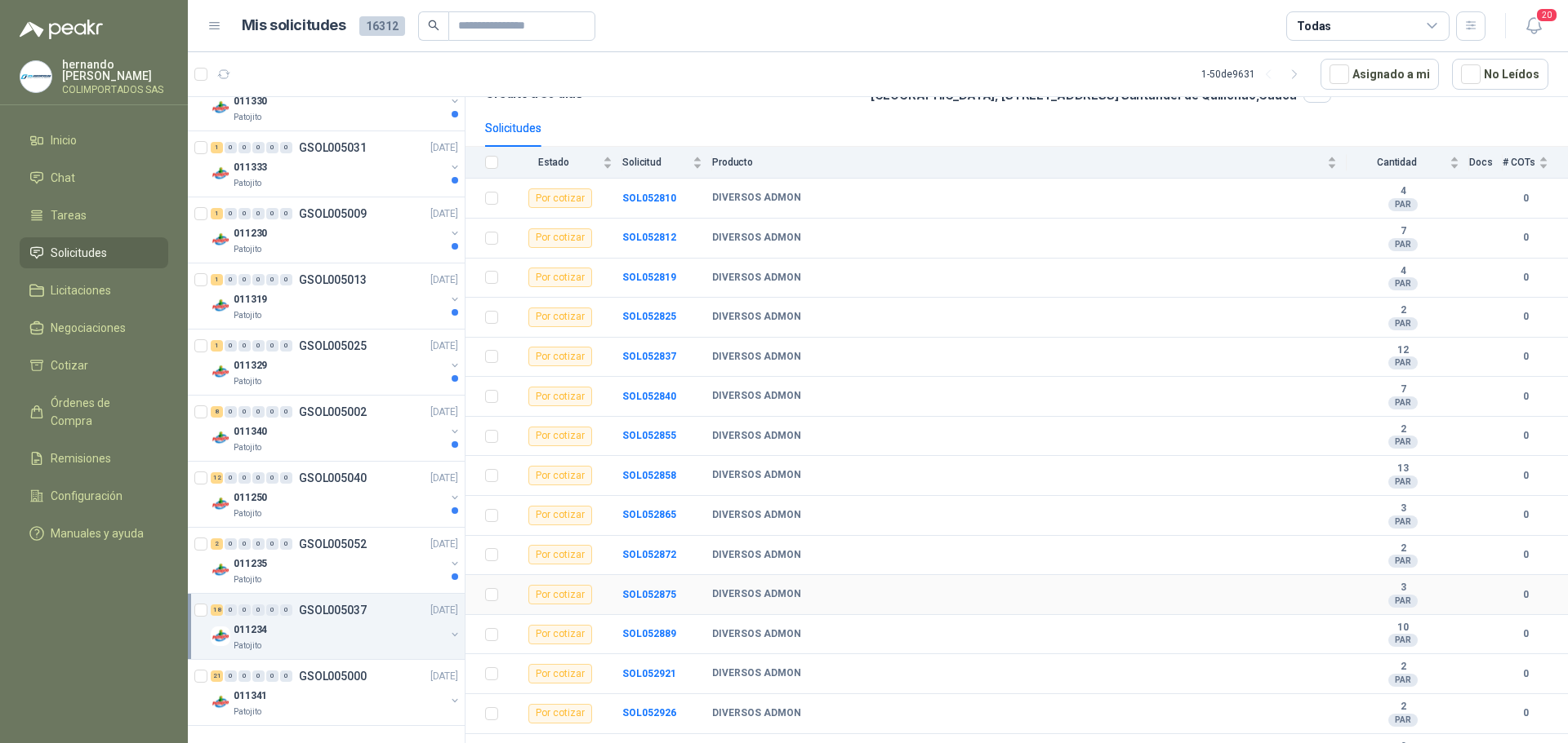
scroll to position [280, 0]
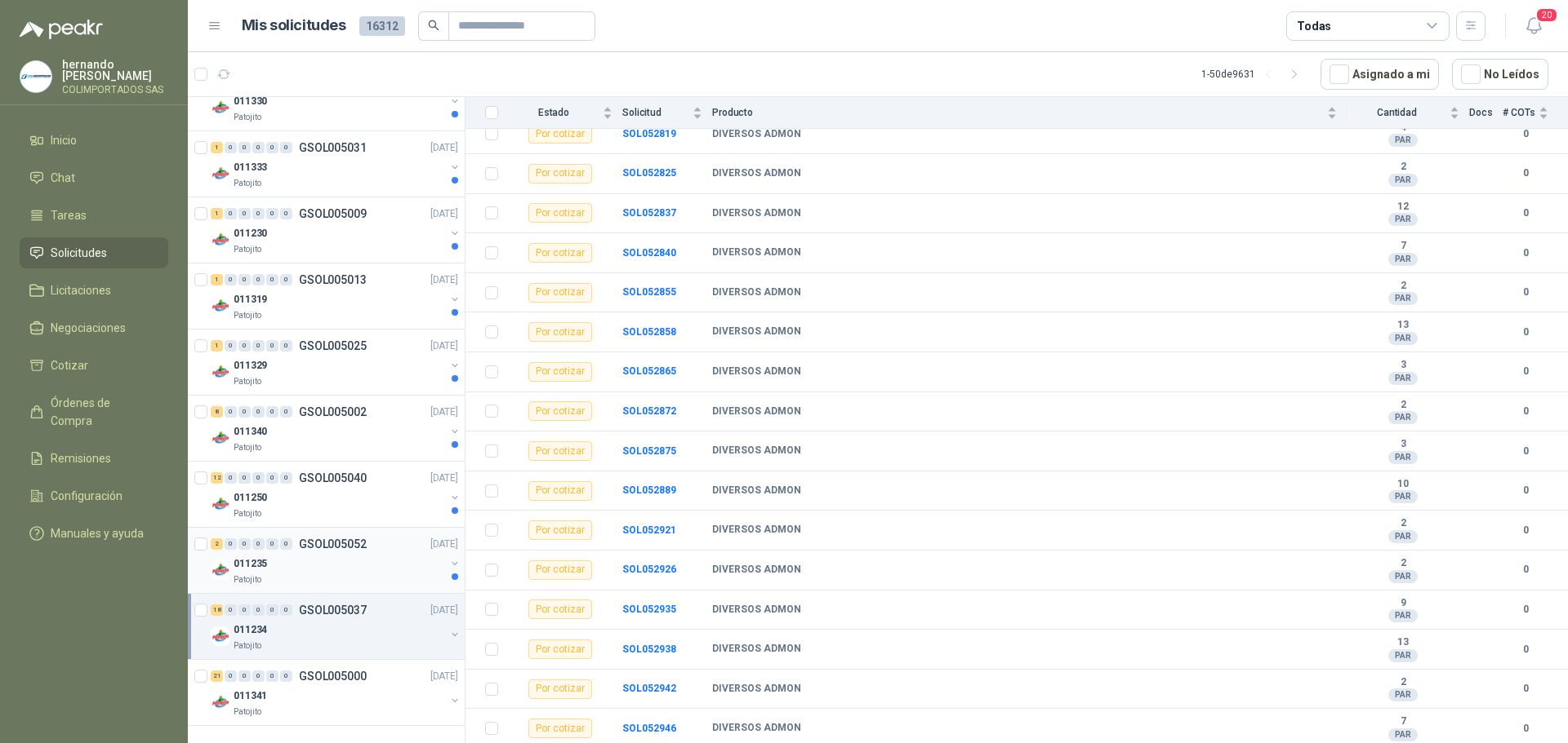
click at [307, 555] on div "011235" at bounding box center [339, 564] width 212 height 20
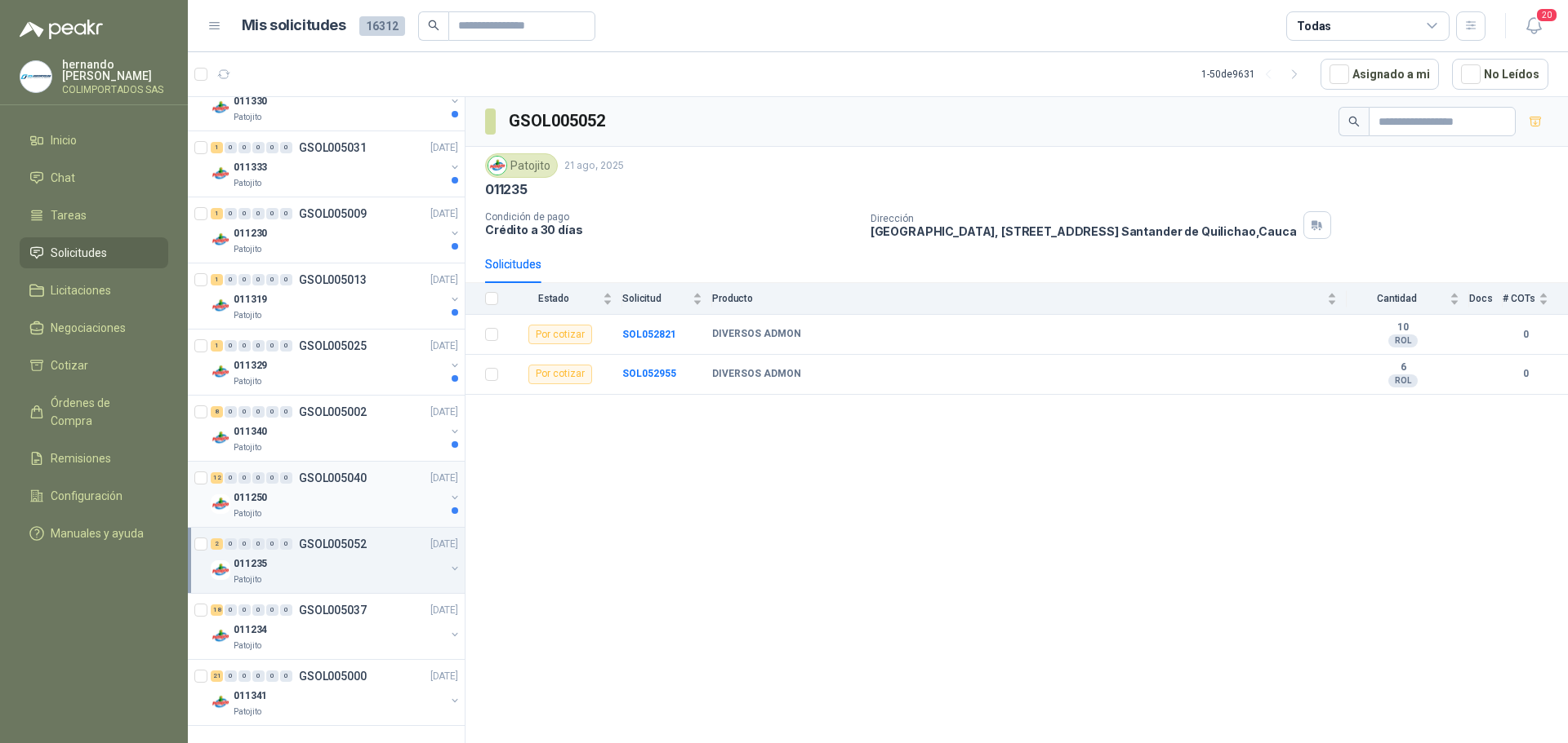
click at [289, 504] on div "011250" at bounding box center [339, 497] width 212 height 20
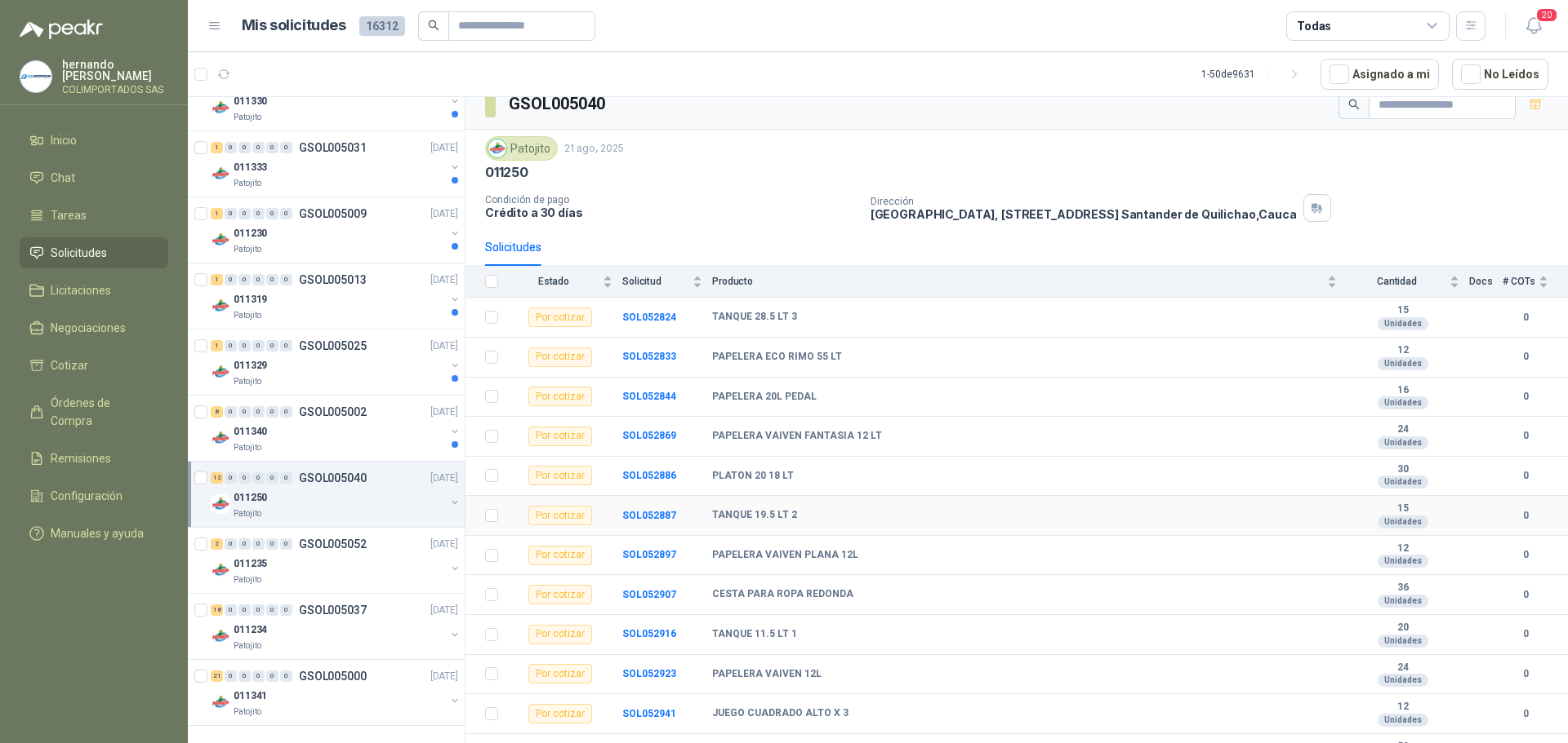
scroll to position [42, 0]
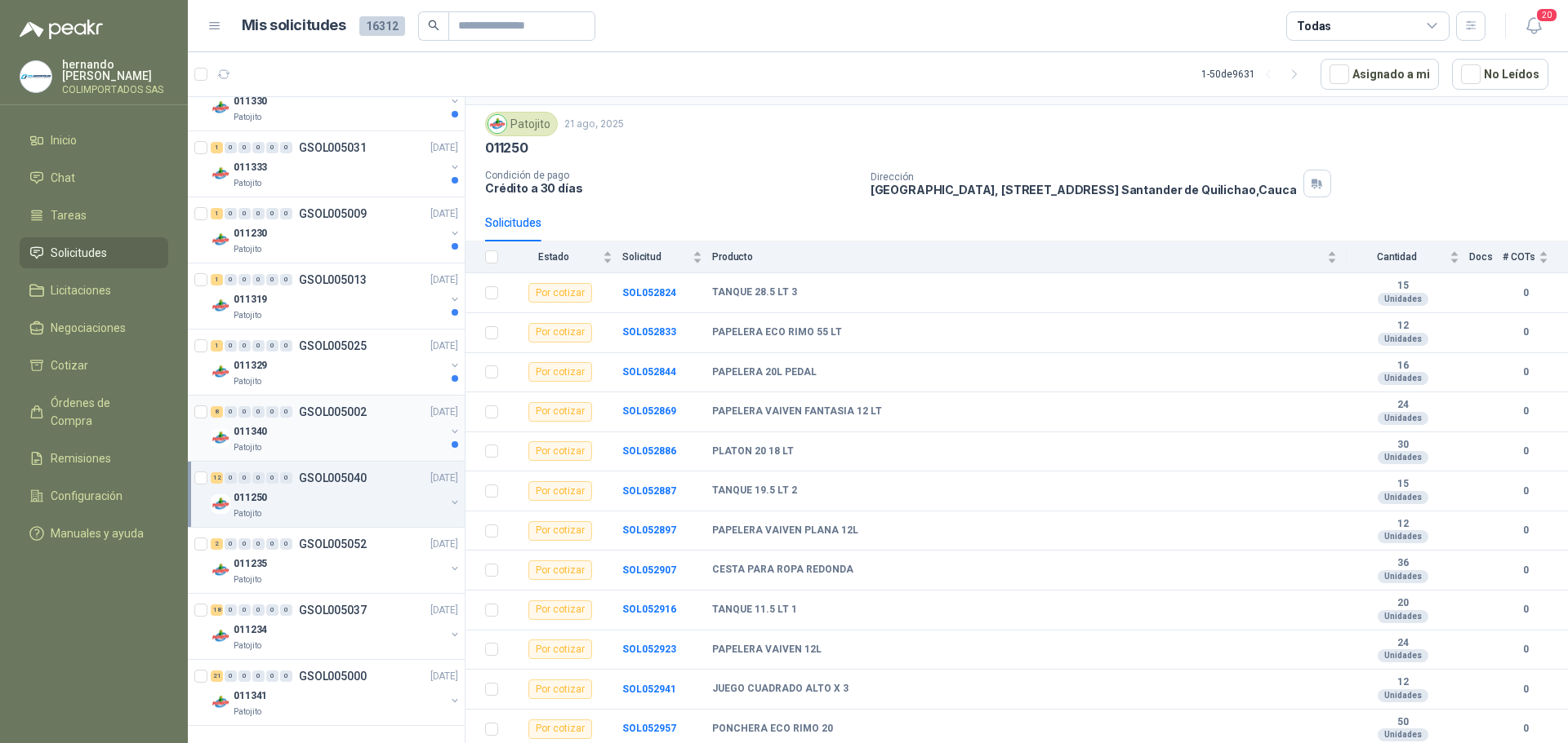
click at [303, 435] on div "011340" at bounding box center [339, 432] width 212 height 20
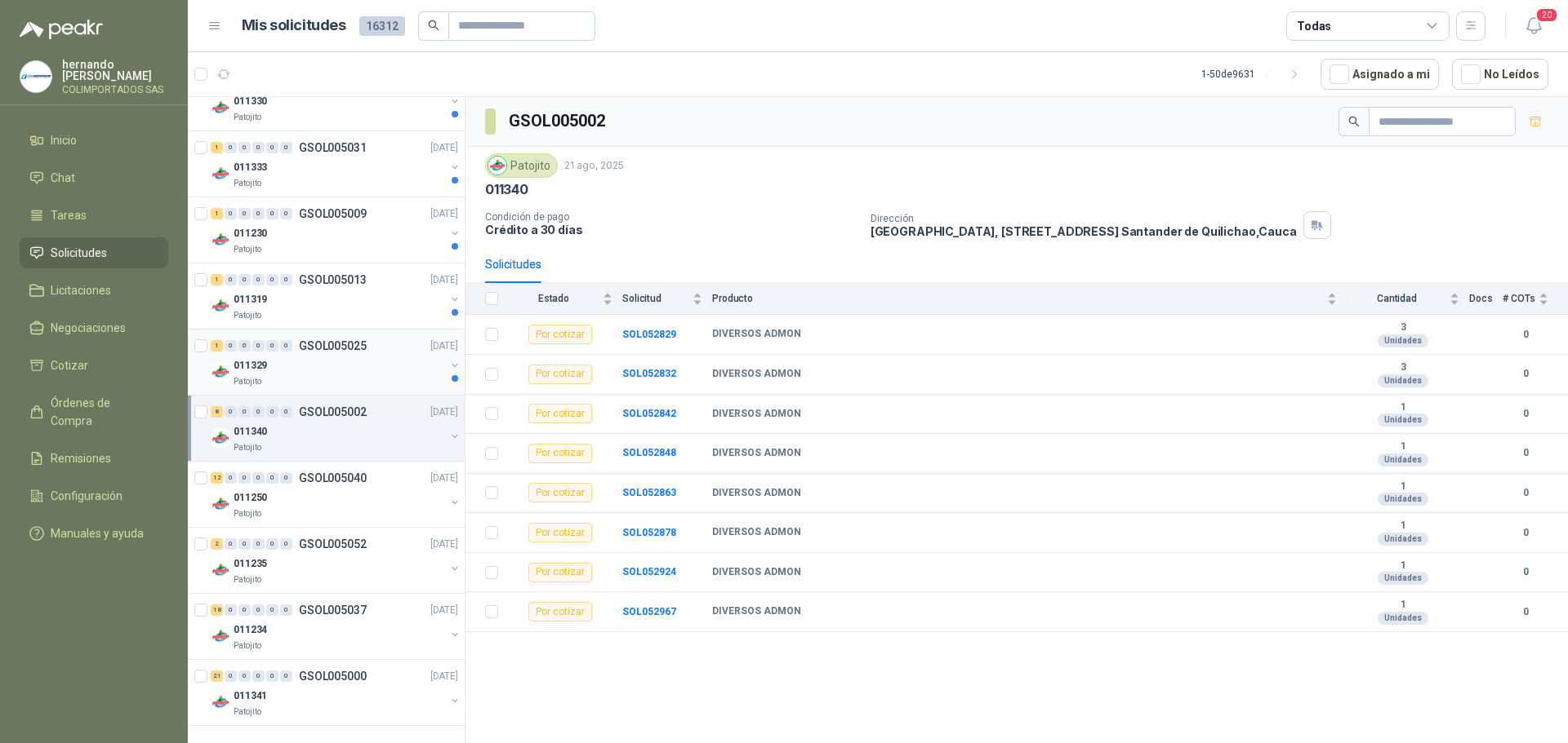
click at [299, 379] on div "Patojito" at bounding box center [339, 382] width 212 height 13
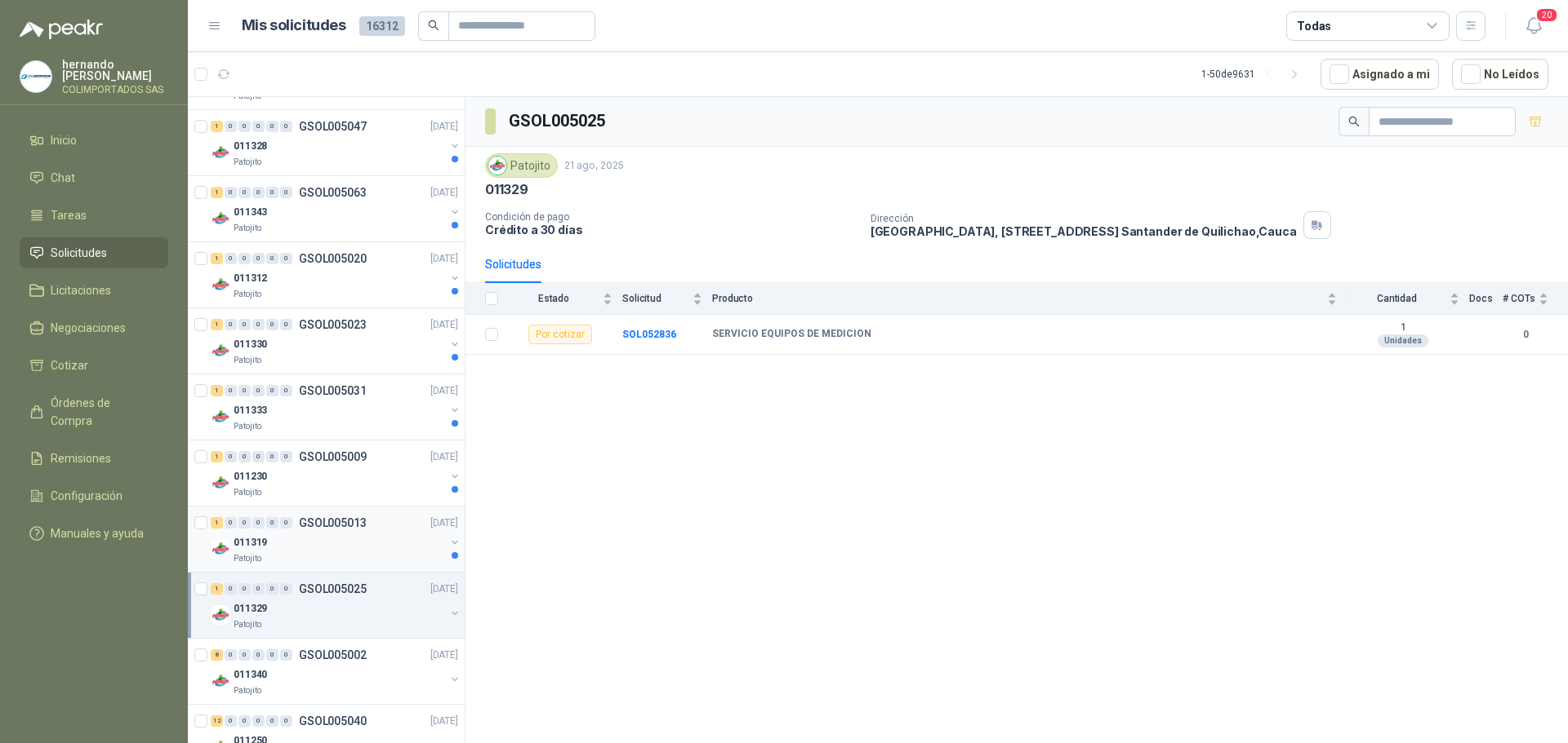
scroll to position [2431, 0]
click at [322, 545] on div "011319" at bounding box center [339, 544] width 212 height 20
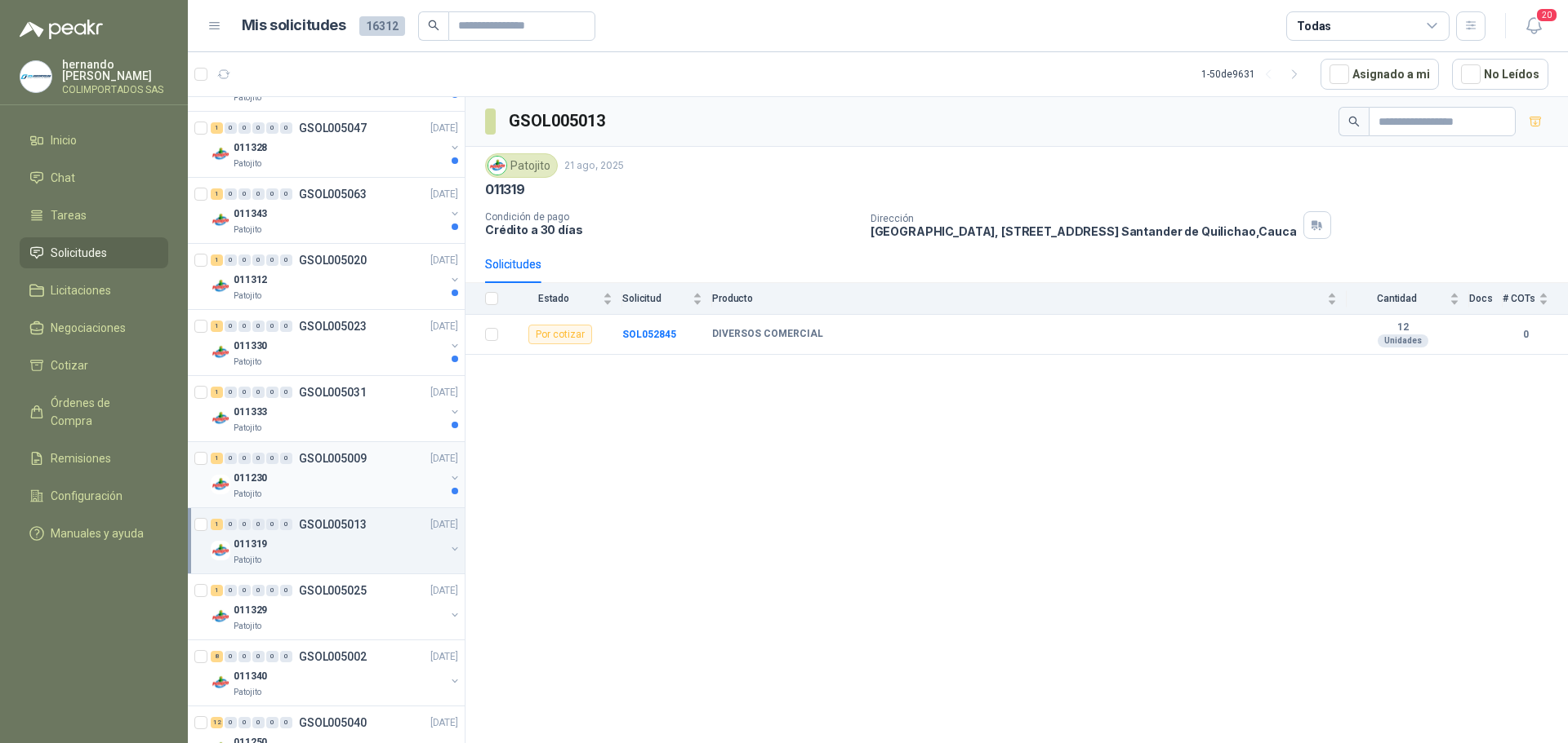
click at [318, 492] on div "Patojito" at bounding box center [339, 494] width 212 height 13
click at [326, 417] on div "011333" at bounding box center [339, 412] width 212 height 20
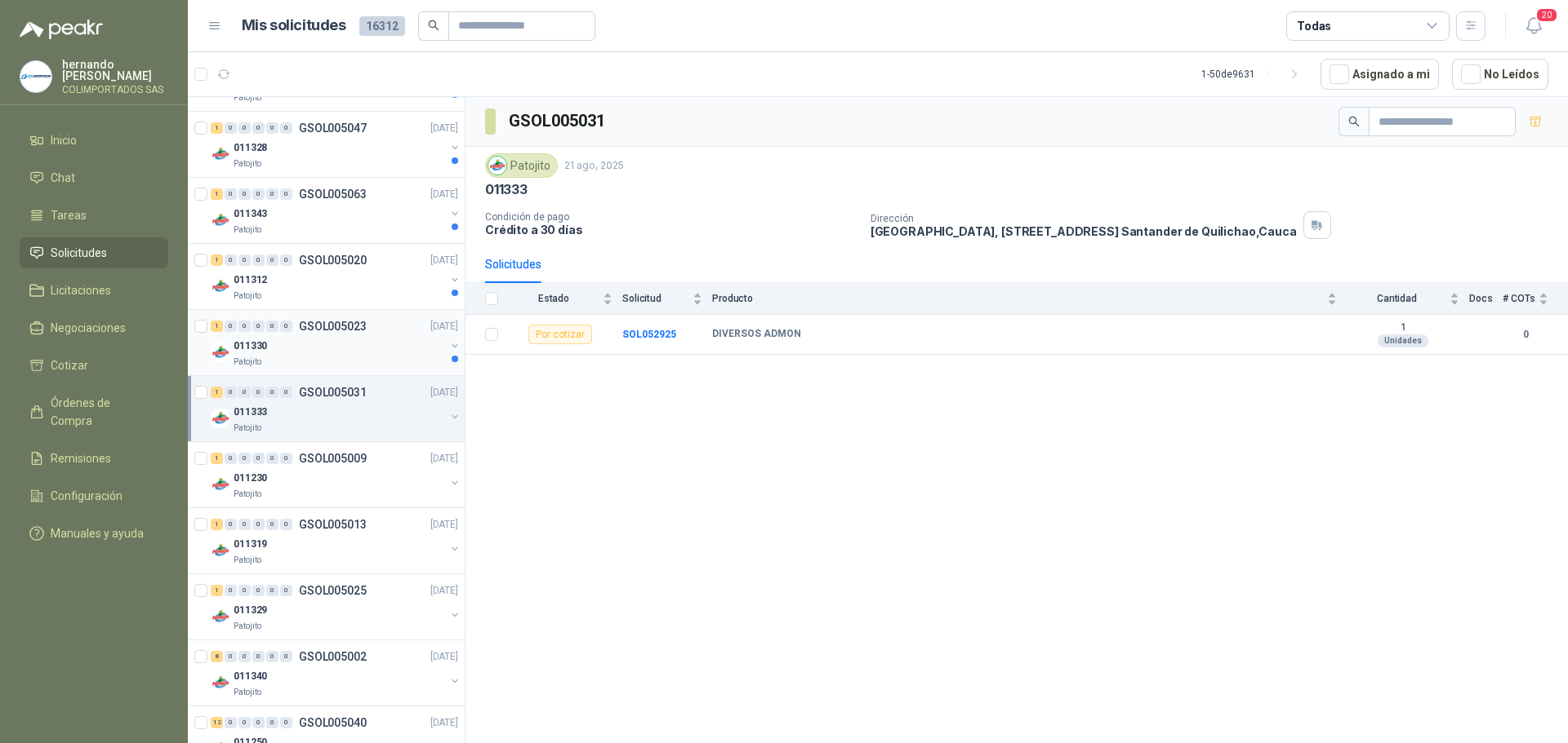
click at [326, 356] on div "Patojito" at bounding box center [339, 363] width 212 height 13
click at [317, 283] on div "011312" at bounding box center [339, 280] width 212 height 20
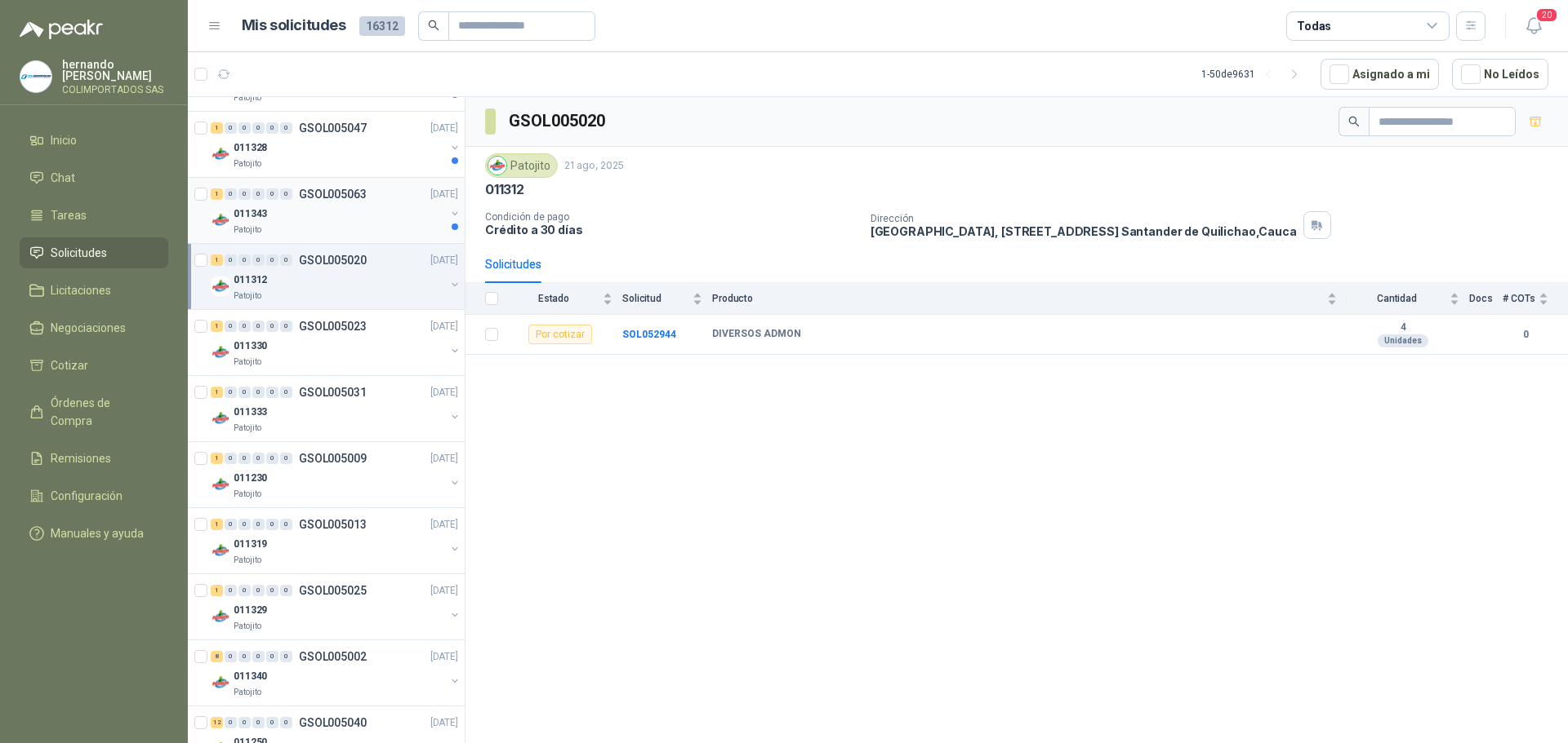
click at [350, 224] on div "Patojito" at bounding box center [339, 231] width 212 height 13
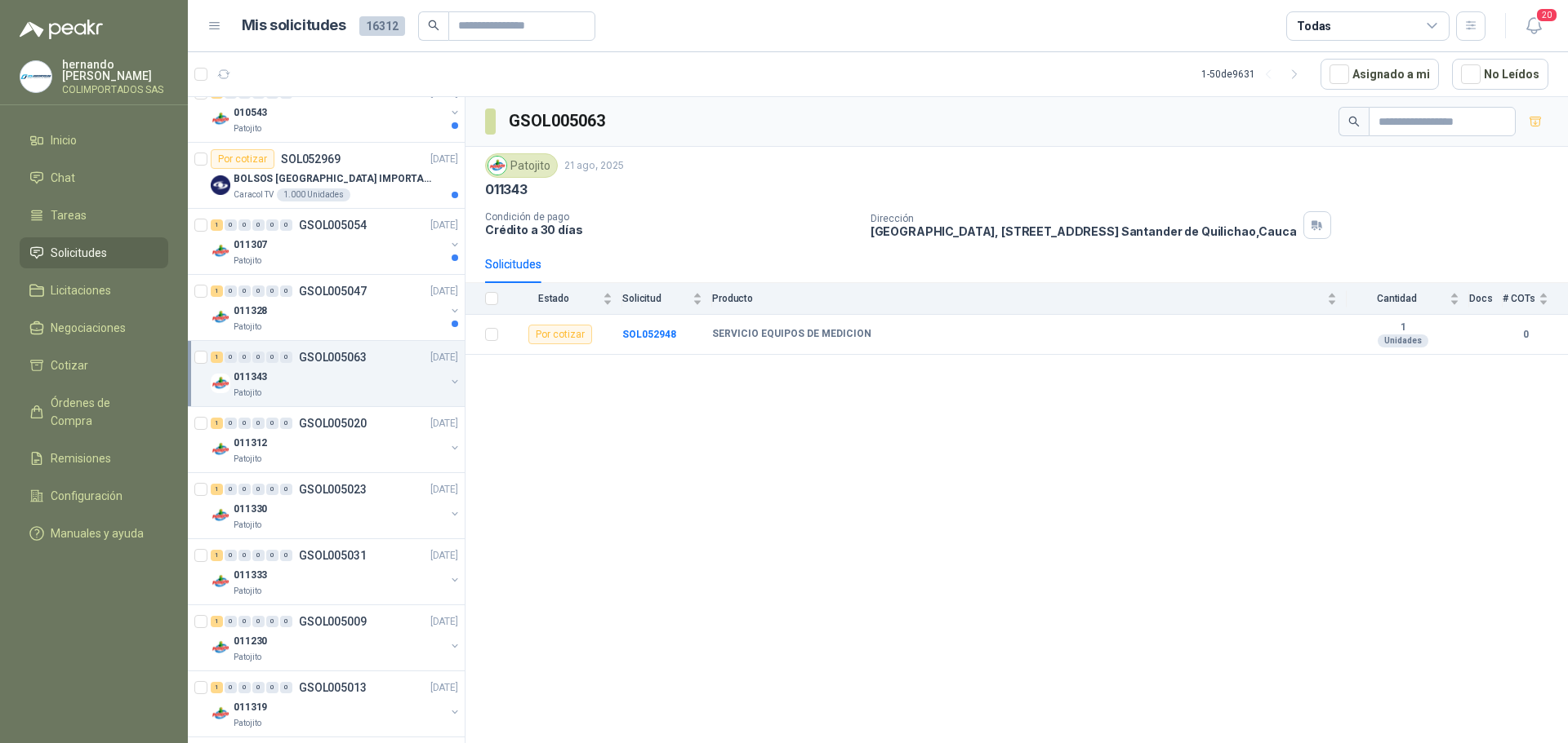
scroll to position [2104, 0]
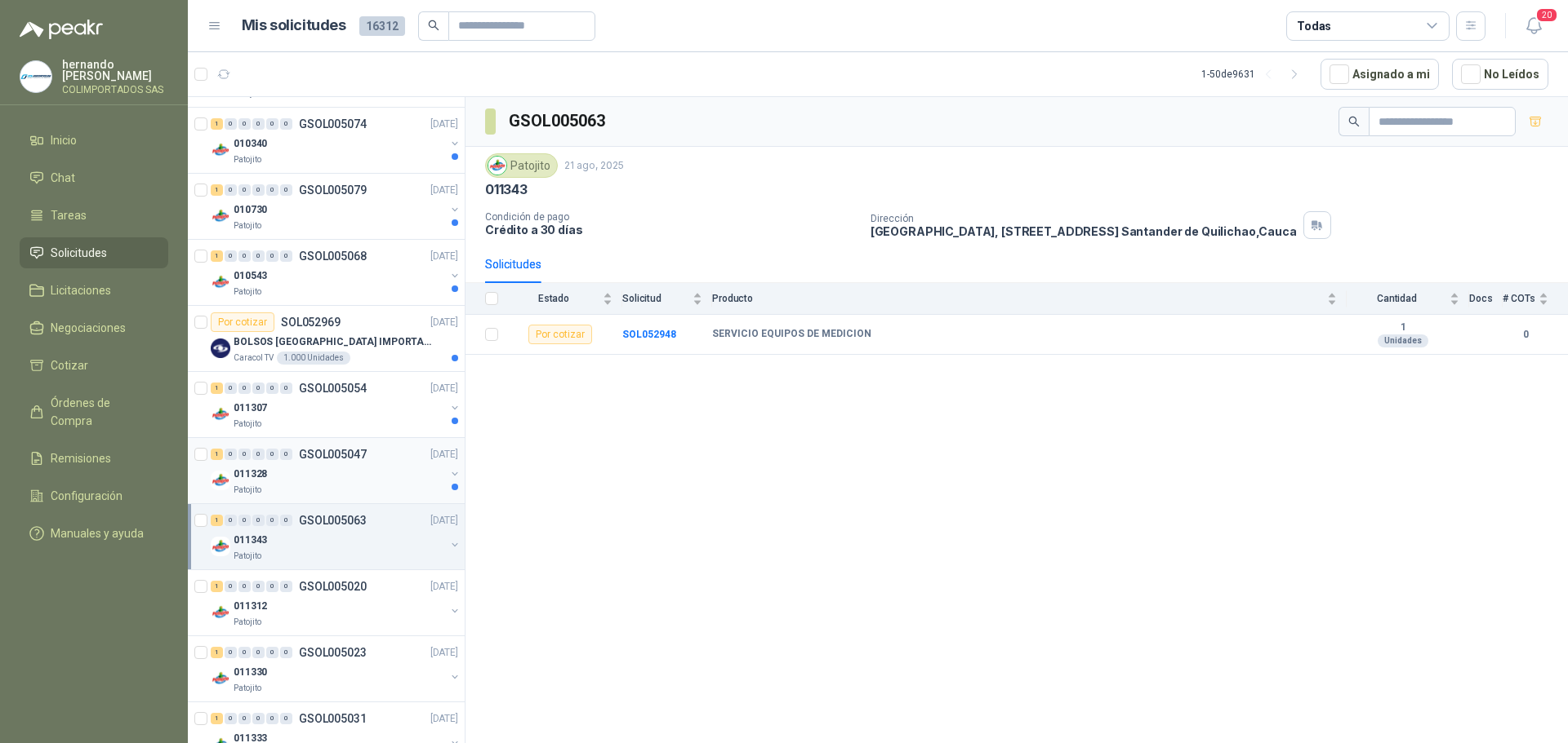
click at [349, 480] on div "011328" at bounding box center [339, 473] width 212 height 20
click at [313, 421] on div "Patojito" at bounding box center [339, 425] width 212 height 13
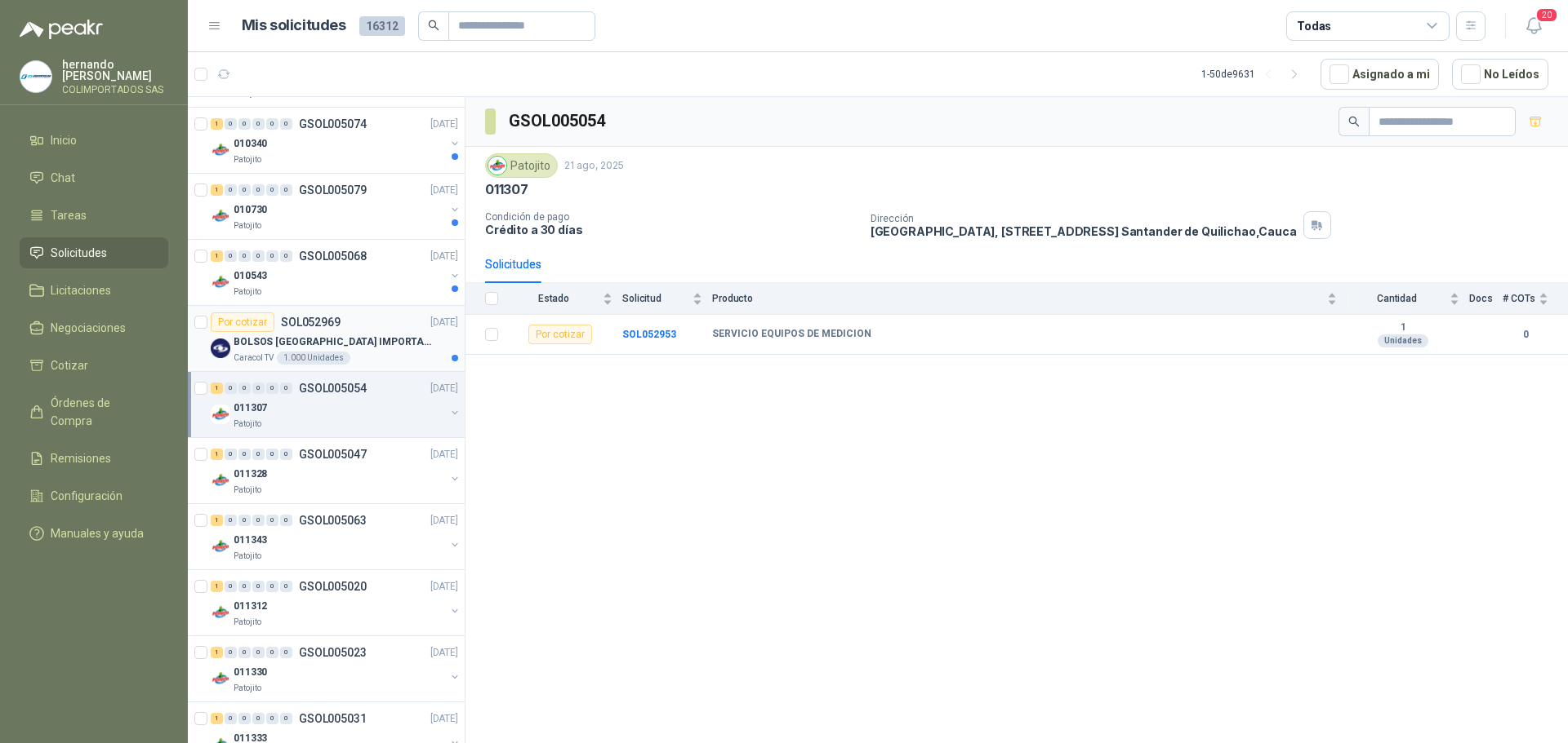
click at [369, 353] on div "Caracol TV 1.000 Unidades" at bounding box center [346, 358] width 225 height 13
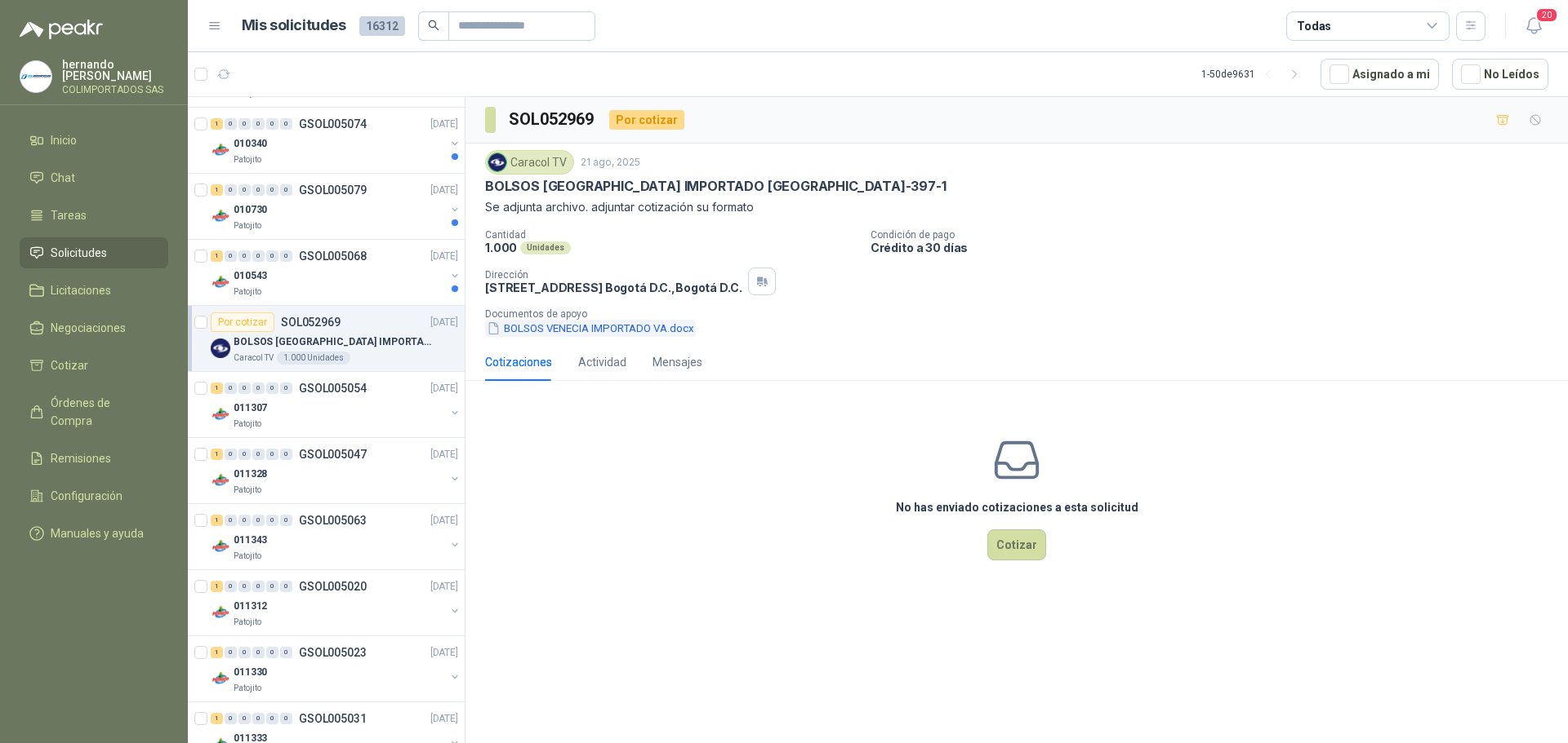
click at [559, 328] on button "BOLSOS VENECIA IMPORTADO VA.docx" at bounding box center [590, 329] width 211 height 17
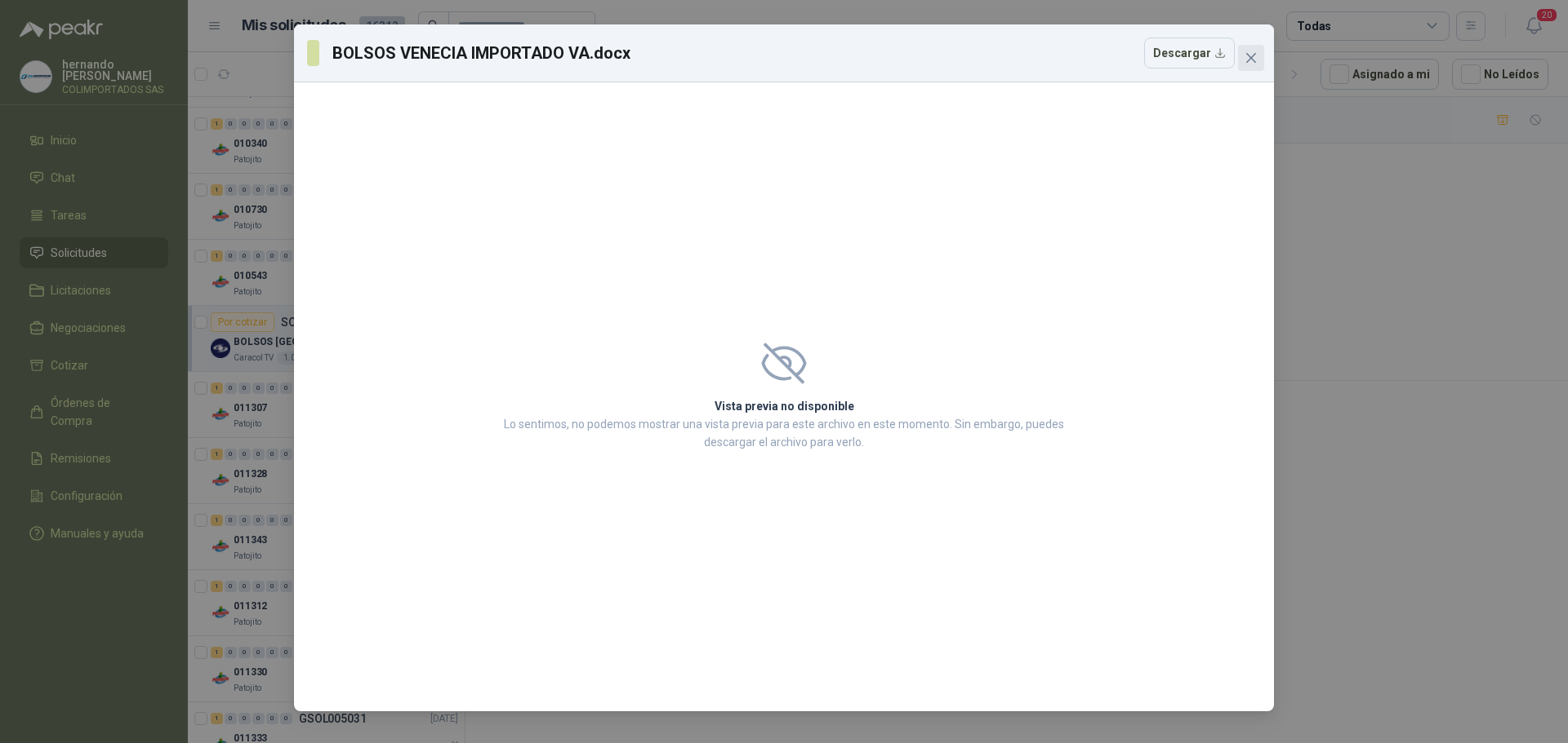
click at [1251, 57] on icon "close" at bounding box center [1251, 58] width 10 height 10
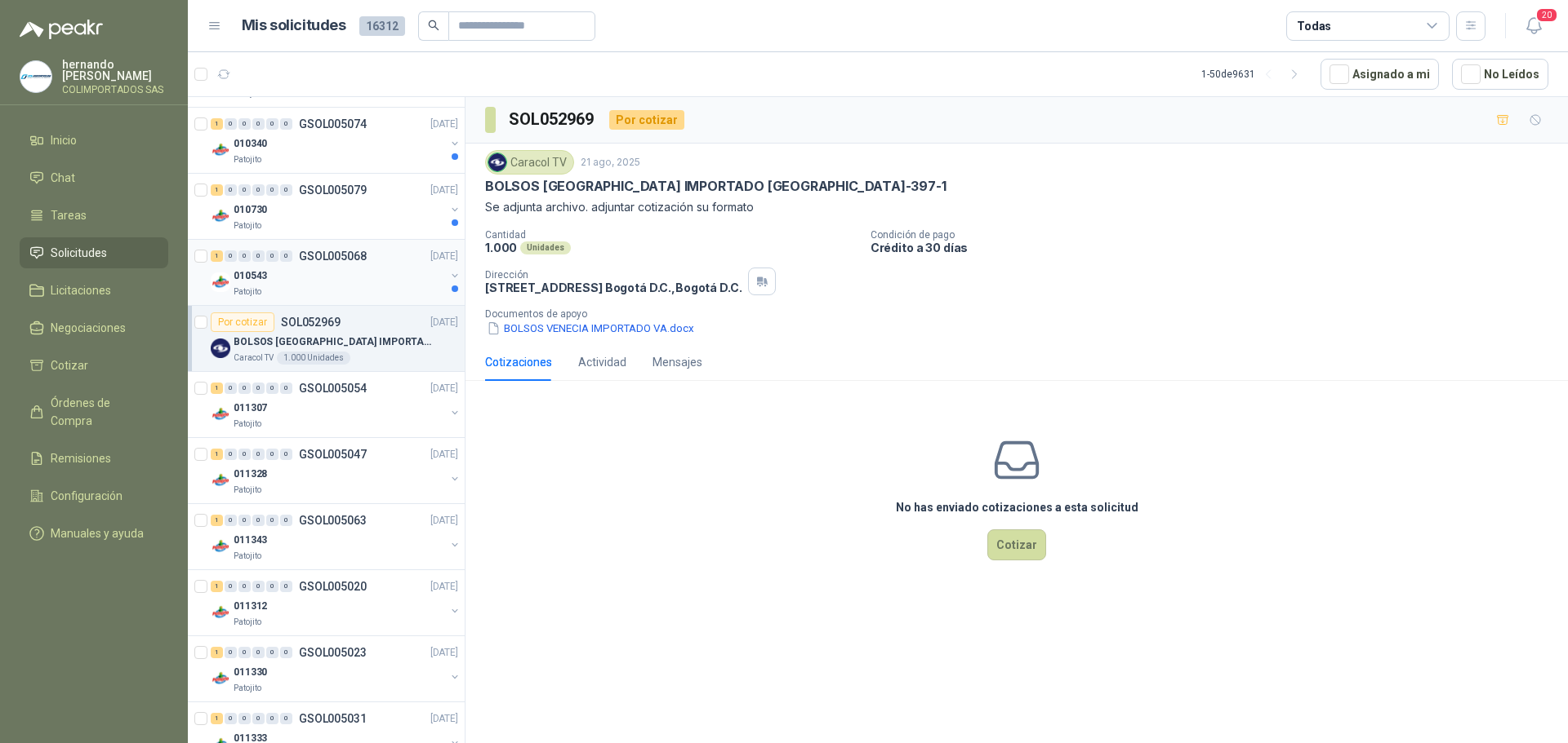
click at [299, 298] on div "Patojito" at bounding box center [339, 292] width 212 height 13
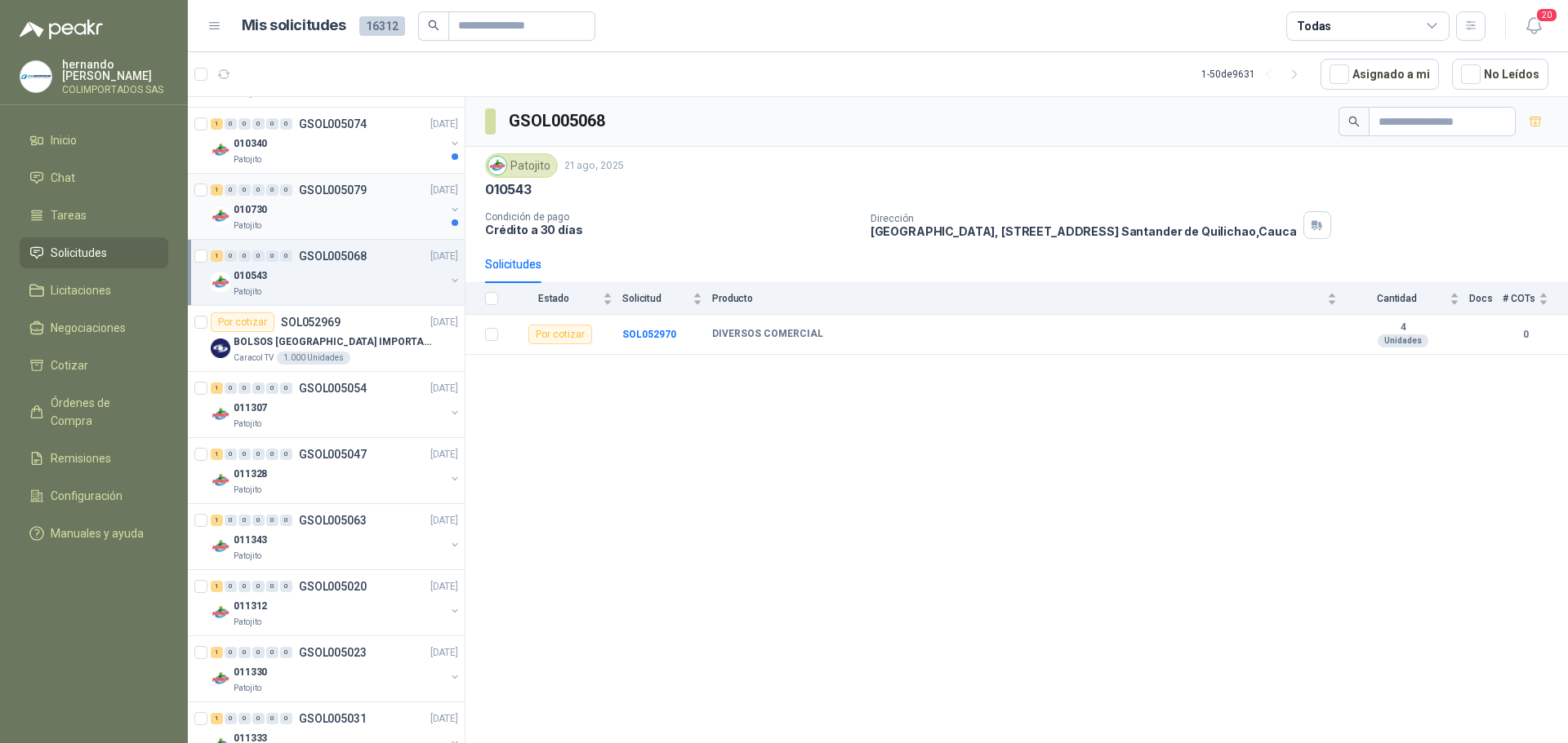
click at [309, 225] on div "Patojito" at bounding box center [339, 226] width 212 height 13
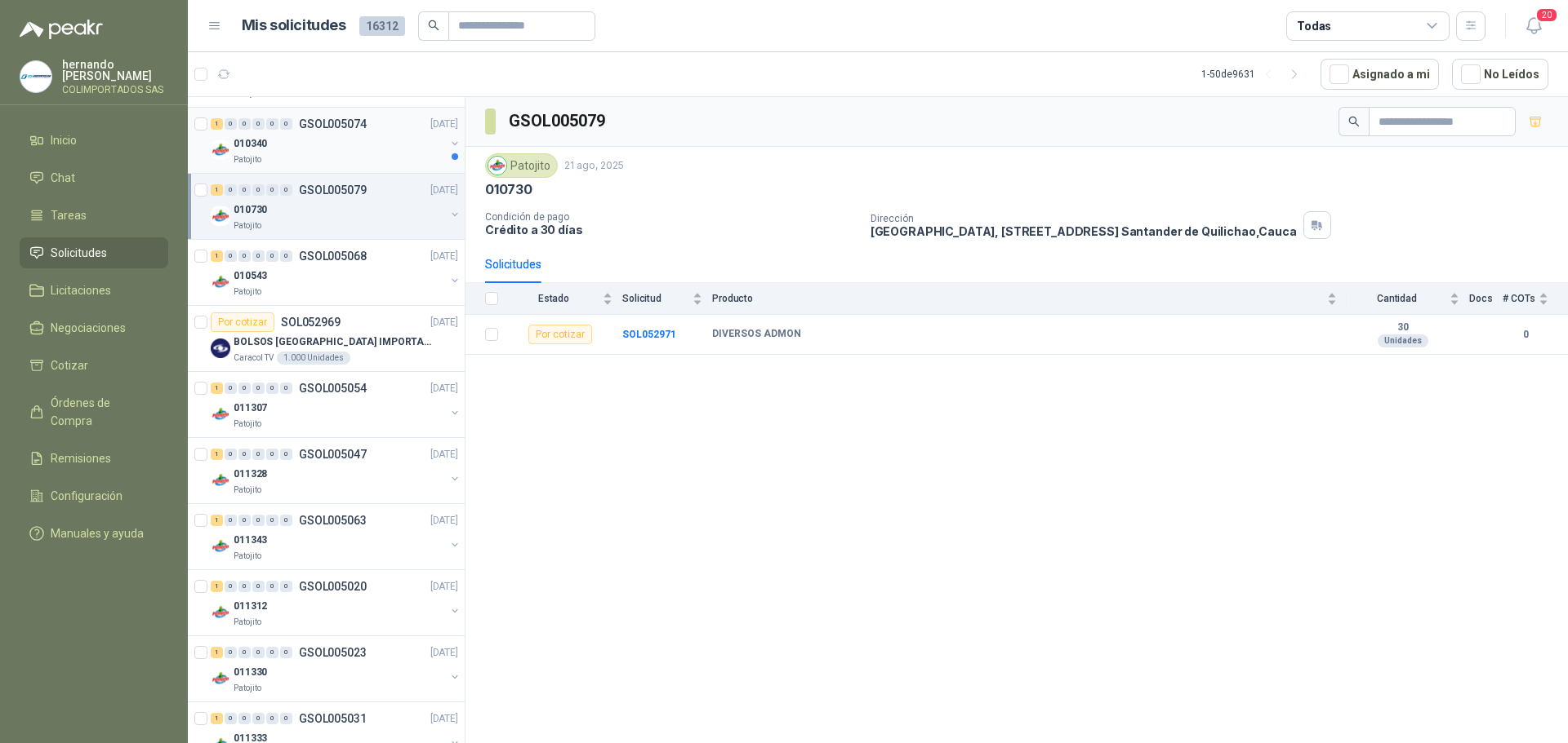
click at [307, 152] on div "010340" at bounding box center [339, 143] width 212 height 20
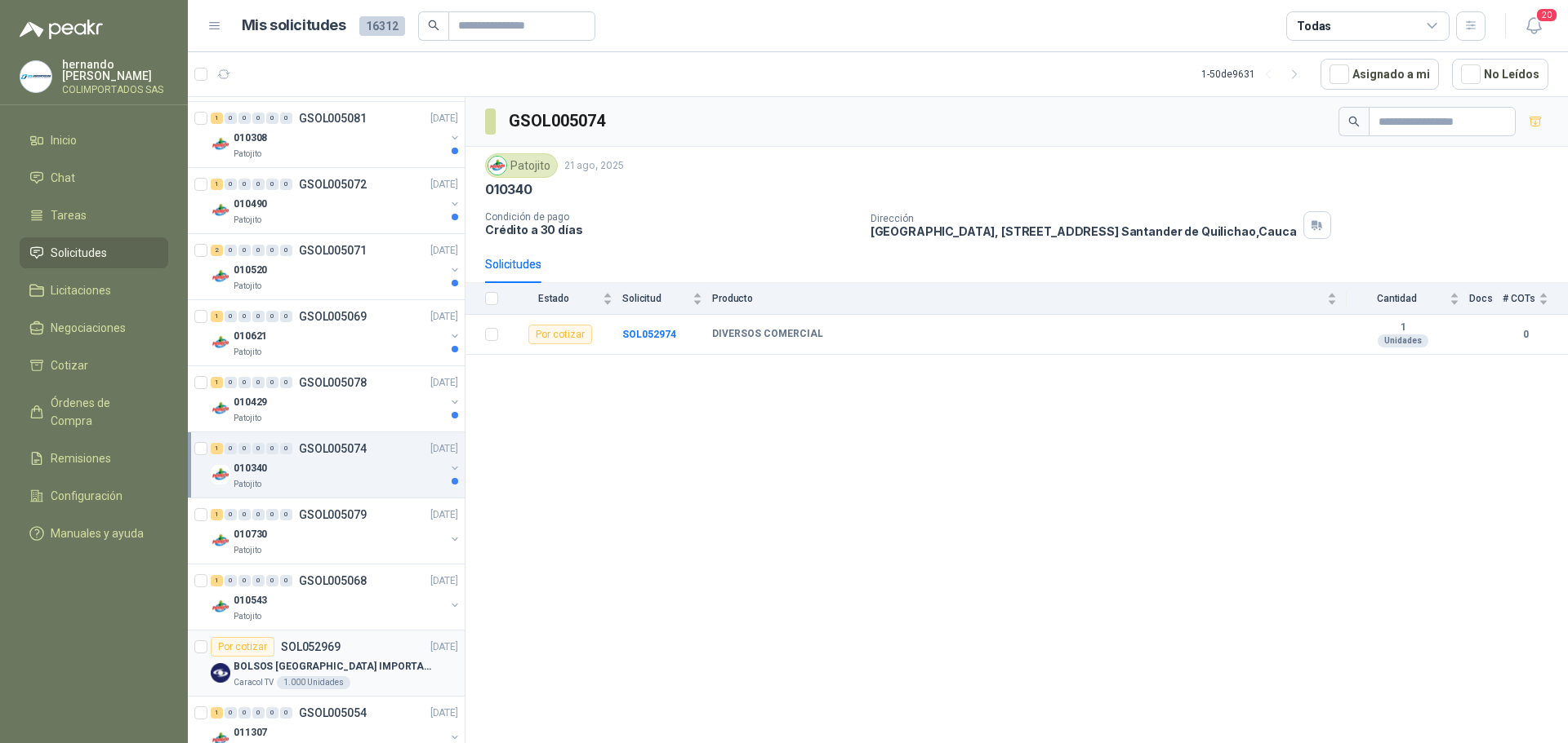
scroll to position [1778, 0]
click at [355, 412] on div "010429" at bounding box center [339, 404] width 212 height 20
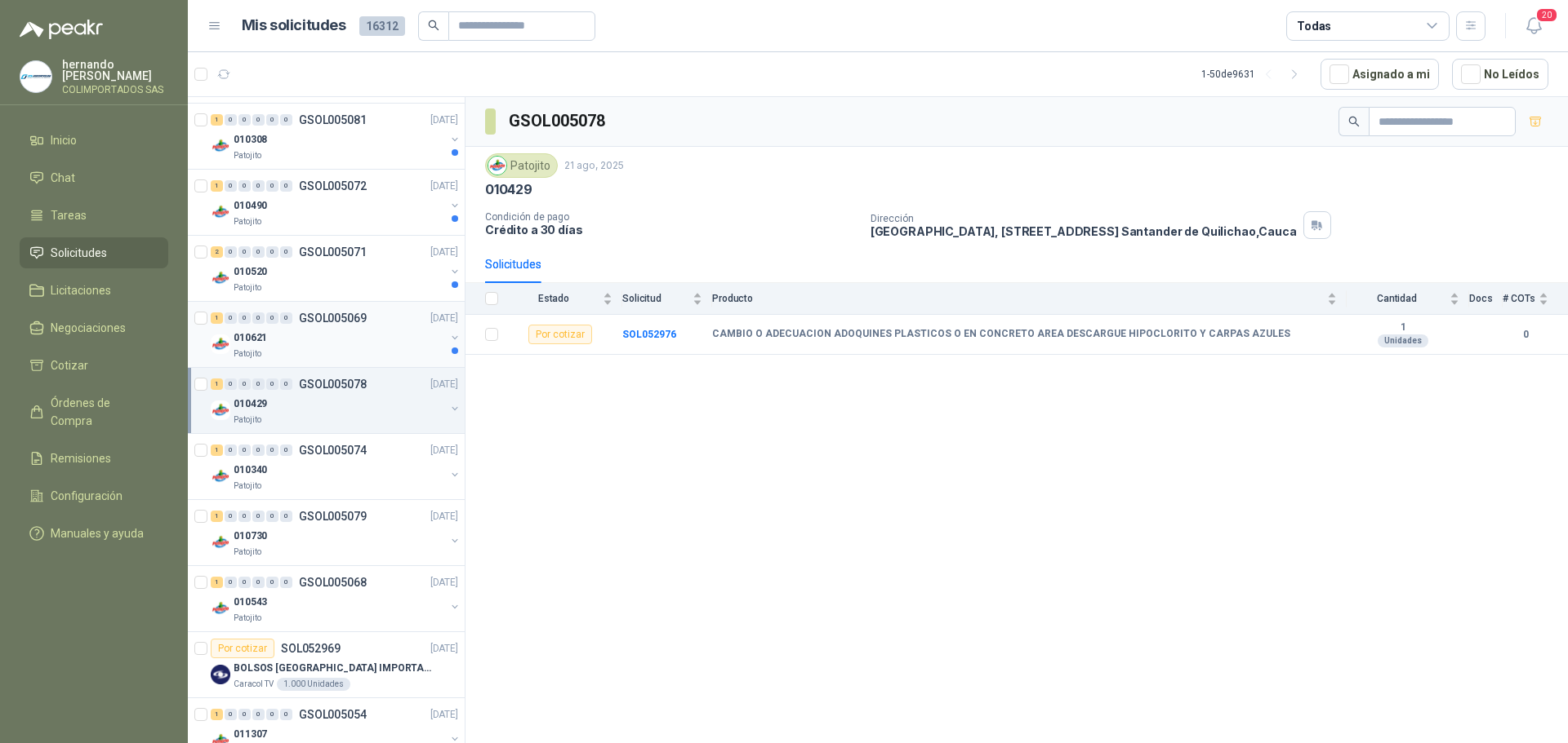
click at [291, 334] on div "010621" at bounding box center [339, 337] width 212 height 20
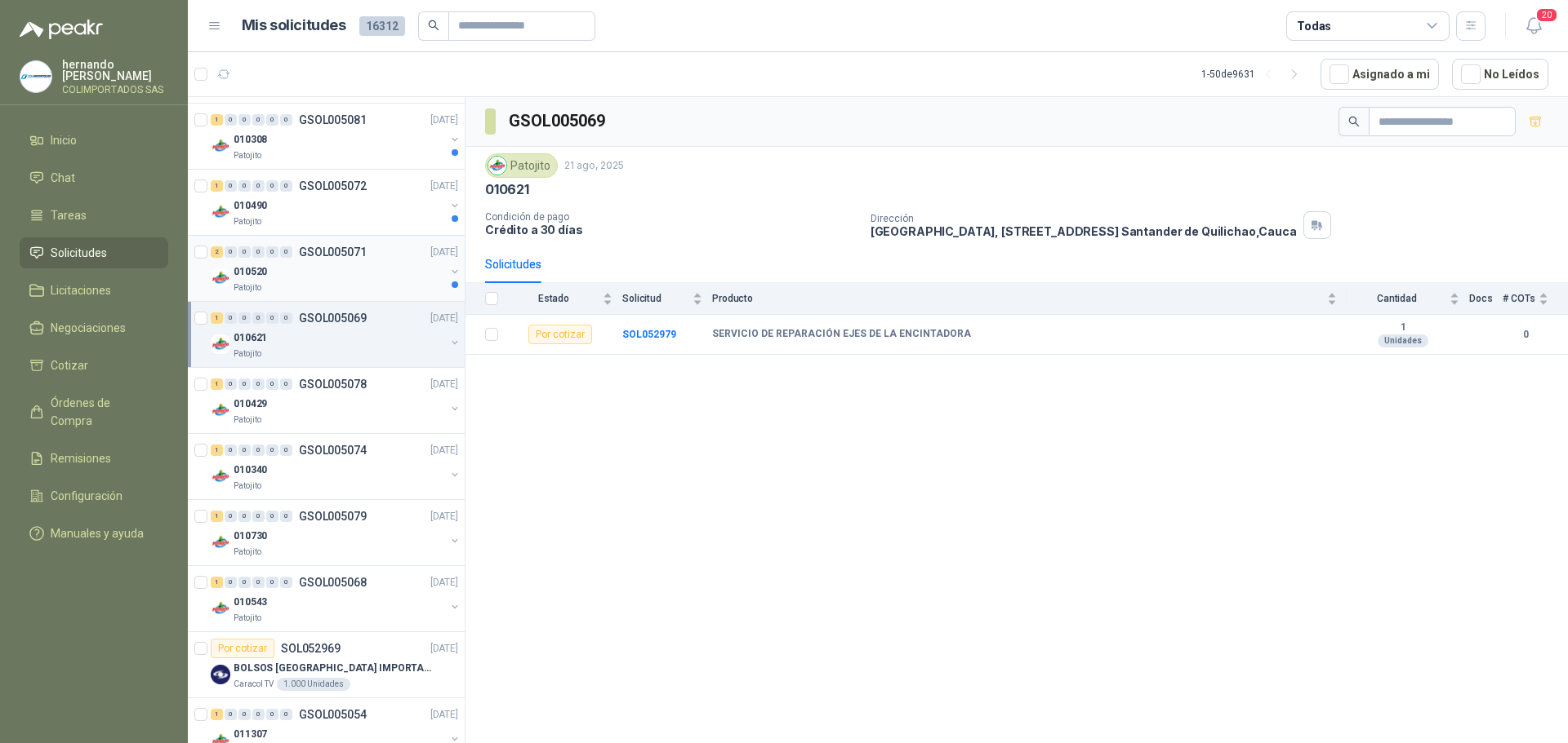
click at [341, 271] on div "010520" at bounding box center [339, 271] width 212 height 20
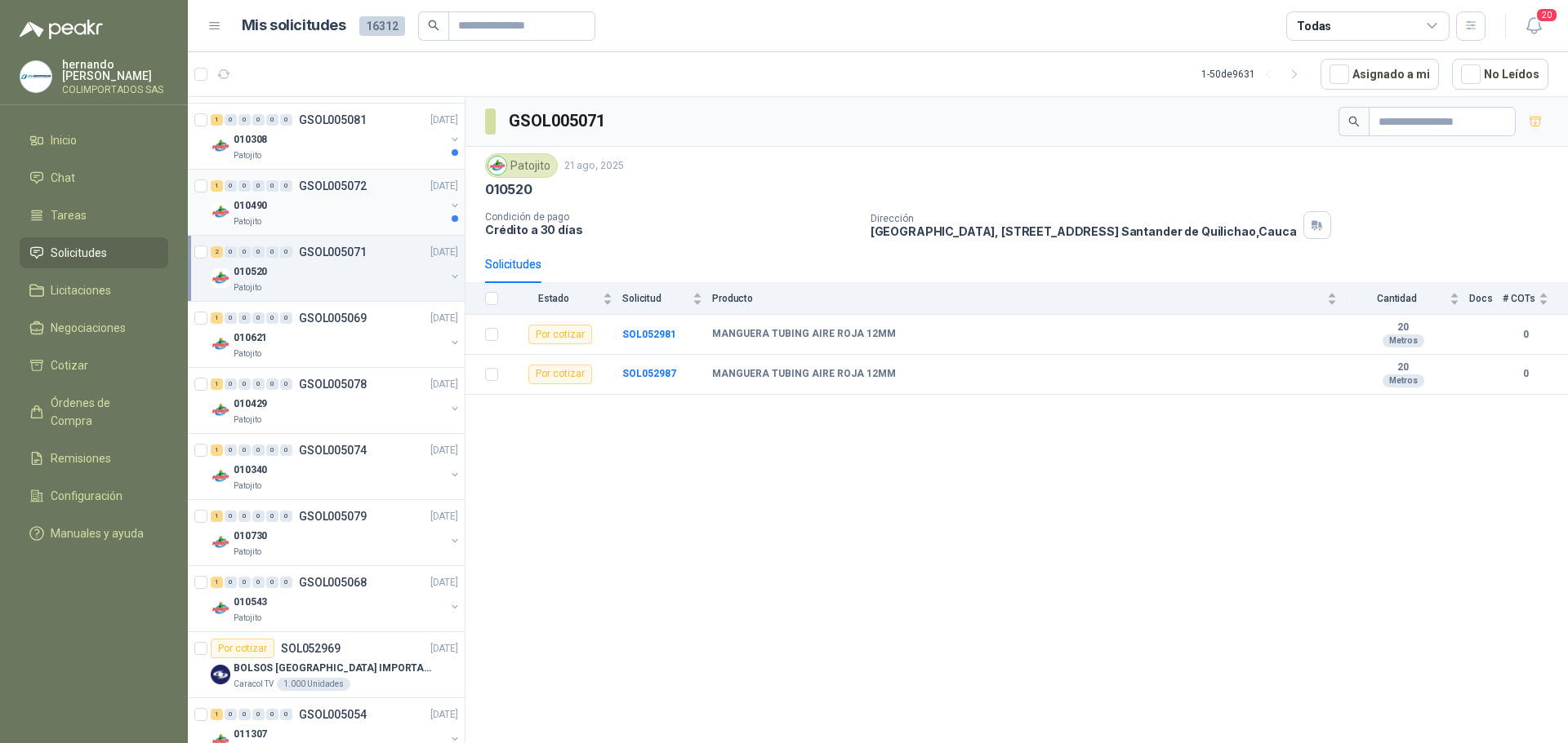
click at [311, 219] on div "Patojito" at bounding box center [339, 222] width 212 height 13
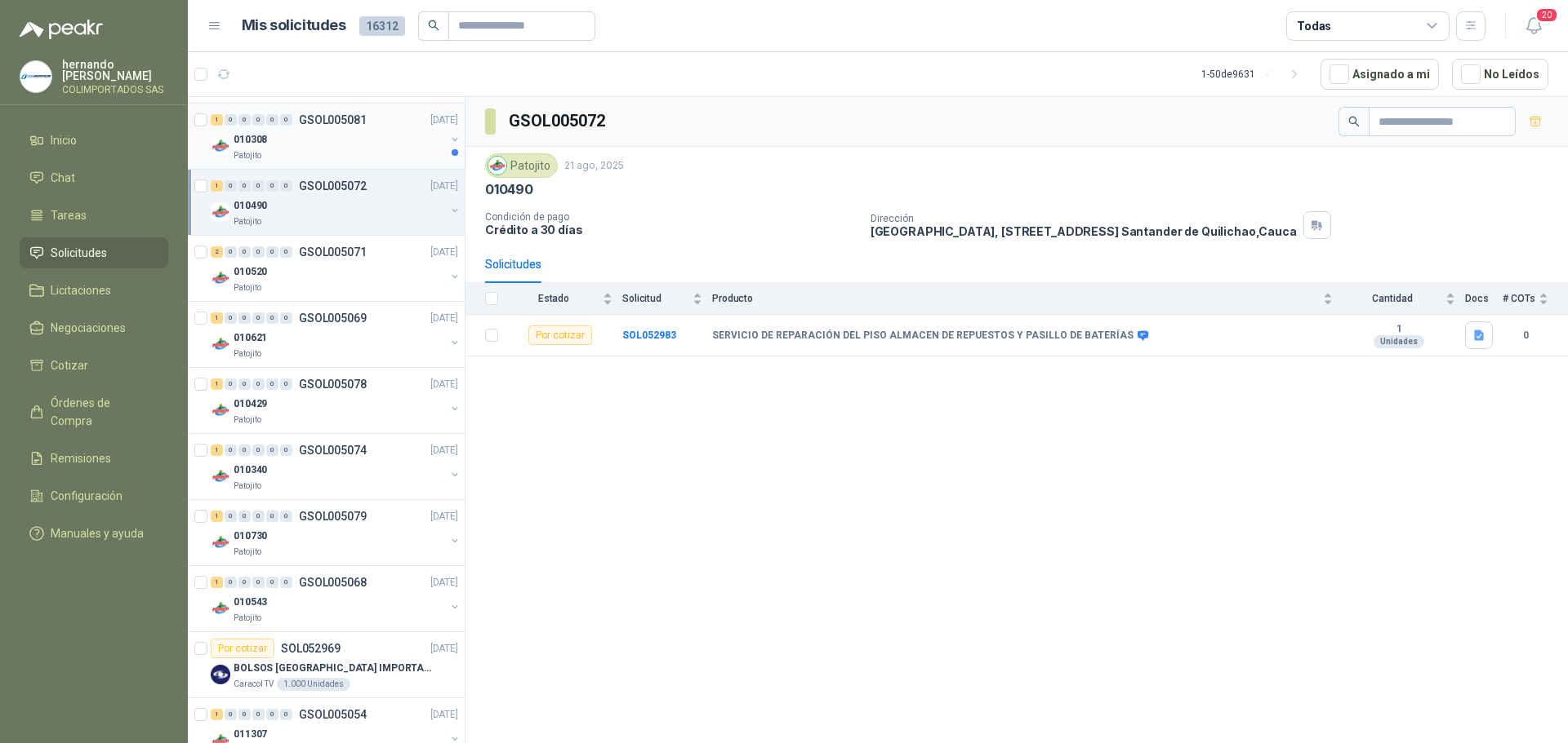
click at [335, 144] on div "010308" at bounding box center [339, 139] width 212 height 20
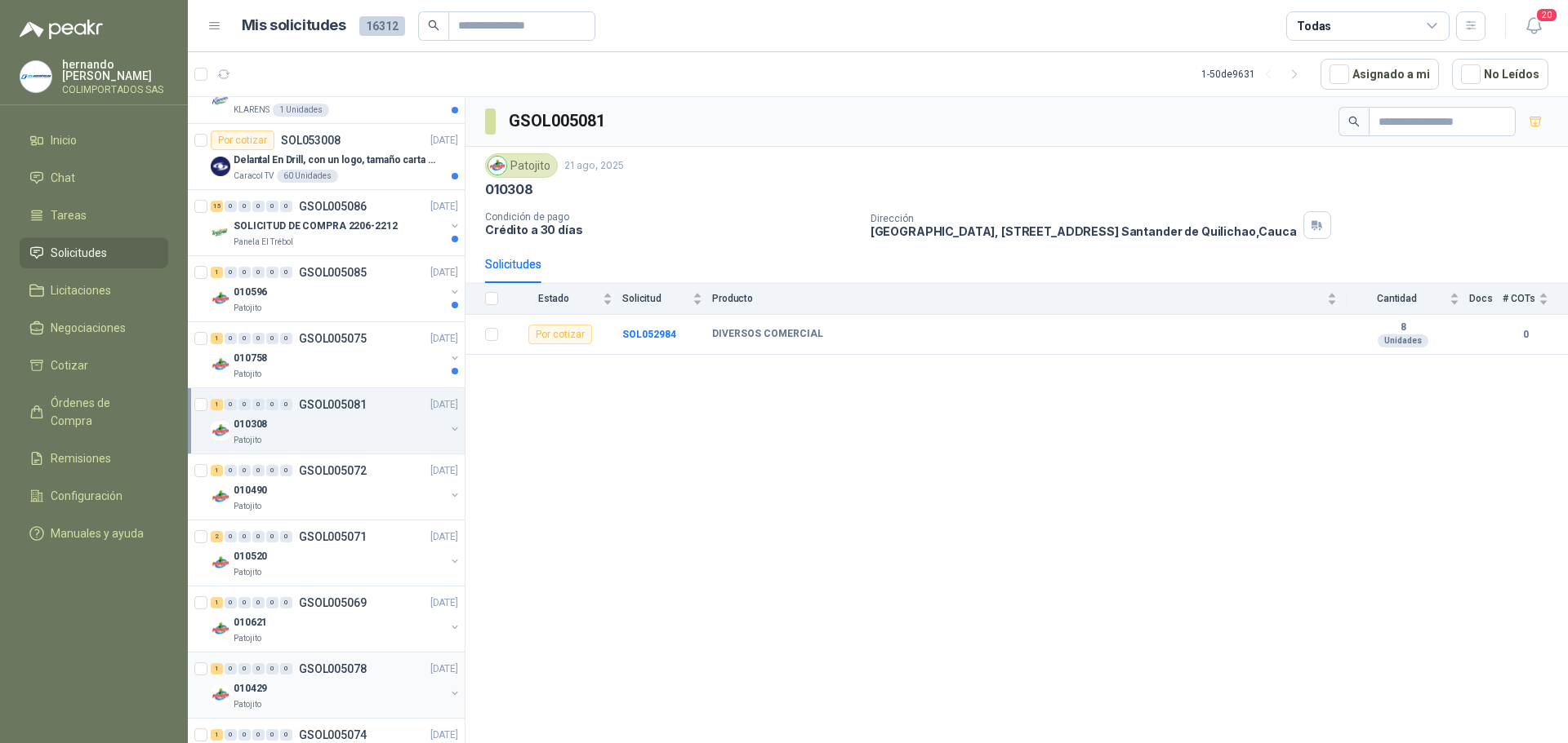
scroll to position [1370, 0]
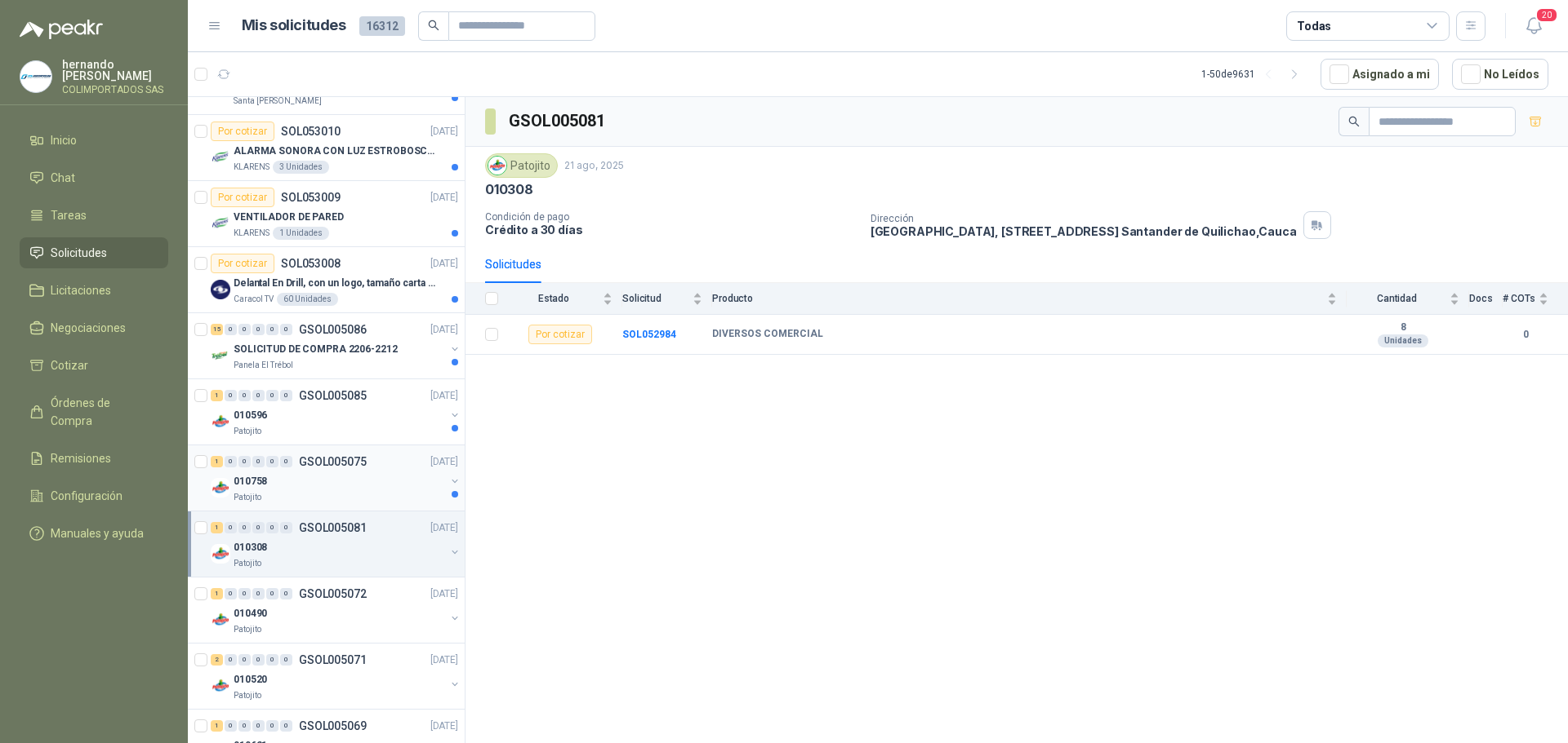
click at [336, 496] on div "Patojito" at bounding box center [339, 498] width 212 height 13
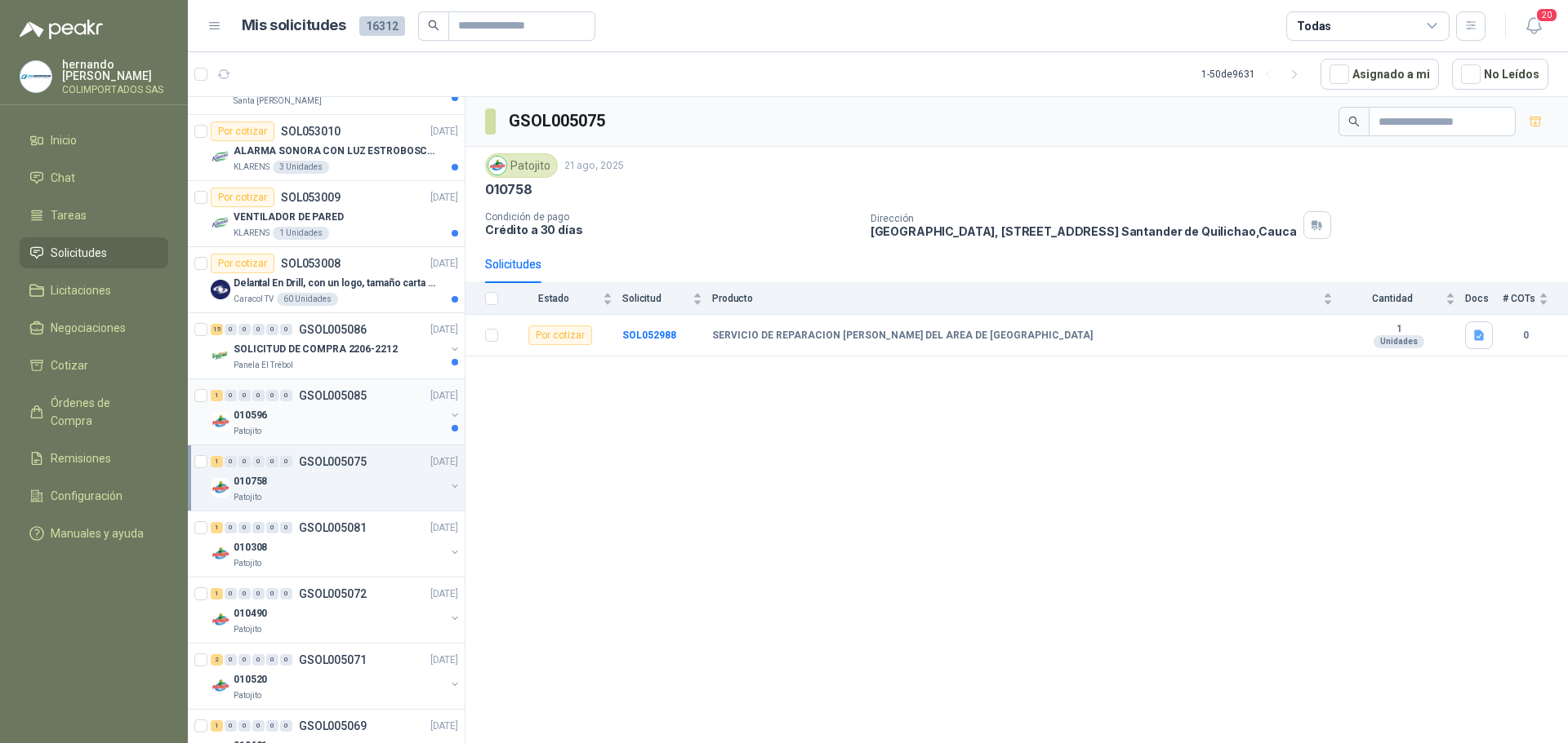
click at [325, 422] on div "010596" at bounding box center [339, 415] width 212 height 20
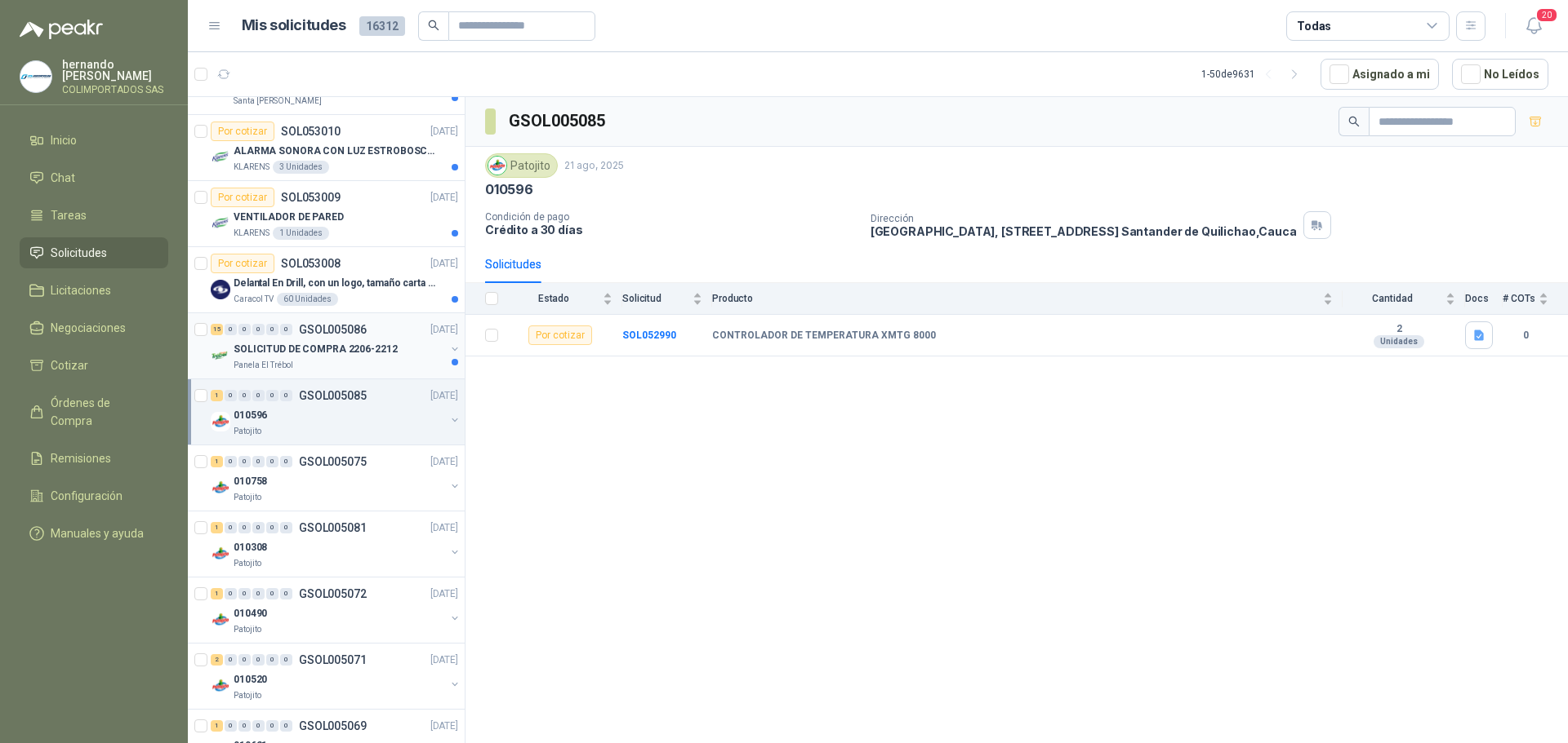
click at [327, 358] on div "SOLICITUD DE COMPRA 2206-2212" at bounding box center [339, 349] width 212 height 20
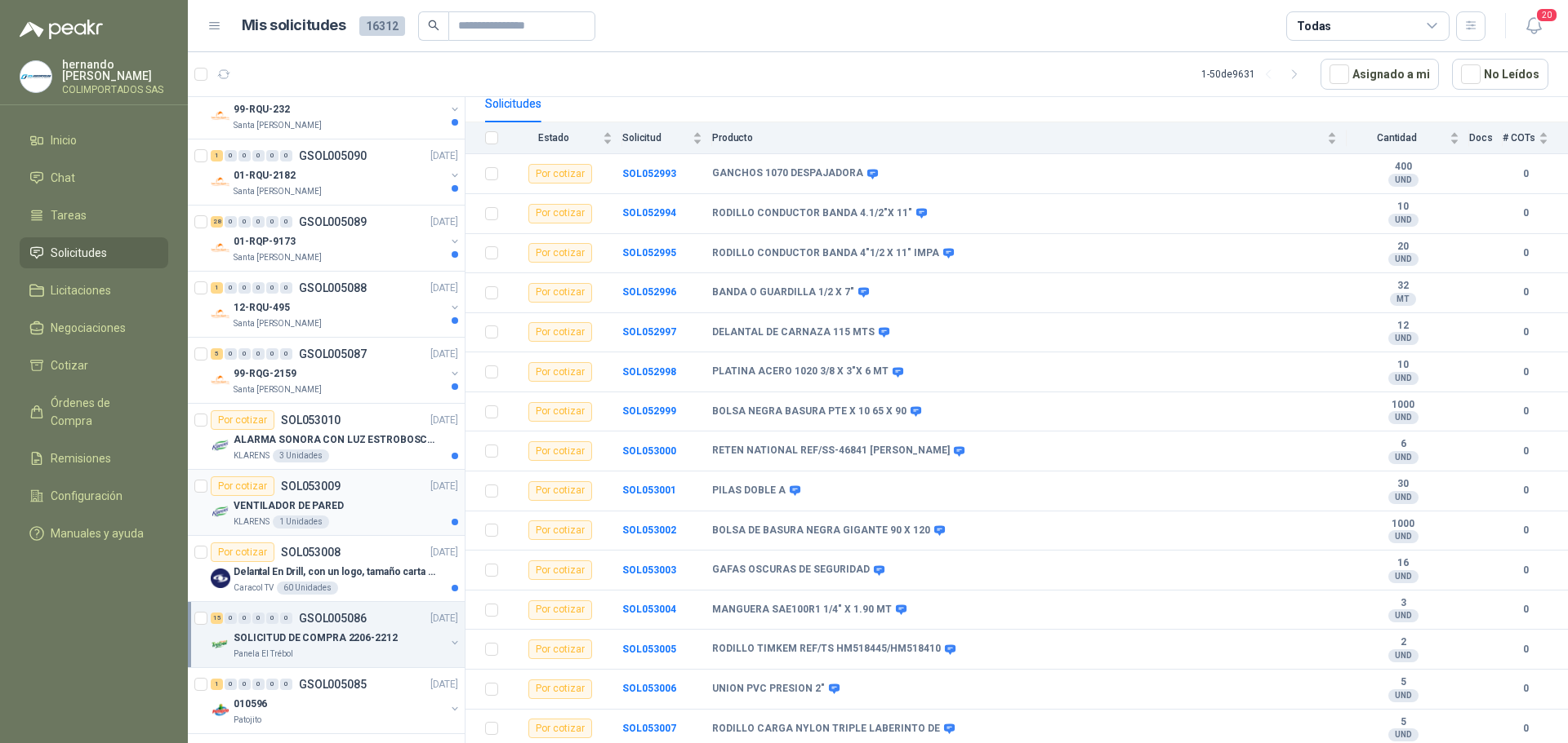
scroll to position [1044, 0]
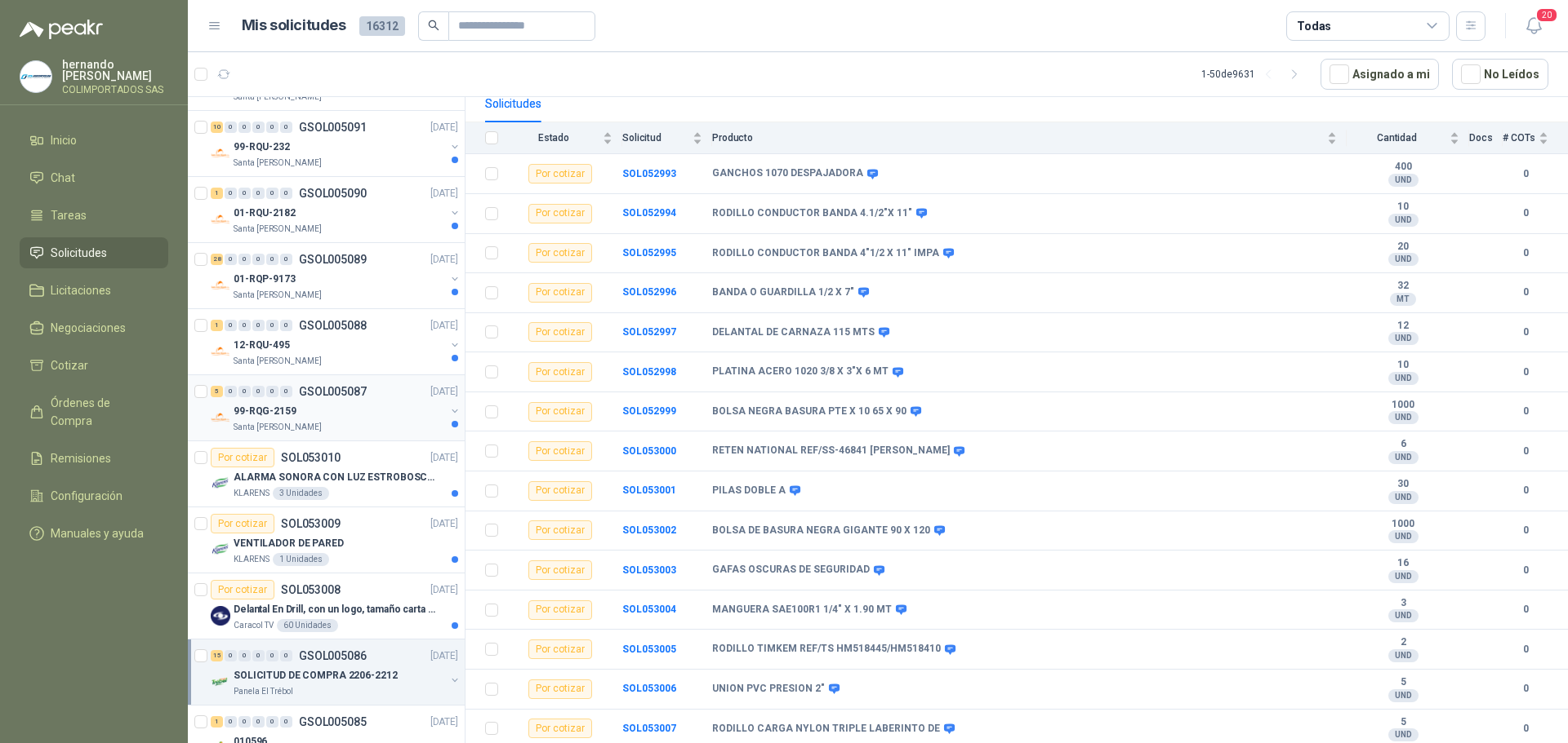
click at [331, 418] on div "99-RQG-2159" at bounding box center [339, 411] width 212 height 20
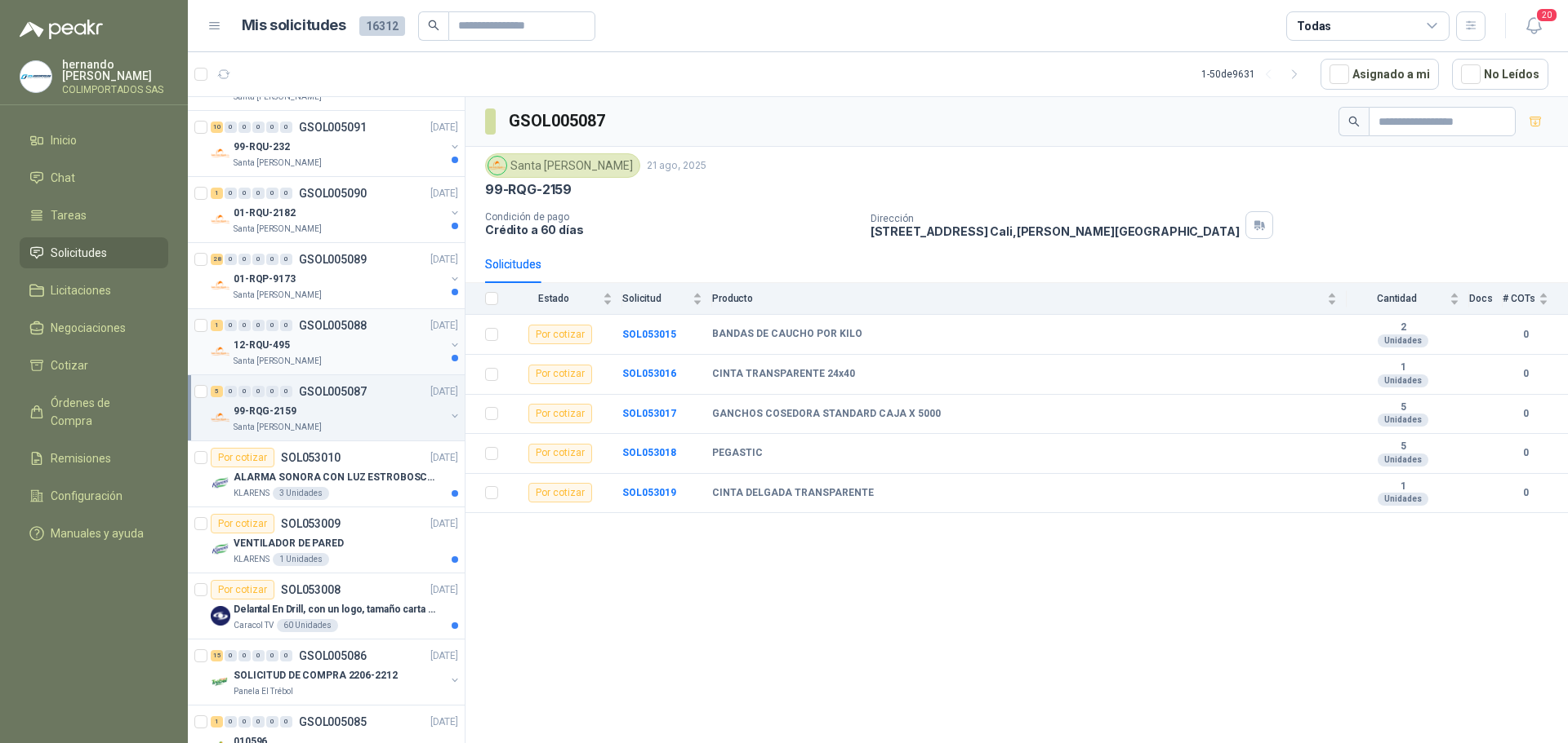
click at [345, 348] on div "12-RQU-495" at bounding box center [339, 345] width 212 height 20
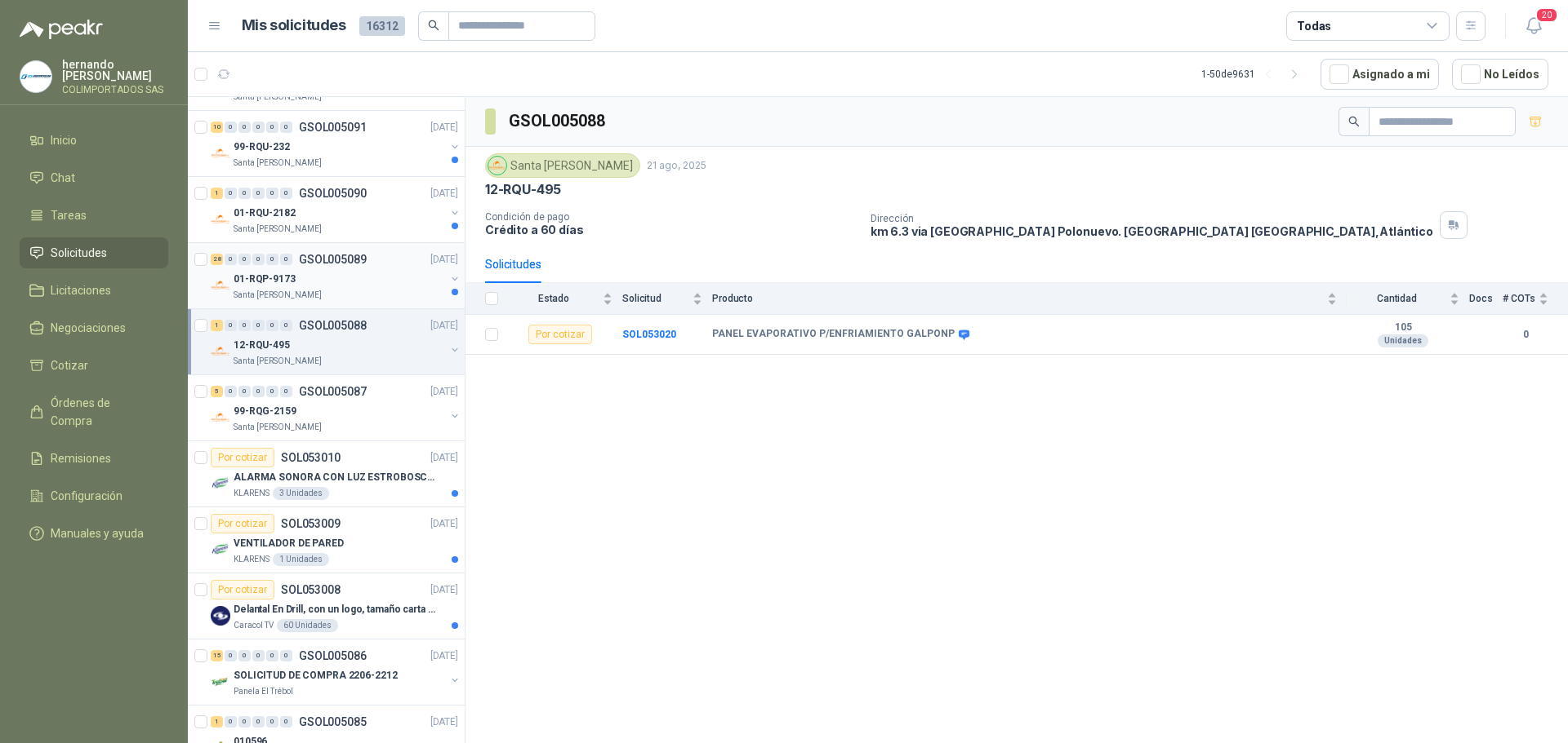
click at [322, 297] on div "Santa [PERSON_NAME]" at bounding box center [339, 295] width 212 height 13
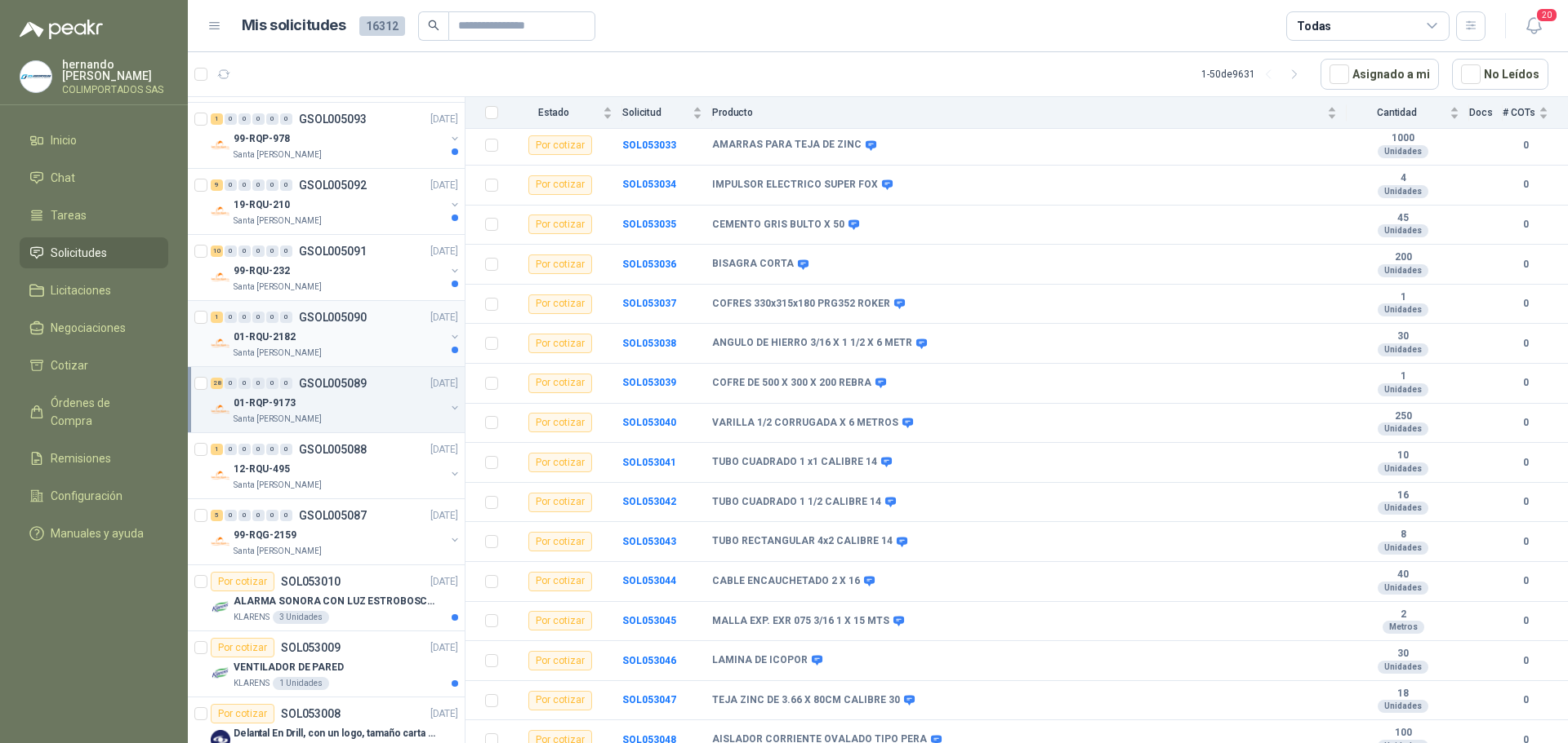
scroll to position [880, 0]
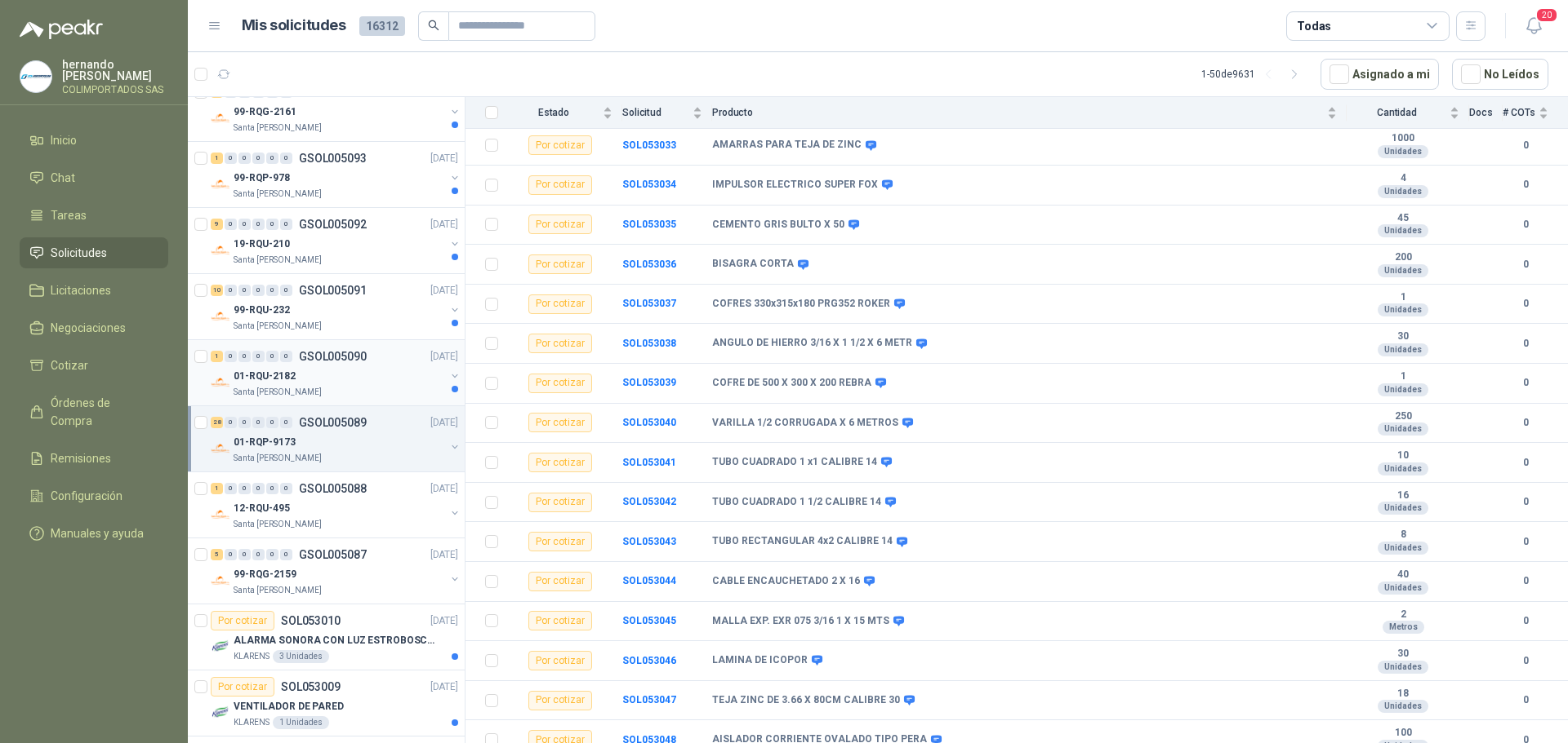
click at [339, 388] on div "Santa [PERSON_NAME]" at bounding box center [339, 392] width 212 height 13
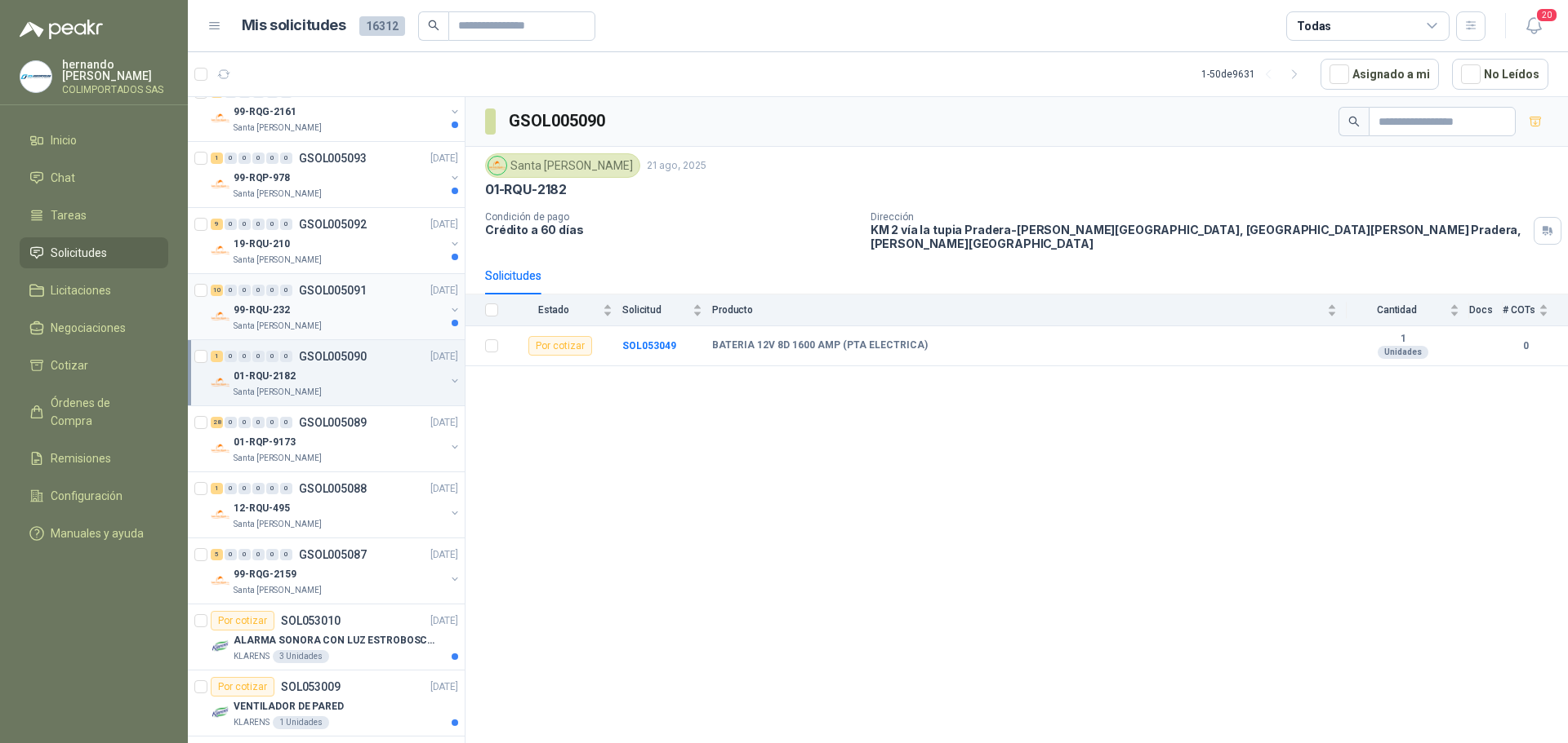
click at [351, 317] on div "99-RQU-232" at bounding box center [339, 310] width 212 height 20
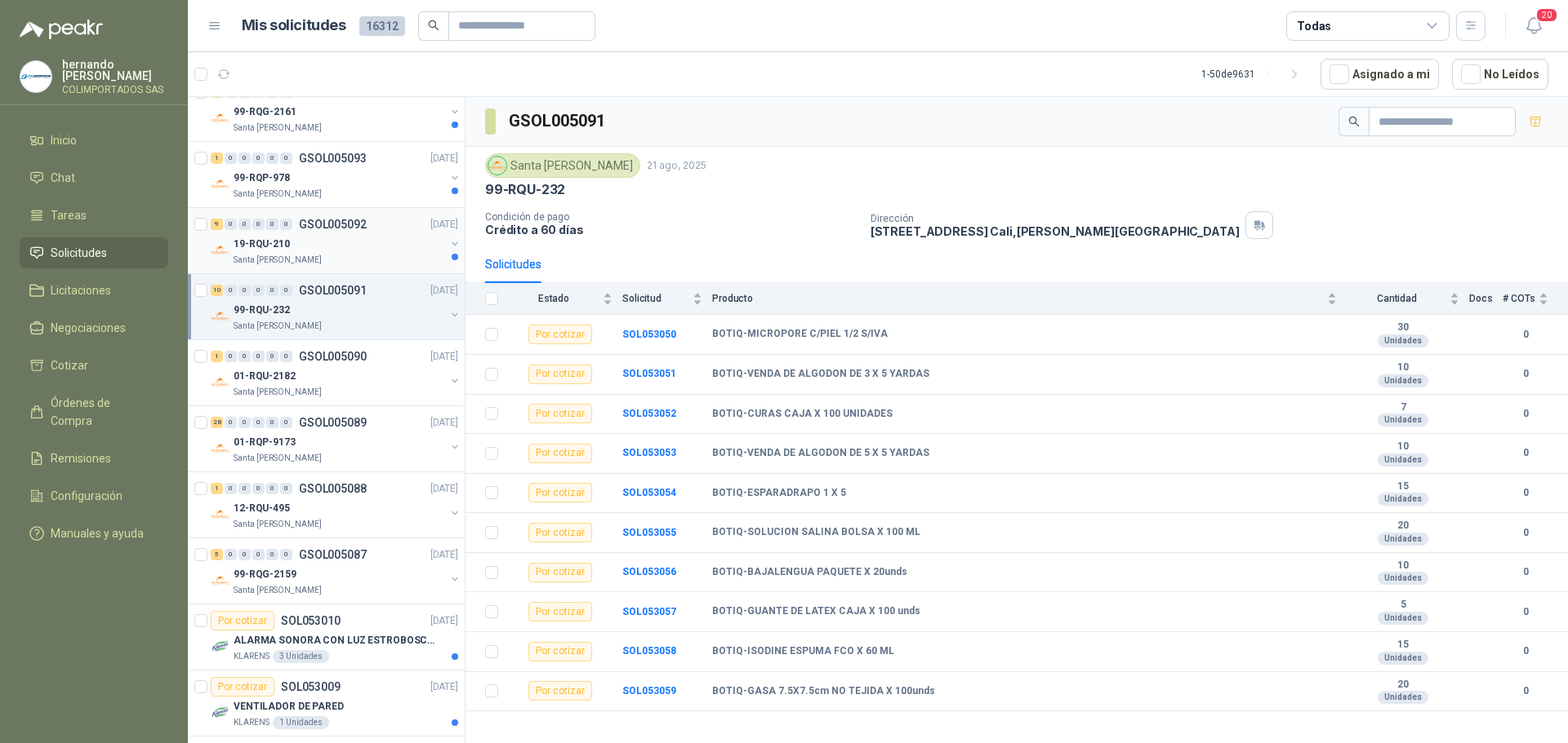
click at [309, 252] on div "19-RQU-210" at bounding box center [339, 244] width 212 height 20
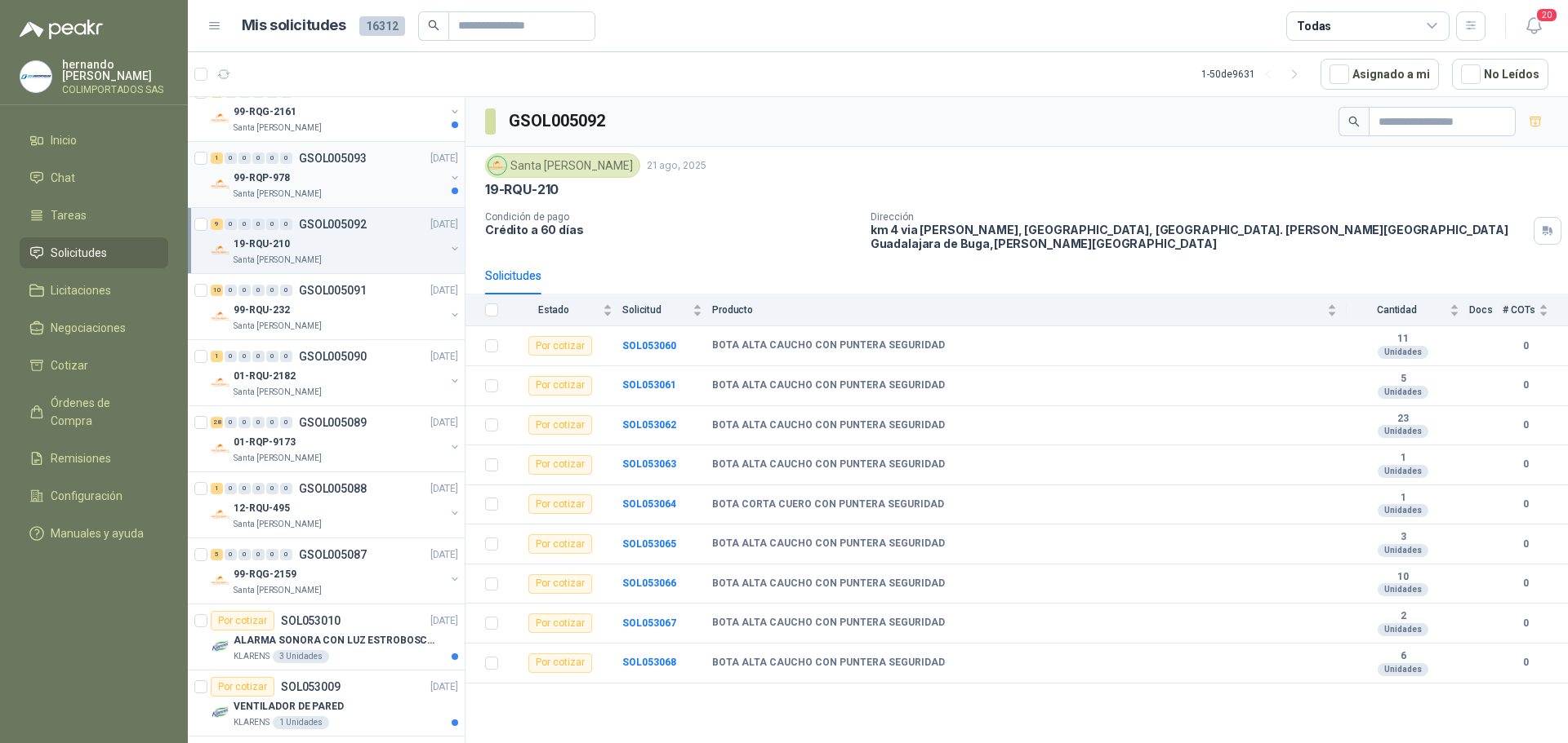
click at [340, 185] on div "99-RQP-978" at bounding box center [339, 177] width 212 height 20
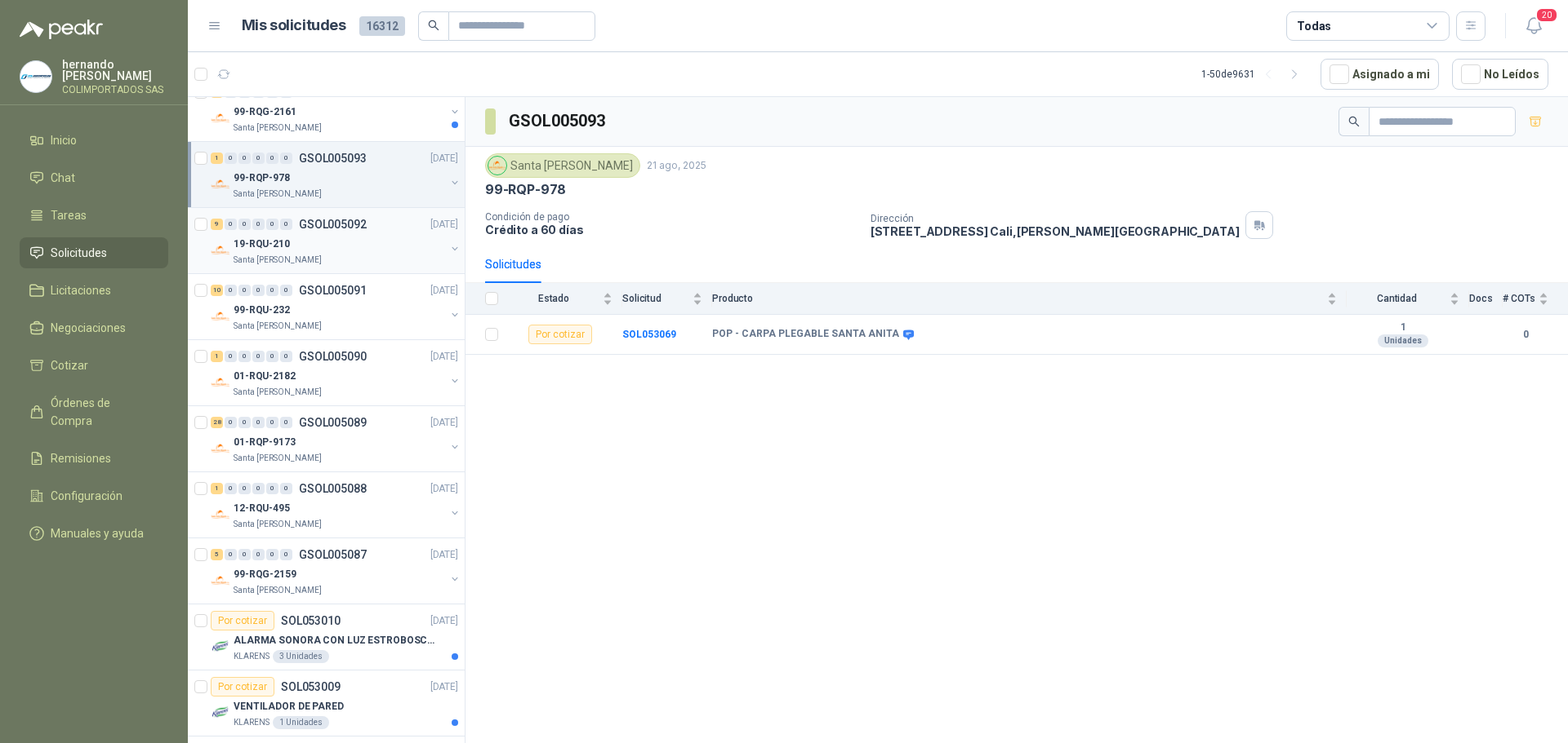
click at [336, 254] on div "Santa [PERSON_NAME]" at bounding box center [339, 260] width 212 height 13
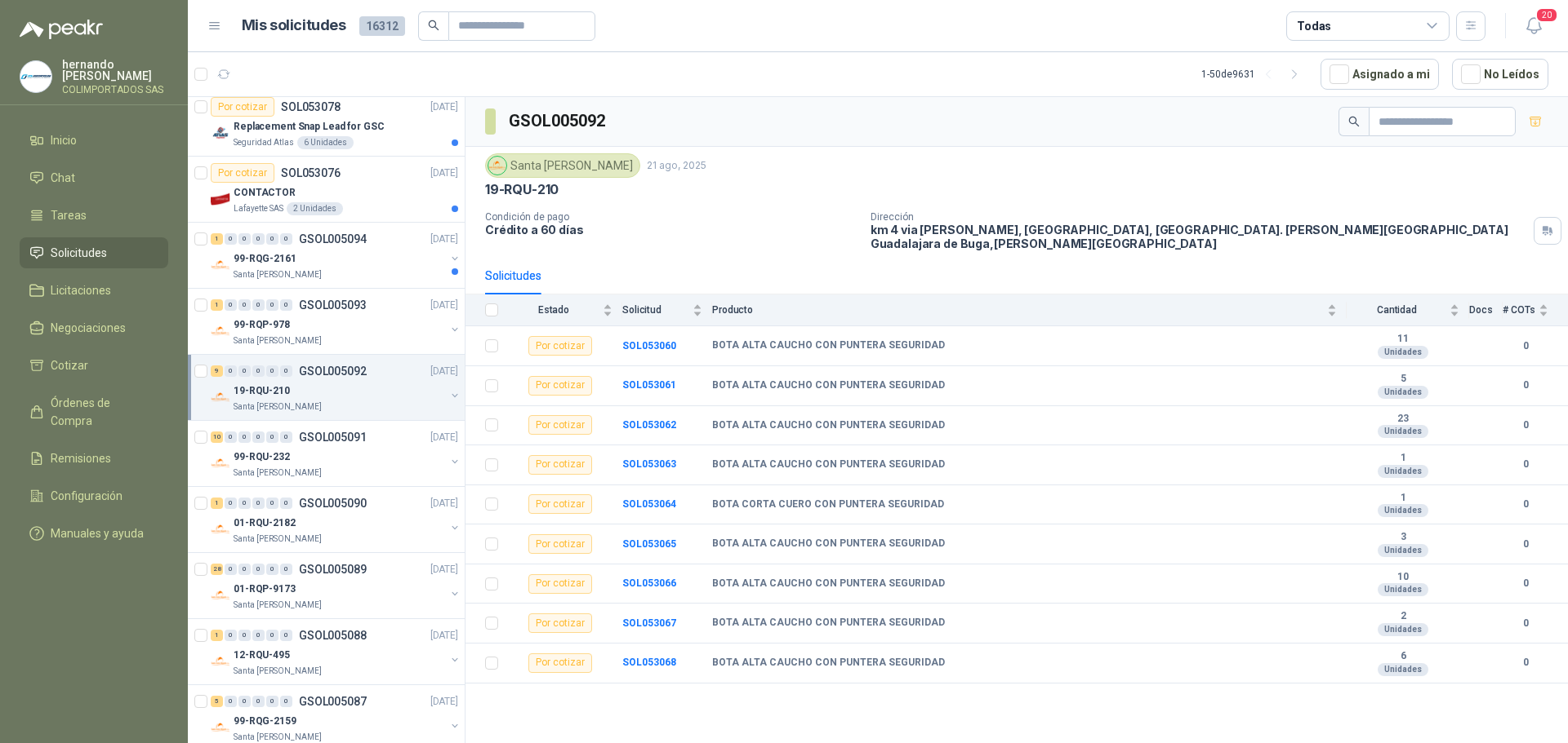
scroll to position [635, 0]
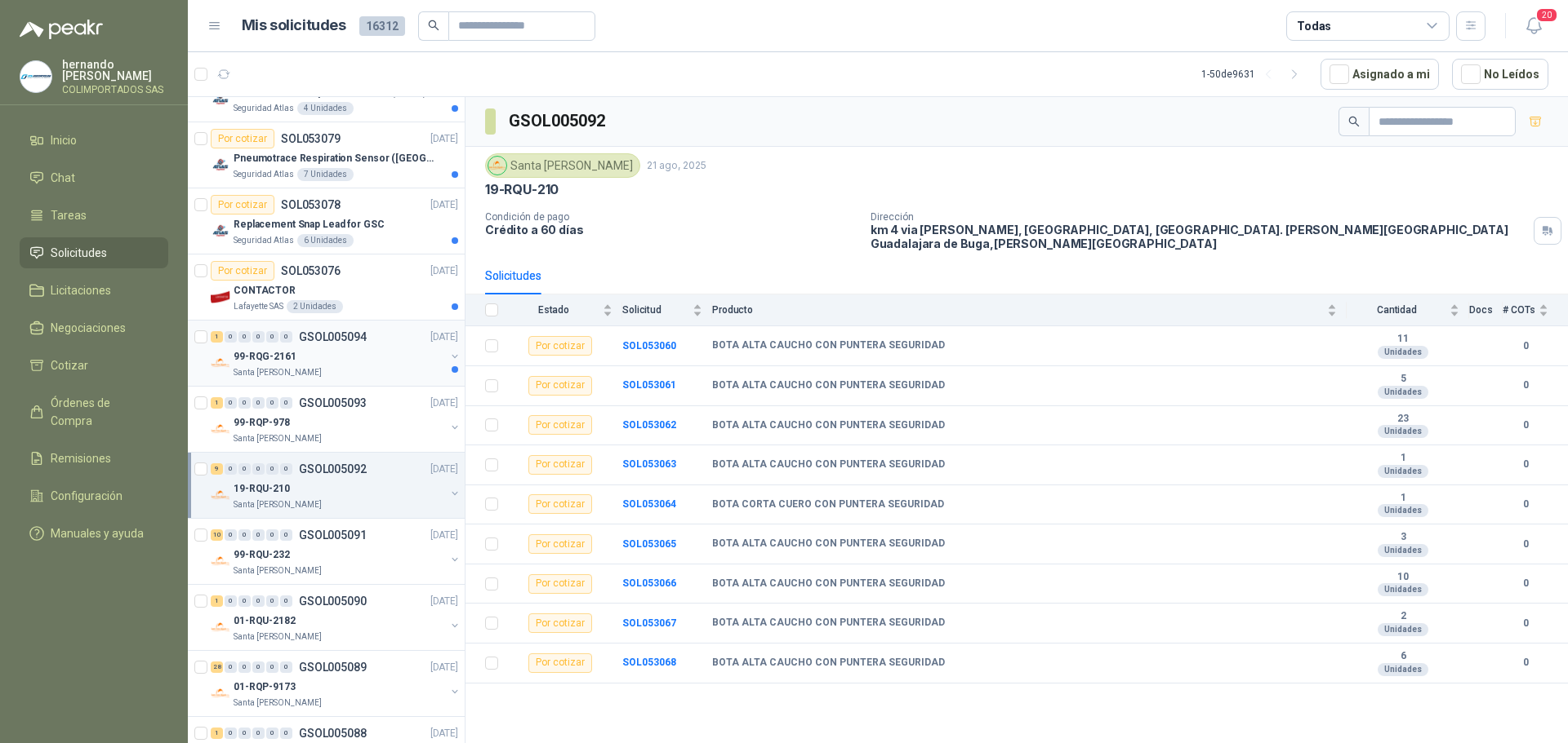
click at [323, 368] on div "Santa [PERSON_NAME]" at bounding box center [339, 373] width 212 height 13
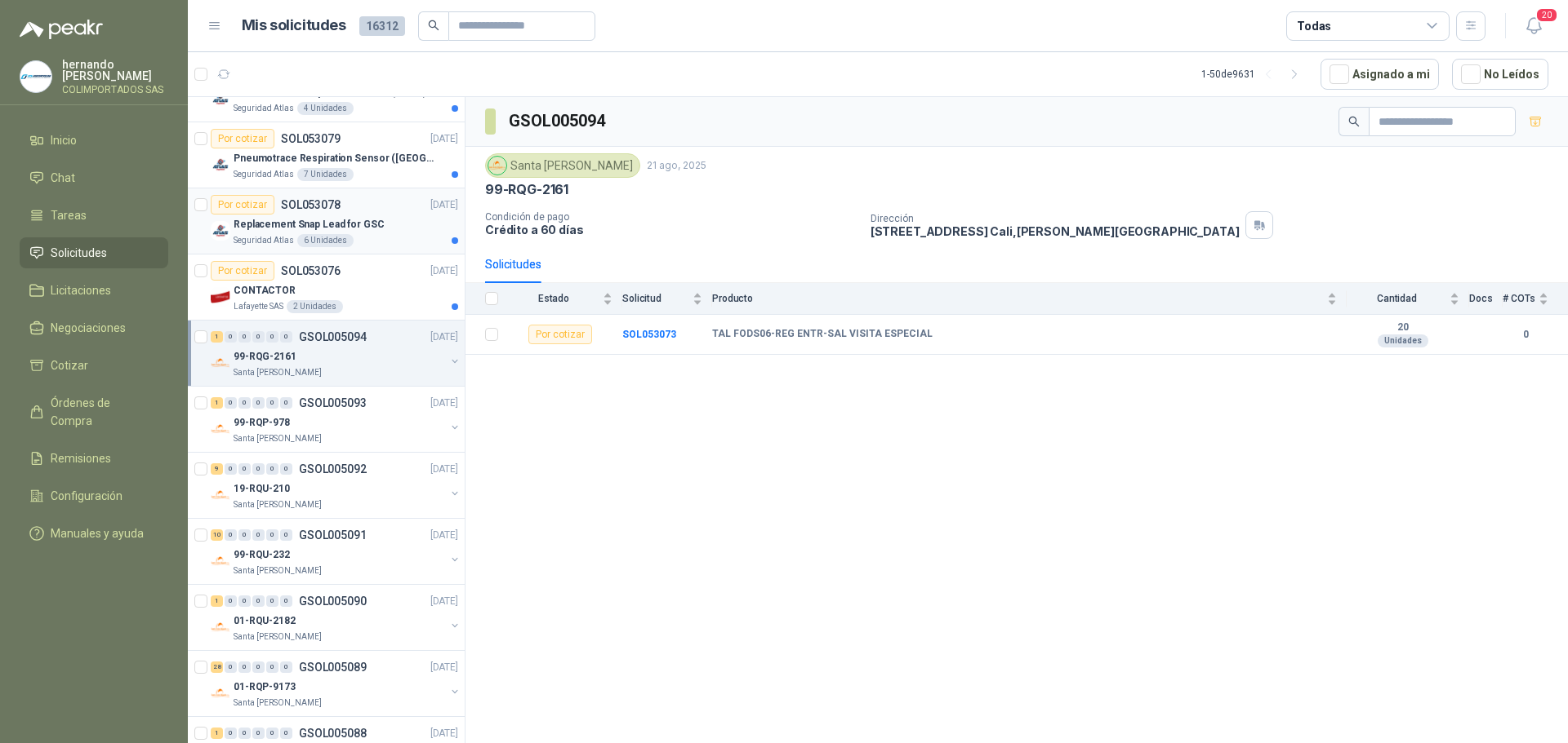
click at [368, 231] on p "Replacement Snap Lead for GSC" at bounding box center [309, 225] width 151 height 15
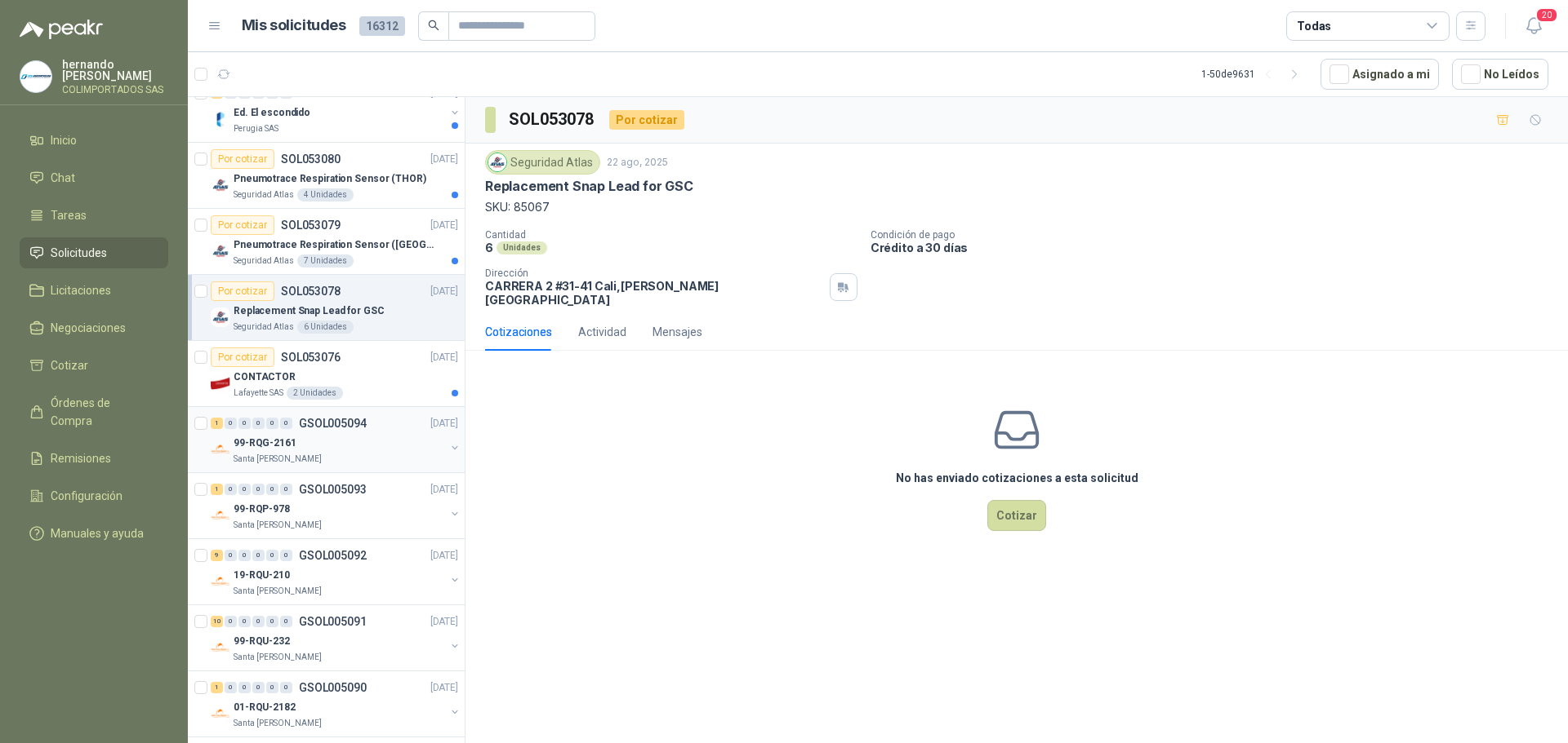
scroll to position [472, 0]
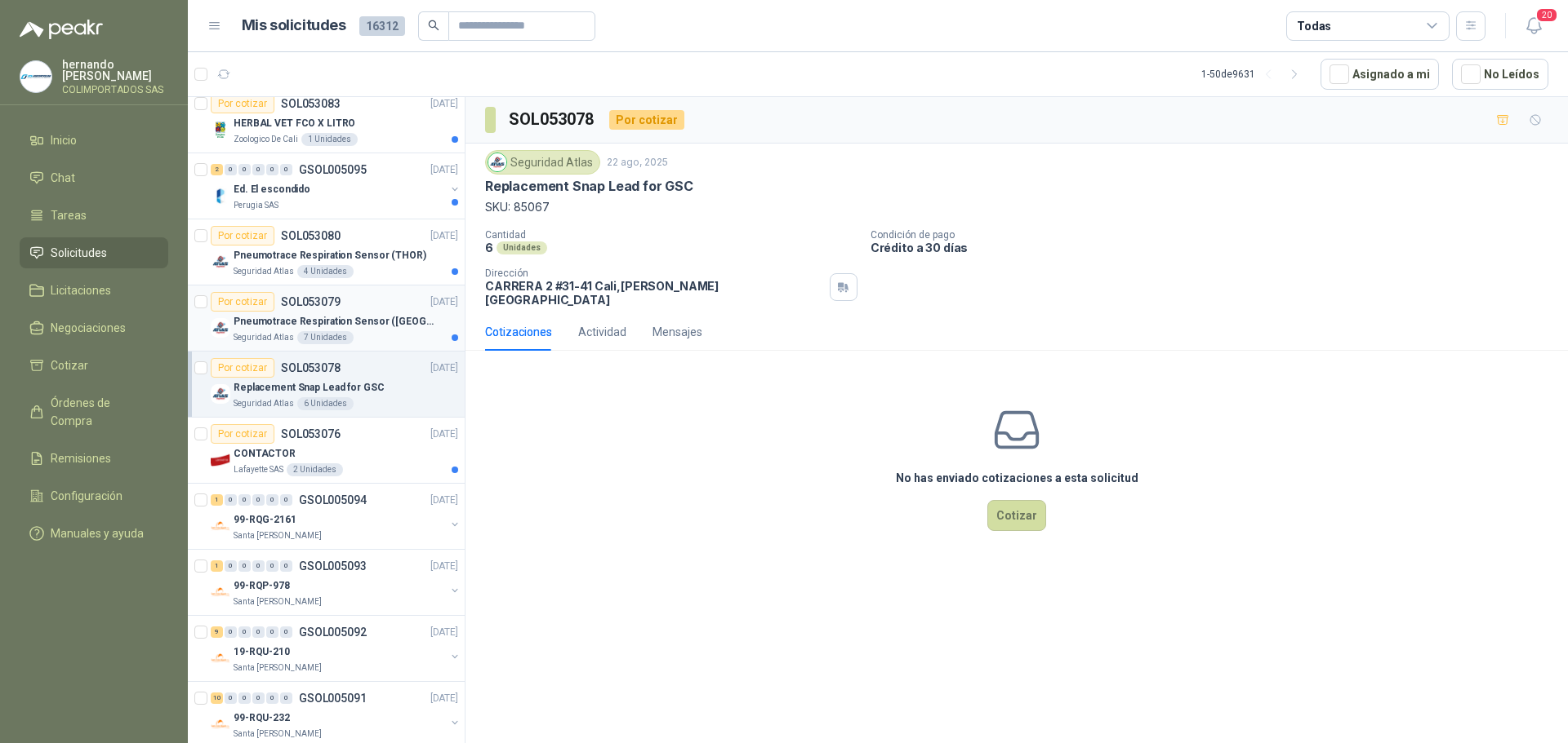
click at [381, 333] on div "Seguridad Atlas 7 Unidades" at bounding box center [346, 338] width 225 height 13
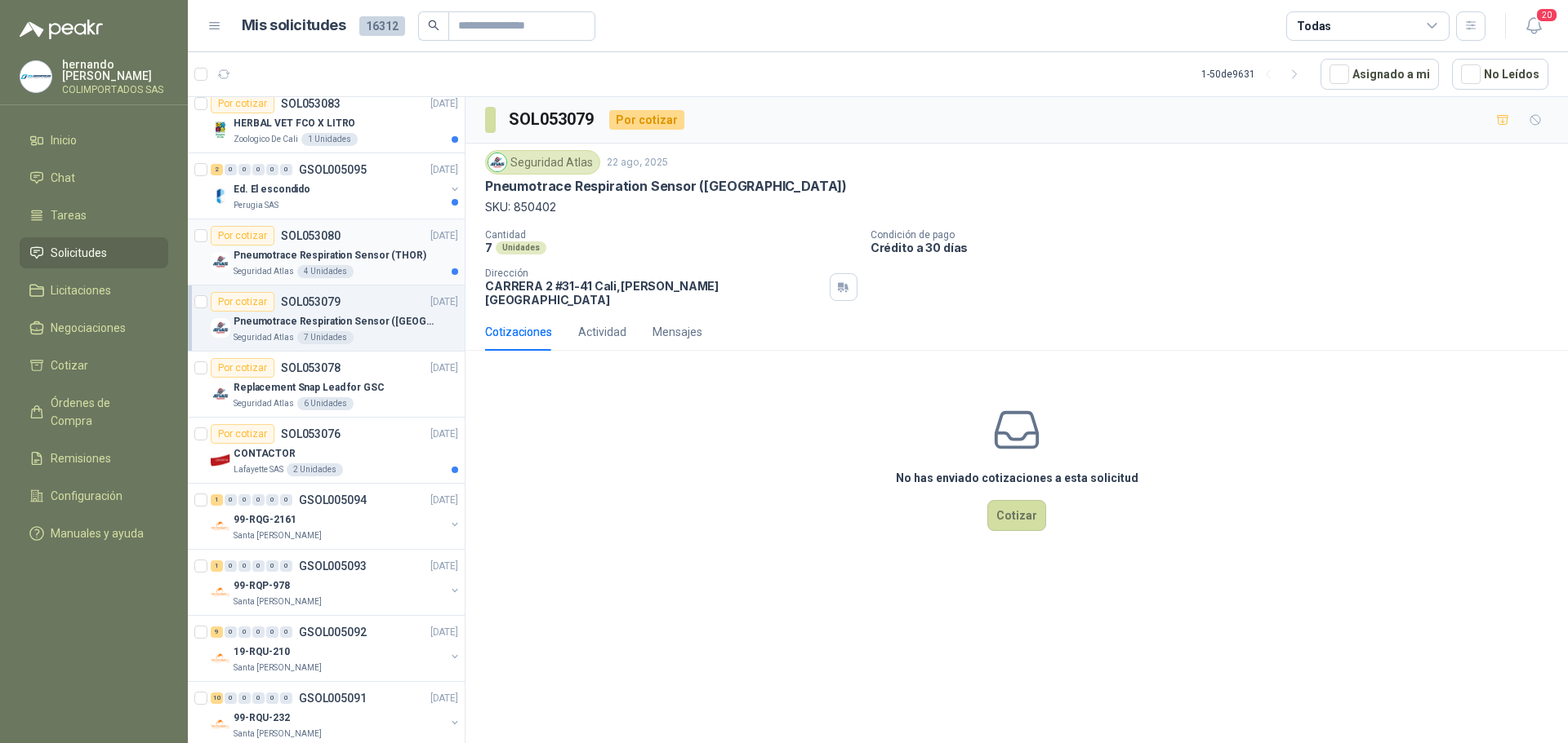
click at [369, 260] on p "Pneumotrace Respiration Sensor (THOR)" at bounding box center [330, 255] width 193 height 15
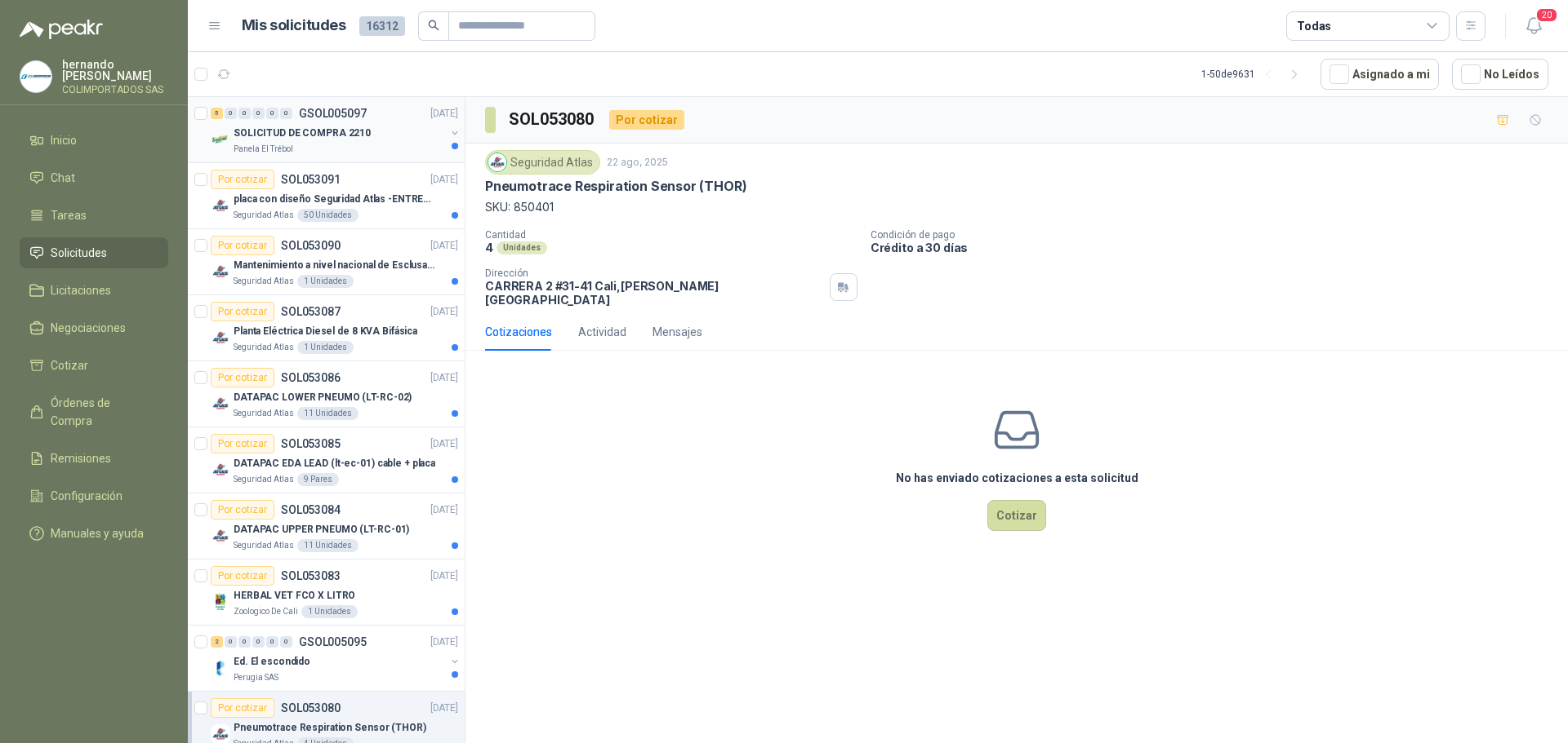
click at [338, 144] on div "Panela El Trébol" at bounding box center [339, 150] width 212 height 13
